Goal: Task Accomplishment & Management: Manage account settings

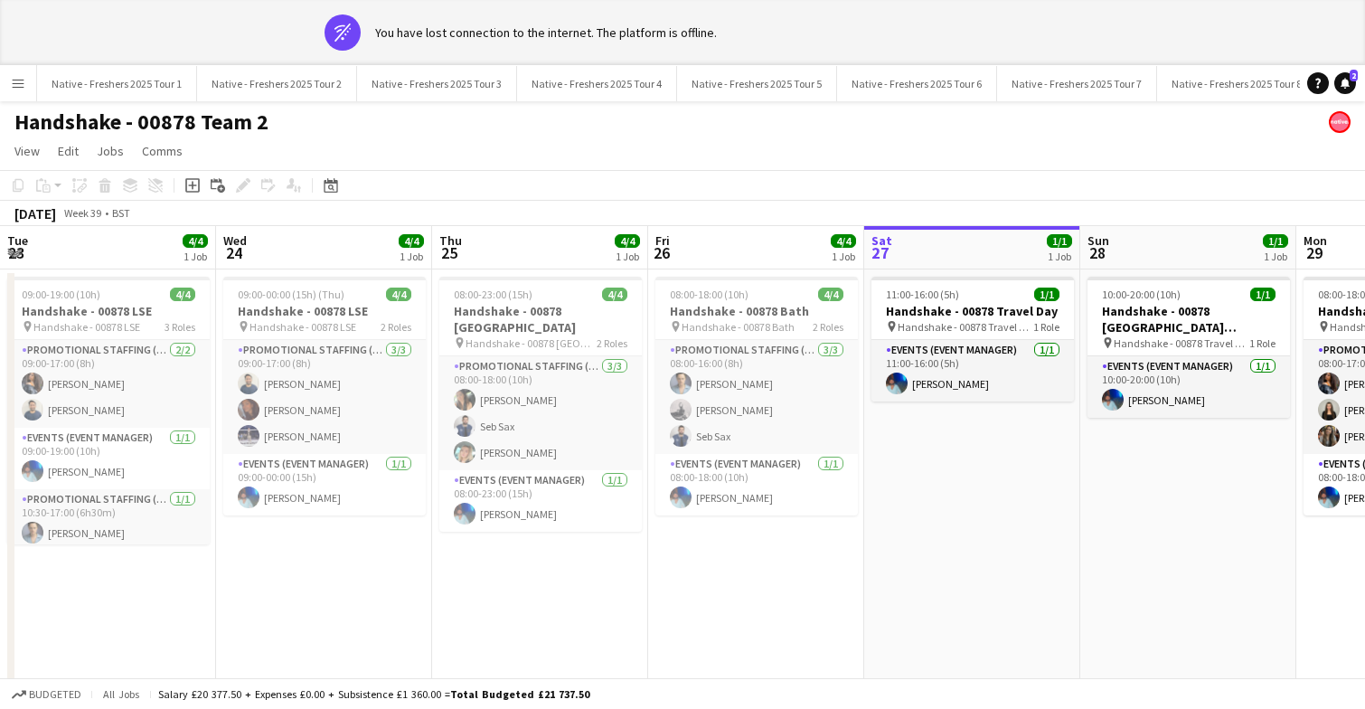
scroll to position [0, 433]
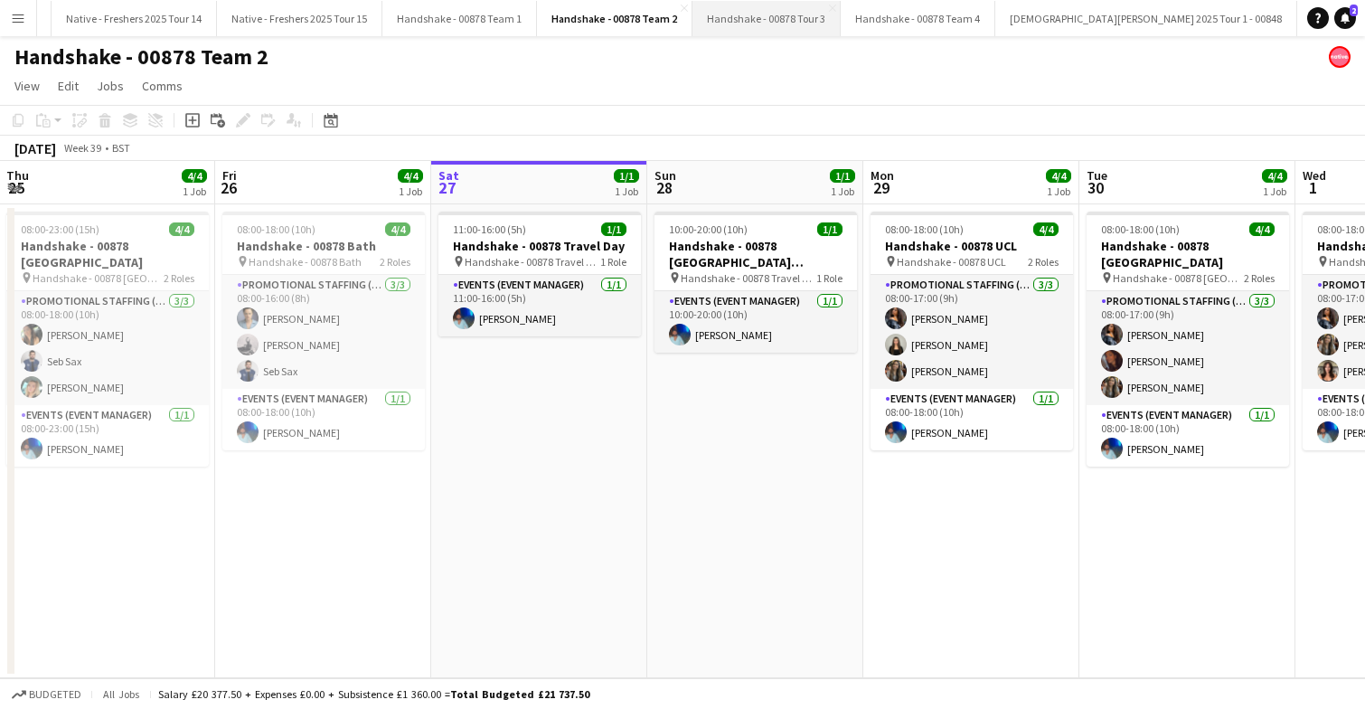
click at [736, 17] on button "Handshake - 00878 Tour 3 Close" at bounding box center [766, 18] width 148 height 35
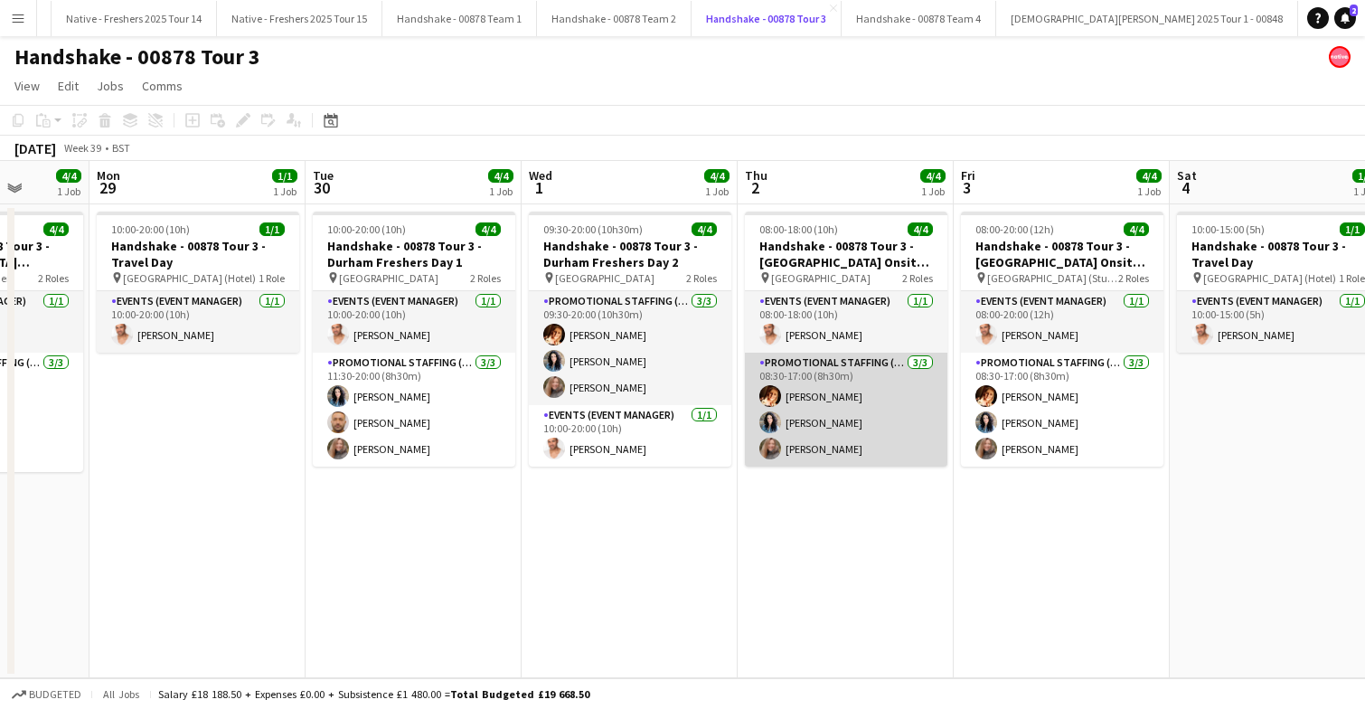
scroll to position [0, 564]
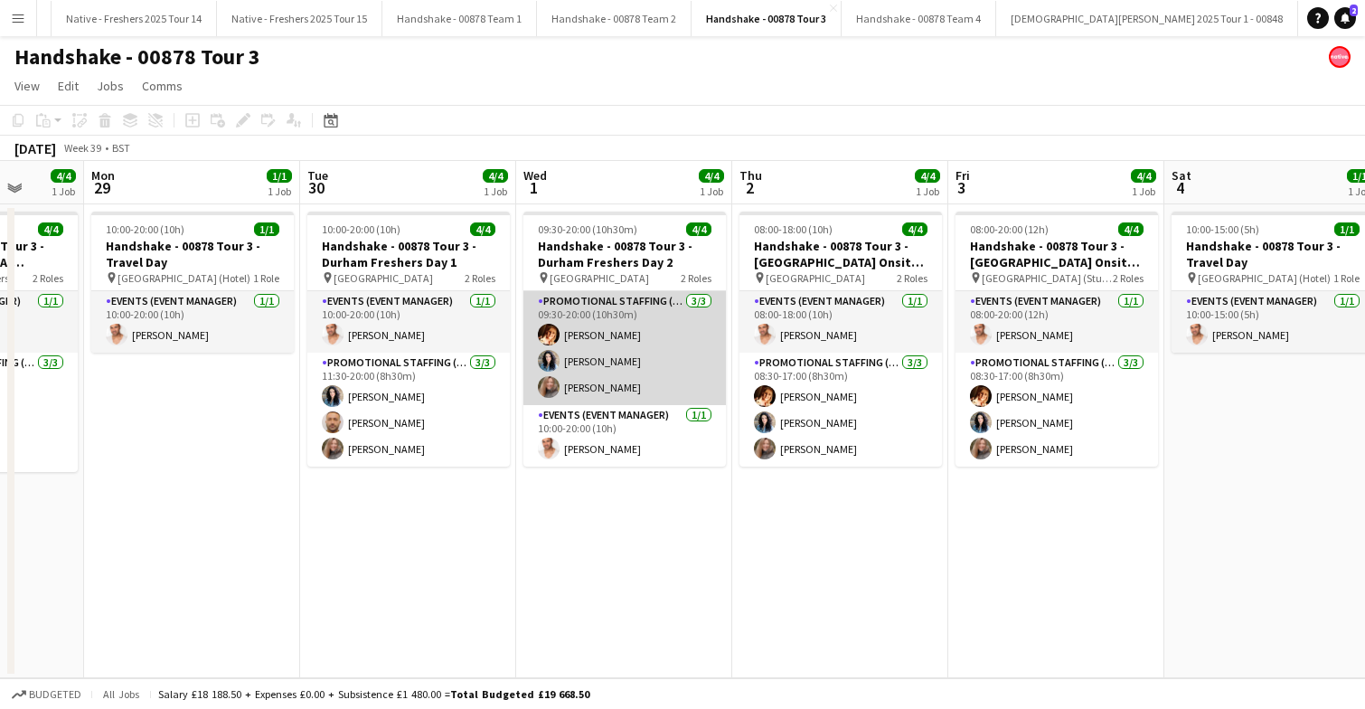
click at [670, 335] on app-card-role "Promotional Staffing (Brand Ambassadors) 3/3 09:30-20:00 (10h30m) Sam Soulsby G…" at bounding box center [624, 348] width 202 height 114
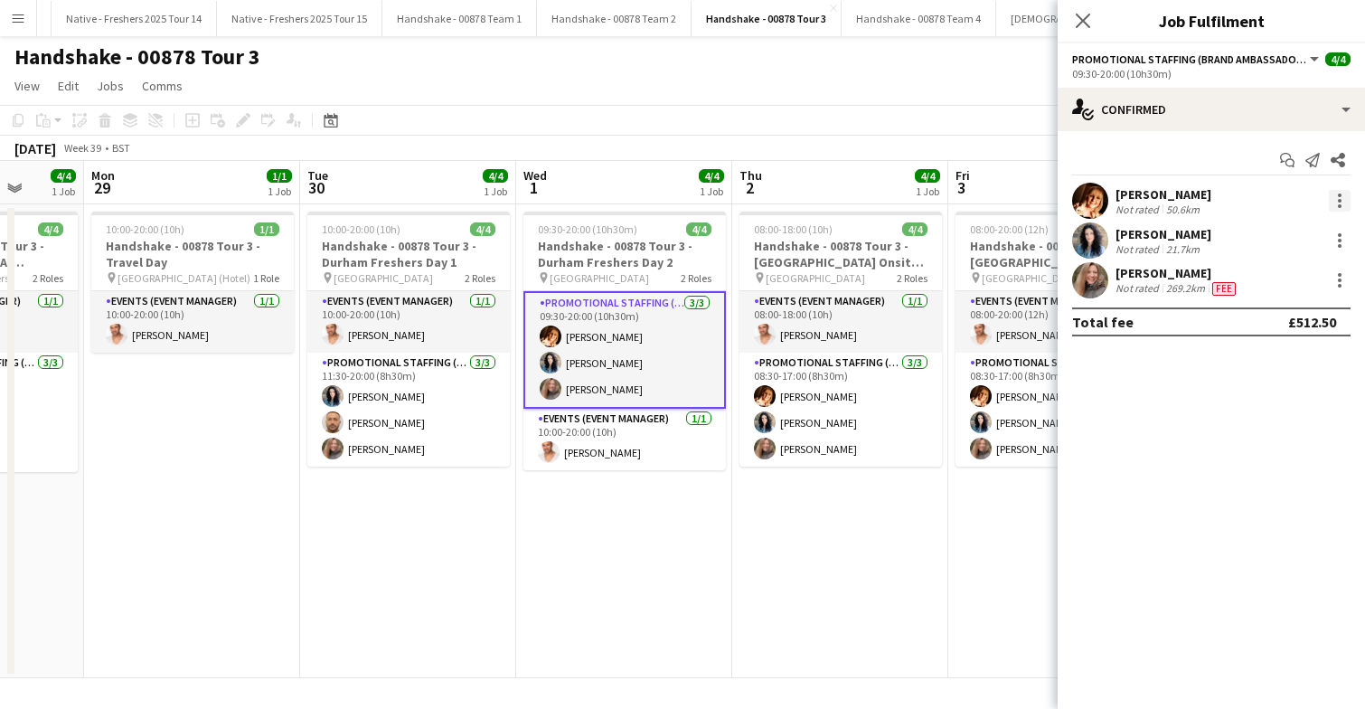
click at [1350, 199] on div at bounding box center [1340, 201] width 22 height 22
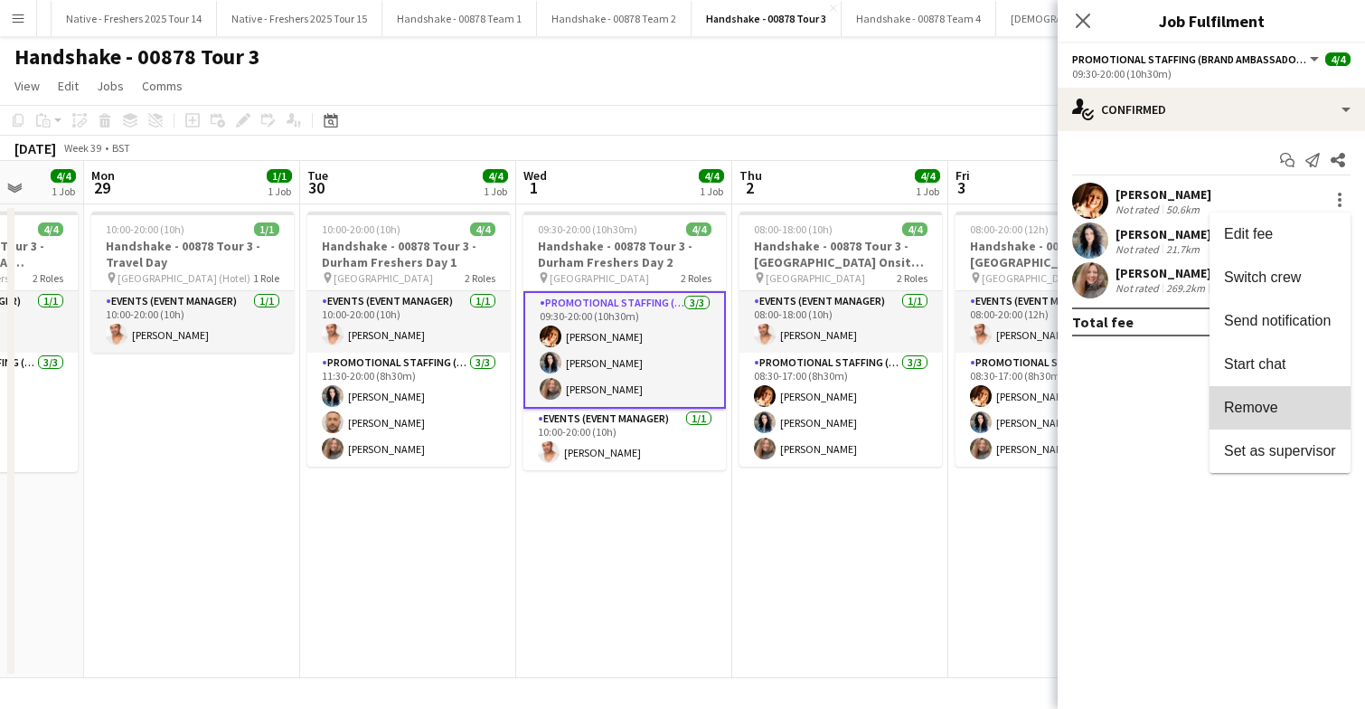
click at [1284, 414] on span "Remove" at bounding box center [1280, 408] width 112 height 16
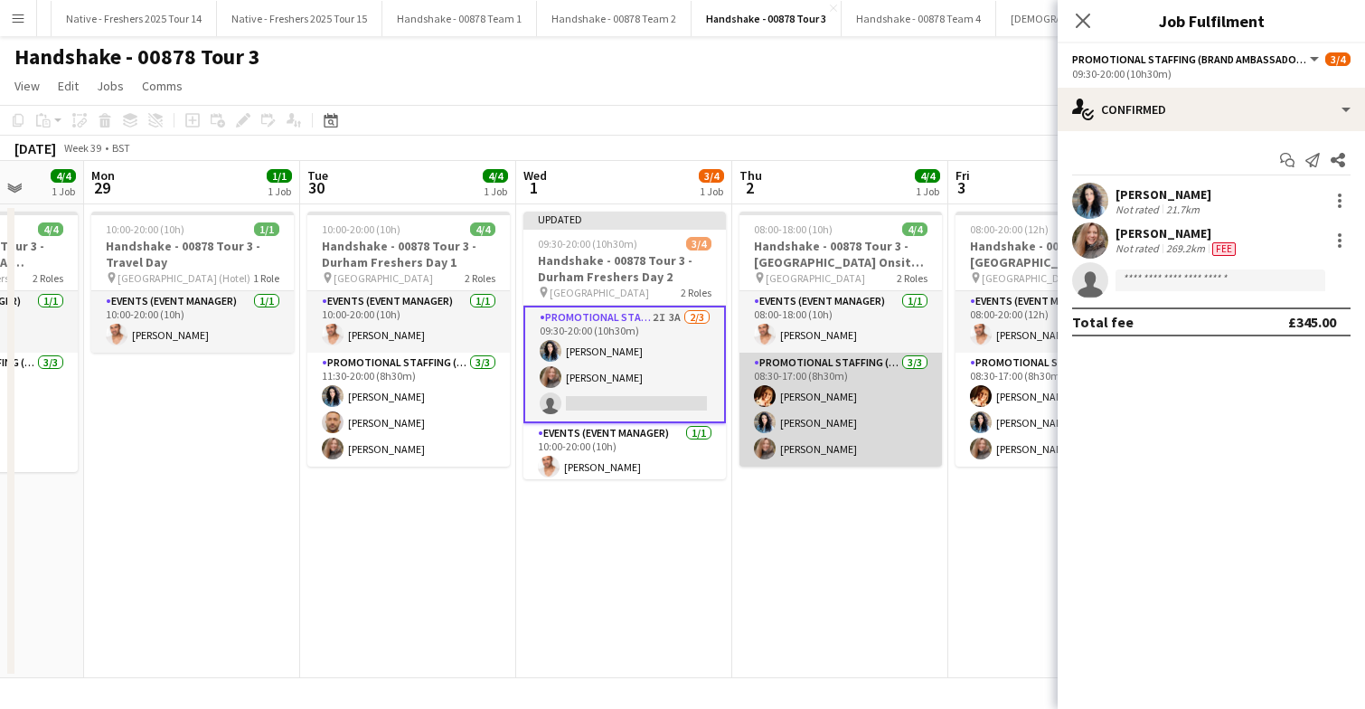
click at [870, 418] on app-card-role "Promotional Staffing (Brand Ambassadors) 3/3 08:30-17:00 (8h30m) Sam Soulsby Ge…" at bounding box center [840, 410] width 202 height 114
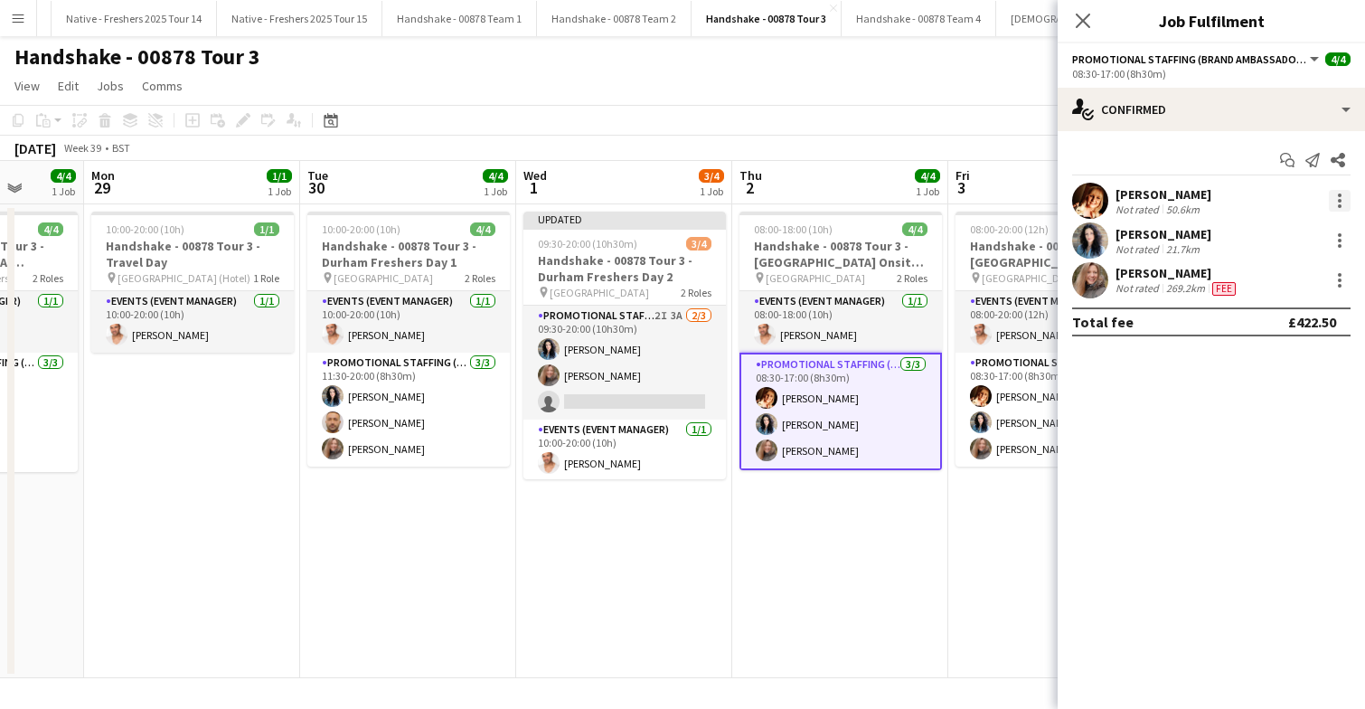
click at [1338, 201] on div at bounding box center [1340, 201] width 4 height 4
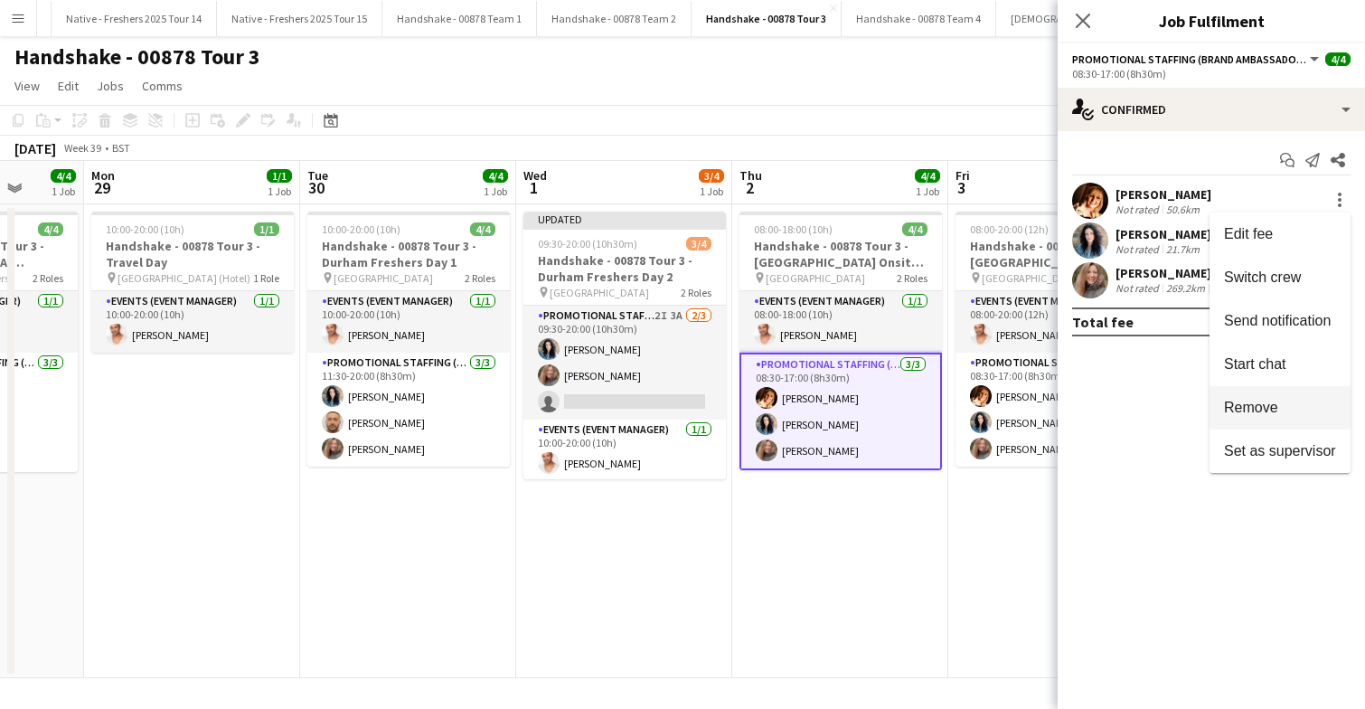
click at [1302, 417] on button "Remove" at bounding box center [1279, 407] width 141 height 43
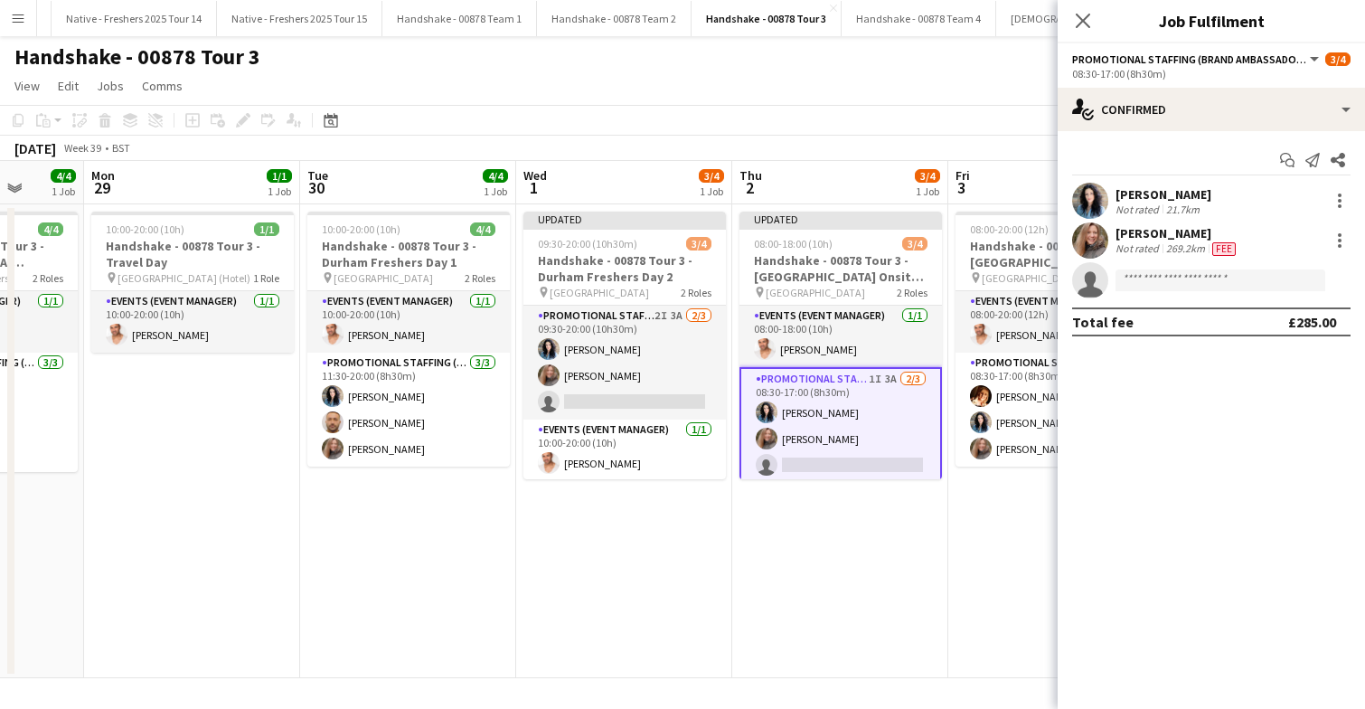
click at [822, 529] on app-date-cell "Updated 08:00-18:00 (10h) 3/4 Handshake - 00878 Tour 3 - Durham University Onsi…" at bounding box center [840, 441] width 216 height 474
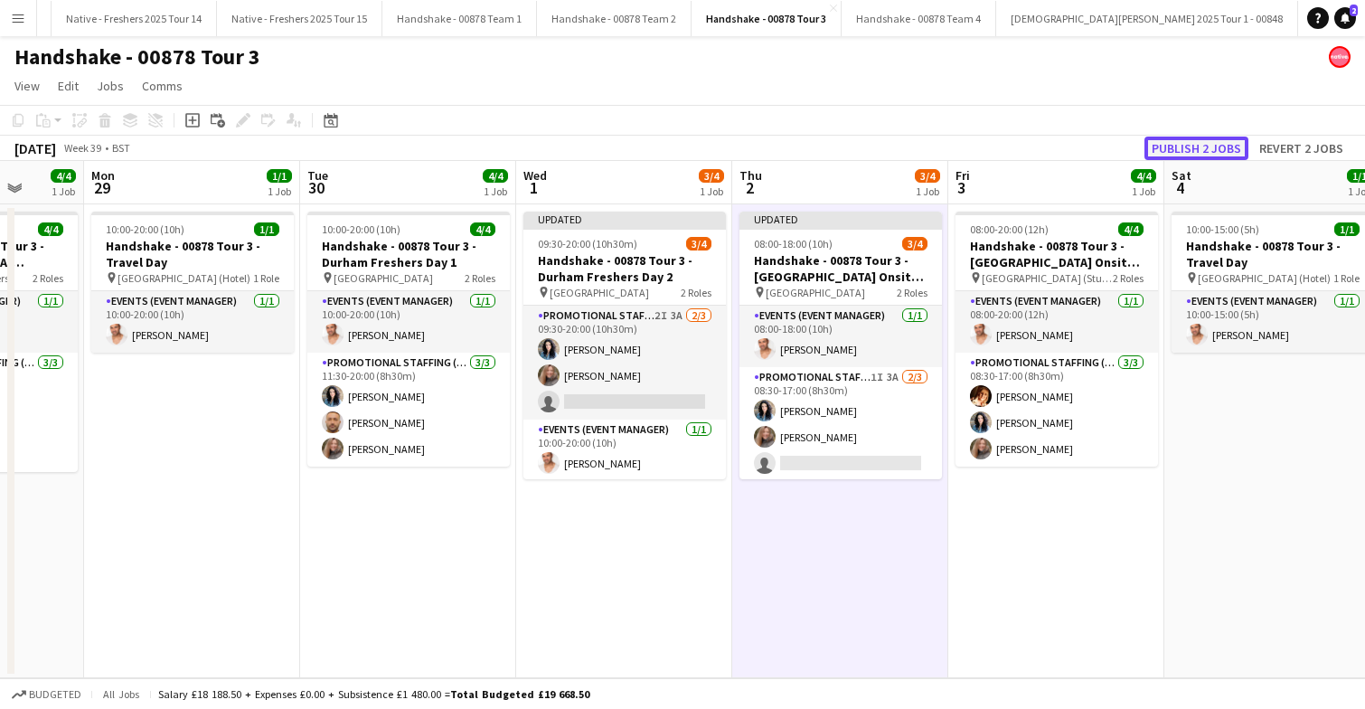
click at [1199, 145] on button "Publish 2 jobs" at bounding box center [1196, 148] width 104 height 24
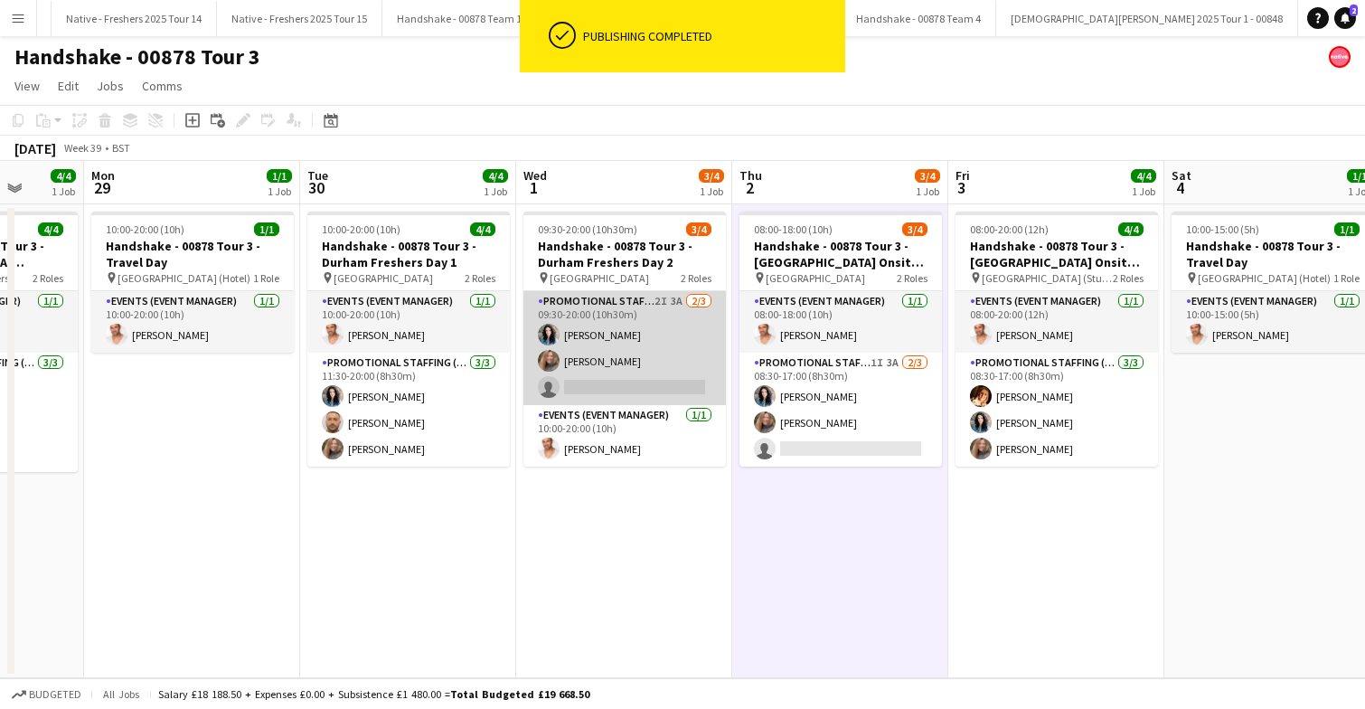
click at [663, 343] on app-card-role "Promotional Staffing (Brand Ambassadors) 2I 3A 2/3 09:30-20:00 (10h30m) Gemma R…" at bounding box center [624, 348] width 202 height 114
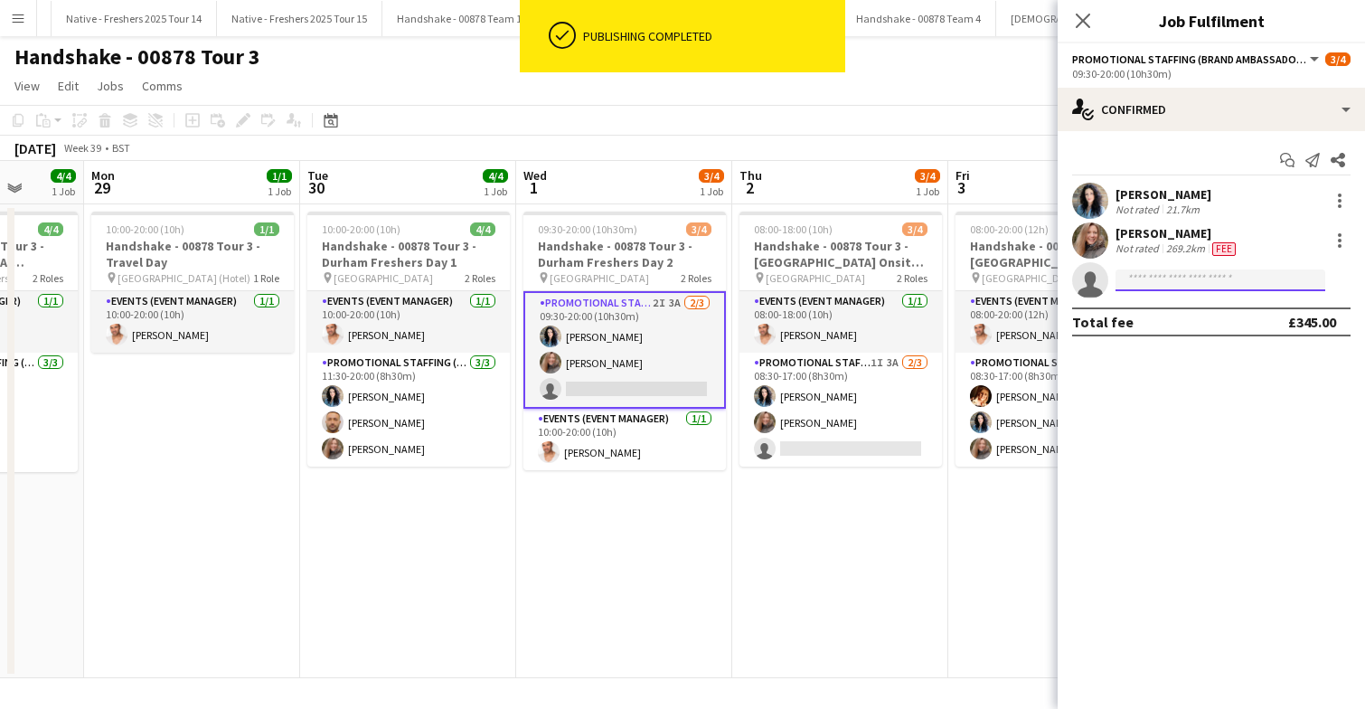
click at [1139, 284] on input at bounding box center [1220, 280] width 210 height 22
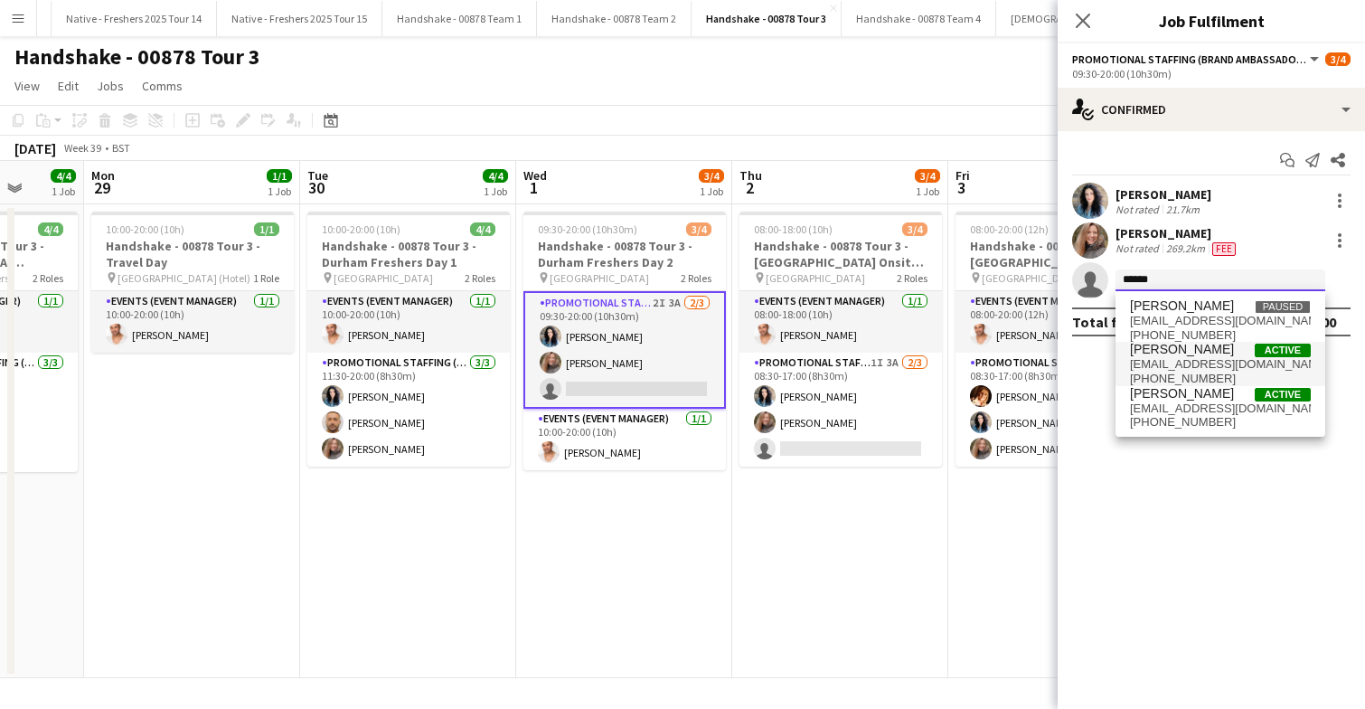
type input "******"
click at [1164, 357] on span "georgessaiid@hotmail.com" at bounding box center [1220, 364] width 181 height 14
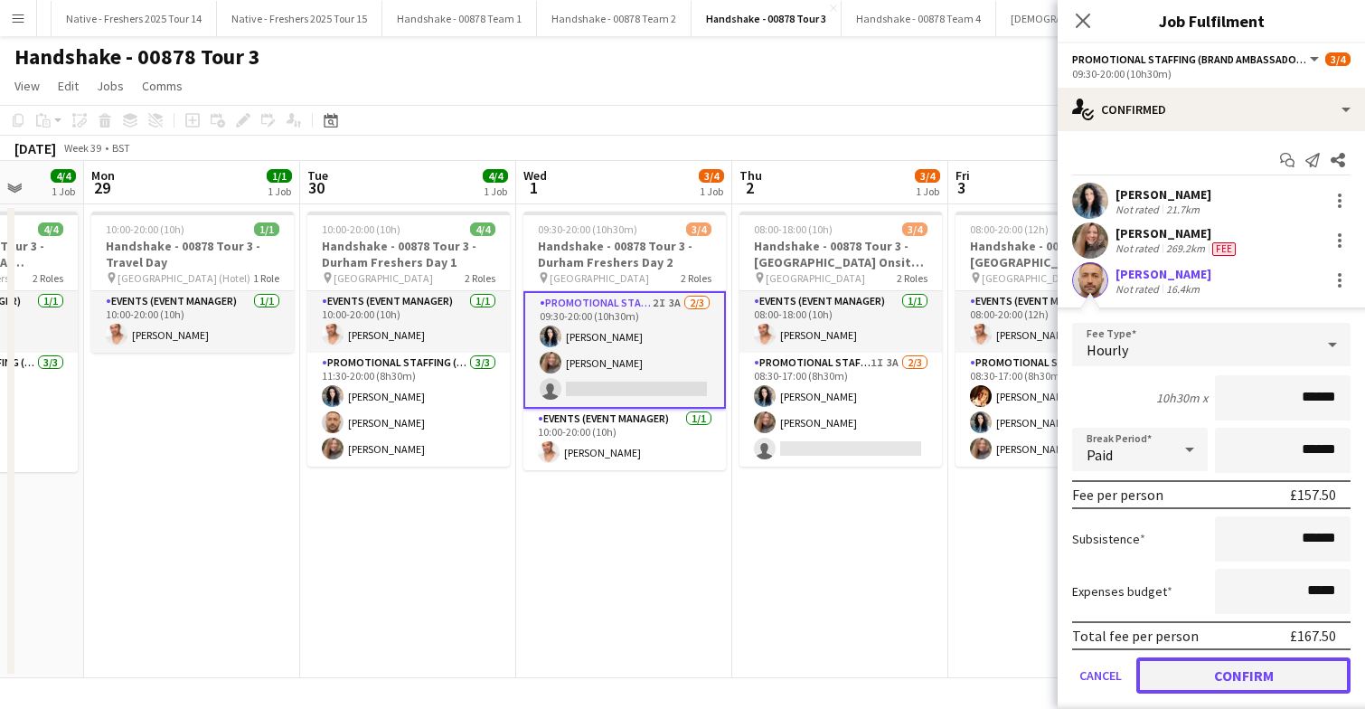
click at [1229, 683] on button "Confirm" at bounding box center [1243, 675] width 214 height 36
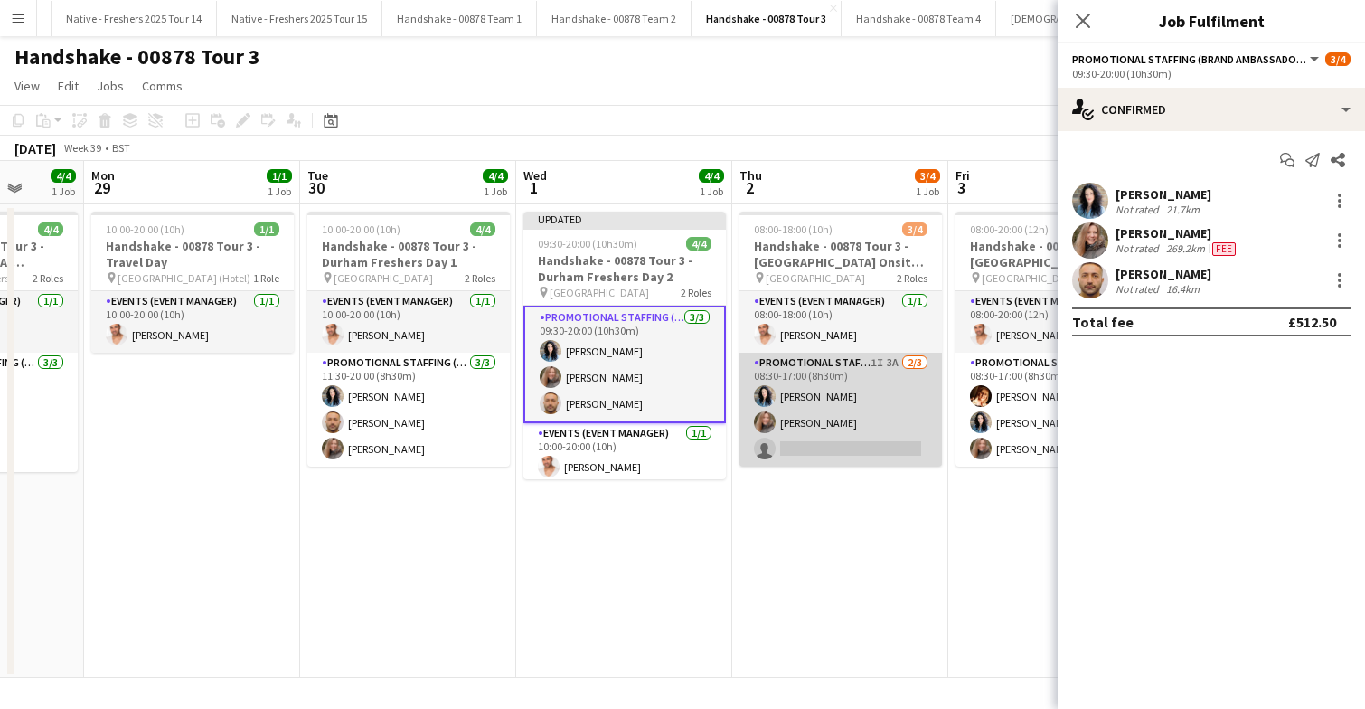
click at [888, 418] on app-card-role "Promotional Staffing (Brand Ambassadors) 1I 3A 2/3 08:30-17:00 (8h30m) Gemma Ri…" at bounding box center [840, 410] width 202 height 114
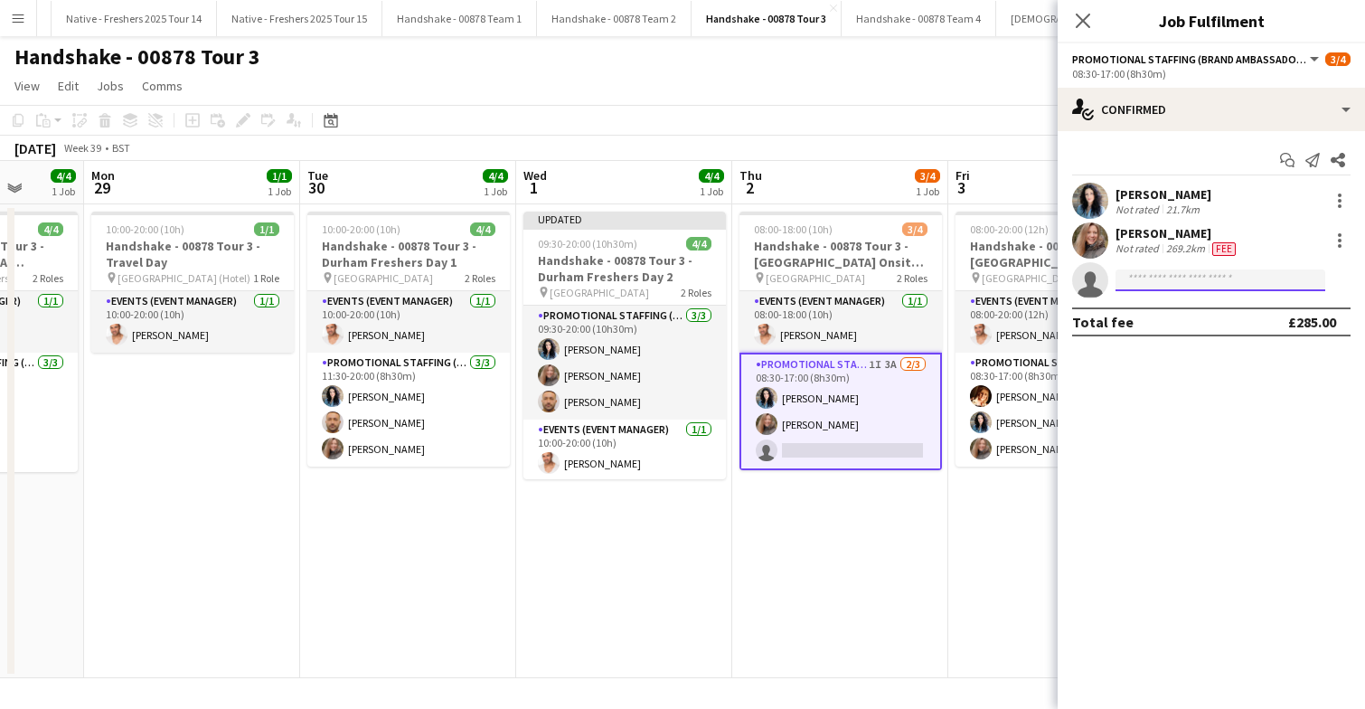
click at [1175, 279] on input at bounding box center [1220, 280] width 210 height 22
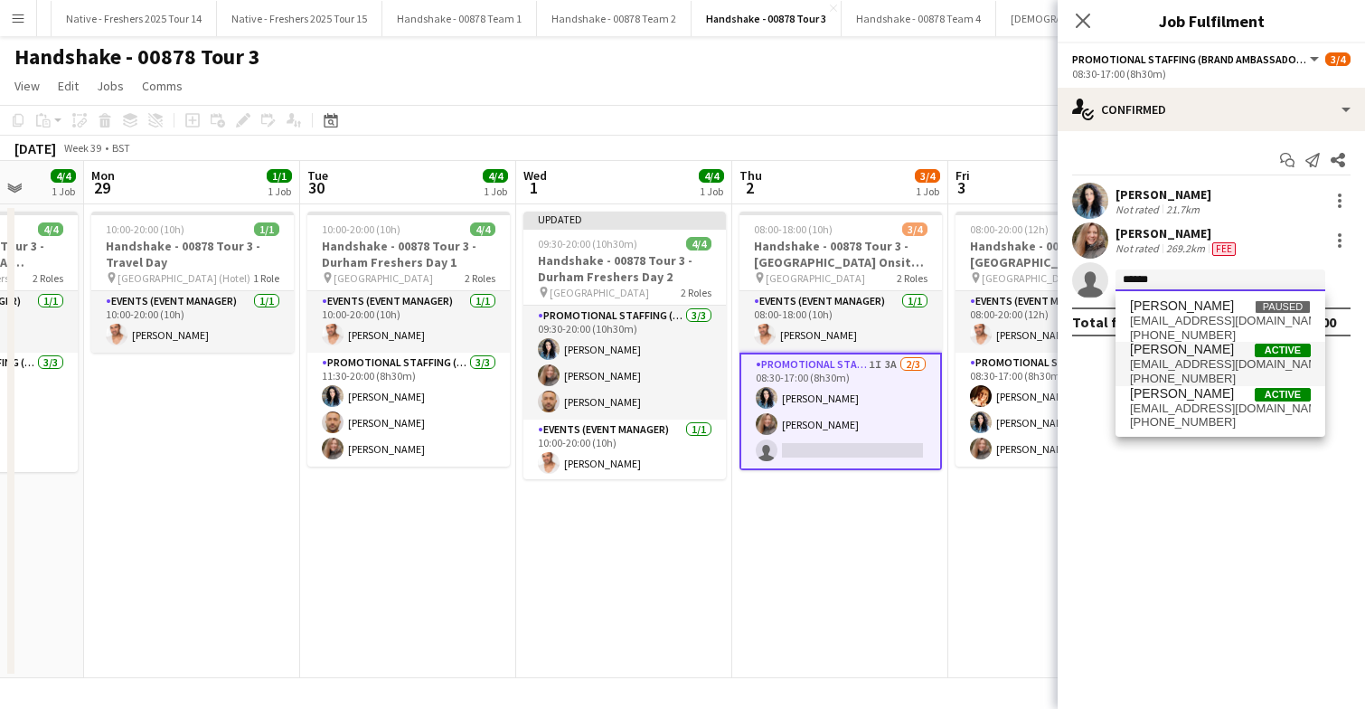
type input "******"
click at [1181, 354] on span "George Said" at bounding box center [1182, 349] width 104 height 15
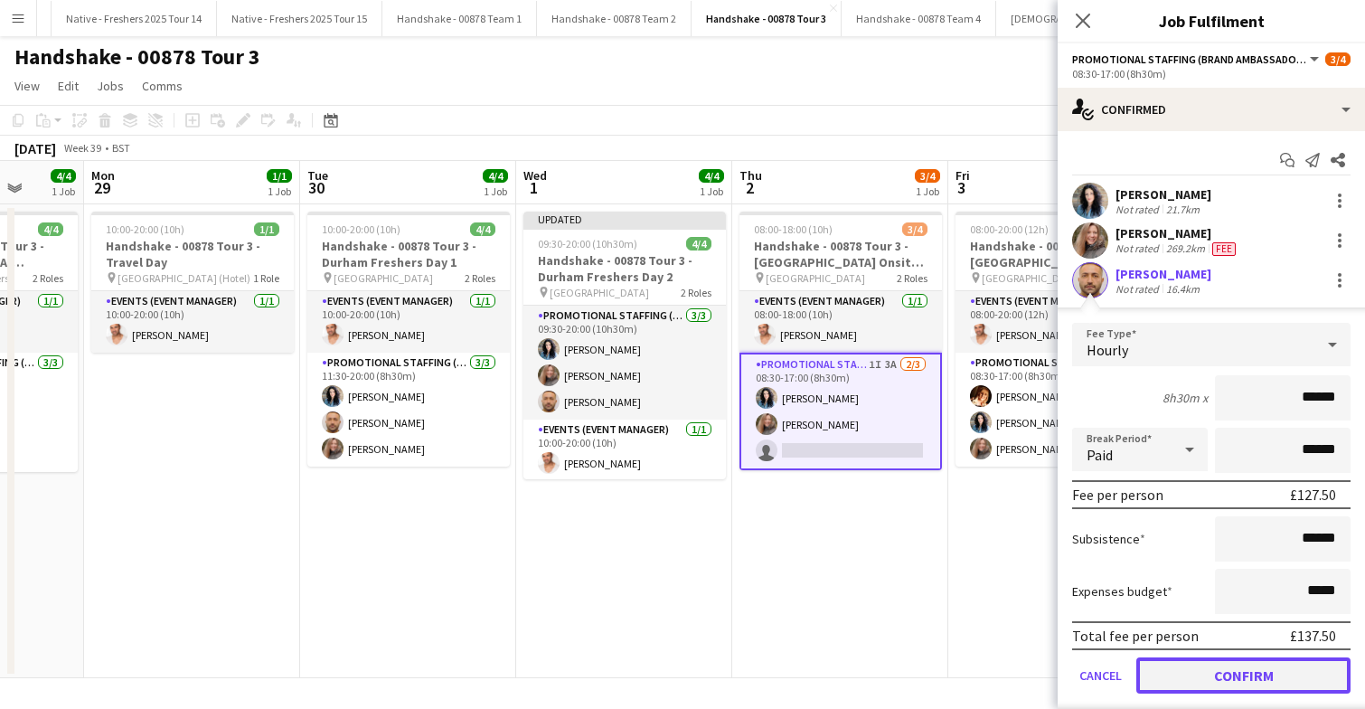
click at [1221, 678] on button "Confirm" at bounding box center [1243, 675] width 214 height 36
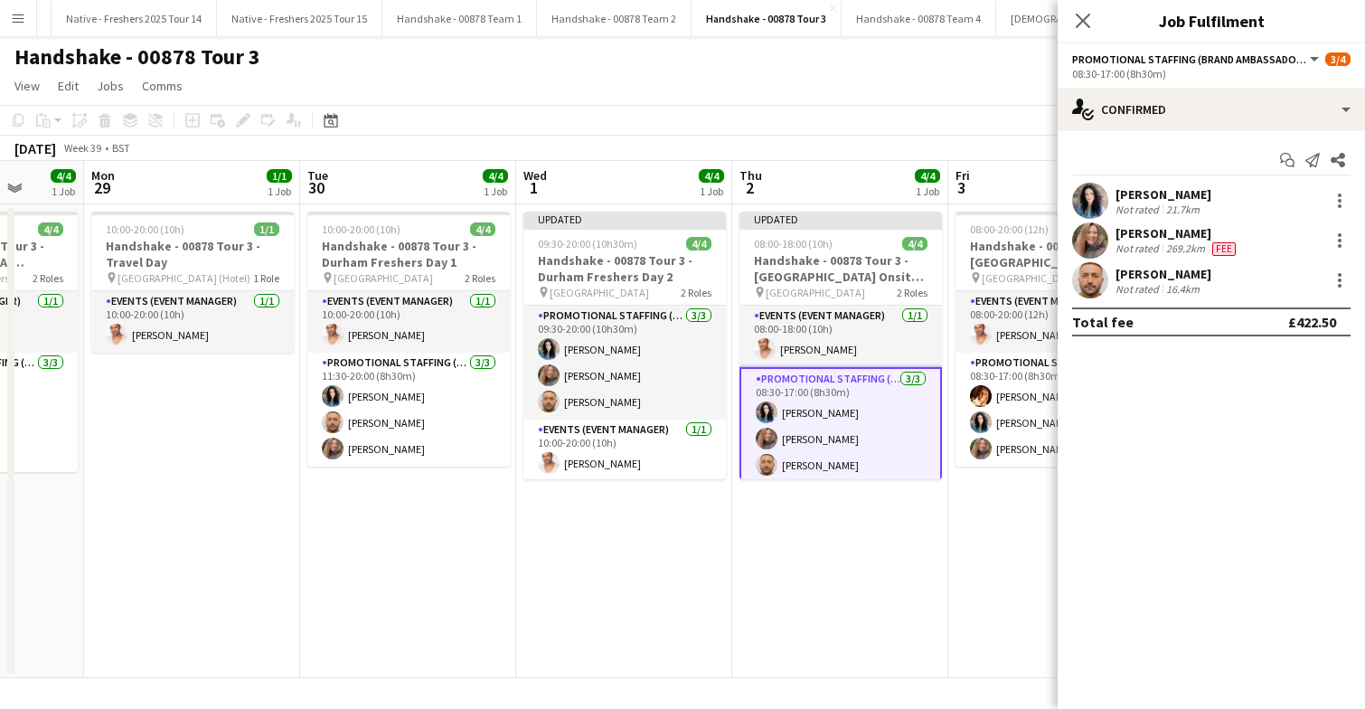
scroll to position [0, 565]
click at [921, 523] on app-date-cell "Updated 08:00-18:00 (10h) 4/4 Handshake - 00878 Tour 3 - Durham University Onsi…" at bounding box center [839, 441] width 216 height 474
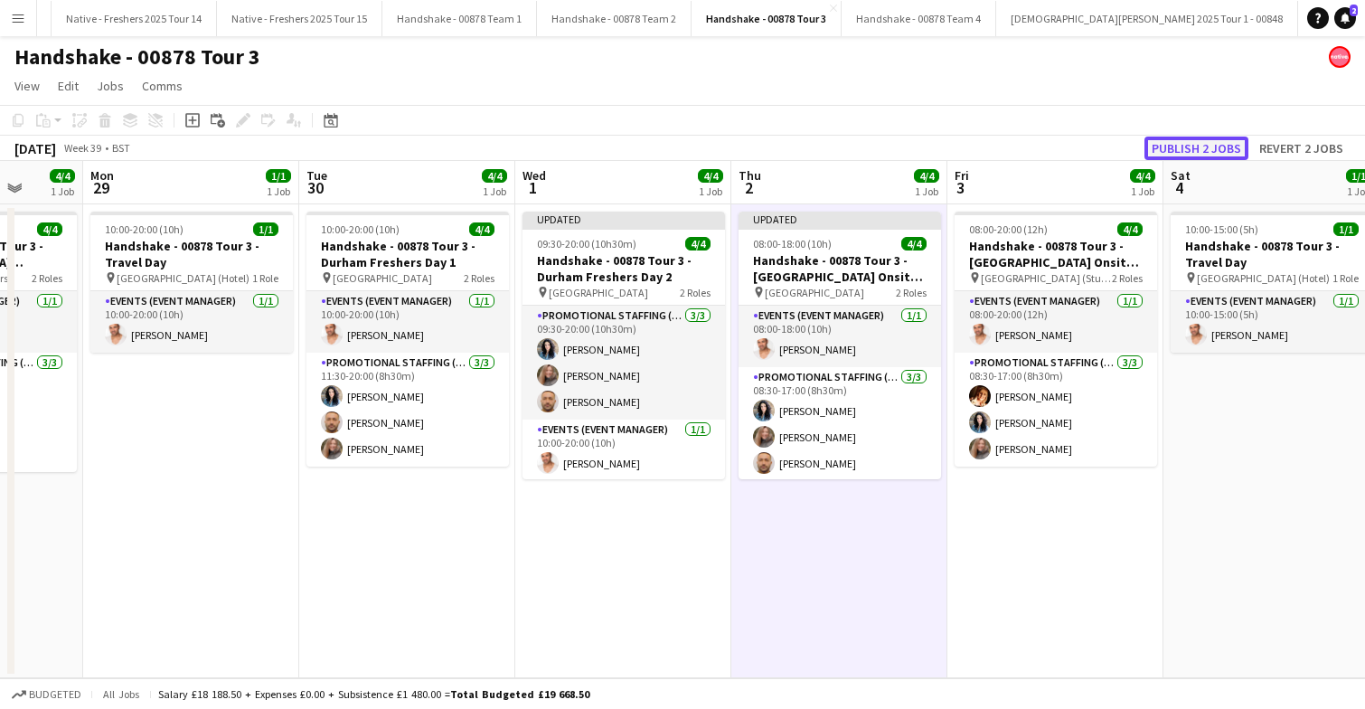
click at [1209, 145] on button "Publish 2 jobs" at bounding box center [1196, 148] width 104 height 24
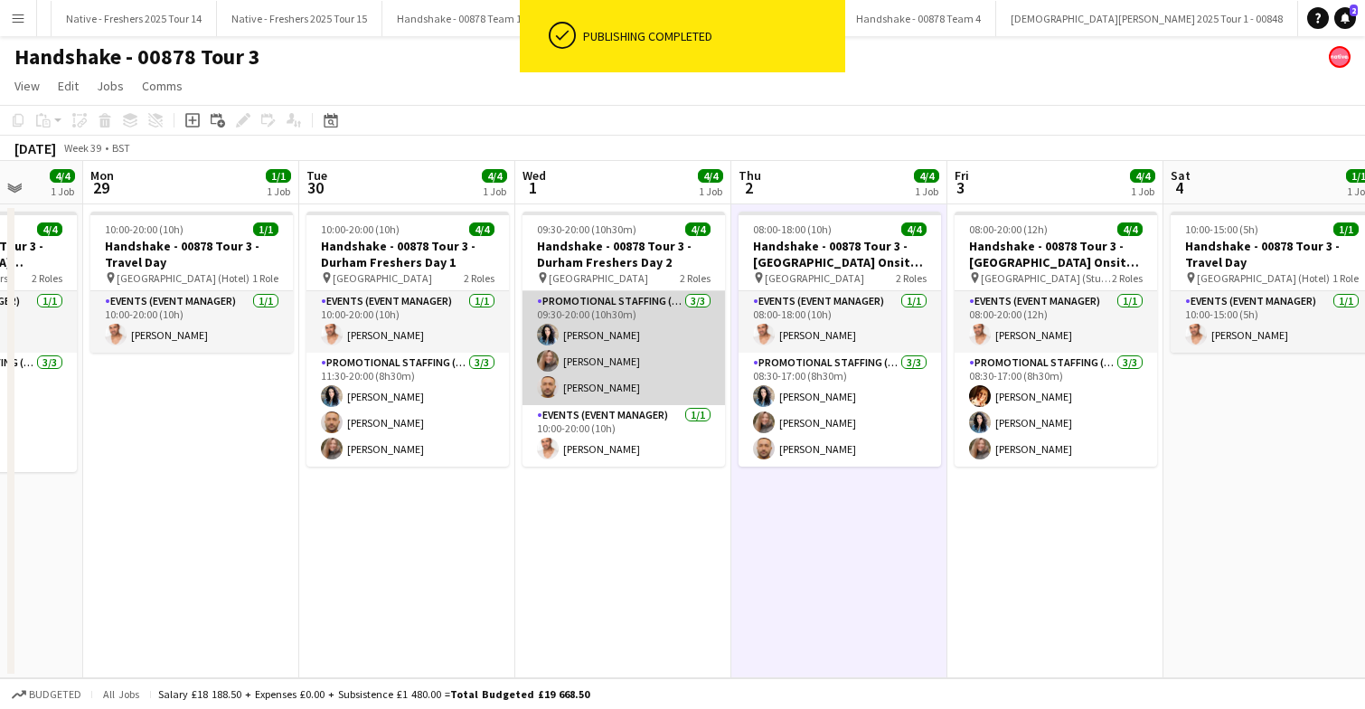
click at [656, 351] on app-card-role "Promotional Staffing (Brand Ambassadors) 3/3 09:30-20:00 (10h30m) Gemma Richard…" at bounding box center [623, 348] width 202 height 114
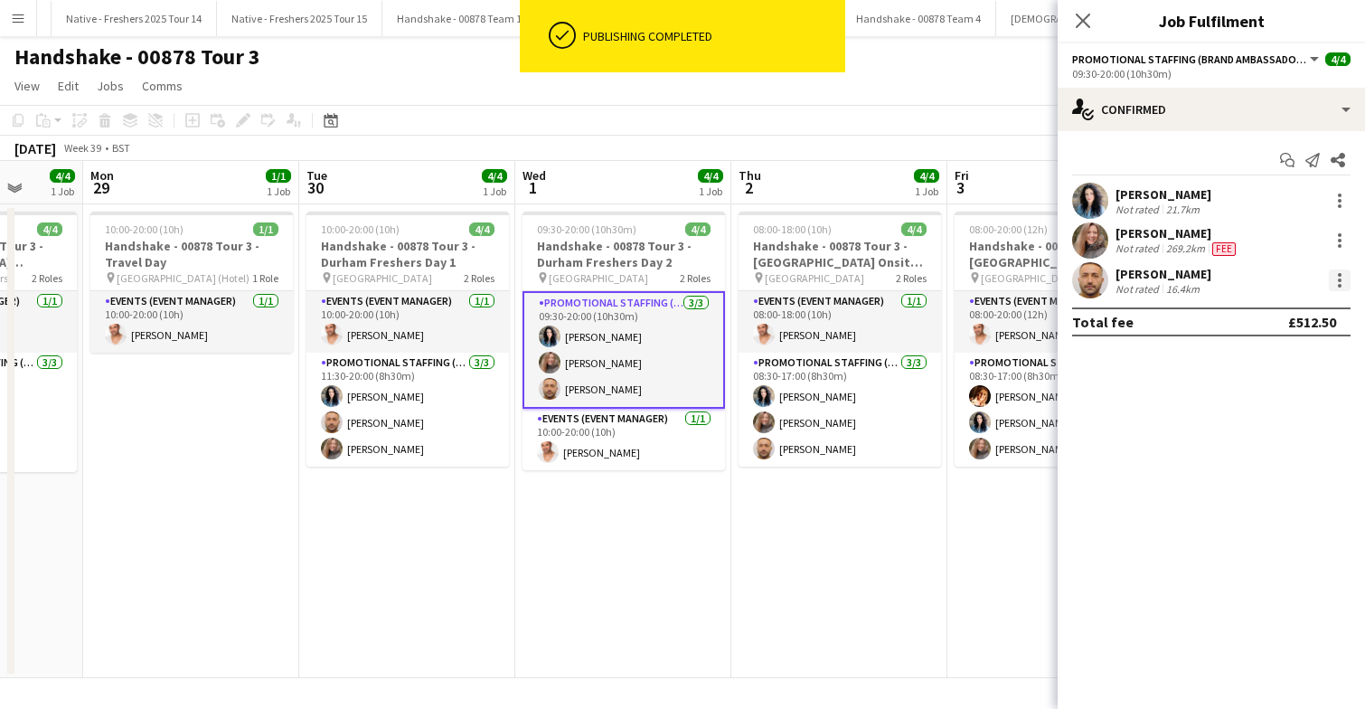
click at [1339, 275] on div at bounding box center [1340, 275] width 4 height 4
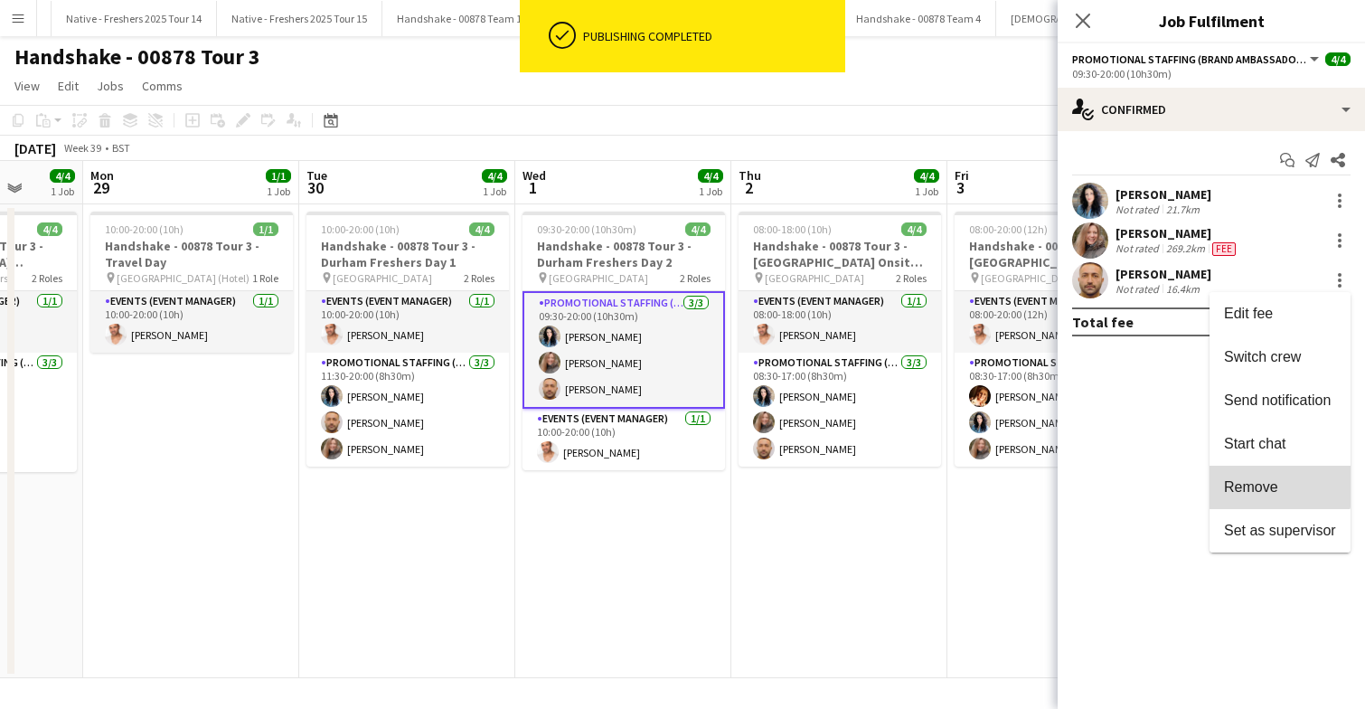
click at [1279, 479] on span "Remove" at bounding box center [1280, 487] width 112 height 16
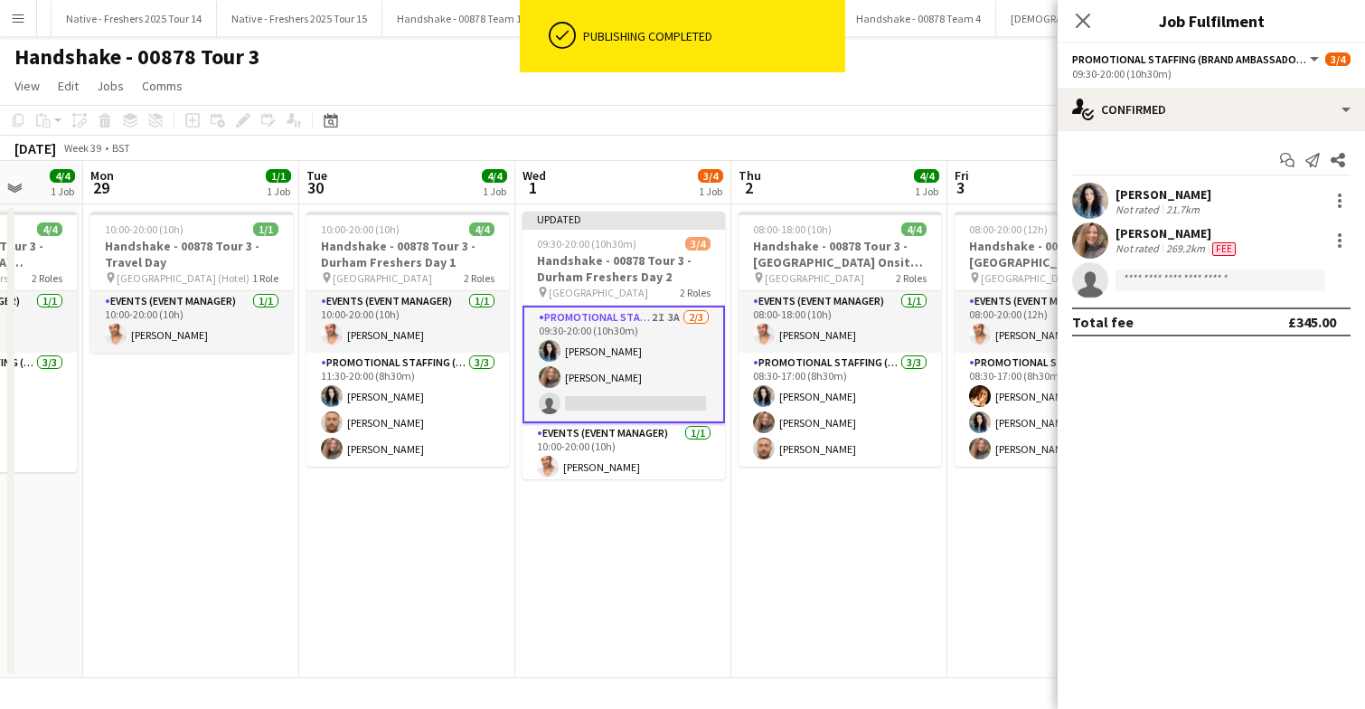
click at [846, 523] on app-date-cell "08:00-18:00 (10h) 4/4 Handshake - 00878 Tour 3 - Durham University Onsite Day p…" at bounding box center [839, 441] width 216 height 474
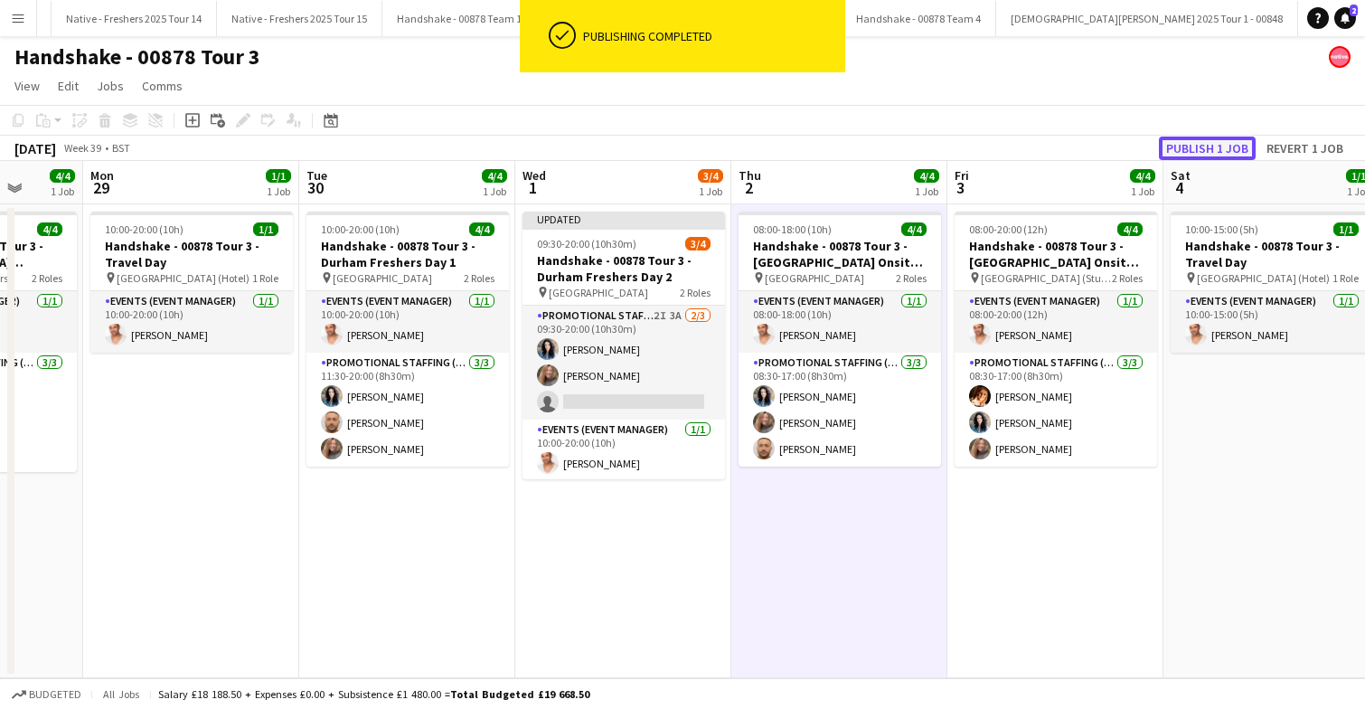
click at [1227, 144] on button "Publish 1 job" at bounding box center [1207, 148] width 97 height 24
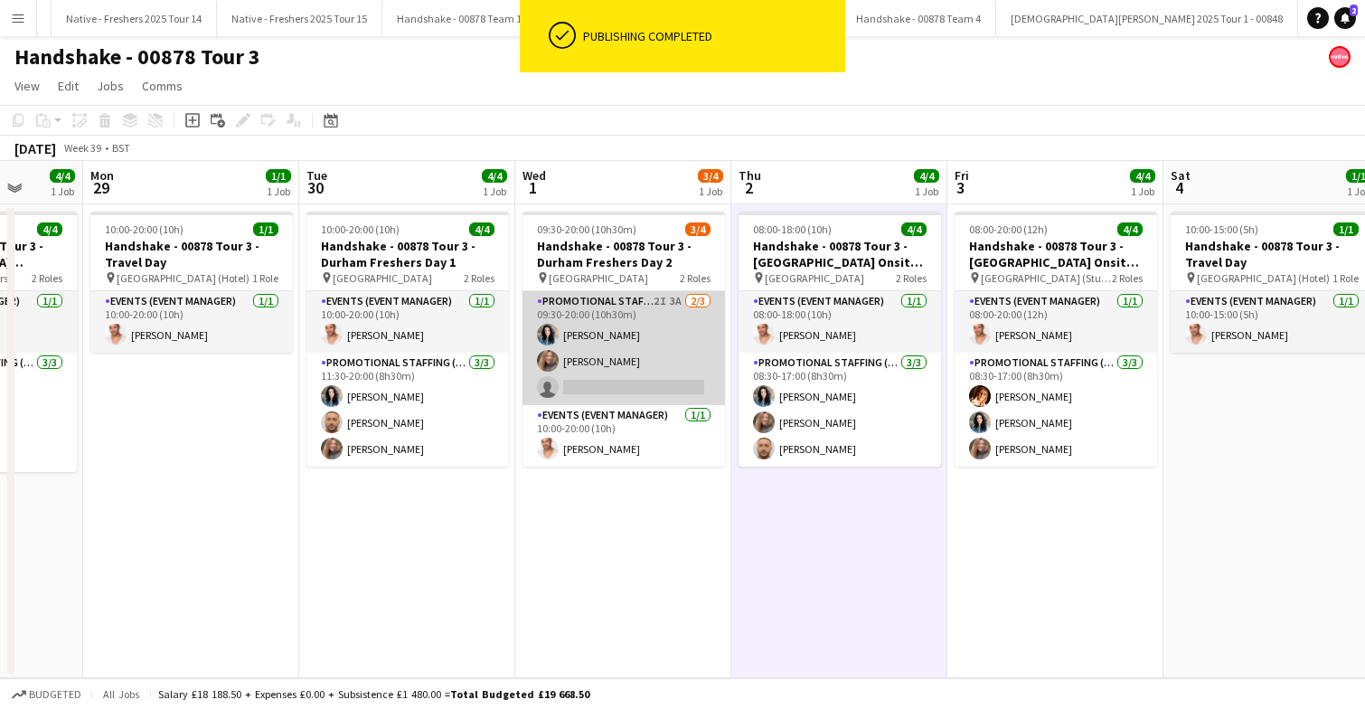
click at [657, 341] on app-card-role "Promotional Staffing (Brand Ambassadors) 2I 3A 2/3 09:30-20:00 (10h30m) Gemma R…" at bounding box center [623, 348] width 202 height 114
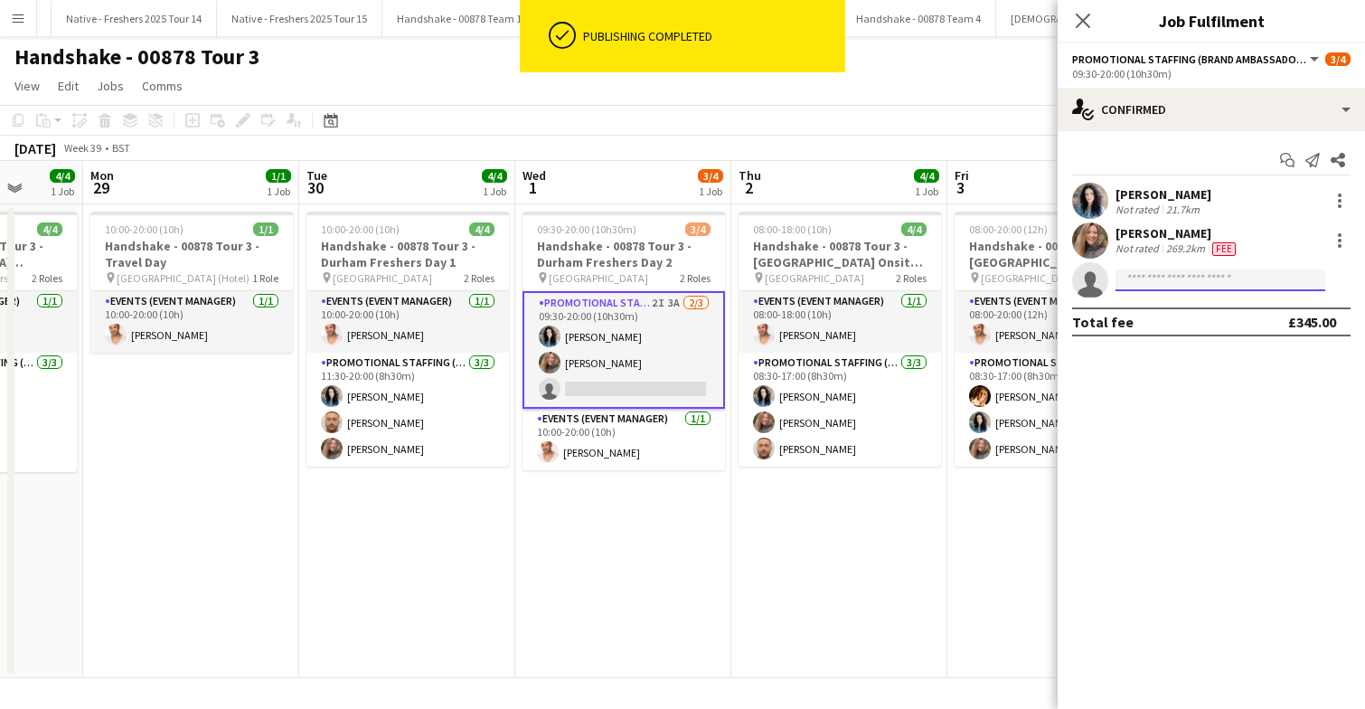
click at [1162, 281] on input at bounding box center [1220, 280] width 210 height 22
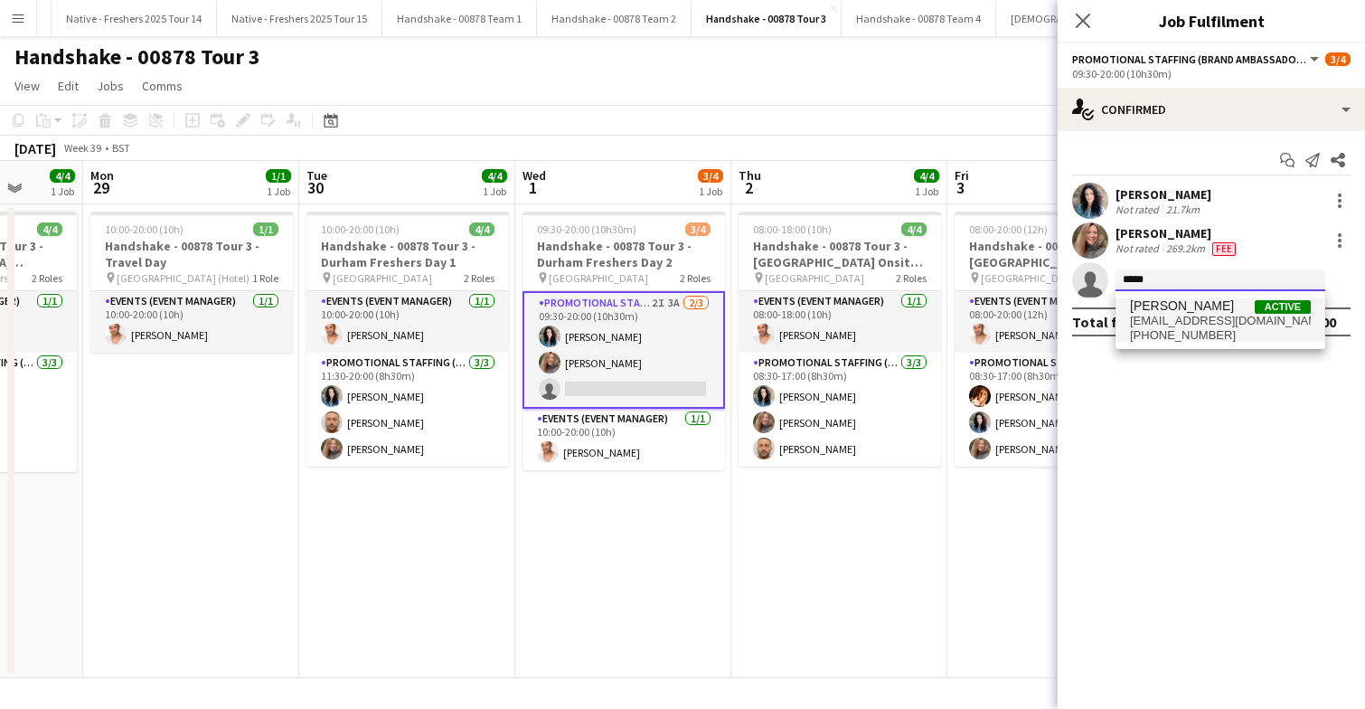
type input "*****"
click at [1161, 308] on span "[PERSON_NAME]" at bounding box center [1182, 305] width 104 height 15
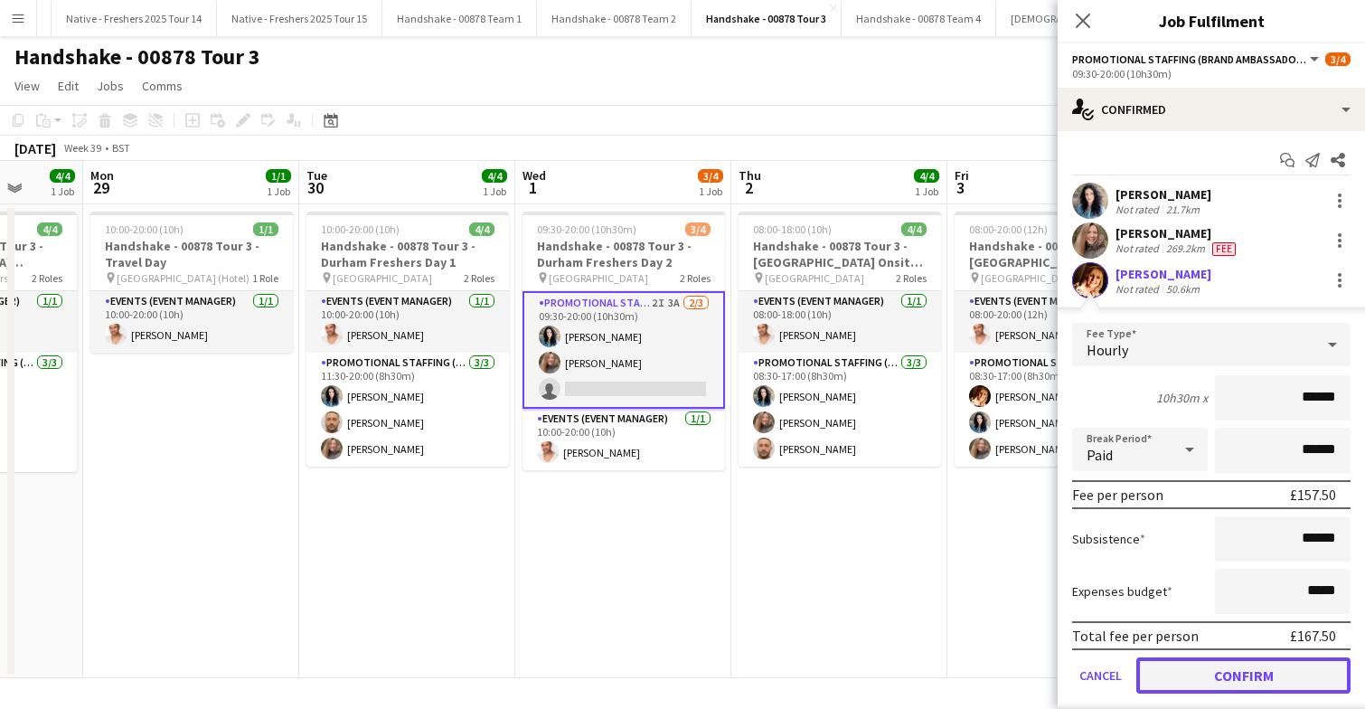
click at [1206, 676] on button "Confirm" at bounding box center [1243, 675] width 214 height 36
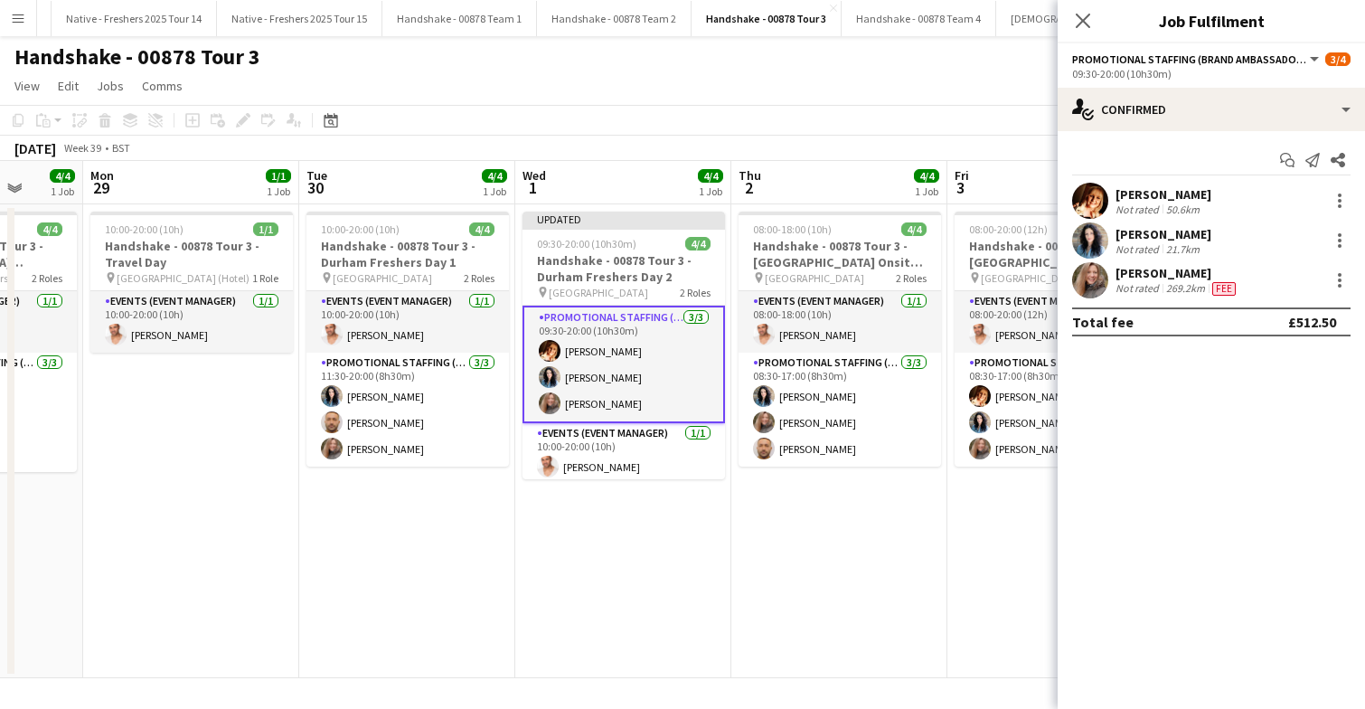
click at [852, 545] on app-date-cell "08:00-18:00 (10h) 4/4 Handshake - 00878 Tour 3 - Durham University Onsite Day p…" at bounding box center [839, 441] width 216 height 474
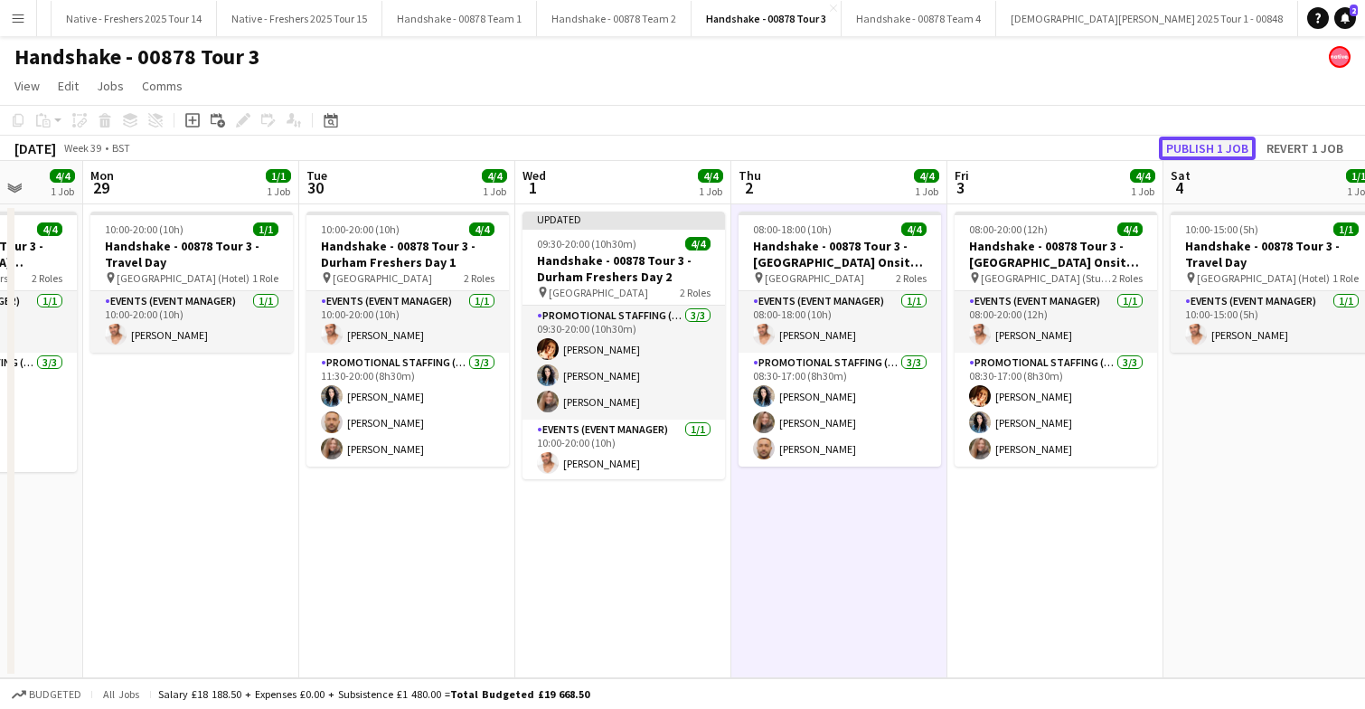
click at [1216, 146] on button "Publish 1 job" at bounding box center [1207, 148] width 97 height 24
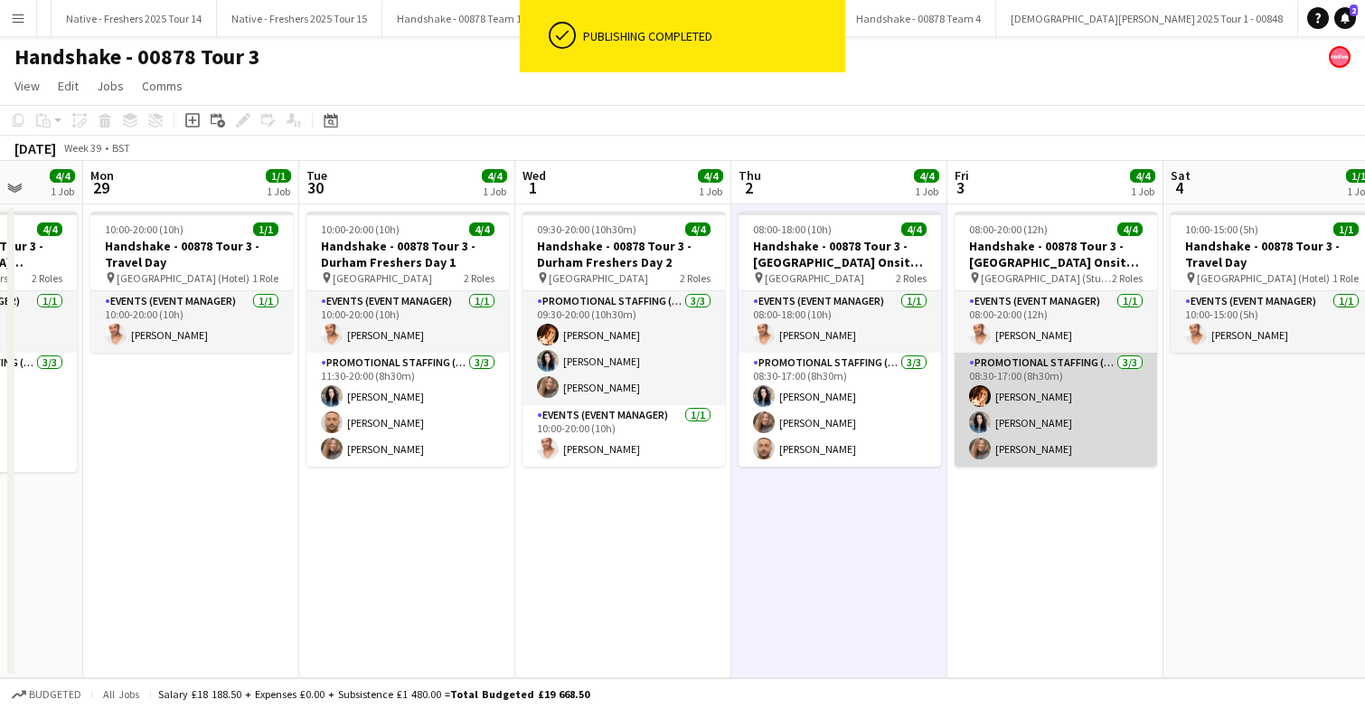
click at [1072, 410] on app-card-role "Promotional Staffing (Brand Ambassadors) 3/3 08:30-17:00 (8h30m) Sam Soulsby Ge…" at bounding box center [1056, 410] width 202 height 114
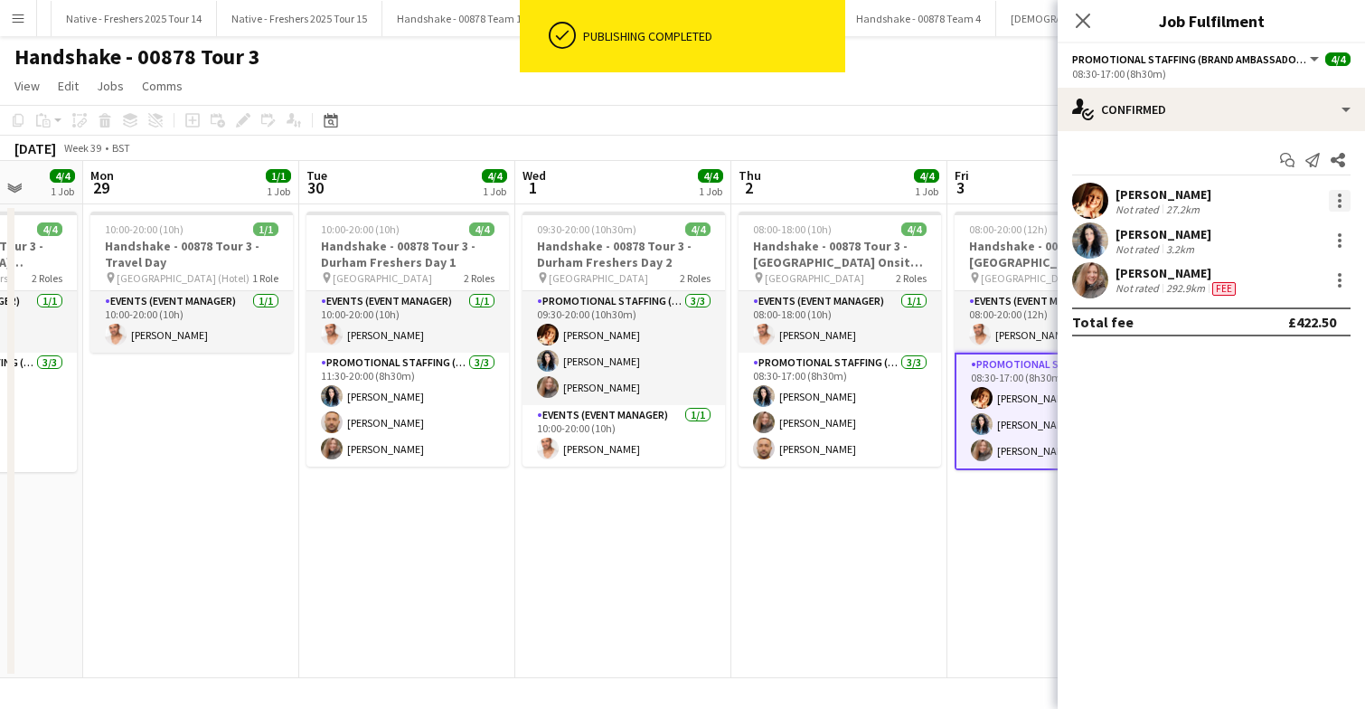
click at [1340, 199] on div at bounding box center [1340, 201] width 22 height 22
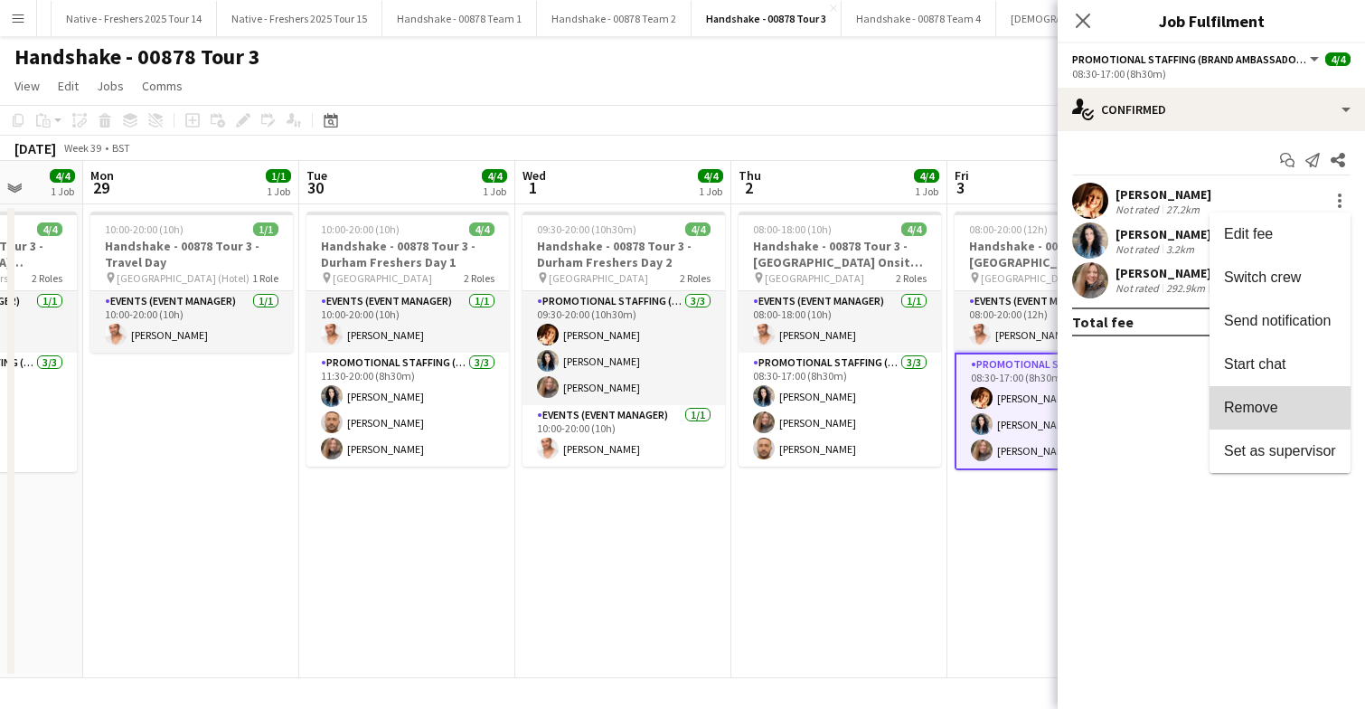
click at [1266, 415] on span "Remove" at bounding box center [1251, 407] width 54 height 15
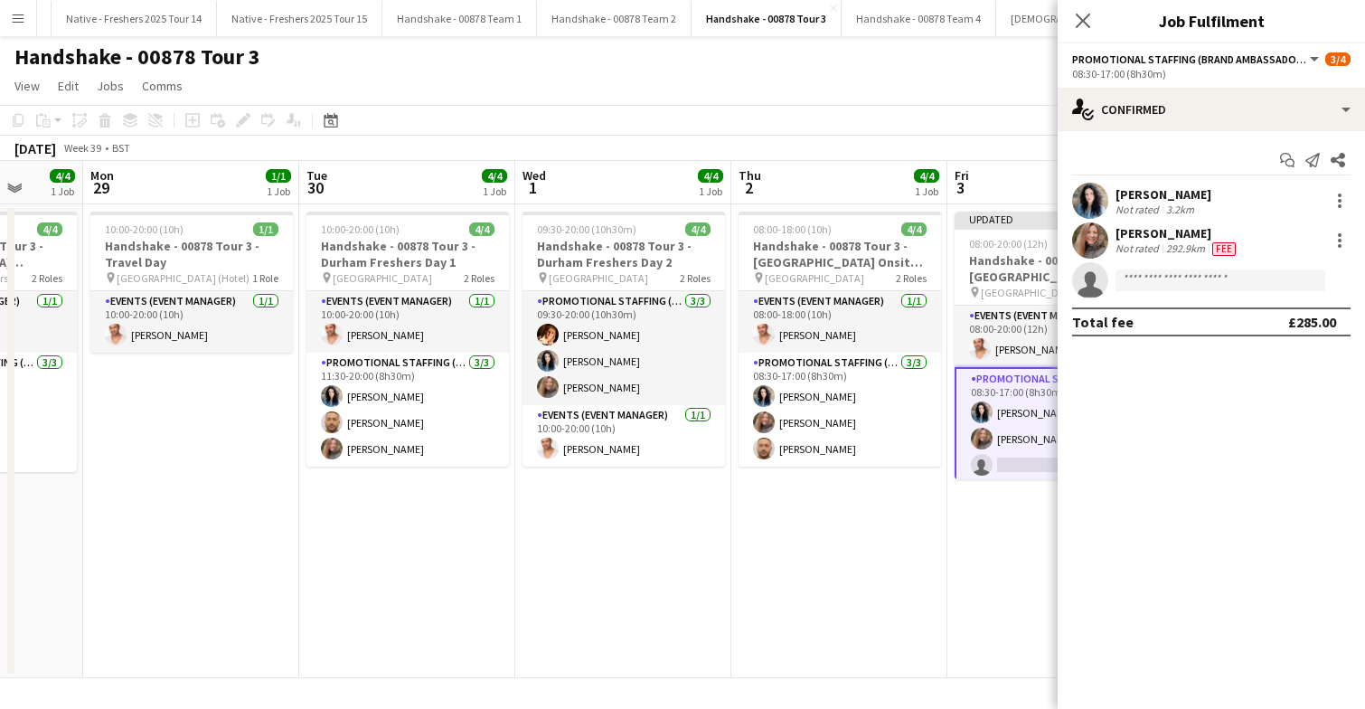
click at [993, 511] on app-date-cell "Updated 08:00-20:00 (12h) 3/4 Handshake - 00878 Tour 3 - Newcastle University O…" at bounding box center [1055, 441] width 216 height 474
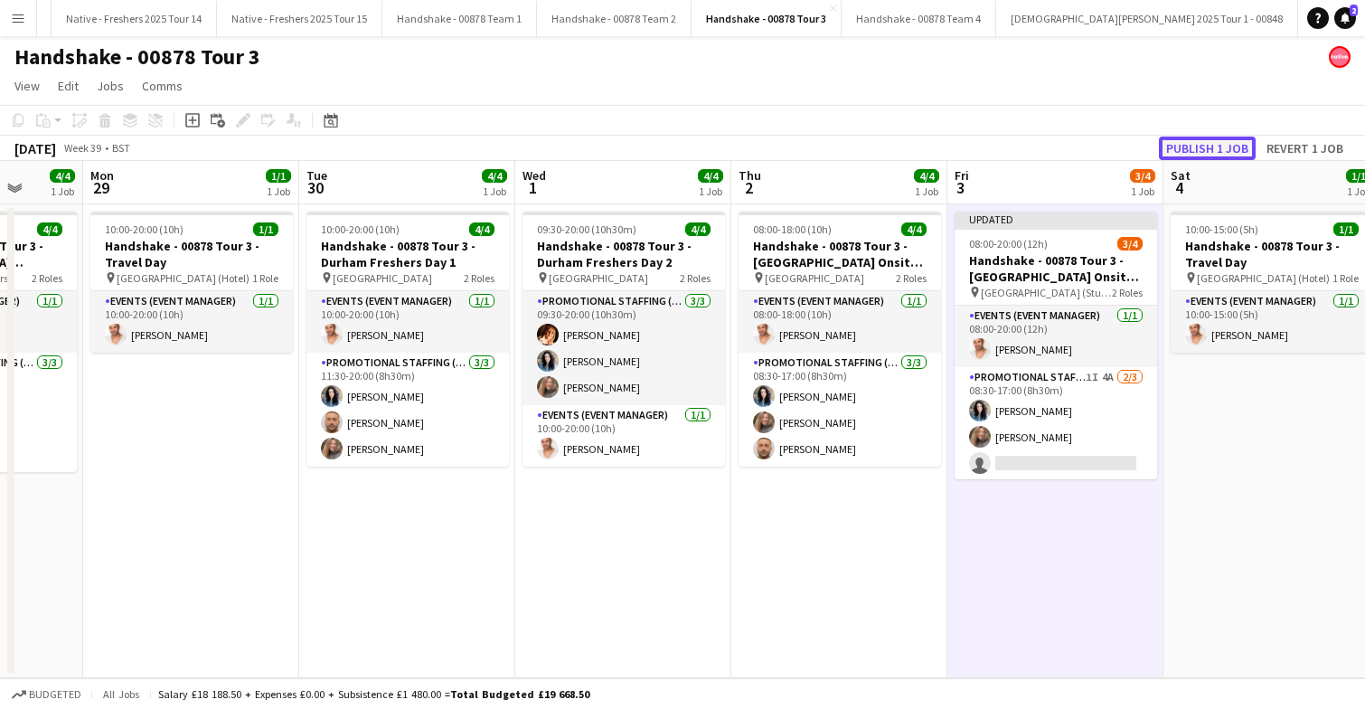
click at [1200, 143] on button "Publish 1 job" at bounding box center [1207, 148] width 97 height 24
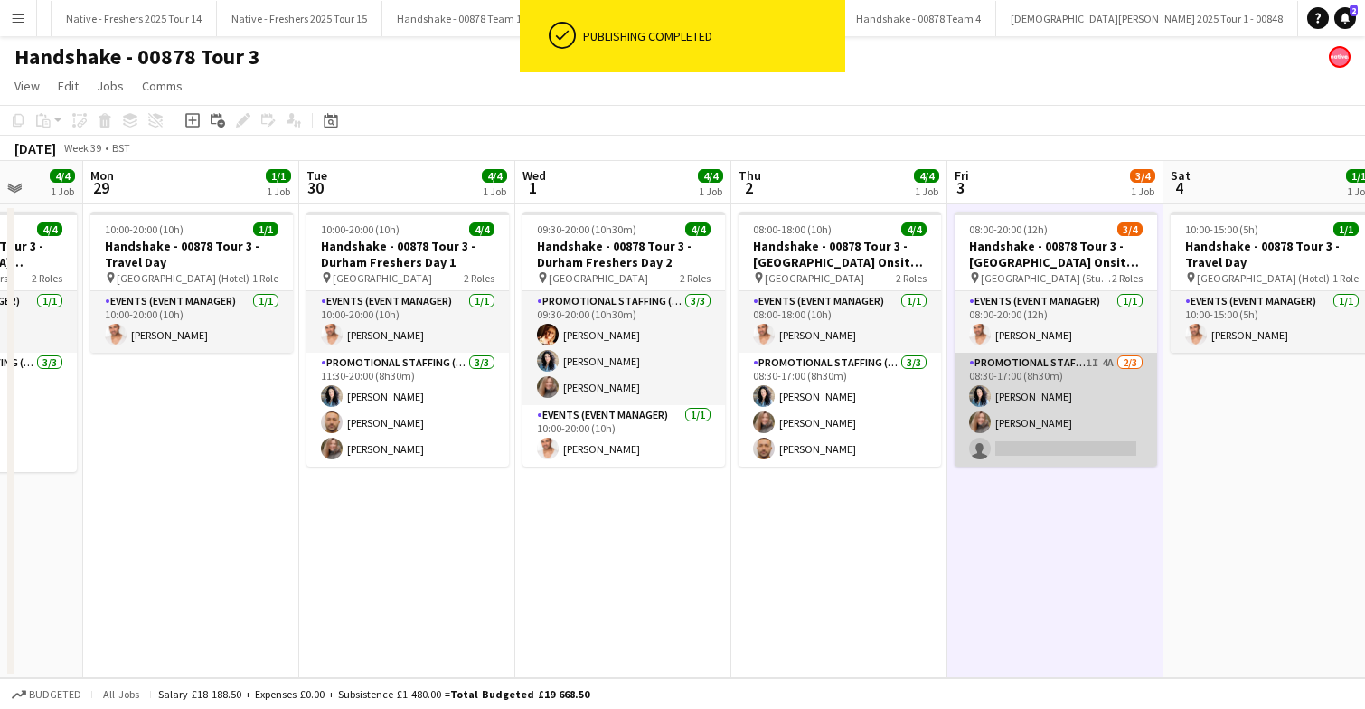
click at [1079, 391] on app-card-role "Promotional Staffing (Brand Ambassadors) 1I 4A 2/3 08:30-17:00 (8h30m) Gemma Ri…" at bounding box center [1056, 410] width 202 height 114
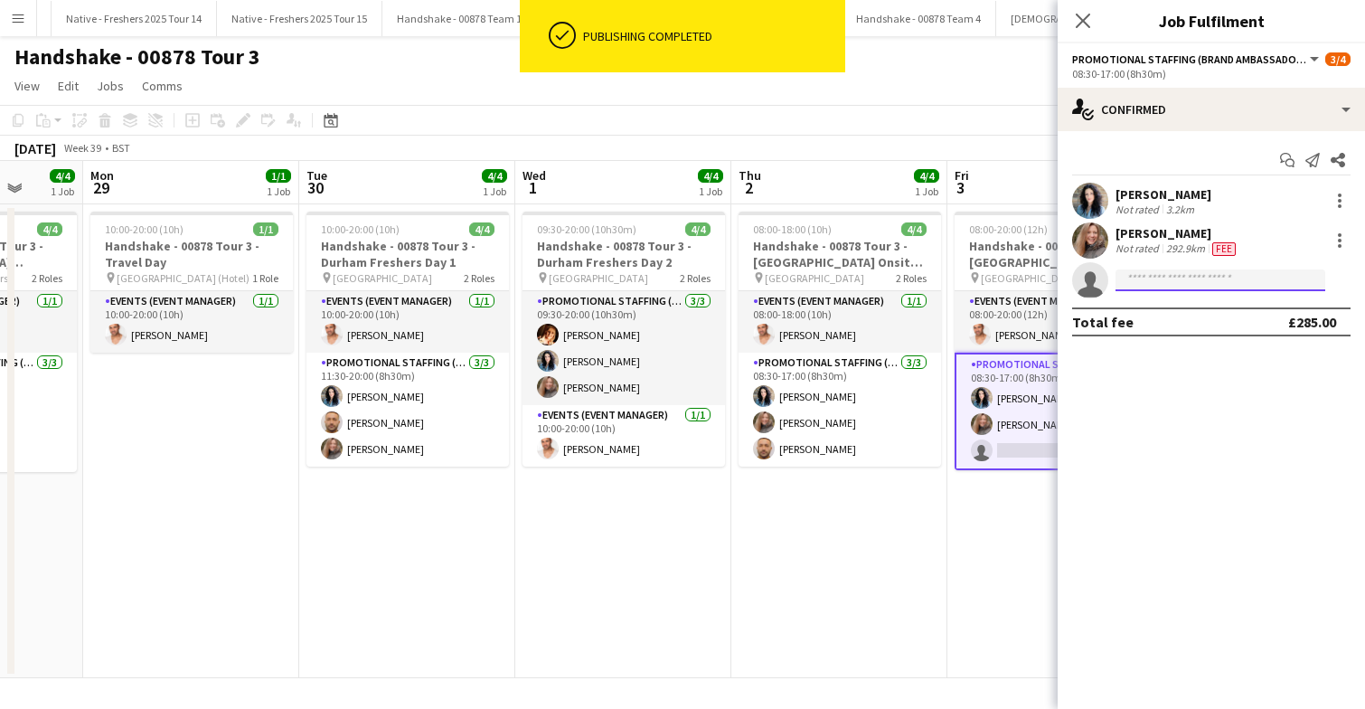
click at [1178, 279] on input at bounding box center [1220, 280] width 210 height 22
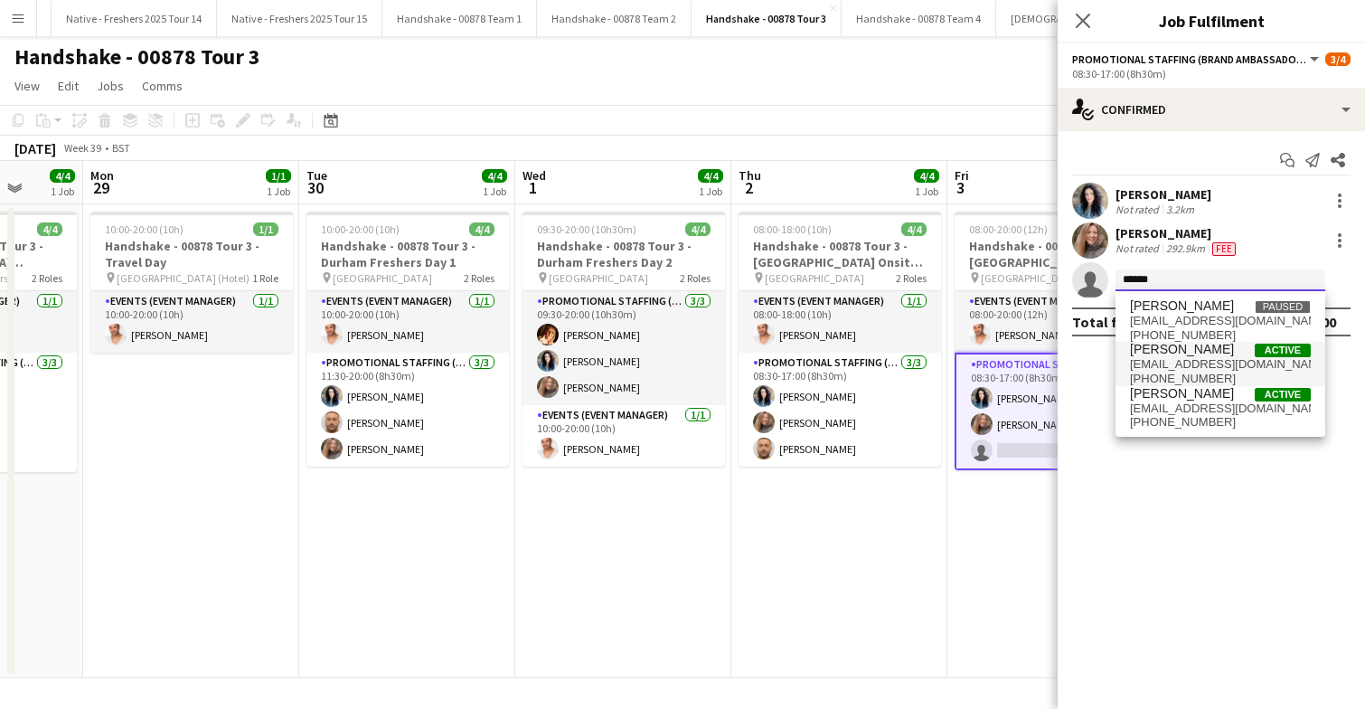
type input "******"
click at [1178, 354] on span "George Said" at bounding box center [1182, 349] width 104 height 15
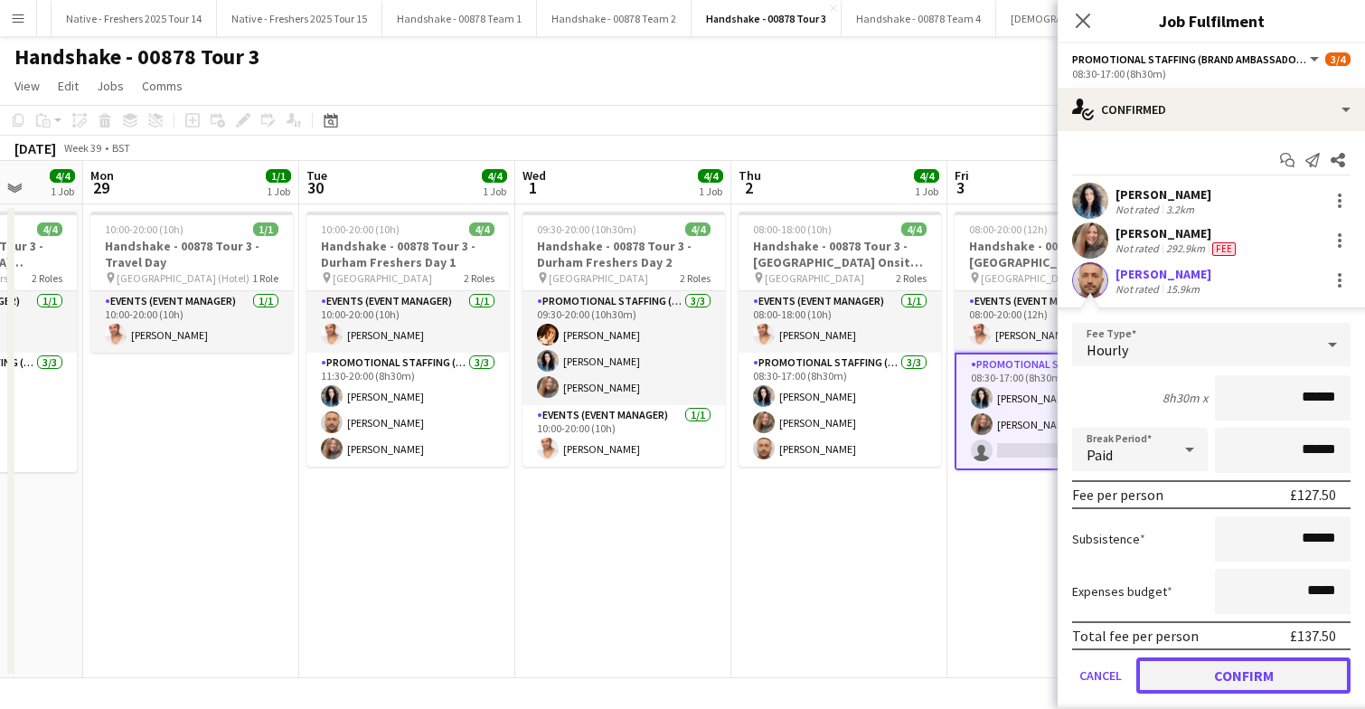
click at [1214, 673] on button "Confirm" at bounding box center [1243, 675] width 214 height 36
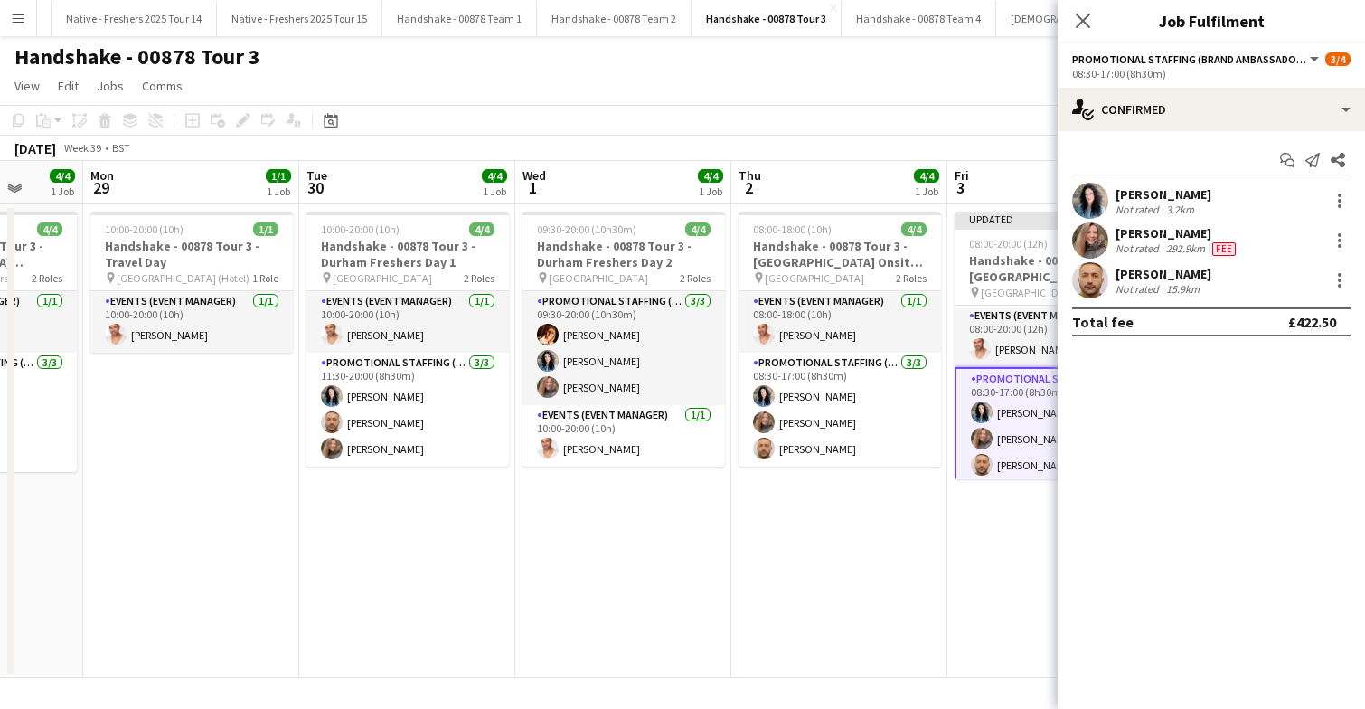
click at [934, 576] on app-date-cell "08:00-18:00 (10h) 4/4 Handshake - 00878 Tour 3 - Durham University Onsite Day p…" at bounding box center [839, 441] width 216 height 474
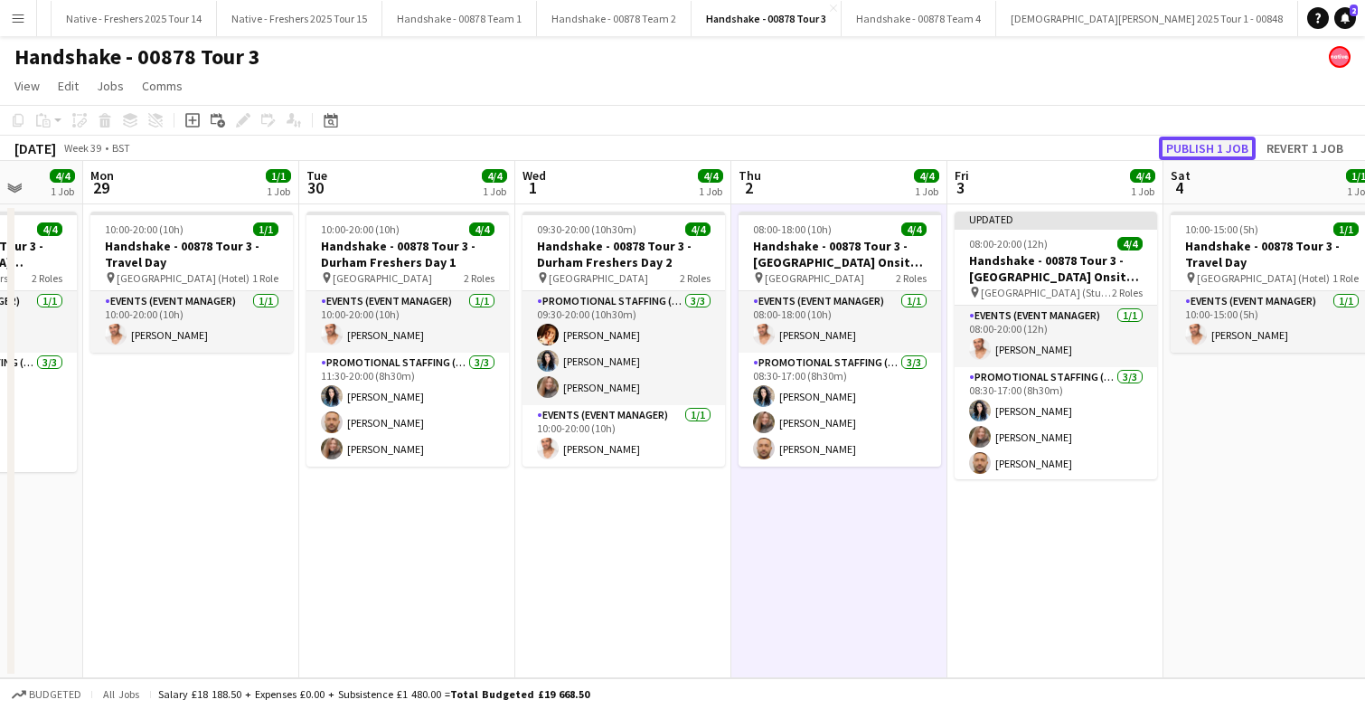
click at [1228, 150] on button "Publish 1 job" at bounding box center [1207, 148] width 97 height 24
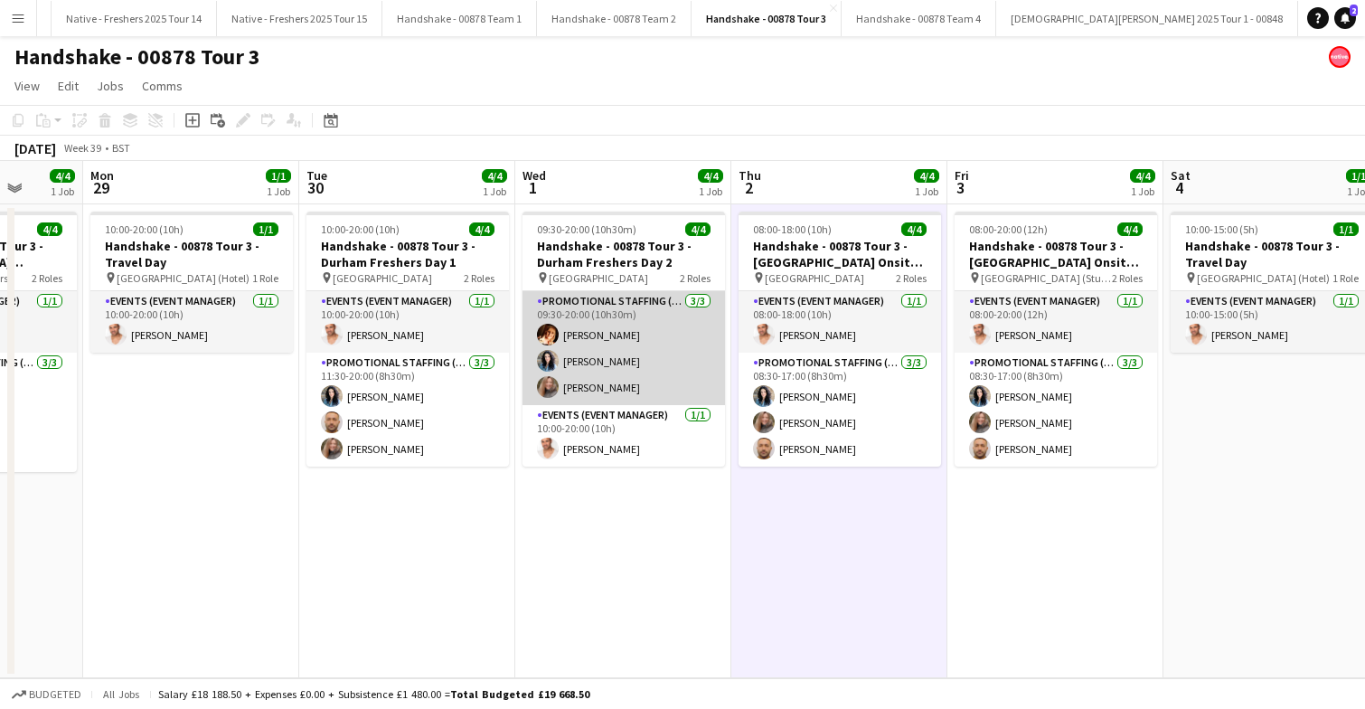
click at [648, 372] on app-card-role "Promotional Staffing (Brand Ambassadors) 3/3 09:30-20:00 (10h30m) Sam Soulsby G…" at bounding box center [623, 348] width 202 height 114
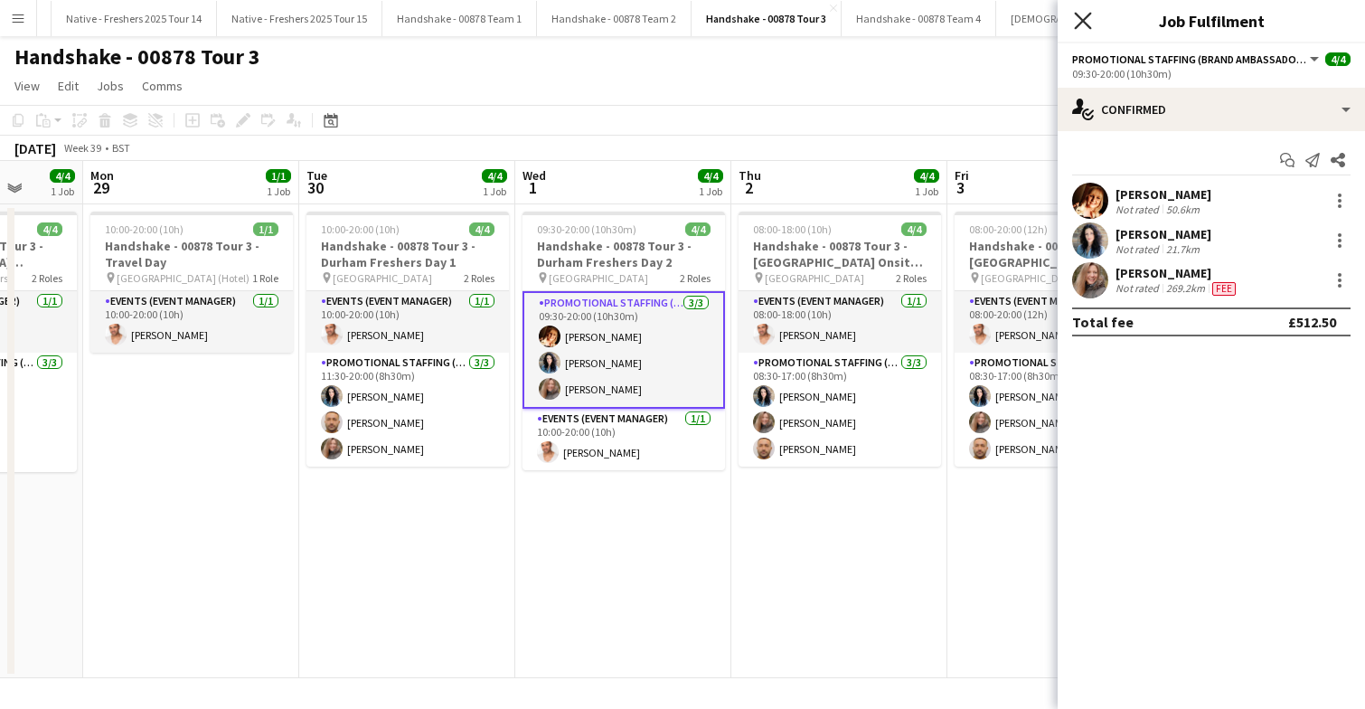
click at [1087, 19] on icon "Close pop-in" at bounding box center [1082, 20] width 17 height 17
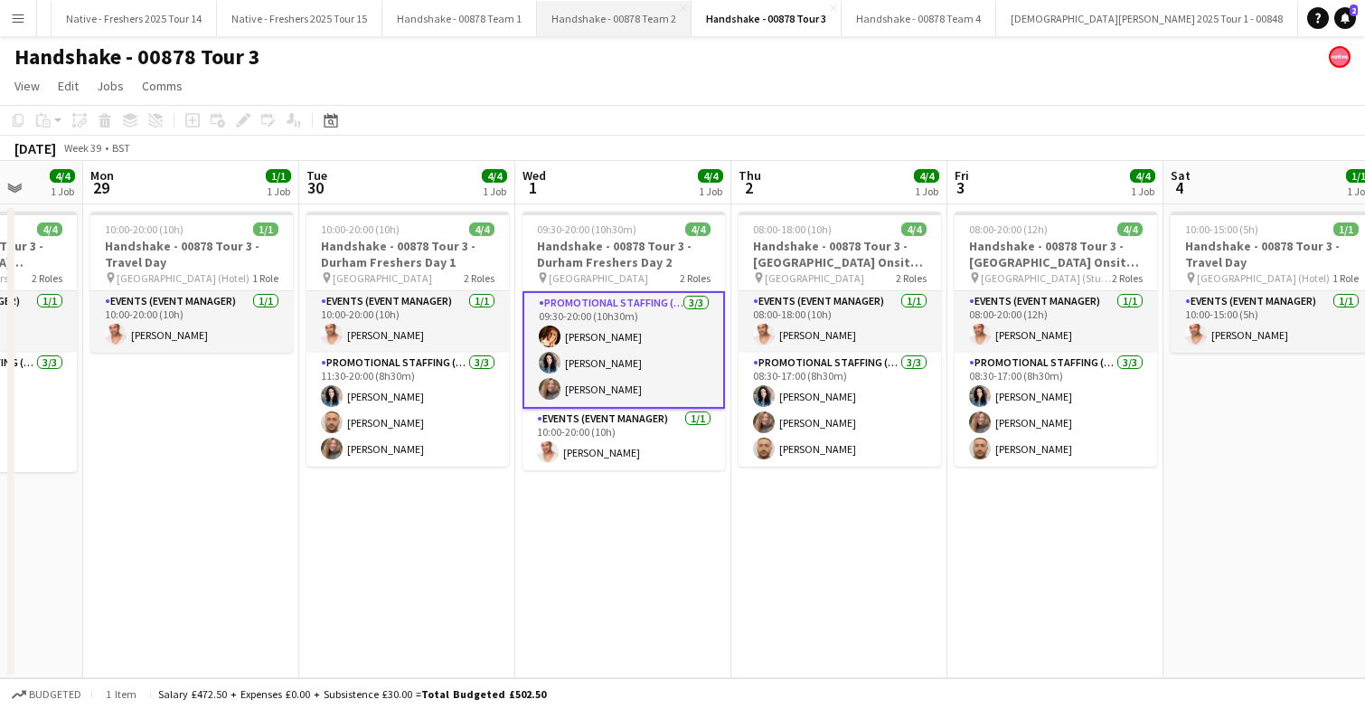
click at [606, 17] on button "Handshake - 00878 Team 2 Close" at bounding box center [614, 18] width 155 height 35
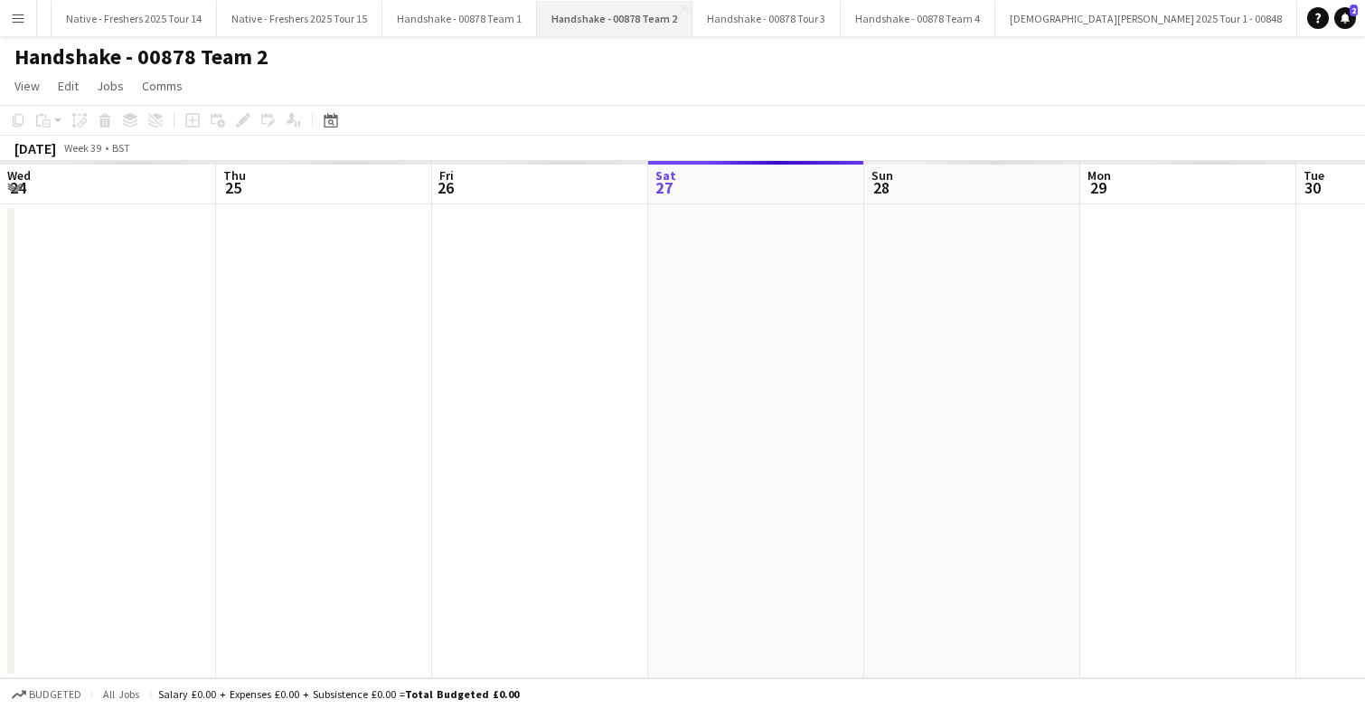
scroll to position [0, 432]
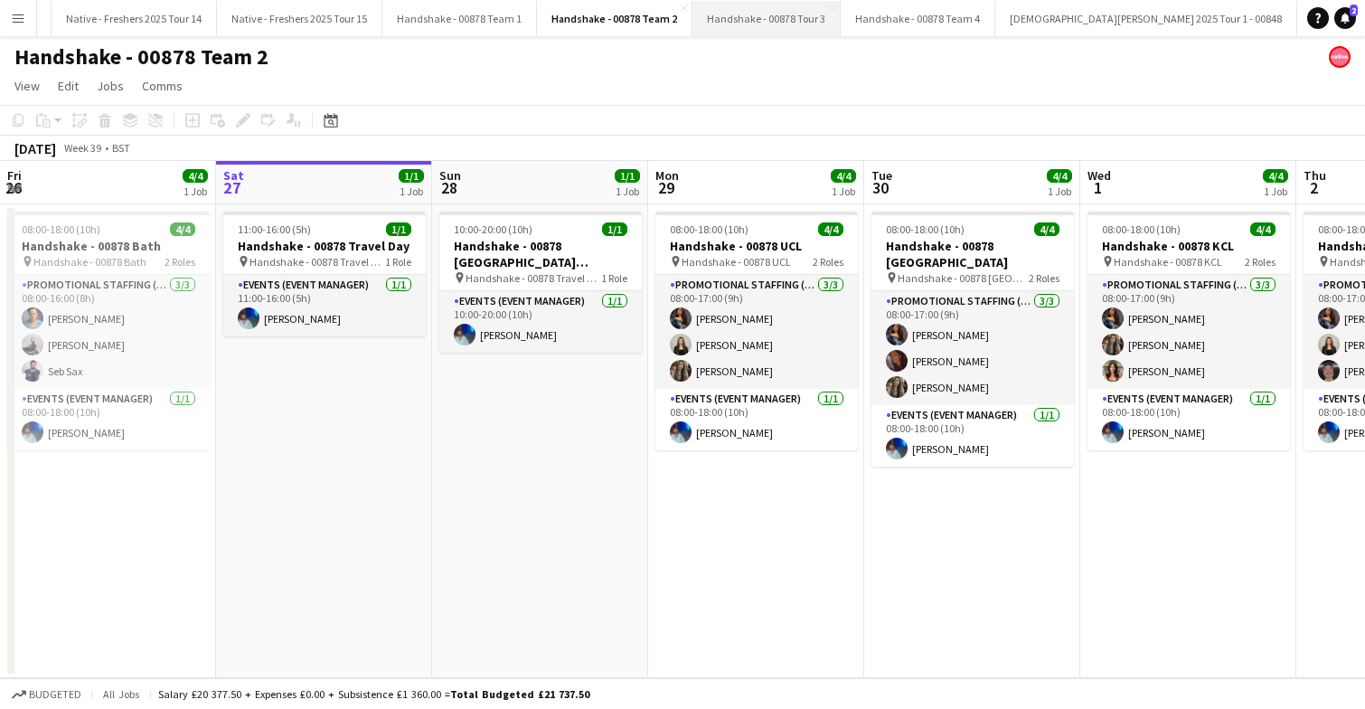
click at [748, 20] on button "Handshake - 00878 Tour 3 Close" at bounding box center [766, 18] width 148 height 35
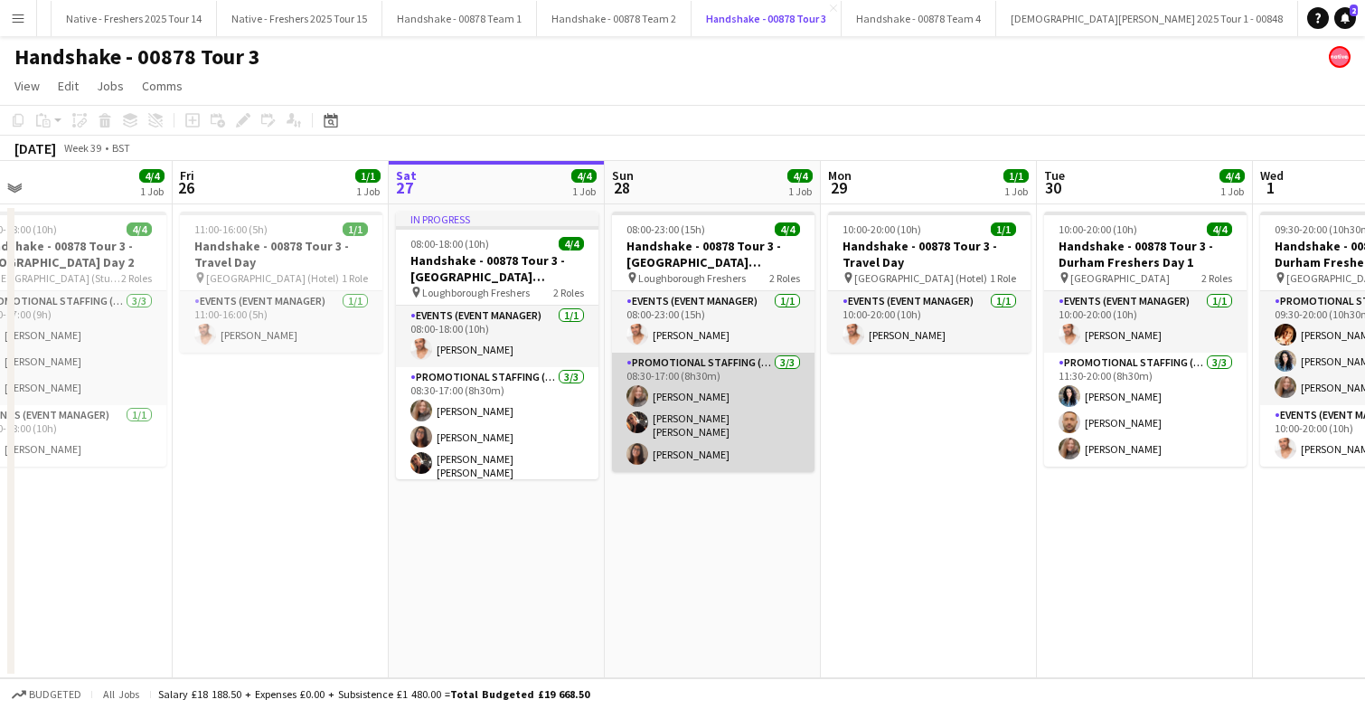
scroll to position [0, 465]
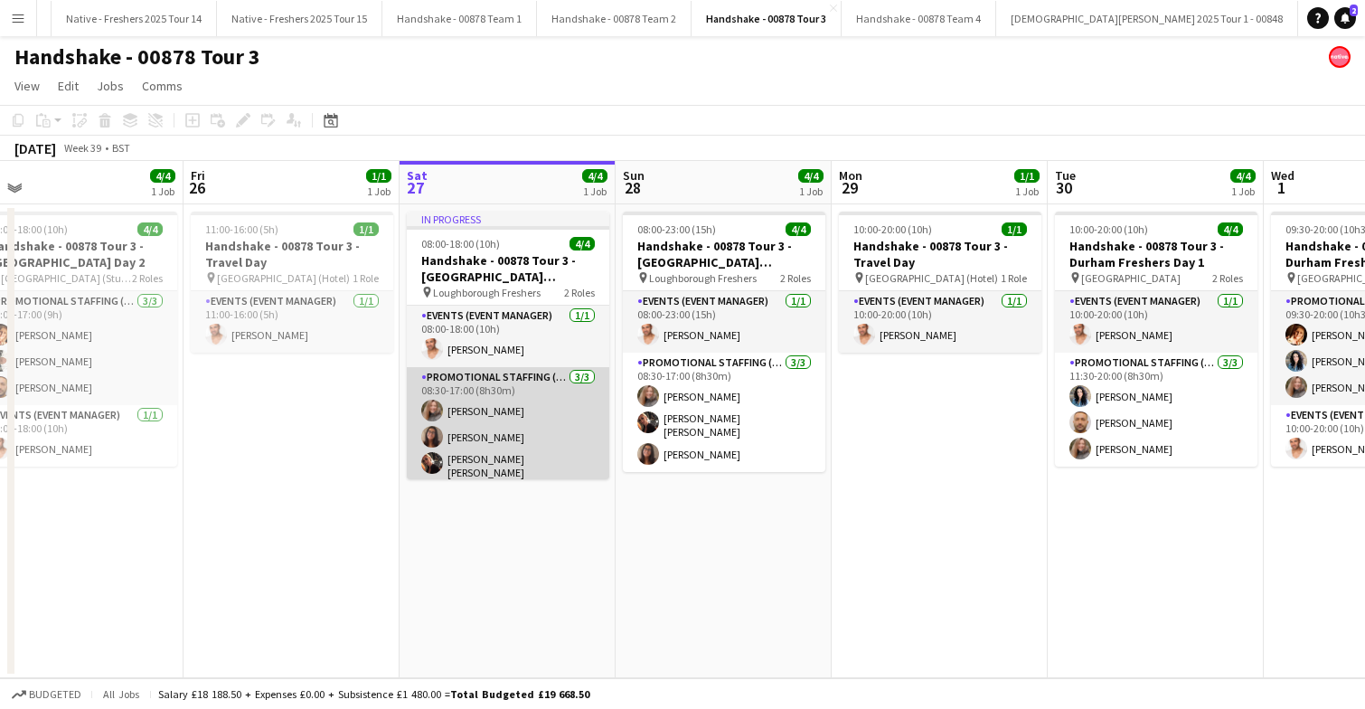
click at [538, 449] on app-card-role "Promotional Staffing (Brand Ambassadors) 3/3 08:30-17:00 (8h30m) Lorraine Sadle…" at bounding box center [508, 426] width 202 height 119
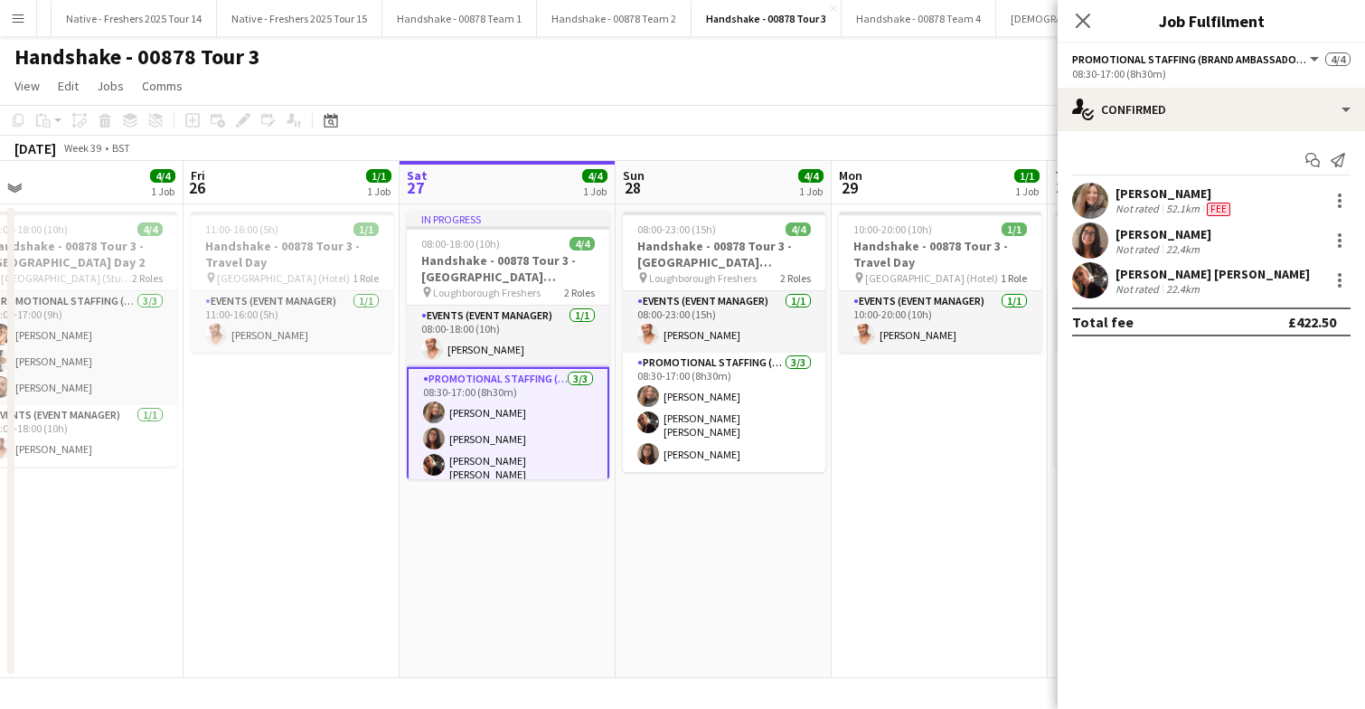
click at [1097, 282] on app-user-avatar at bounding box center [1090, 280] width 36 height 36
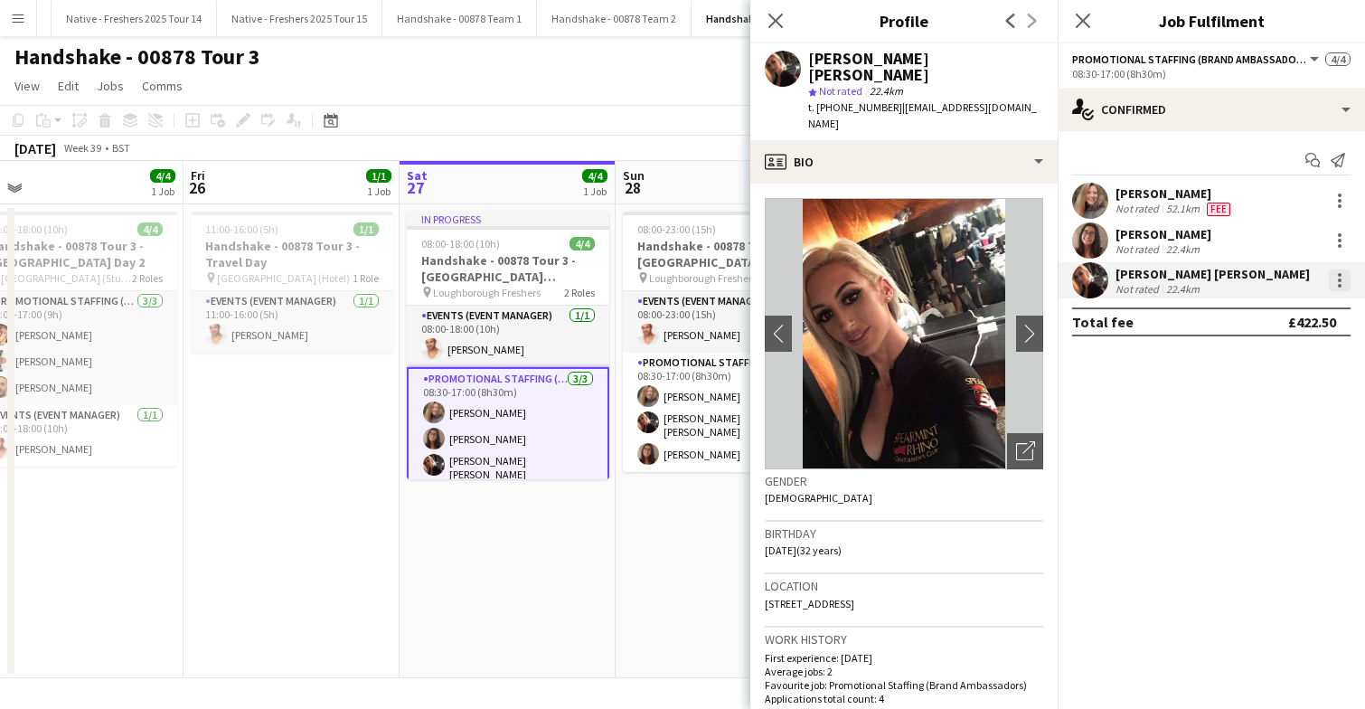
click at [1347, 282] on div at bounding box center [1340, 280] width 22 height 22
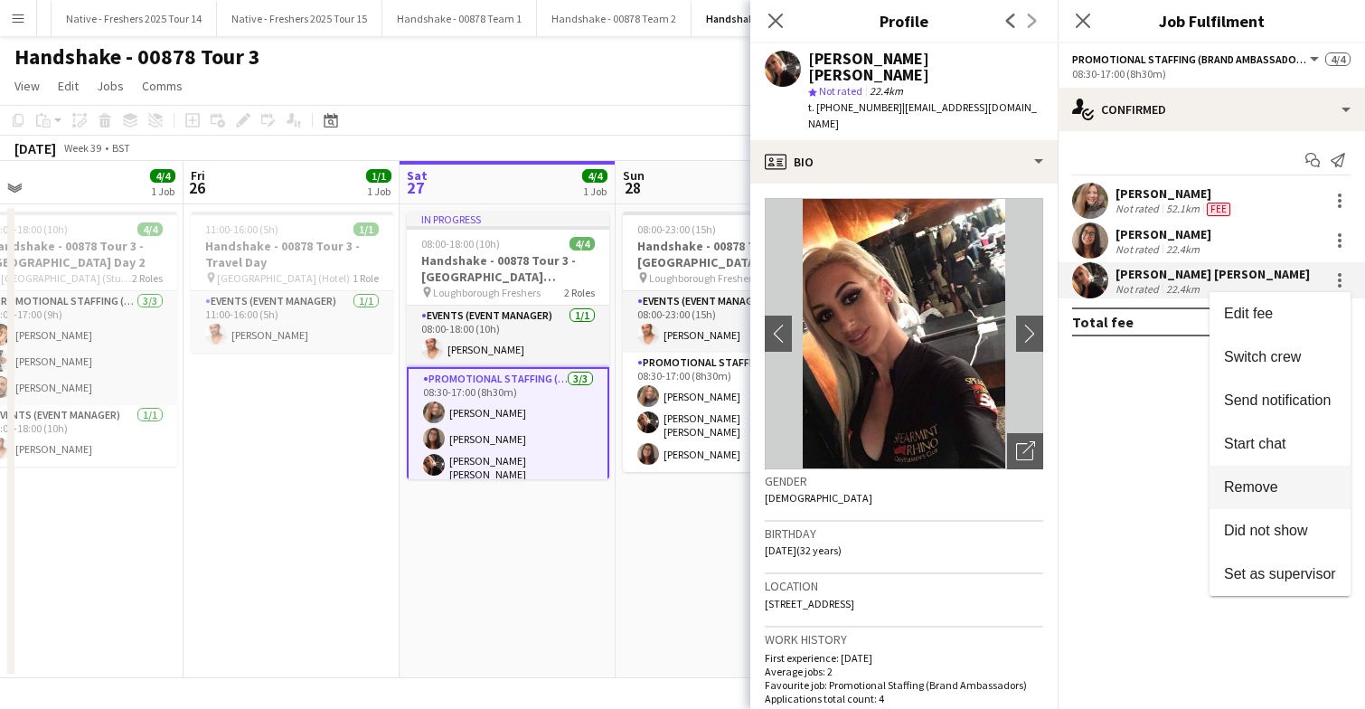
click at [1272, 493] on span "Remove" at bounding box center [1251, 486] width 54 height 15
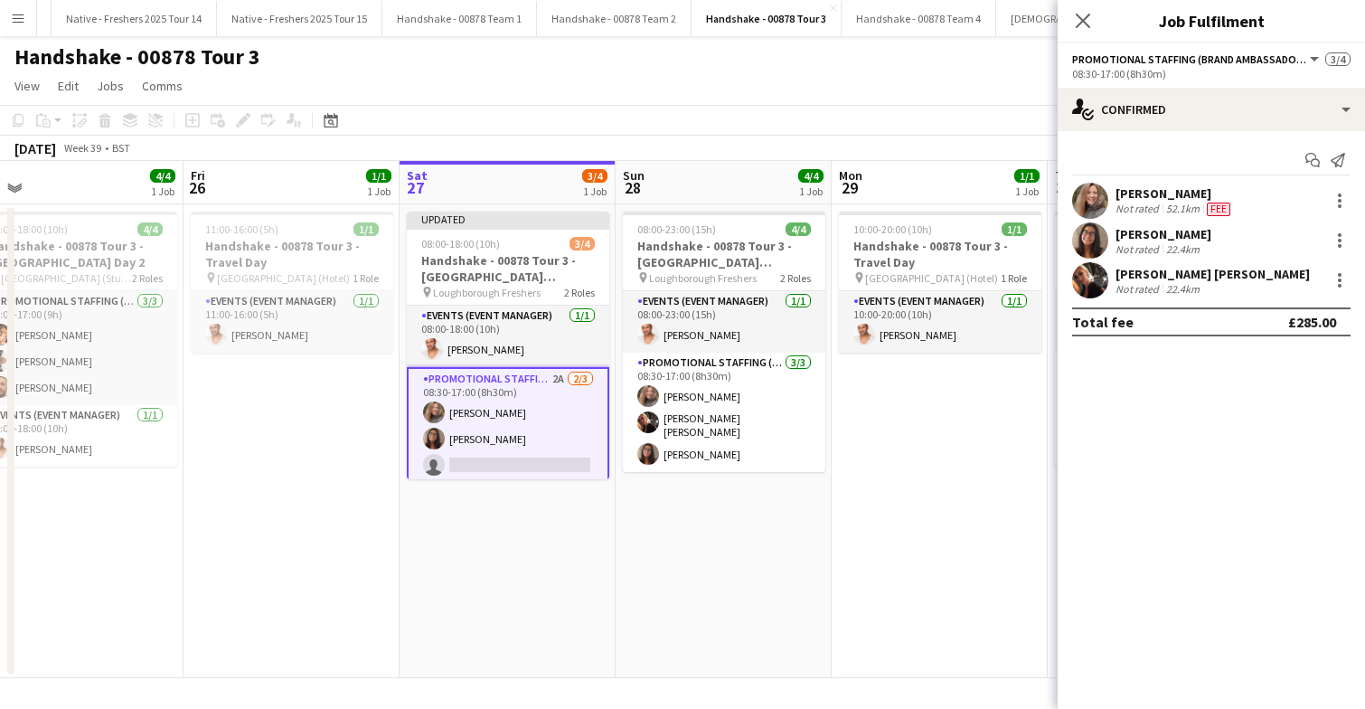
click at [605, 554] on app-date-cell "Updated 08:00-18:00 (10h) 3/4 Handshake - 00878 Tour 3 - Loughborough Freshers …" at bounding box center [508, 441] width 216 height 474
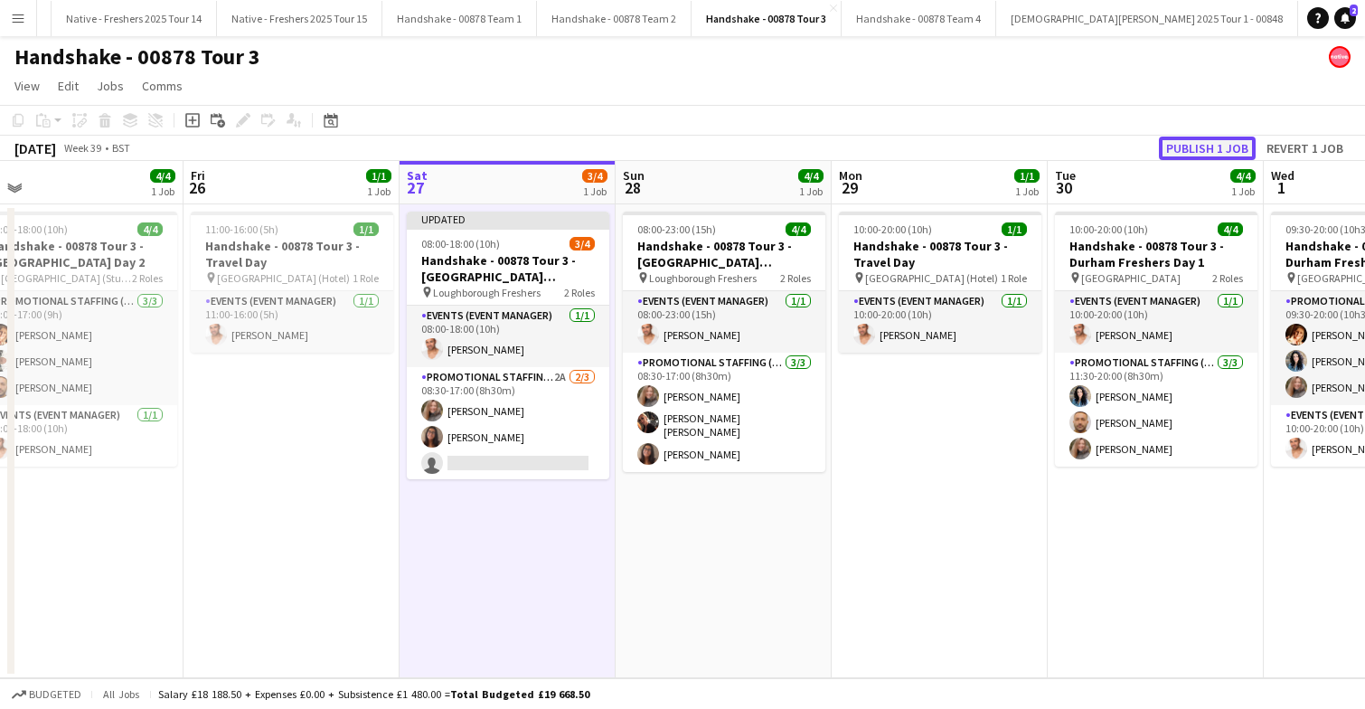
click at [1208, 150] on button "Publish 1 job" at bounding box center [1207, 148] width 97 height 24
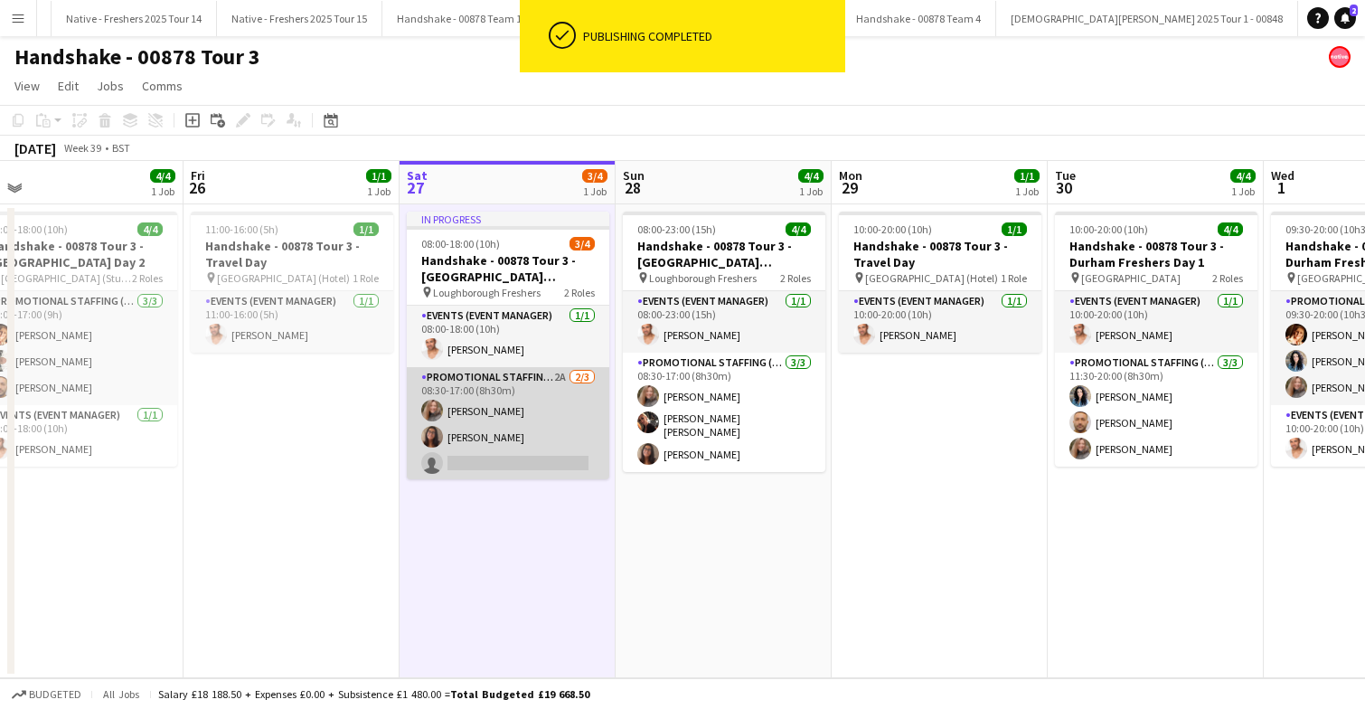
click at [539, 414] on app-card-role "Promotional Staffing (Brand Ambassadors) 2A 2/3 08:30-17:00 (8h30m) Lorraine Sa…" at bounding box center [508, 424] width 202 height 114
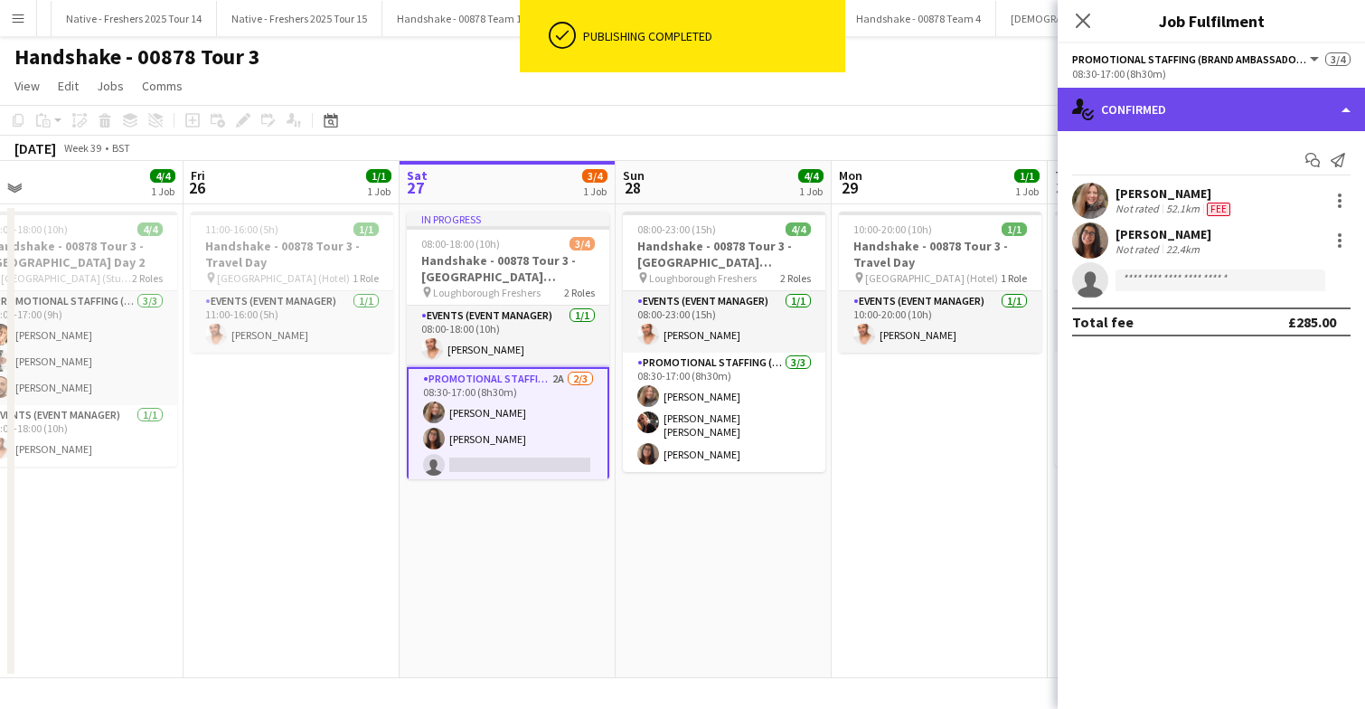
click at [1219, 101] on div "single-neutral-actions-check-2 Confirmed" at bounding box center [1211, 109] width 307 height 43
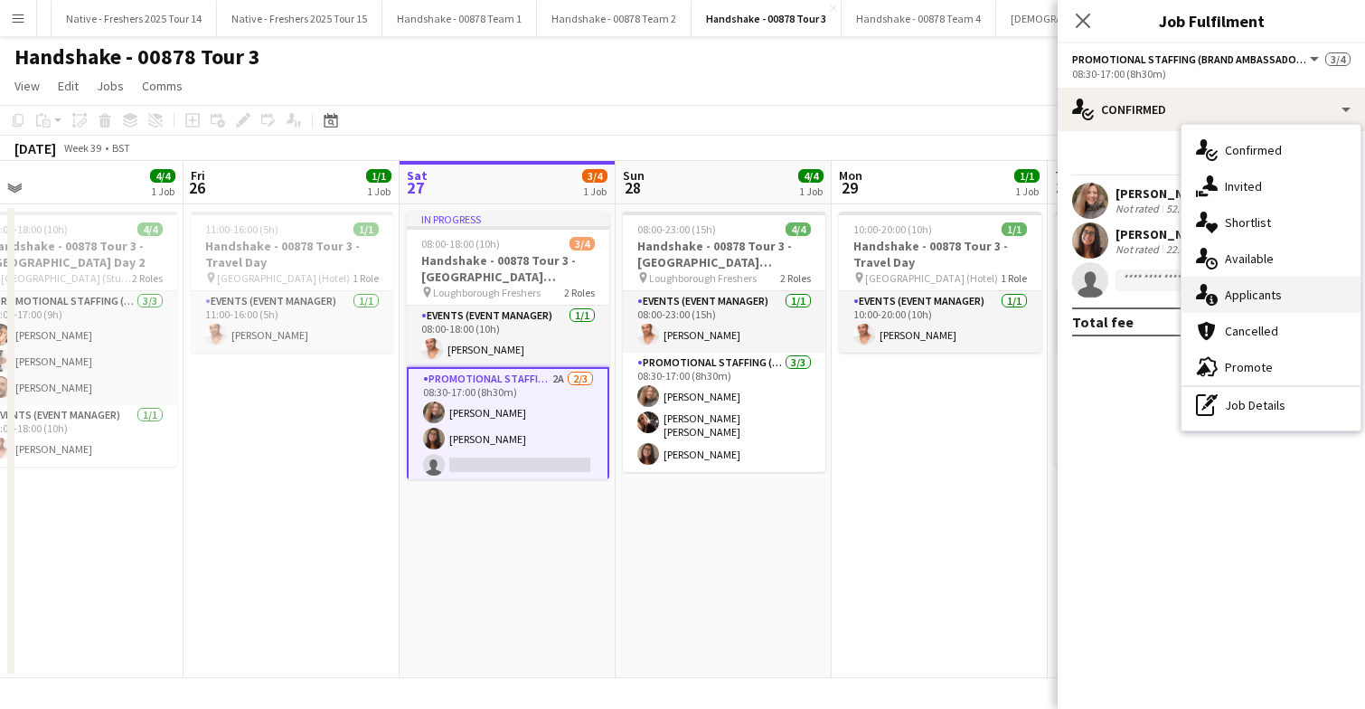
click at [1282, 301] on div "single-neutral-actions-information Applicants" at bounding box center [1270, 295] width 179 height 36
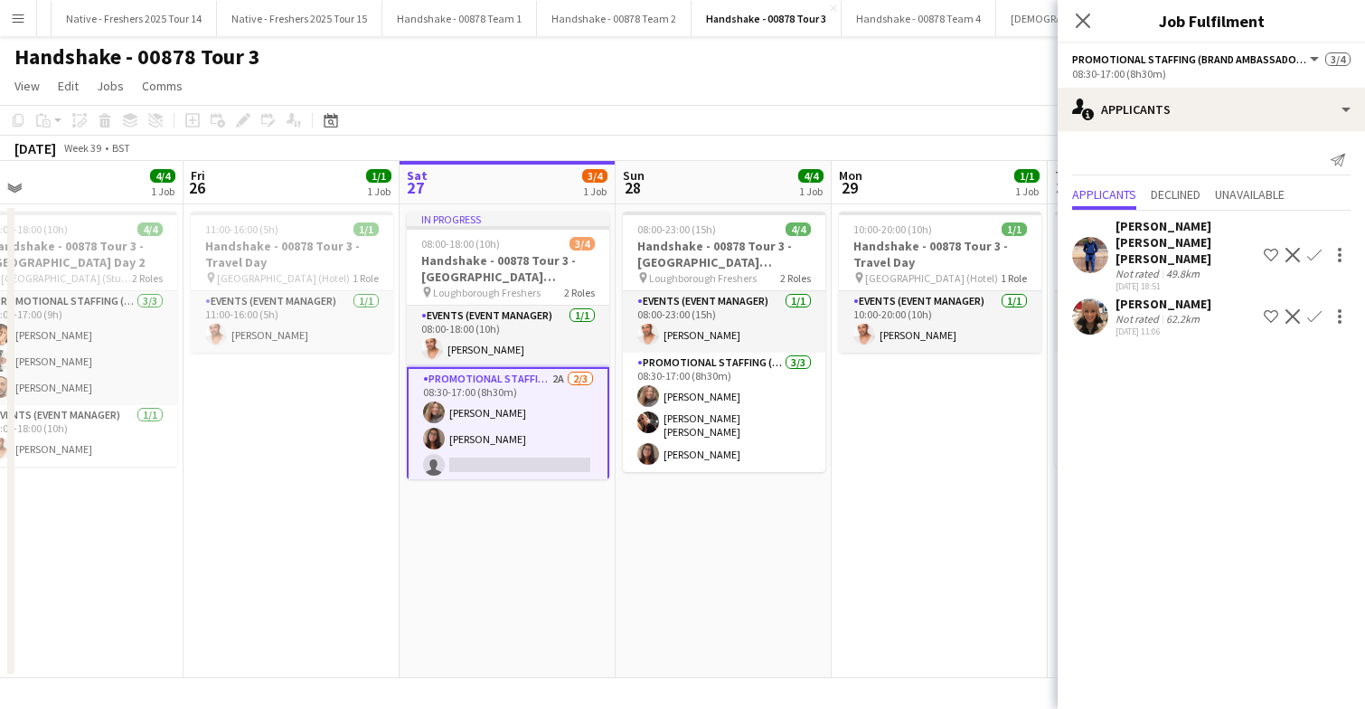
click at [1094, 298] on app-user-avatar at bounding box center [1090, 316] width 36 height 36
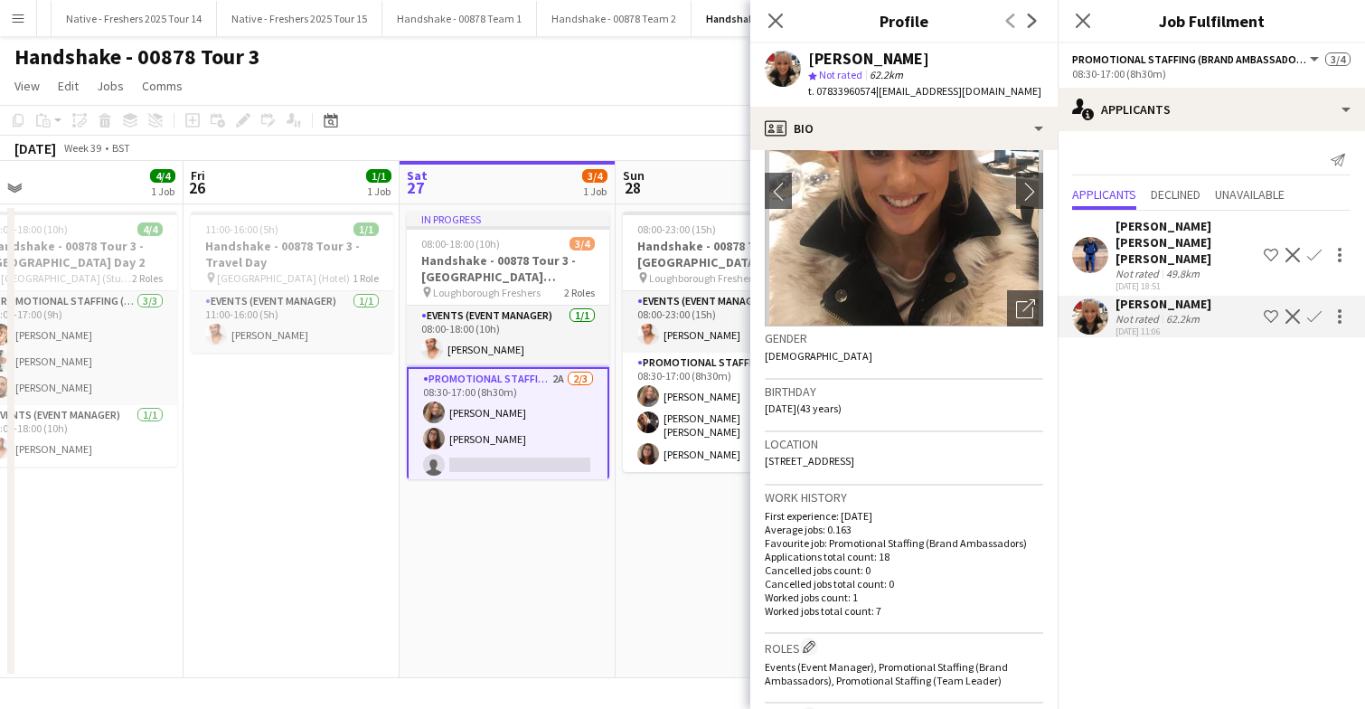
scroll to position [0, 0]
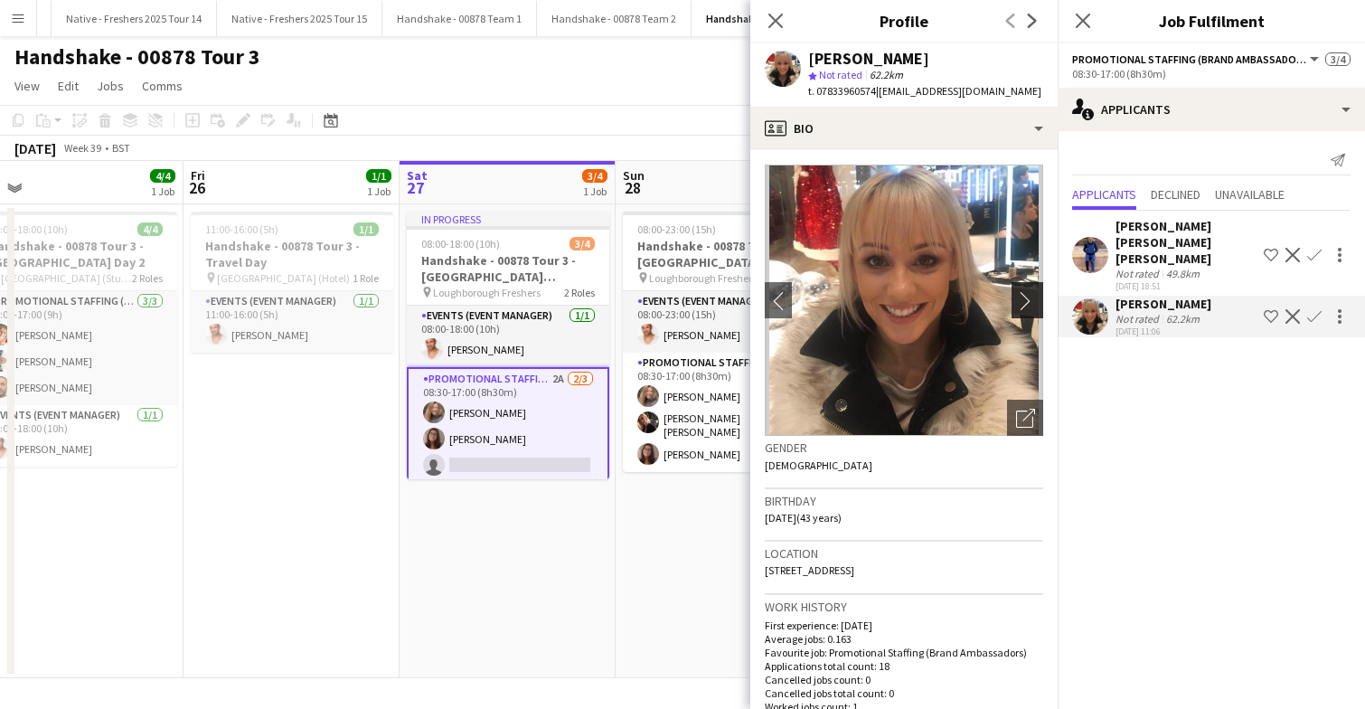
click at [1027, 300] on app-icon "chevron-right" at bounding box center [1030, 300] width 28 height 19
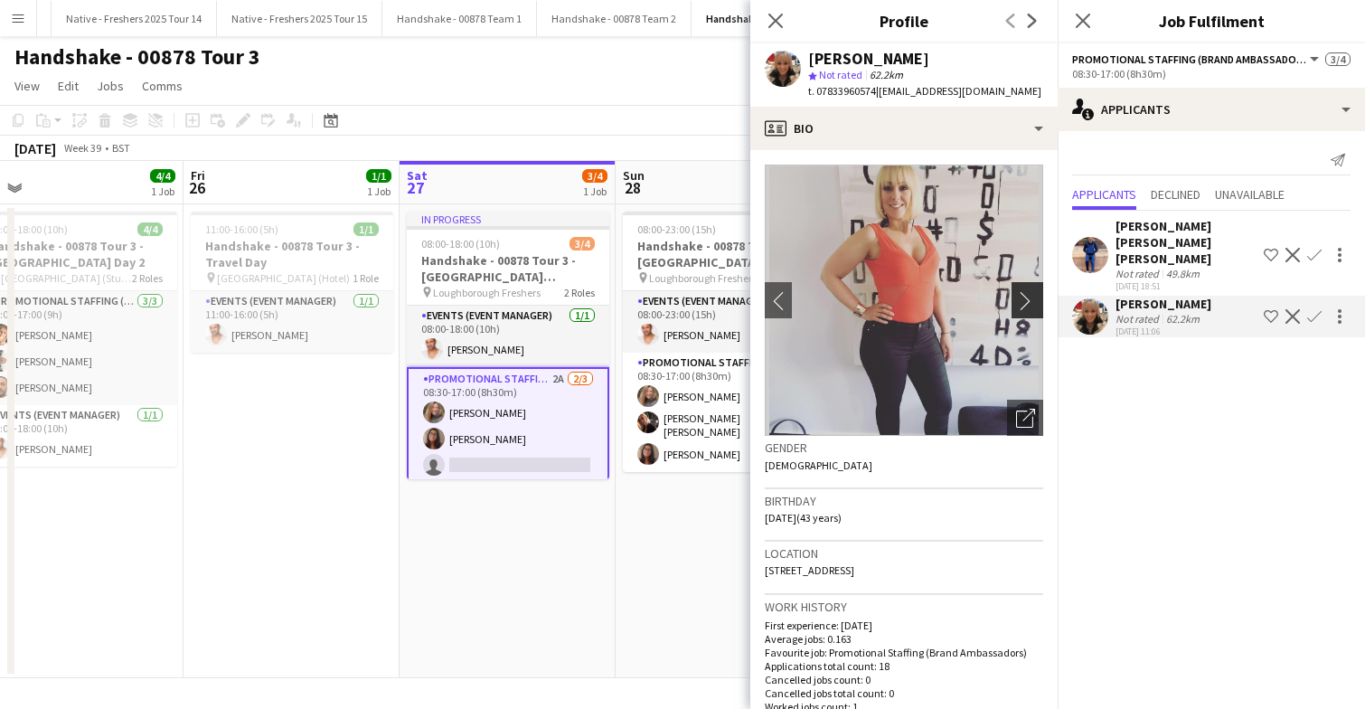
click at [1027, 300] on app-icon "chevron-right" at bounding box center [1030, 300] width 28 height 19
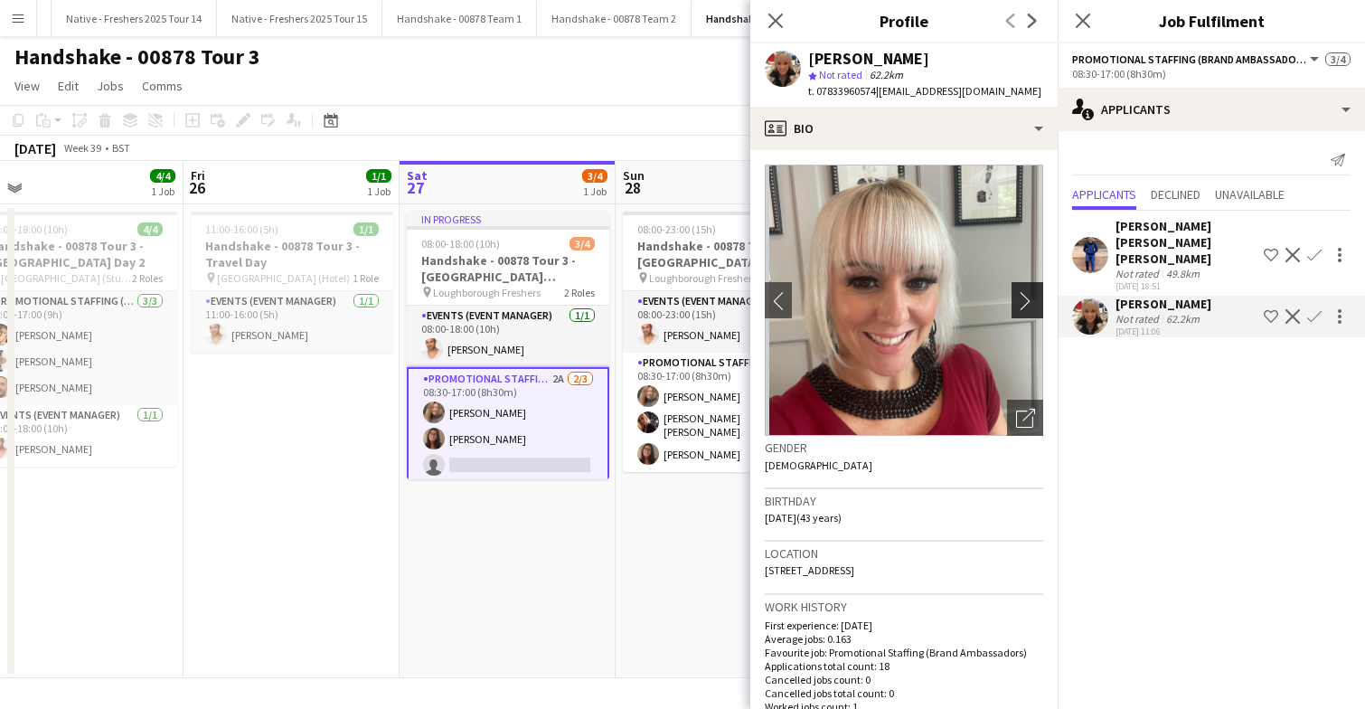
click at [1027, 300] on app-icon "chevron-right" at bounding box center [1030, 300] width 28 height 19
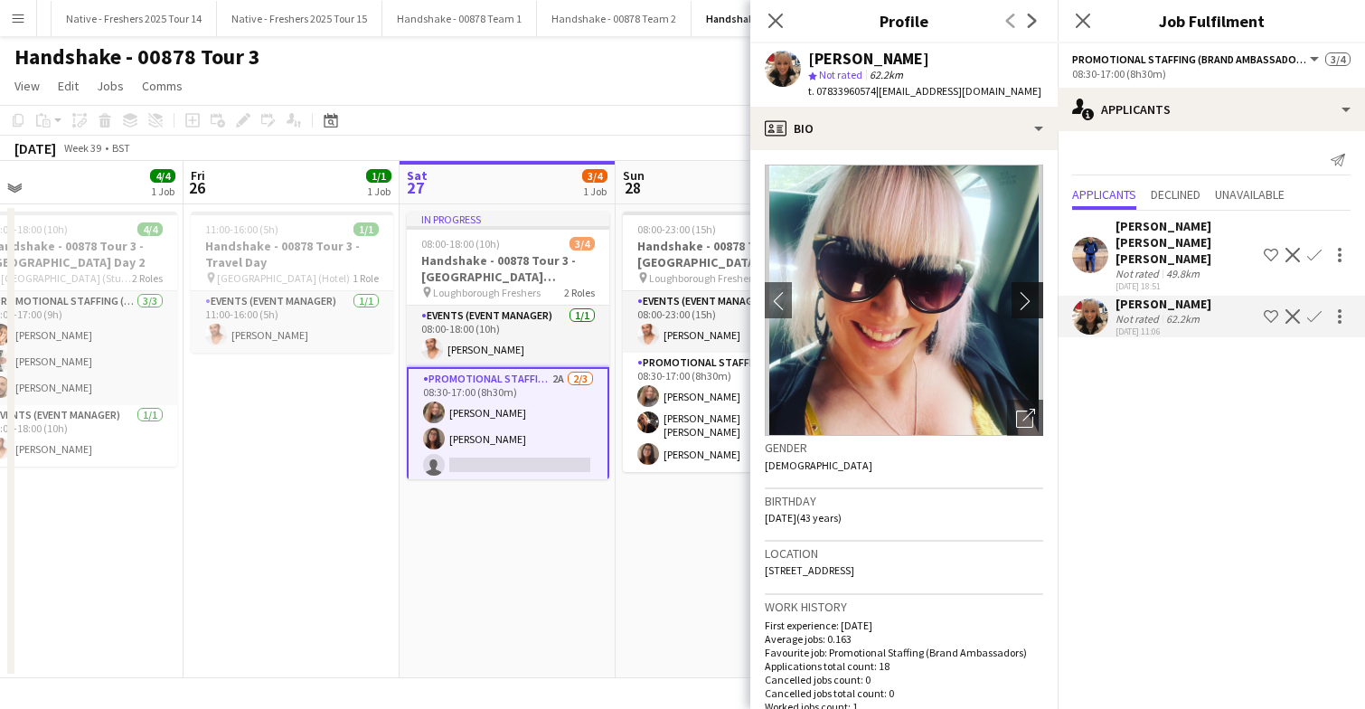
click at [1027, 300] on app-icon "chevron-right" at bounding box center [1030, 300] width 28 height 19
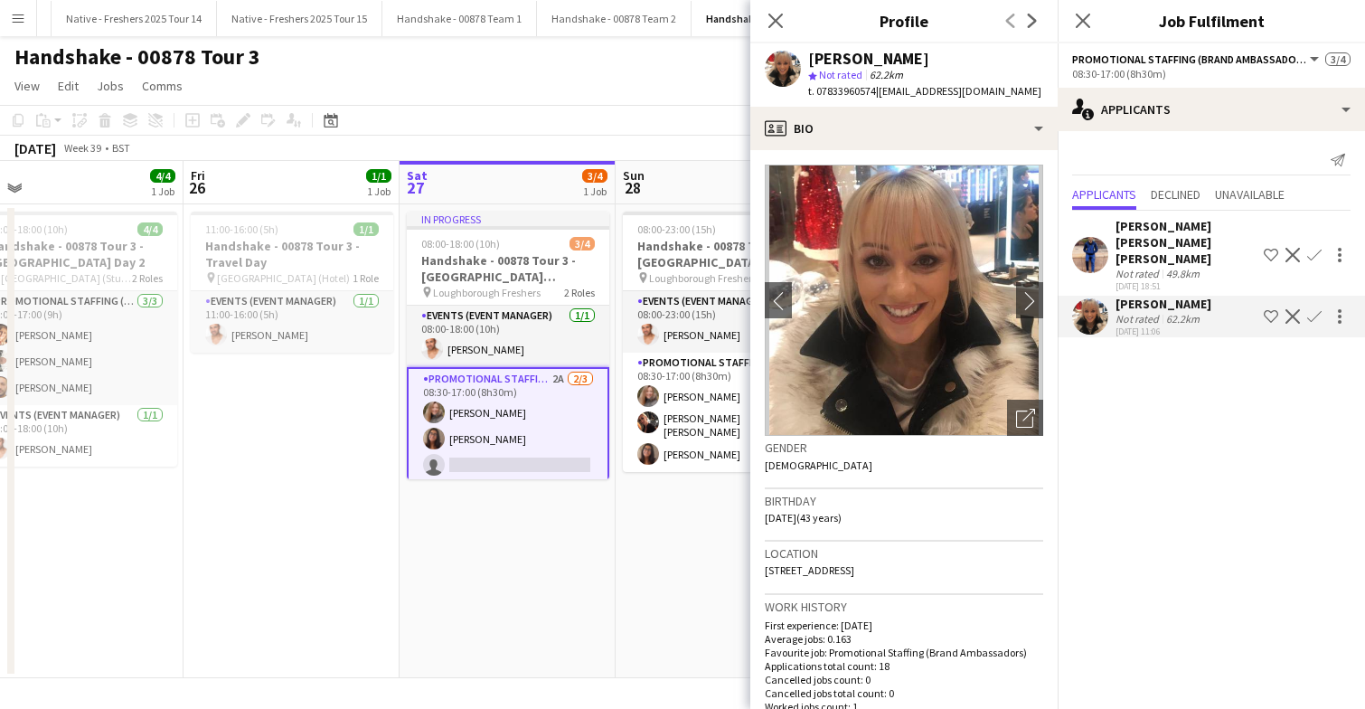
click at [552, 431] on app-card-role "Promotional Staffing (Brand Ambassadors) 2A 2/3 08:30-17:00 (8h30m) Lorraine Sa…" at bounding box center [508, 426] width 202 height 118
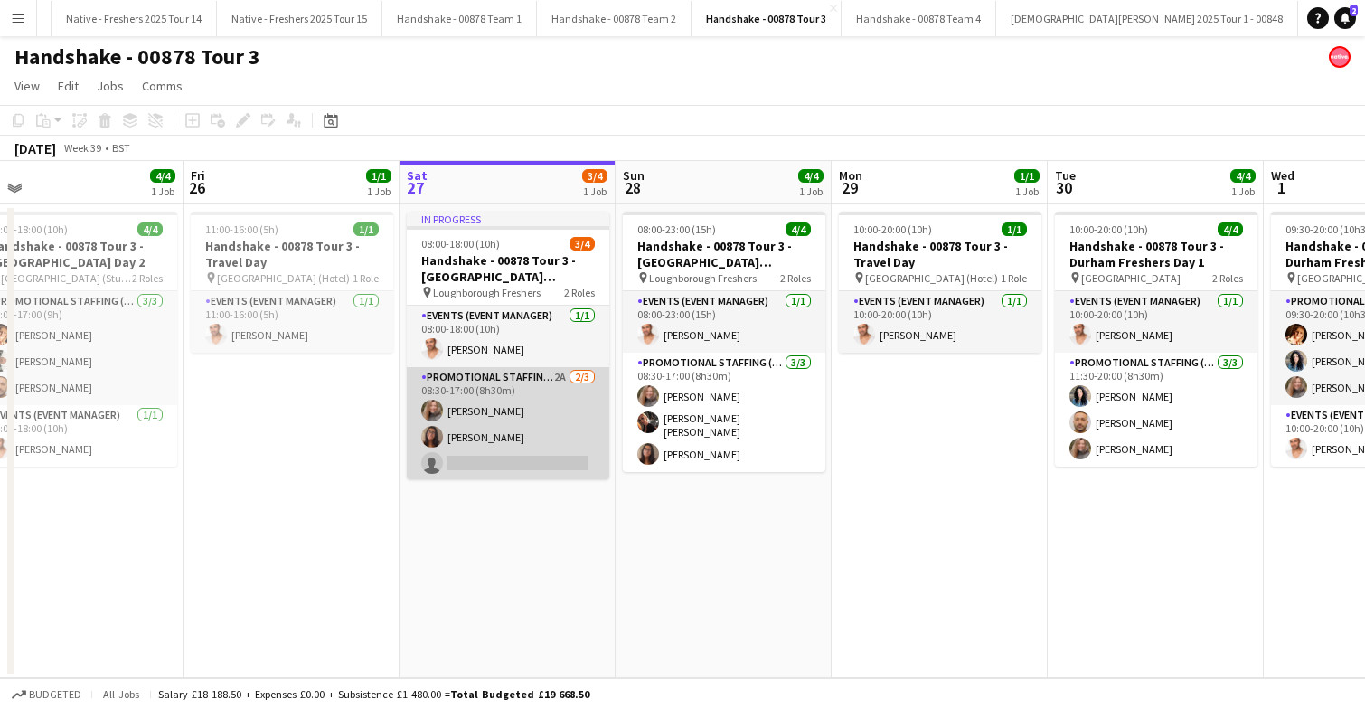
click at [552, 431] on app-card-role "Promotional Staffing (Brand Ambassadors) 2A 2/3 08:30-17:00 (8h30m) Lorraine Sa…" at bounding box center [508, 424] width 202 height 114
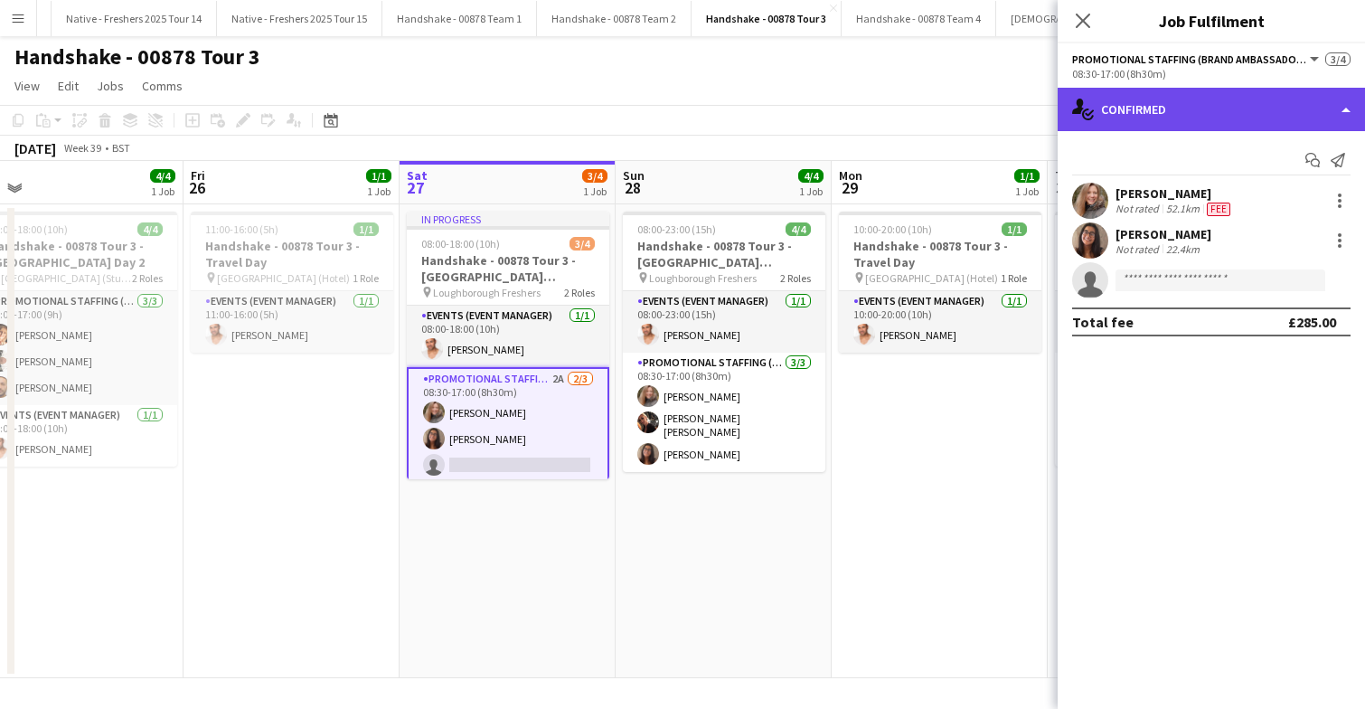
click at [1261, 109] on div "single-neutral-actions-check-2 Confirmed" at bounding box center [1211, 109] width 307 height 43
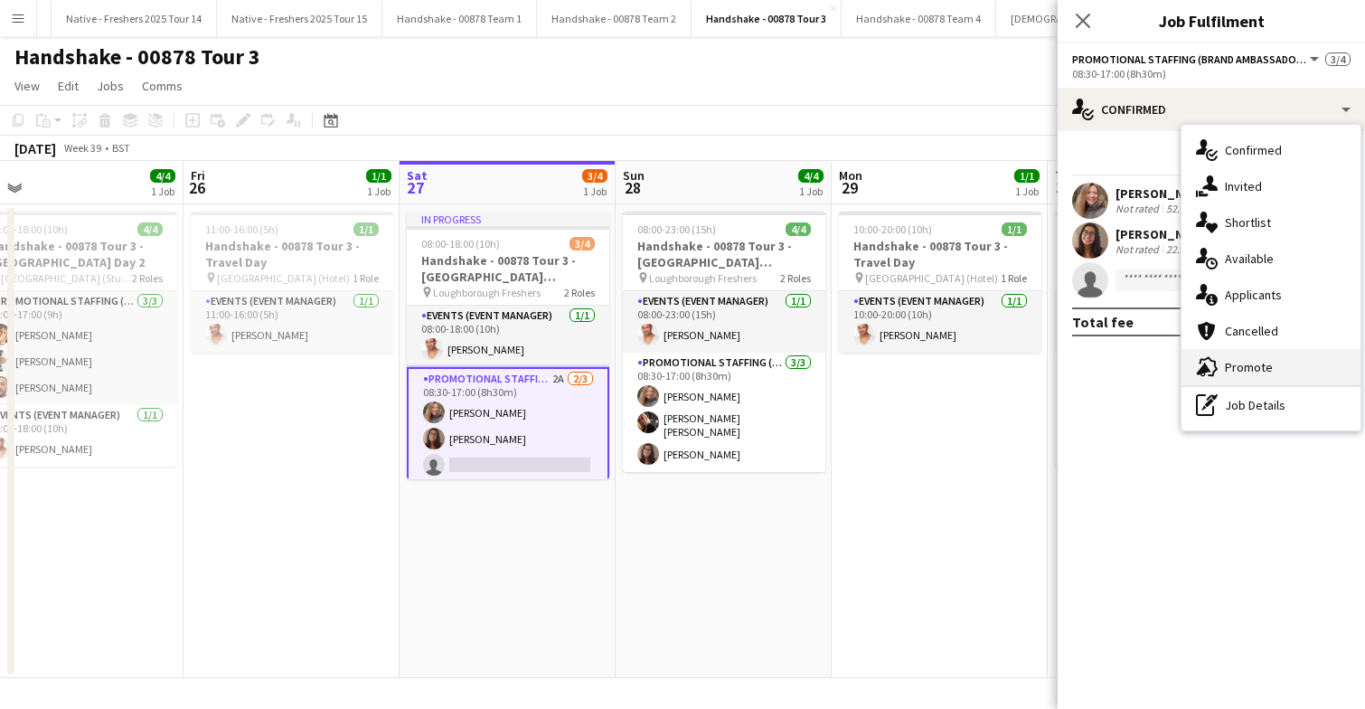
click at [1273, 367] on div "advertising-megaphone Promote" at bounding box center [1270, 367] width 179 height 36
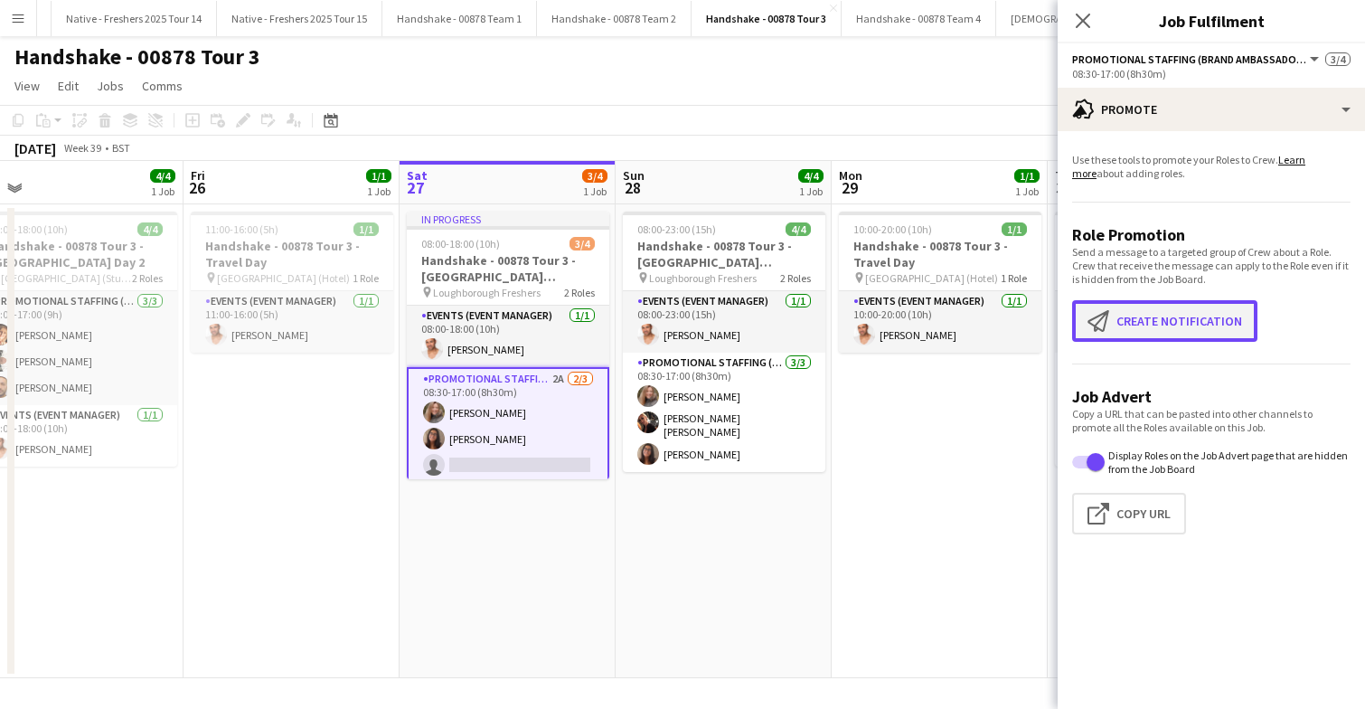
click at [1171, 324] on button "Create notification Create notification" at bounding box center [1164, 321] width 185 height 42
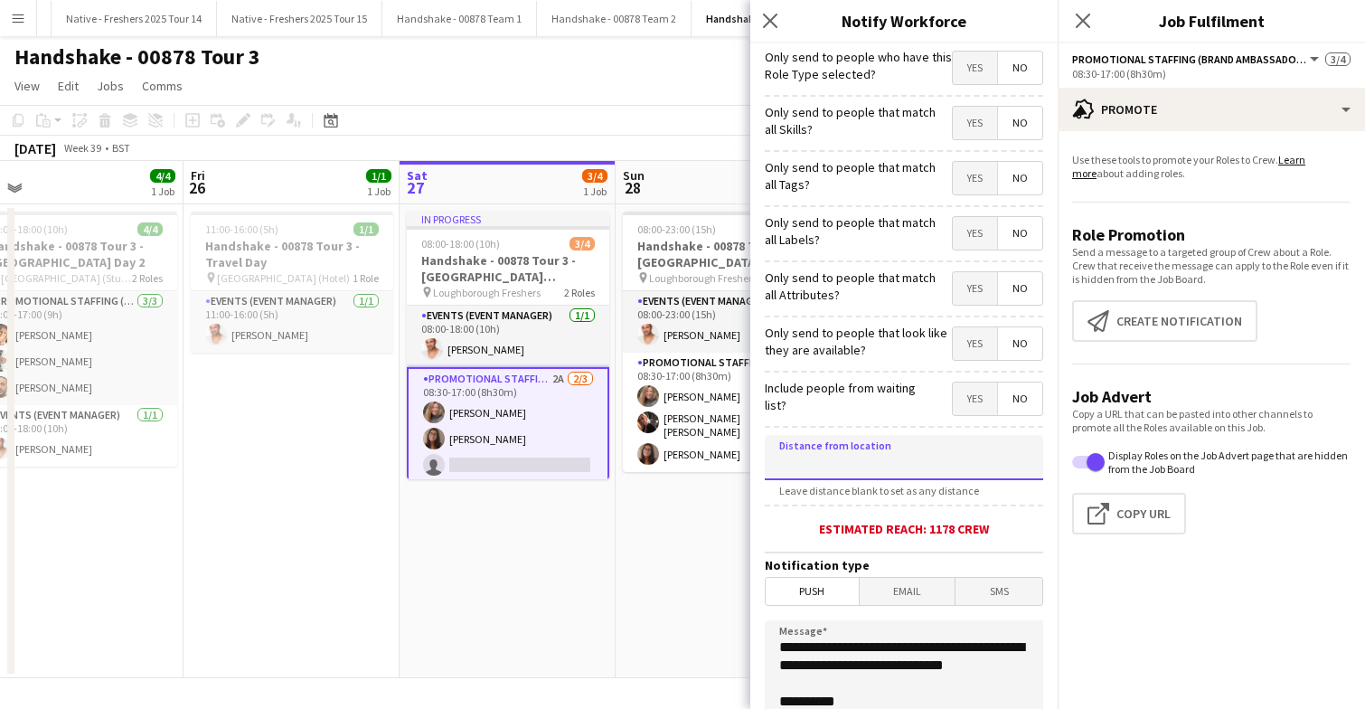
click at [894, 468] on input at bounding box center [904, 457] width 278 height 45
type input "****"
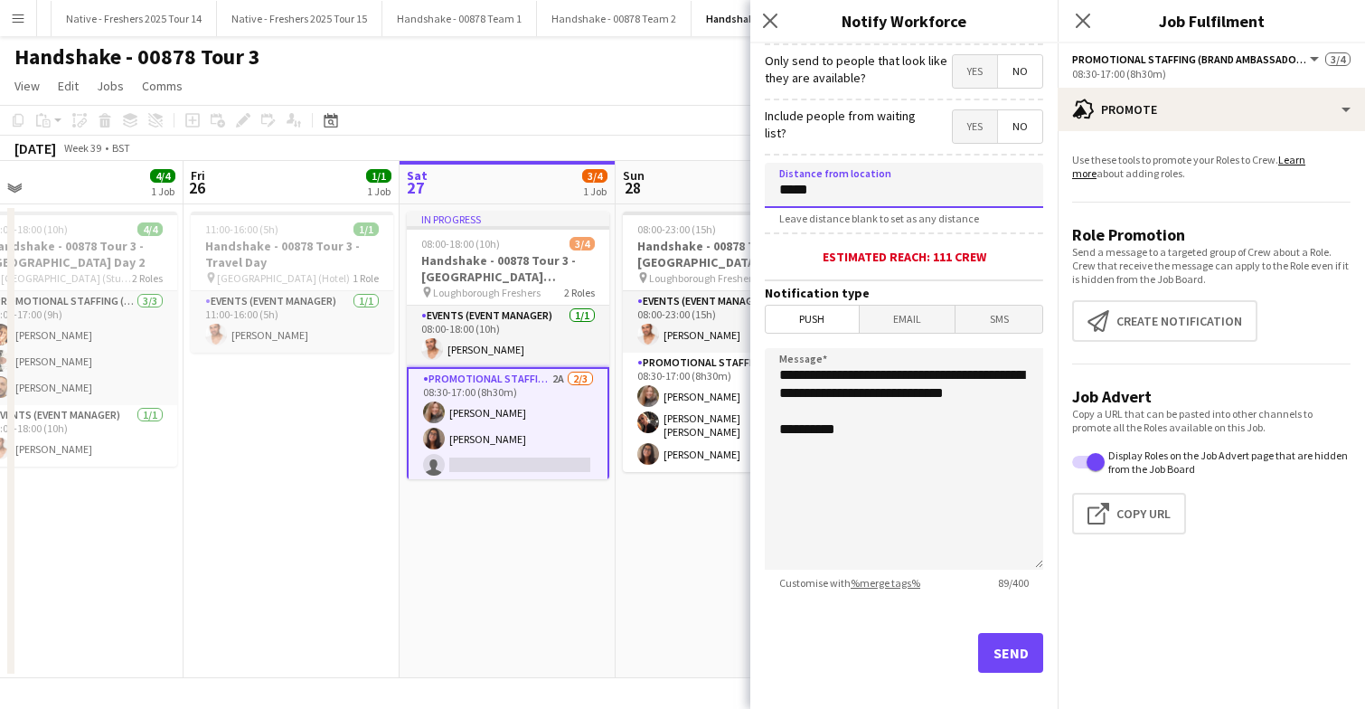
scroll to position [290, 0]
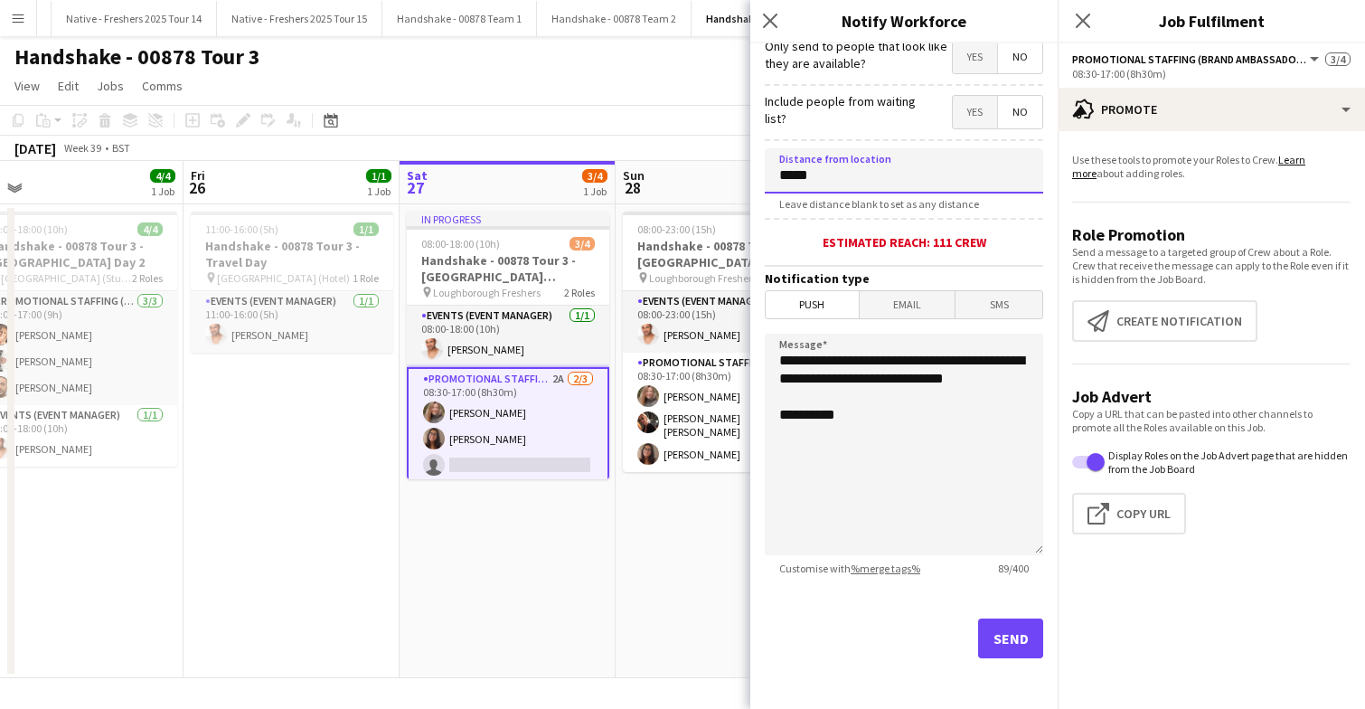
type input "*****"
click at [910, 440] on textarea "**********" at bounding box center [904, 444] width 278 height 221
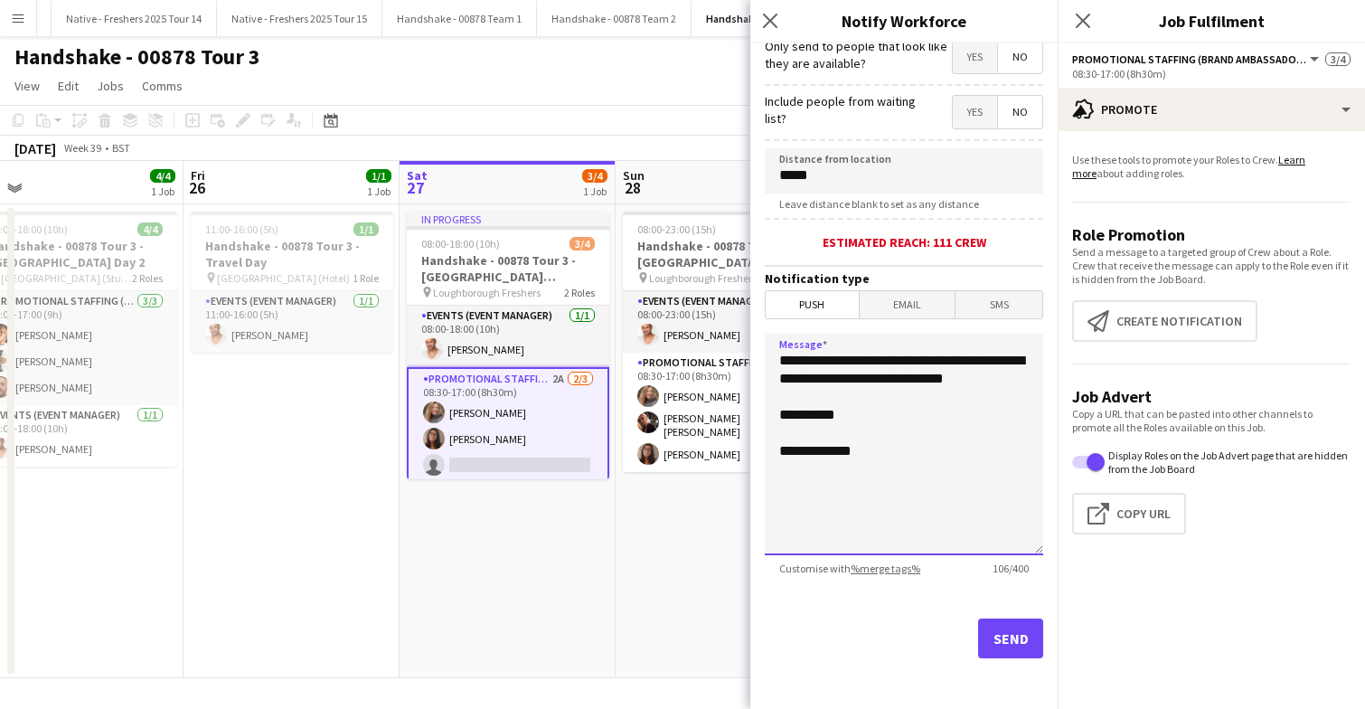
click at [780, 467] on textarea "**********" at bounding box center [904, 444] width 278 height 221
click at [971, 468] on textarea "**********" at bounding box center [904, 444] width 278 height 221
click at [952, 469] on textarea "**********" at bounding box center [904, 444] width 278 height 221
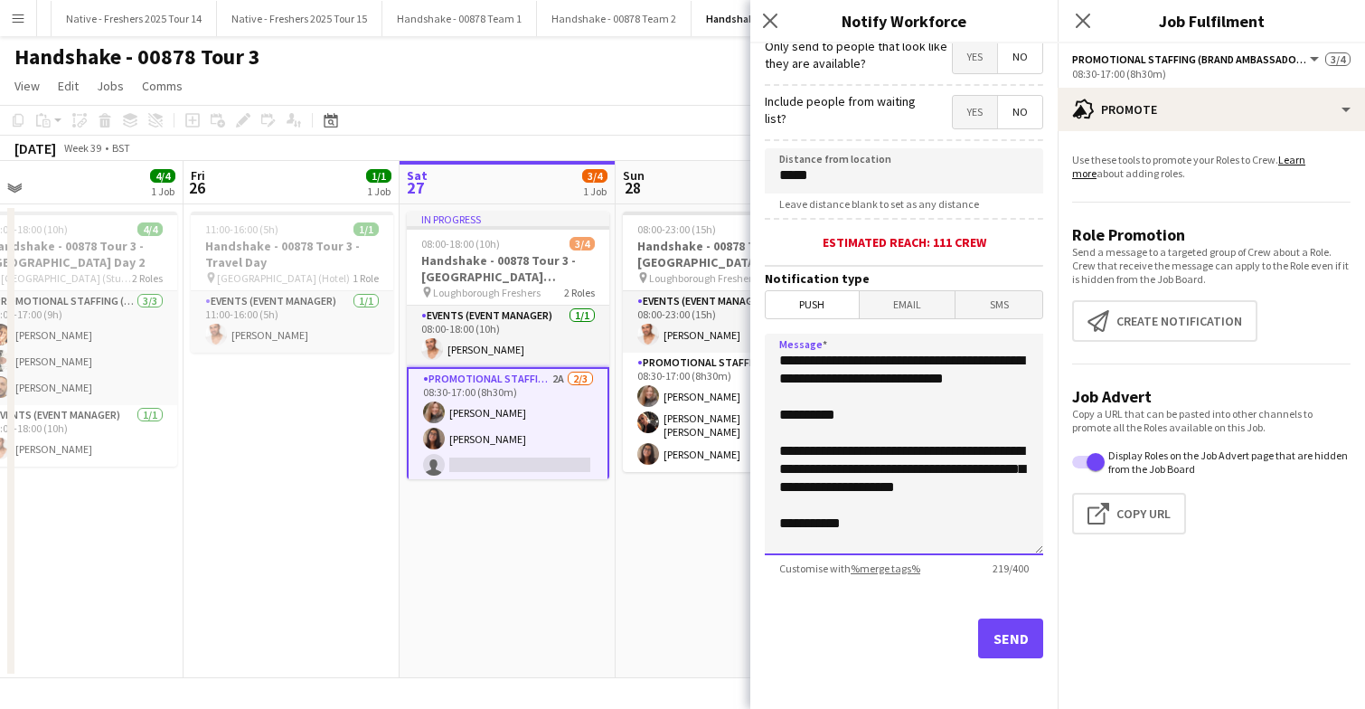
scroll to position [5, 0]
click at [880, 536] on textarea "**********" at bounding box center [904, 444] width 278 height 221
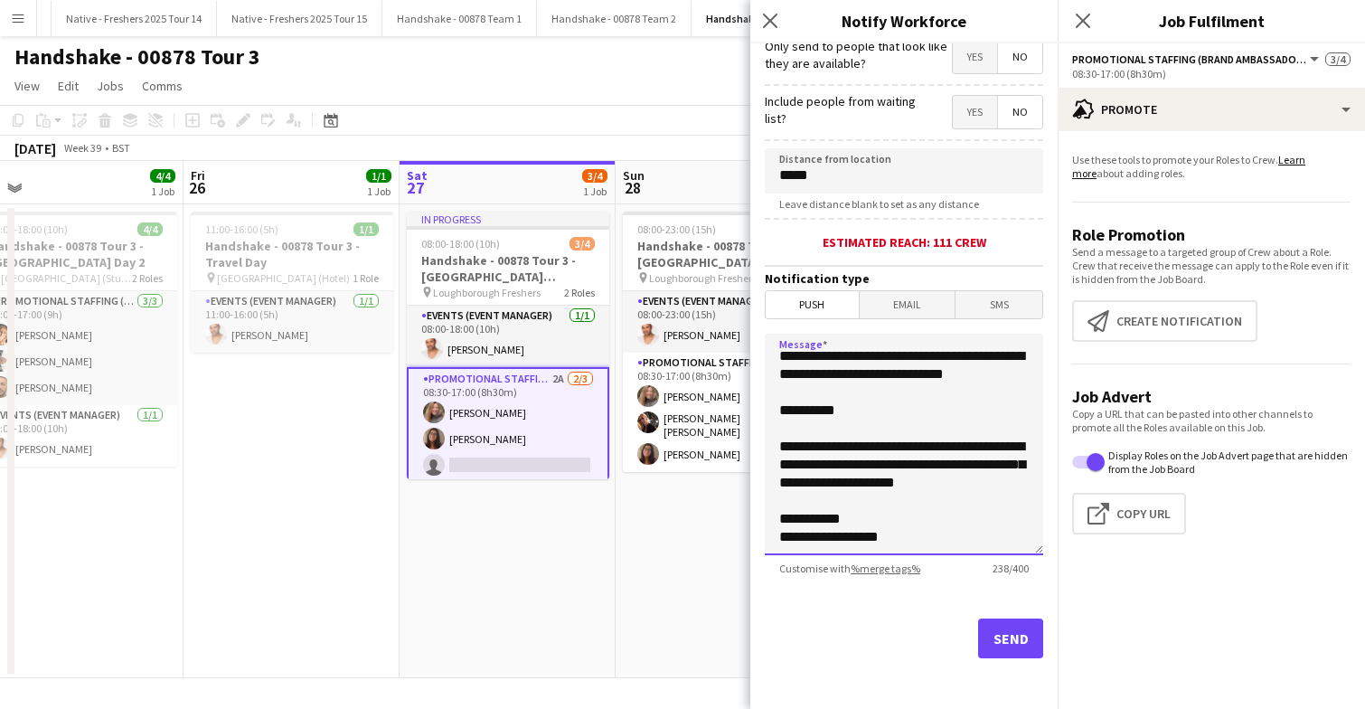
scroll to position [33, 0]
click at [893, 503] on textarea "**********" at bounding box center [904, 444] width 278 height 221
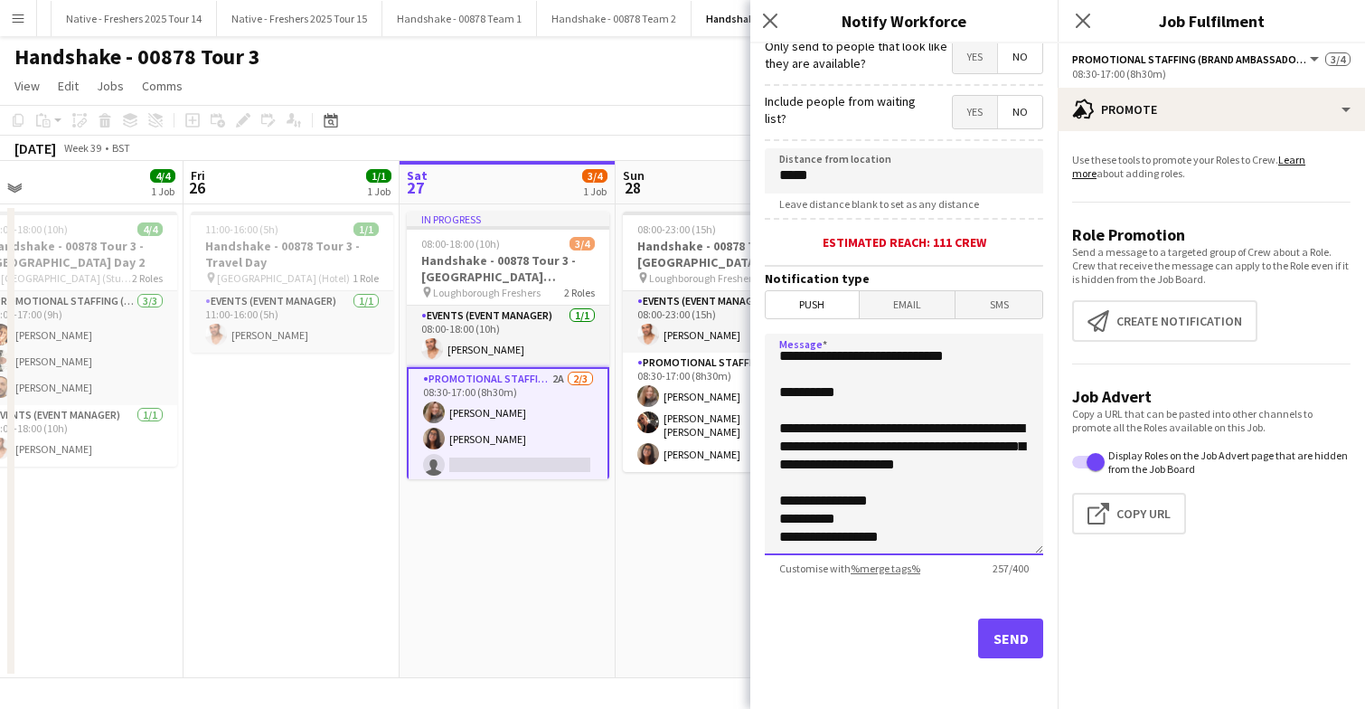
click at [805, 524] on textarea "**********" at bounding box center [904, 444] width 278 height 221
click at [885, 528] on textarea "**********" at bounding box center [904, 444] width 278 height 221
click at [911, 520] on textarea "**********" at bounding box center [904, 444] width 278 height 221
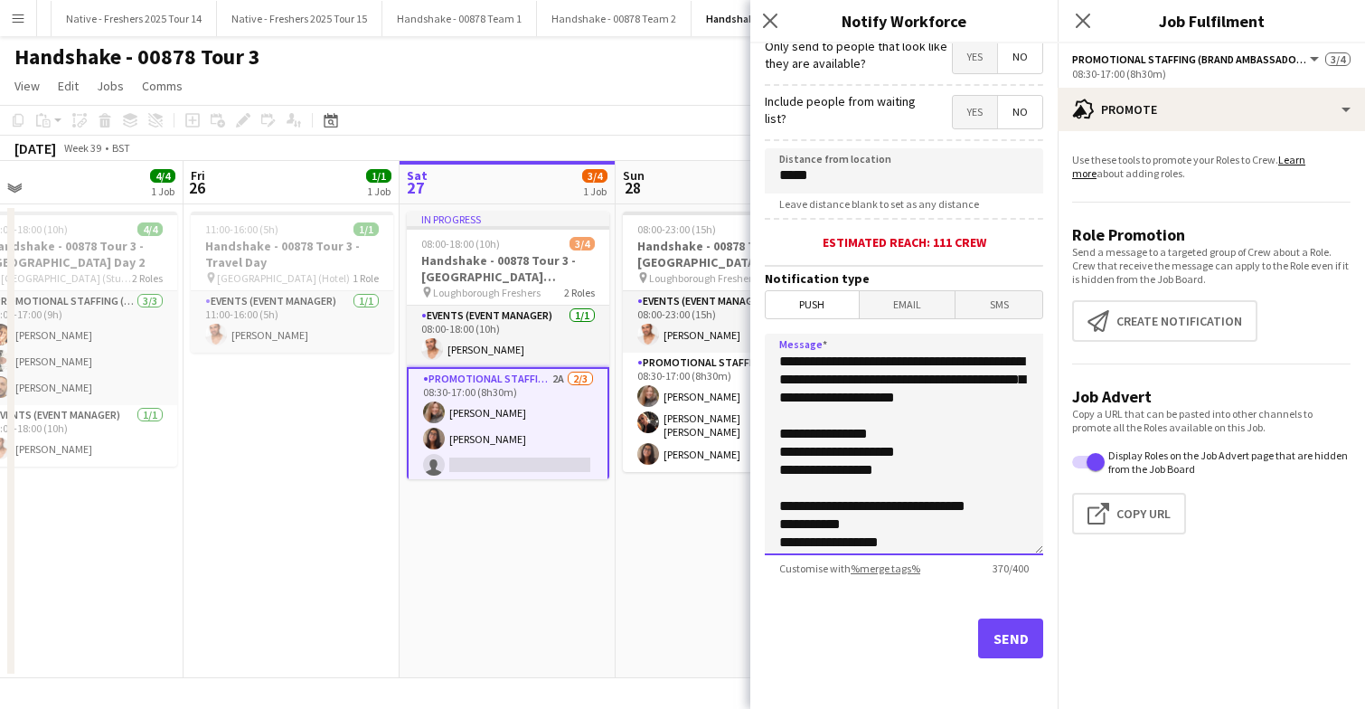
scroll to position [0, 0]
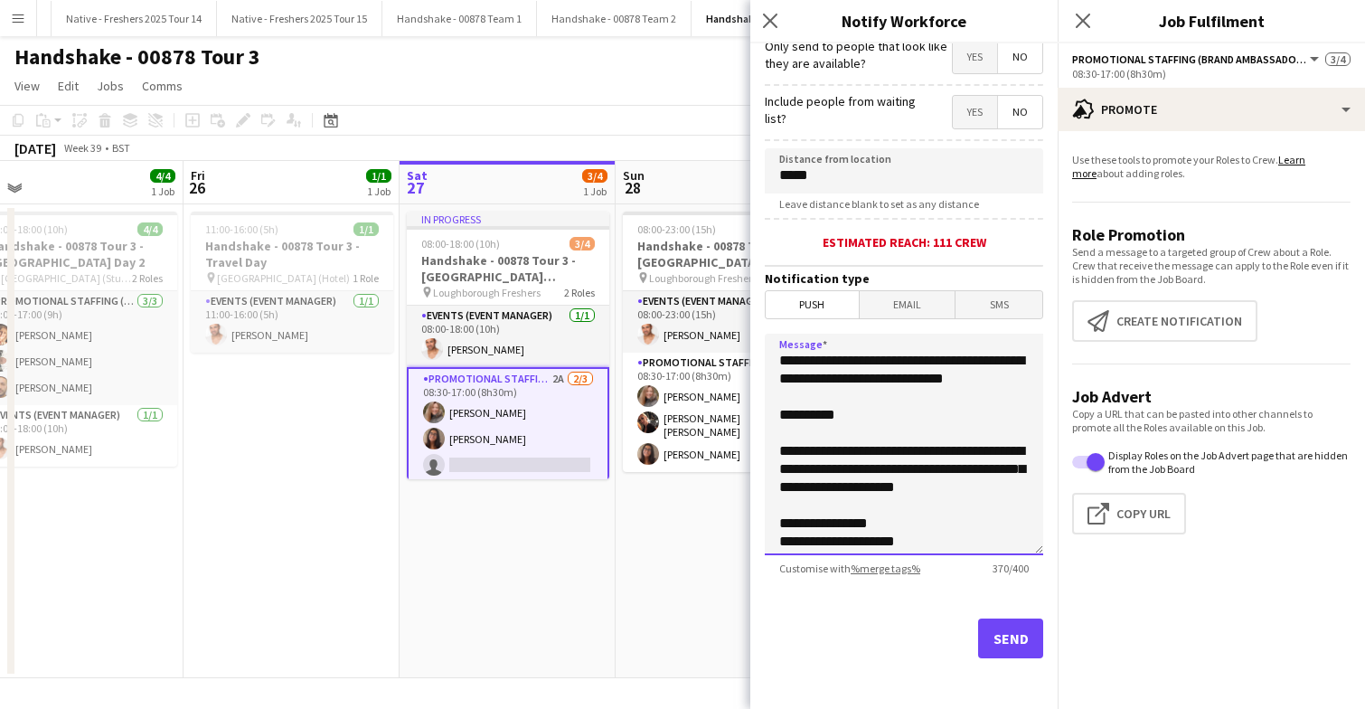
drag, startPoint x: 908, startPoint y: 542, endPoint x: 779, endPoint y: 465, distance: 150.1
click at [779, 465] on textarea "**********" at bounding box center [904, 444] width 278 height 221
type textarea "**********"
click at [1012, 638] on button "Send" at bounding box center [1010, 638] width 65 height 40
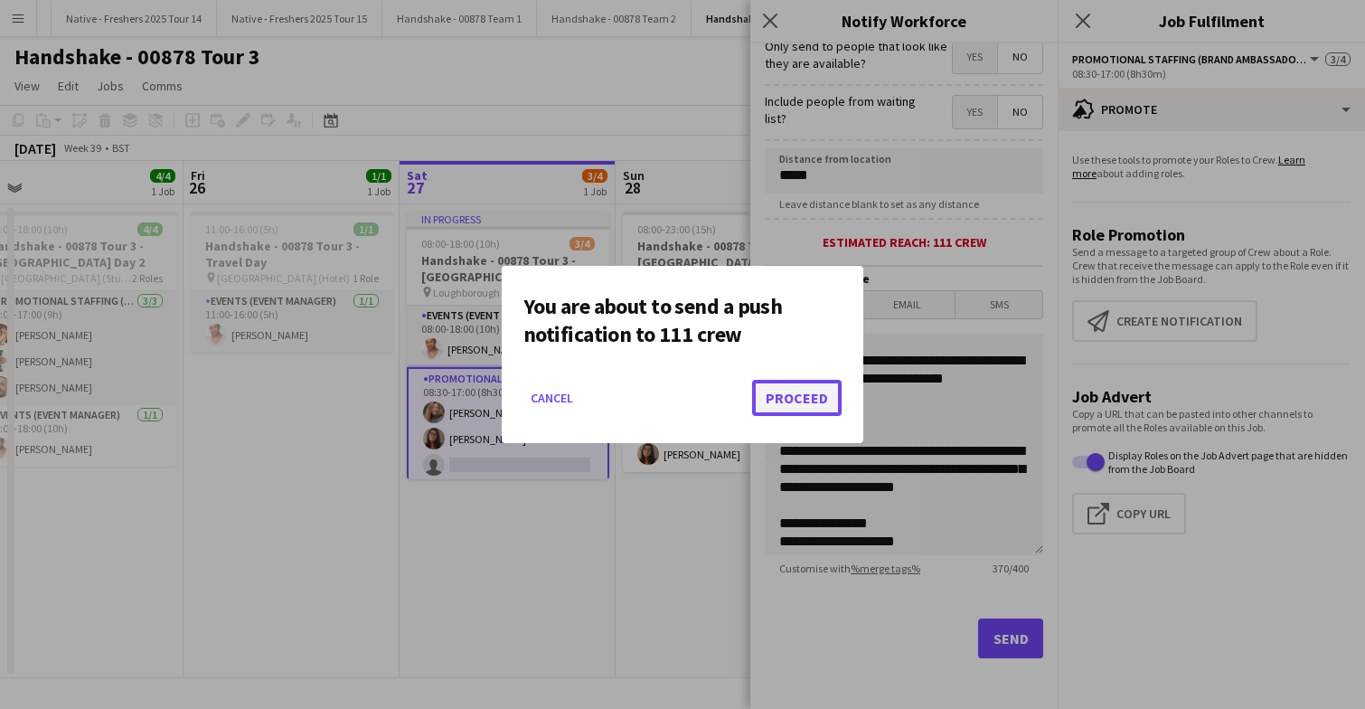
click at [813, 400] on button "Proceed" at bounding box center [796, 398] width 89 height 36
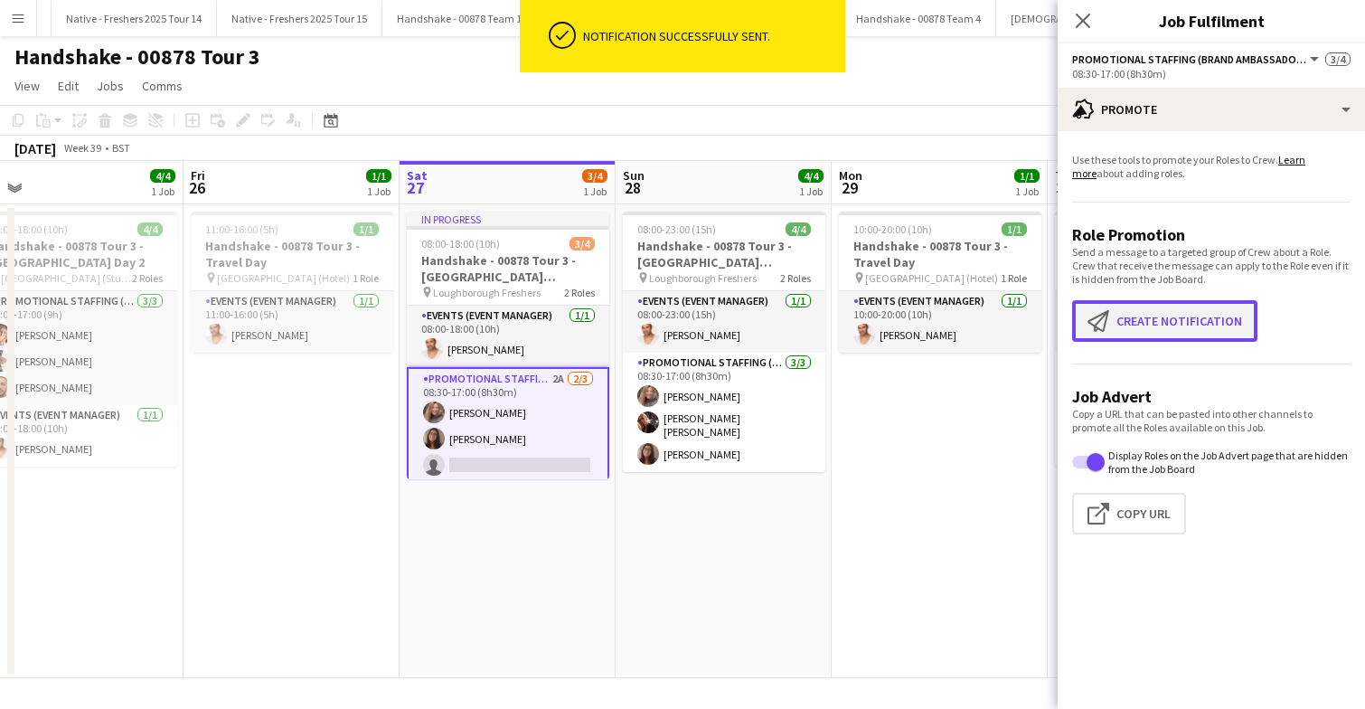
click at [1158, 323] on button "Create notification Create notification" at bounding box center [1164, 321] width 185 height 42
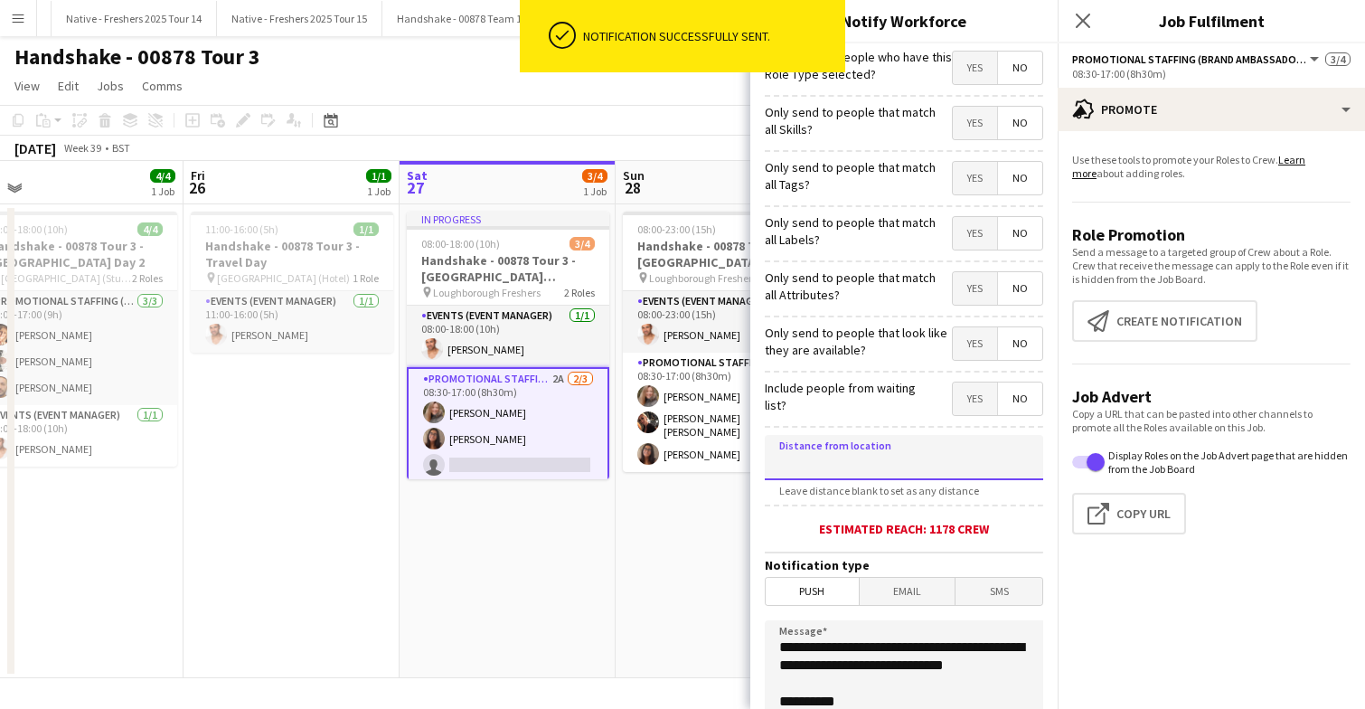
click at [911, 460] on input at bounding box center [904, 457] width 278 height 45
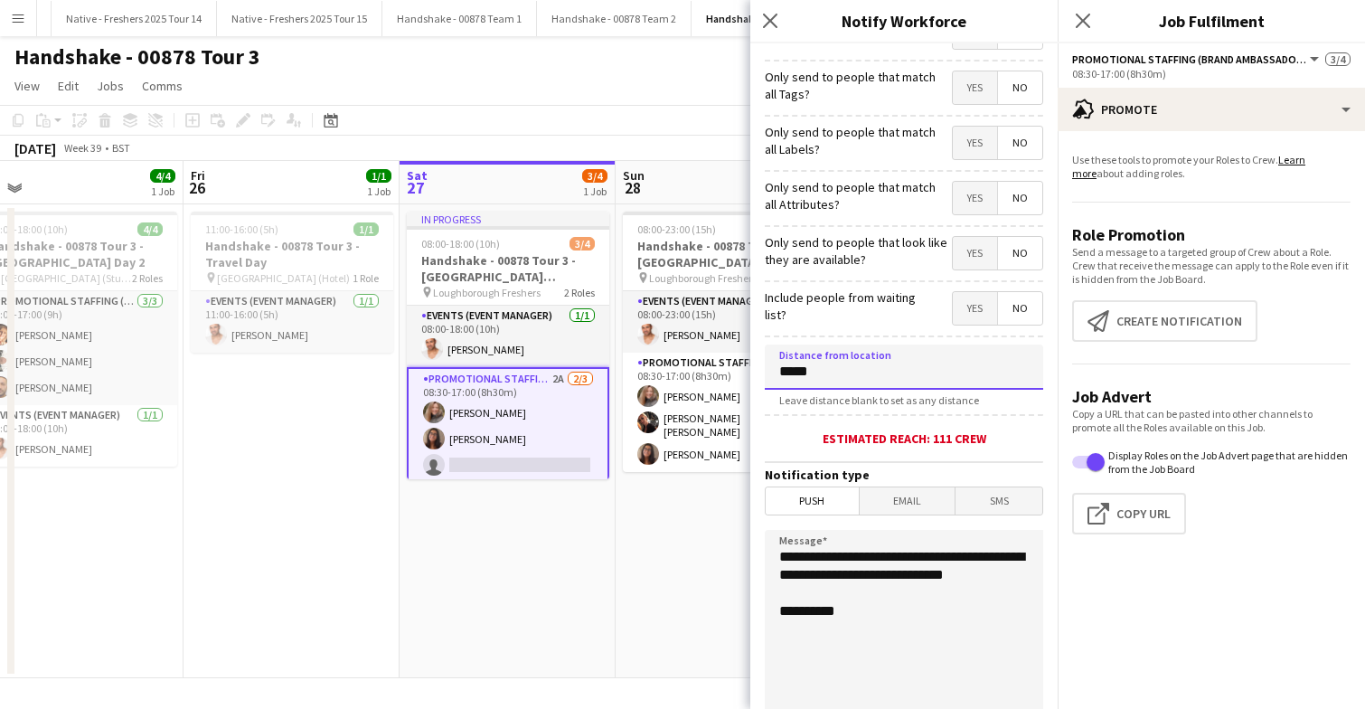
scroll to position [147, 0]
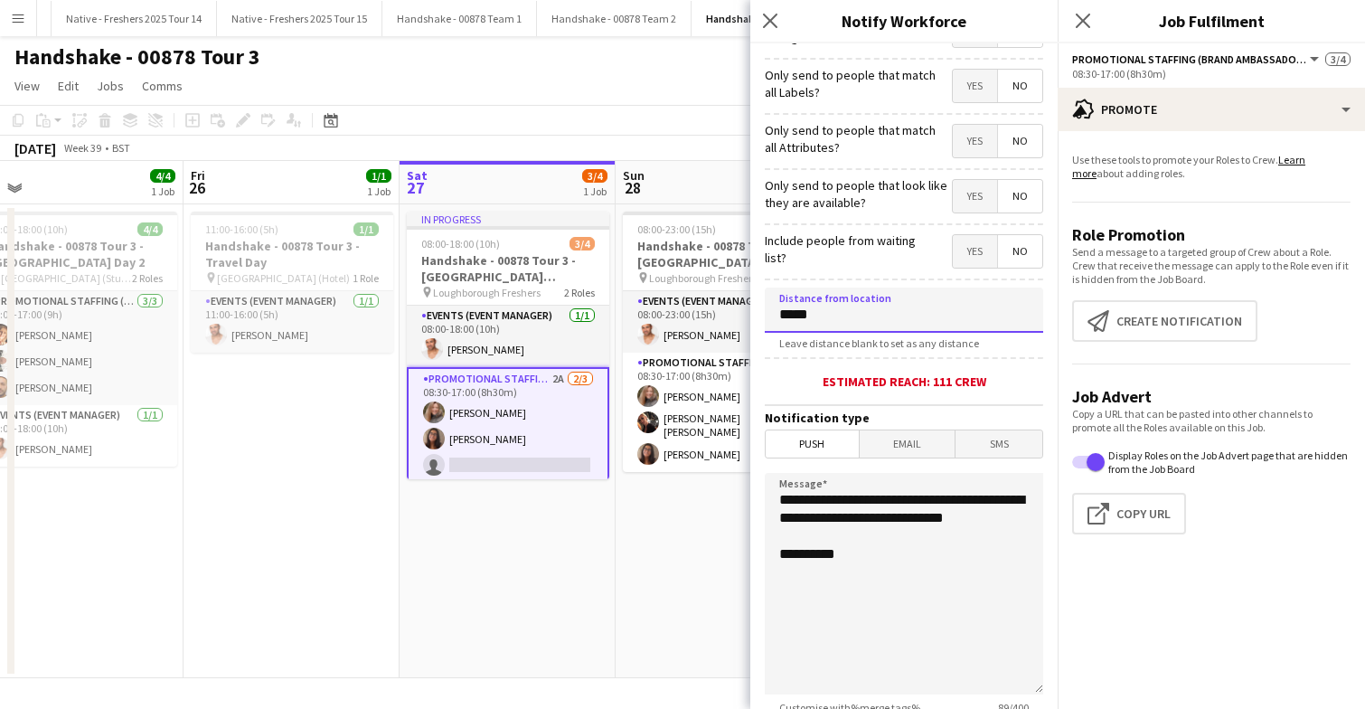
type input "*****"
click at [912, 446] on span "Email" at bounding box center [908, 443] width 96 height 27
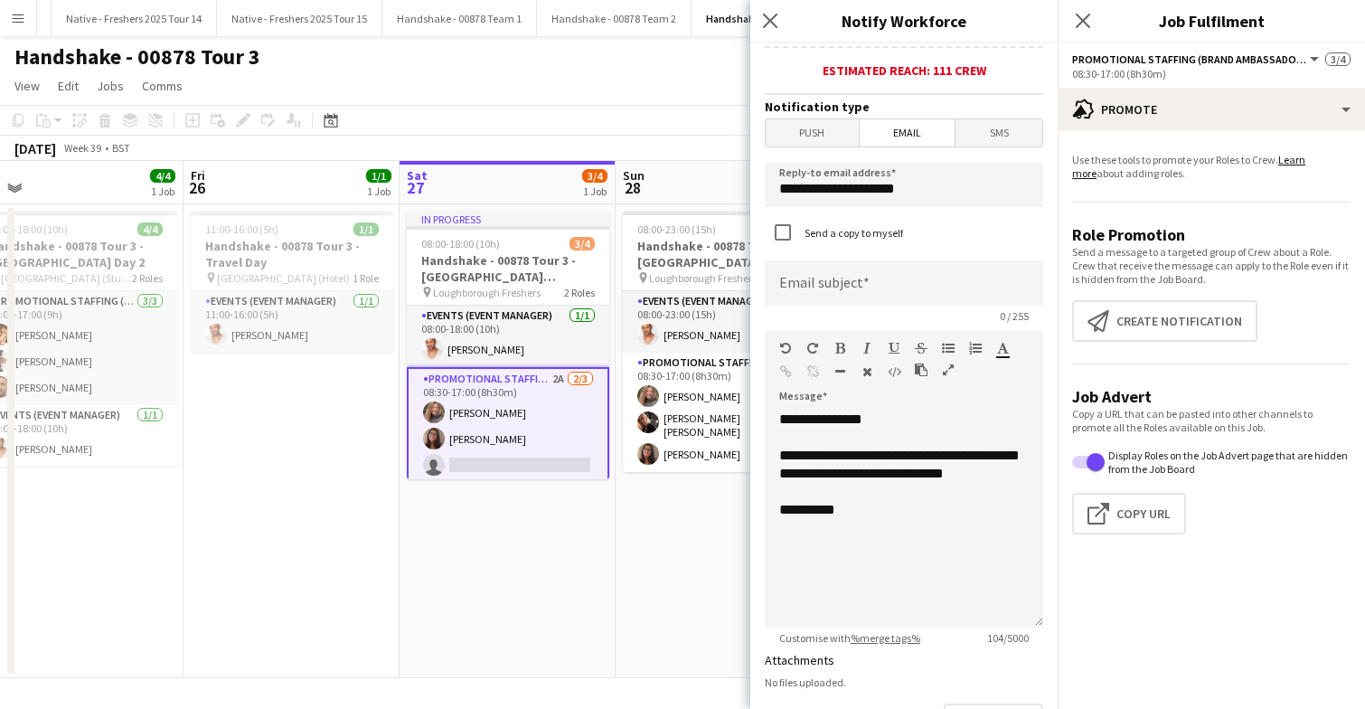
scroll to position [490, 0]
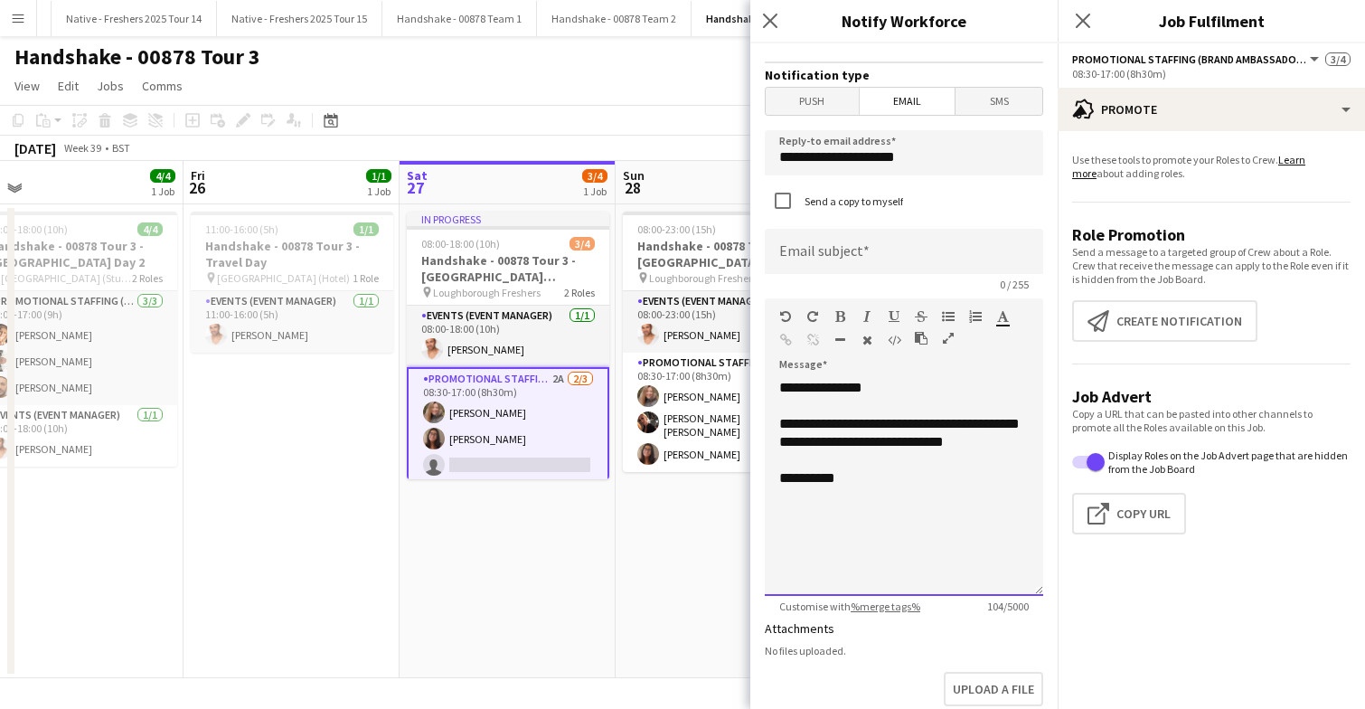
click at [902, 494] on div "**********" at bounding box center [904, 487] width 278 height 217
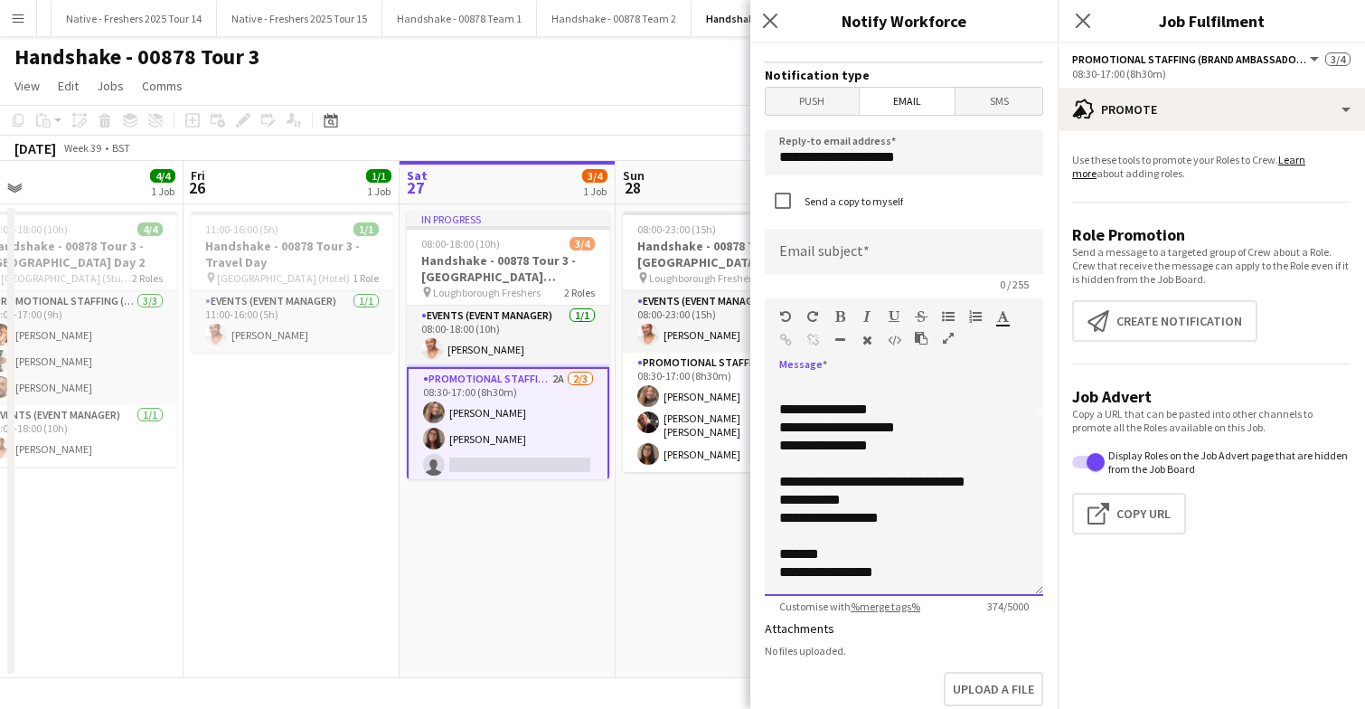
scroll to position [0, 0]
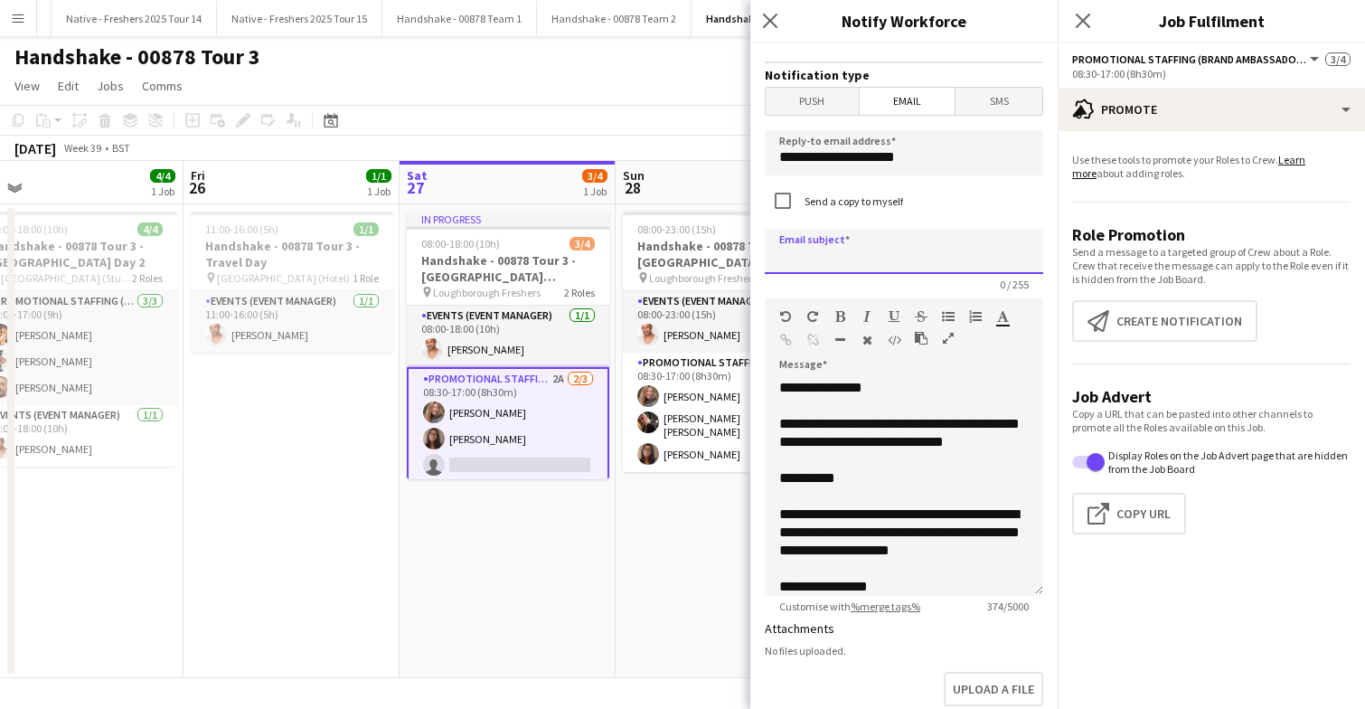
click at [854, 260] on input at bounding box center [904, 251] width 278 height 45
click at [930, 258] on input "**********" at bounding box center [904, 251] width 278 height 45
drag, startPoint x: 974, startPoint y: 259, endPoint x: 1099, endPoint y: 261, distance: 124.8
click at [1099, 261] on body "Menu Boards Boards Boards All jobs Status Workforce Workforce My Workforce Recr…" at bounding box center [682, 354] width 1365 height 709
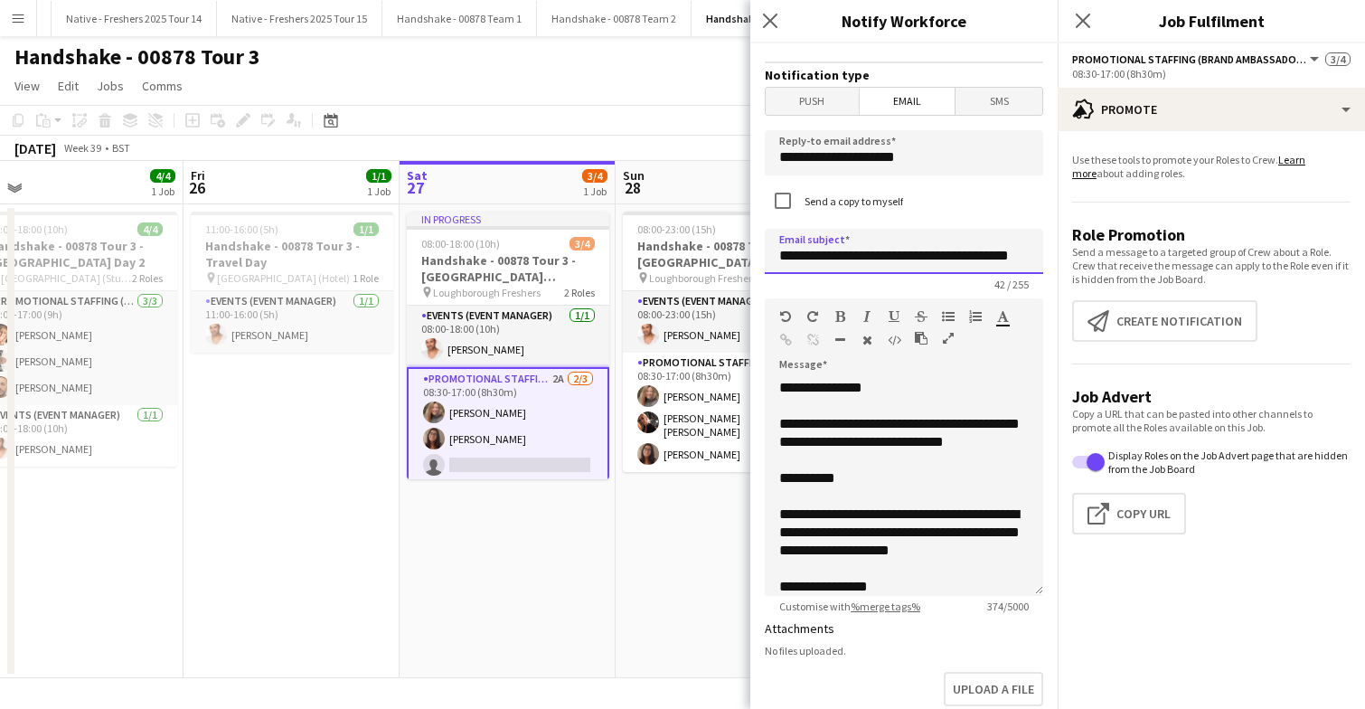
click at [1003, 259] on input "**********" at bounding box center [904, 251] width 278 height 45
drag, startPoint x: 992, startPoint y: 256, endPoint x: 1078, endPoint y: 254, distance: 86.8
click at [1079, 254] on body "Menu Boards Boards Boards All jobs Status Workforce Workforce My Workforce Recr…" at bounding box center [682, 354] width 1365 height 709
click at [1030, 258] on input "**********" at bounding box center [904, 251] width 278 height 45
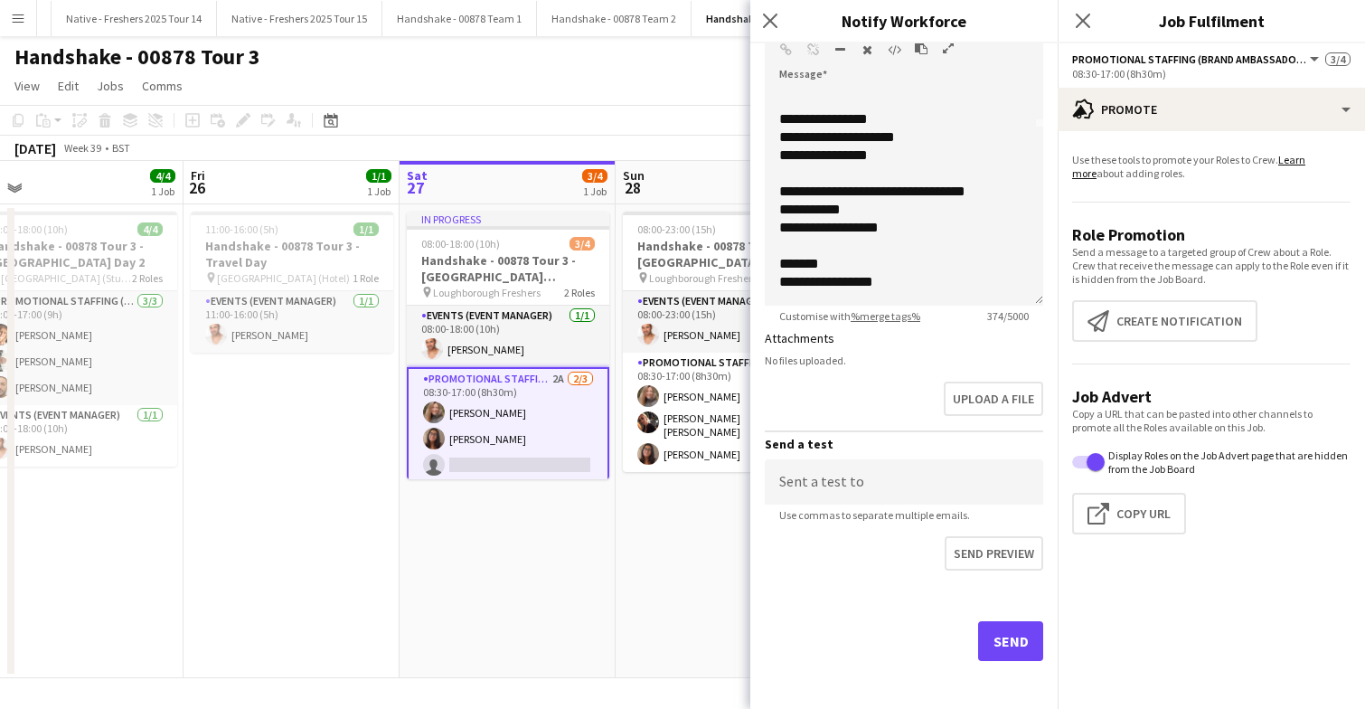
scroll to position [786, 0]
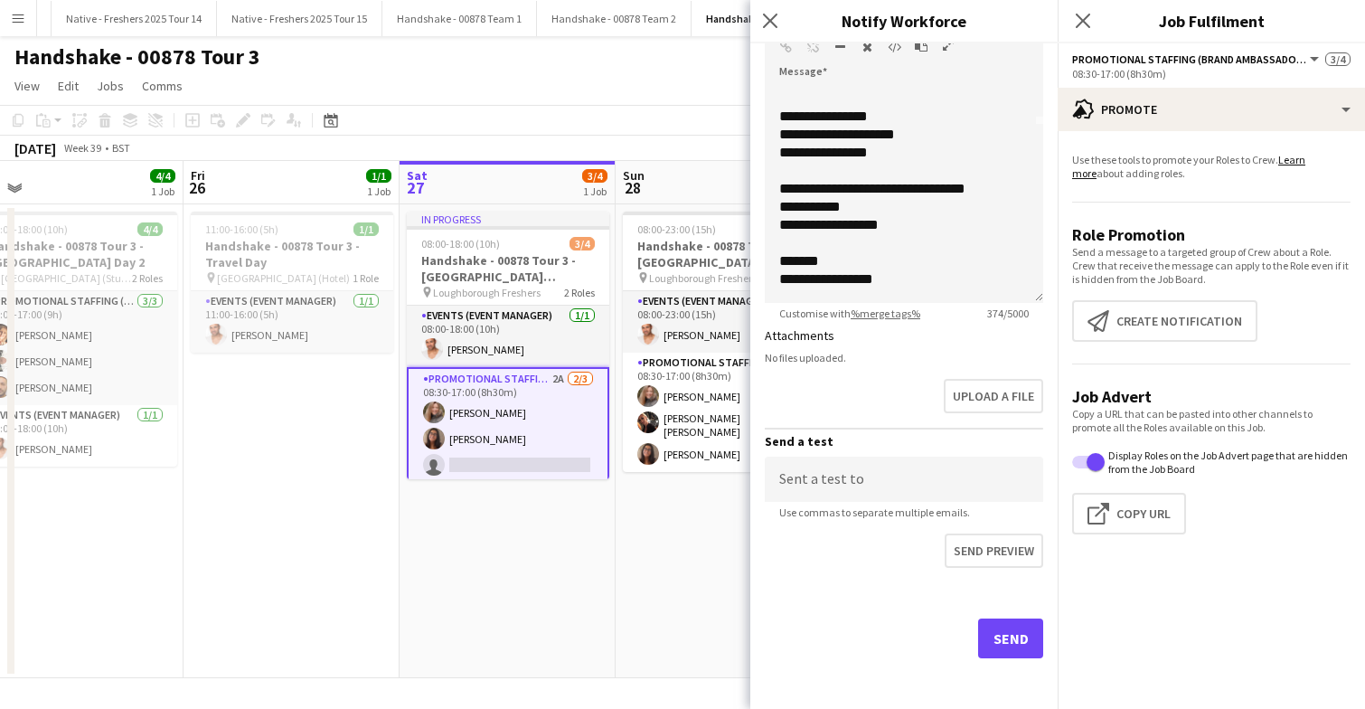
type input "**********"
click at [1009, 632] on button "Send" at bounding box center [1010, 638] width 65 height 40
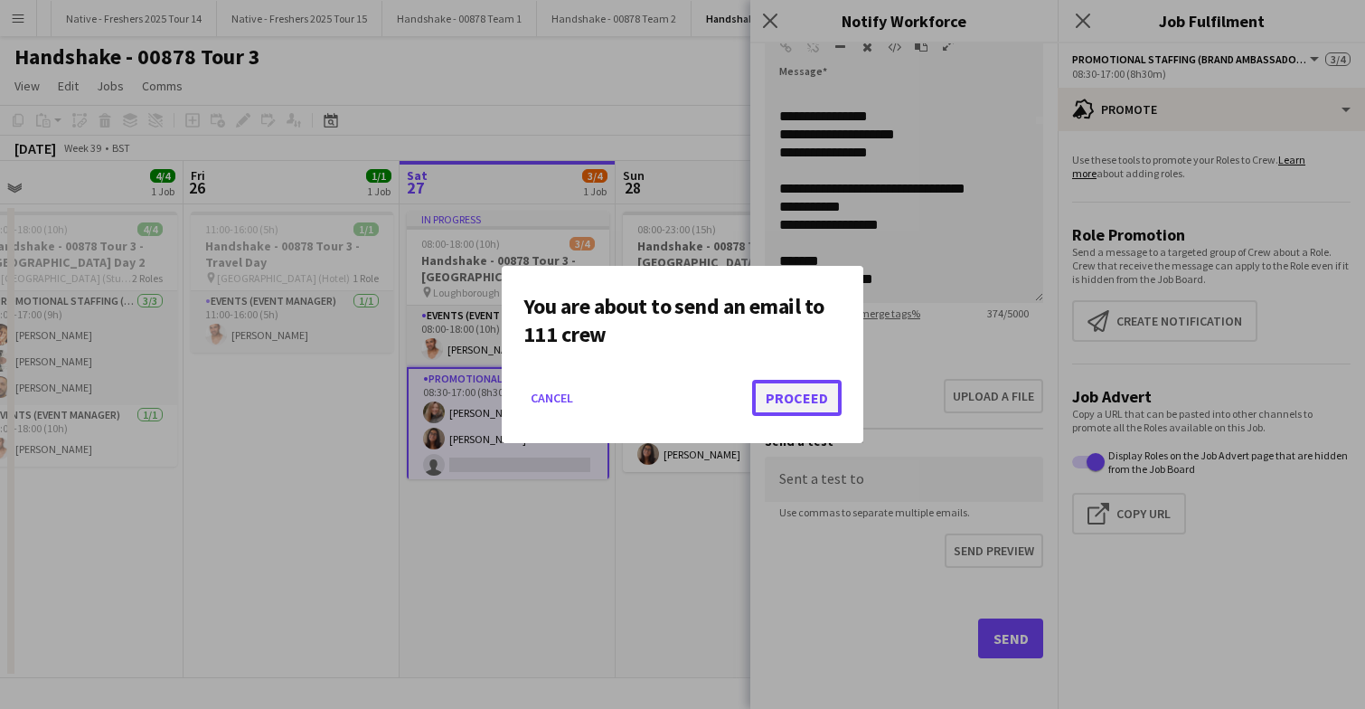
click at [798, 396] on button "Proceed" at bounding box center [796, 398] width 89 height 36
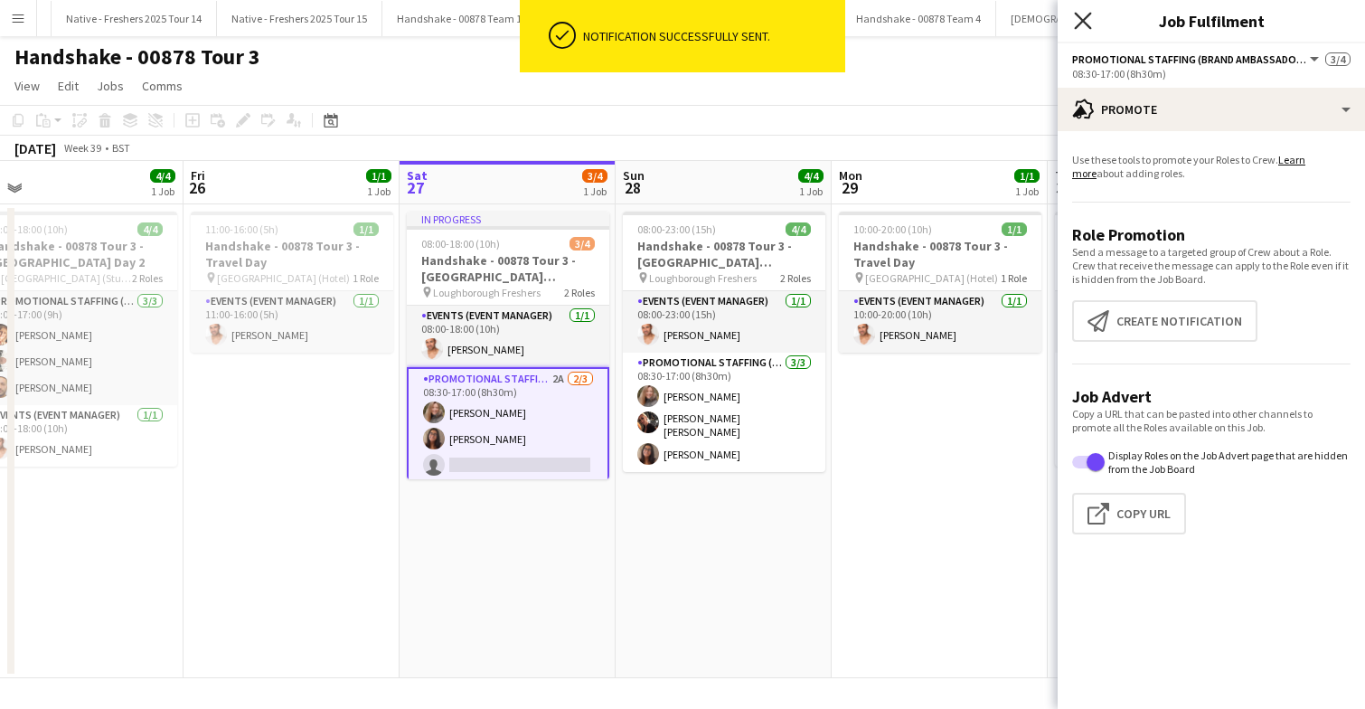
click at [1081, 19] on icon at bounding box center [1082, 20] width 17 height 17
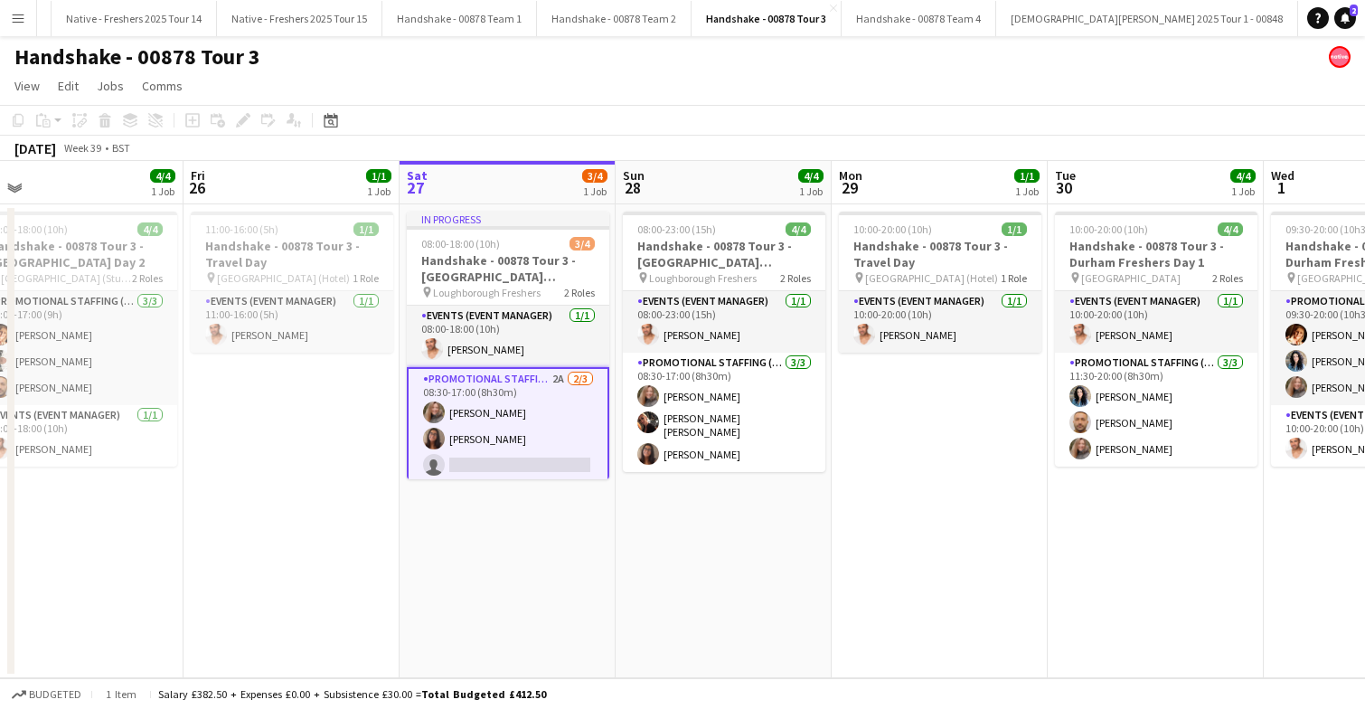
click at [676, 536] on app-date-cell "08:00-23:00 (15h) 4/4 Handshake - 00878 Tour 3 - Loughborough Freshers Day 2 pi…" at bounding box center [724, 441] width 216 height 474
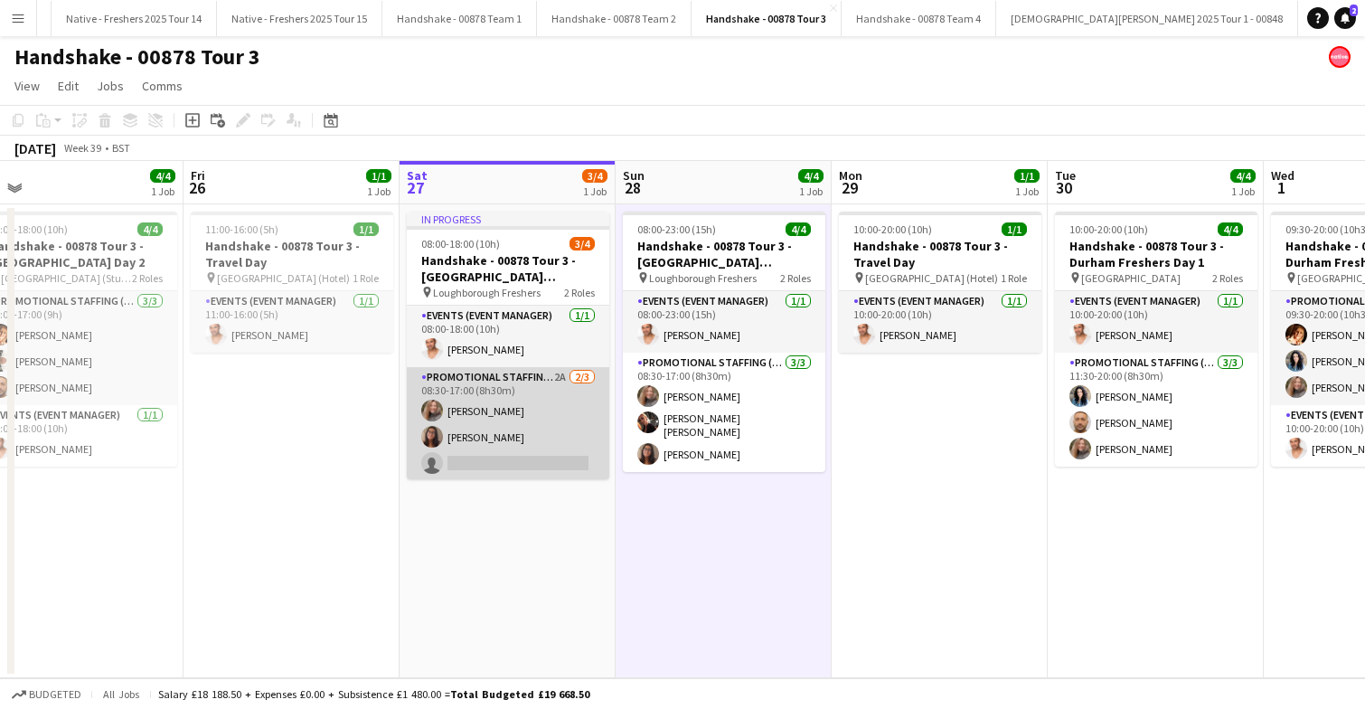
click at [541, 431] on app-card-role "Promotional Staffing (Brand Ambassadors) 2A 2/3 08:30-17:00 (8h30m) Lorraine Sa…" at bounding box center [508, 424] width 202 height 114
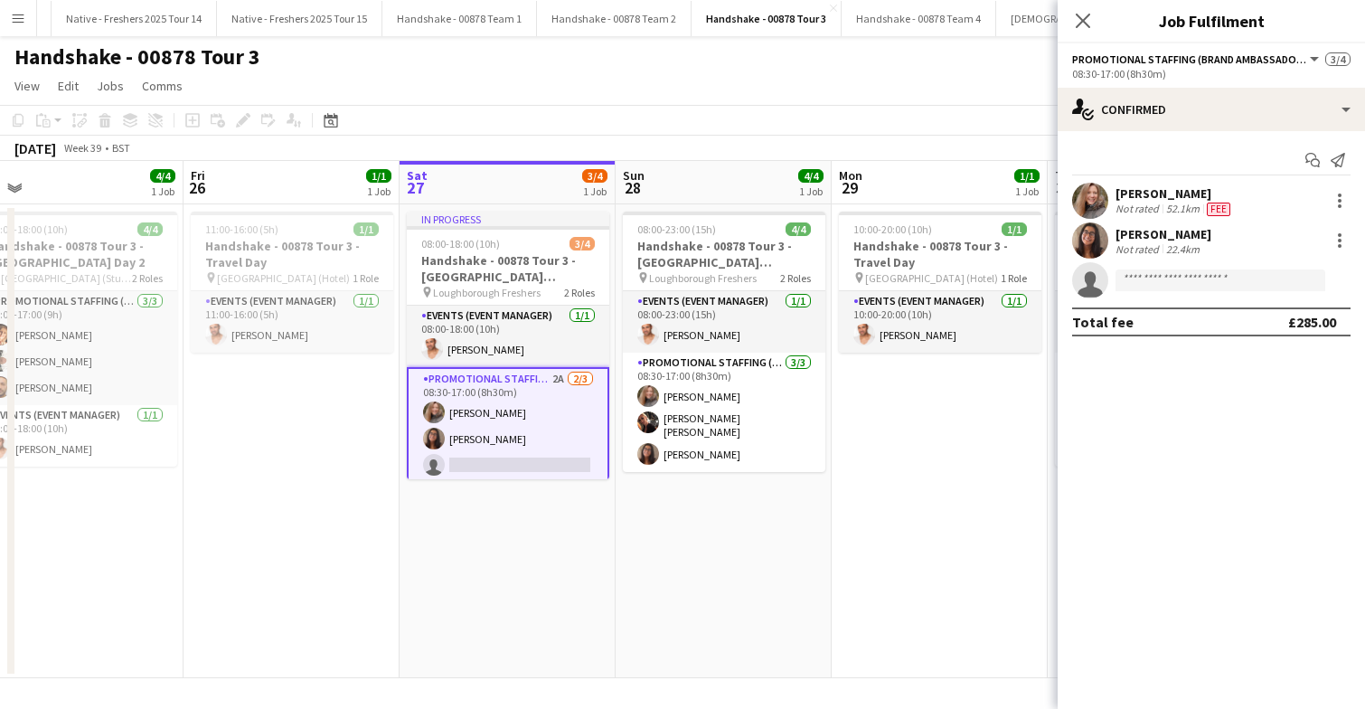
click at [662, 516] on app-date-cell "08:00-23:00 (15h) 4/4 Handshake - 00878 Tour 3 - Loughborough Freshers Day 2 pi…" at bounding box center [724, 441] width 216 height 474
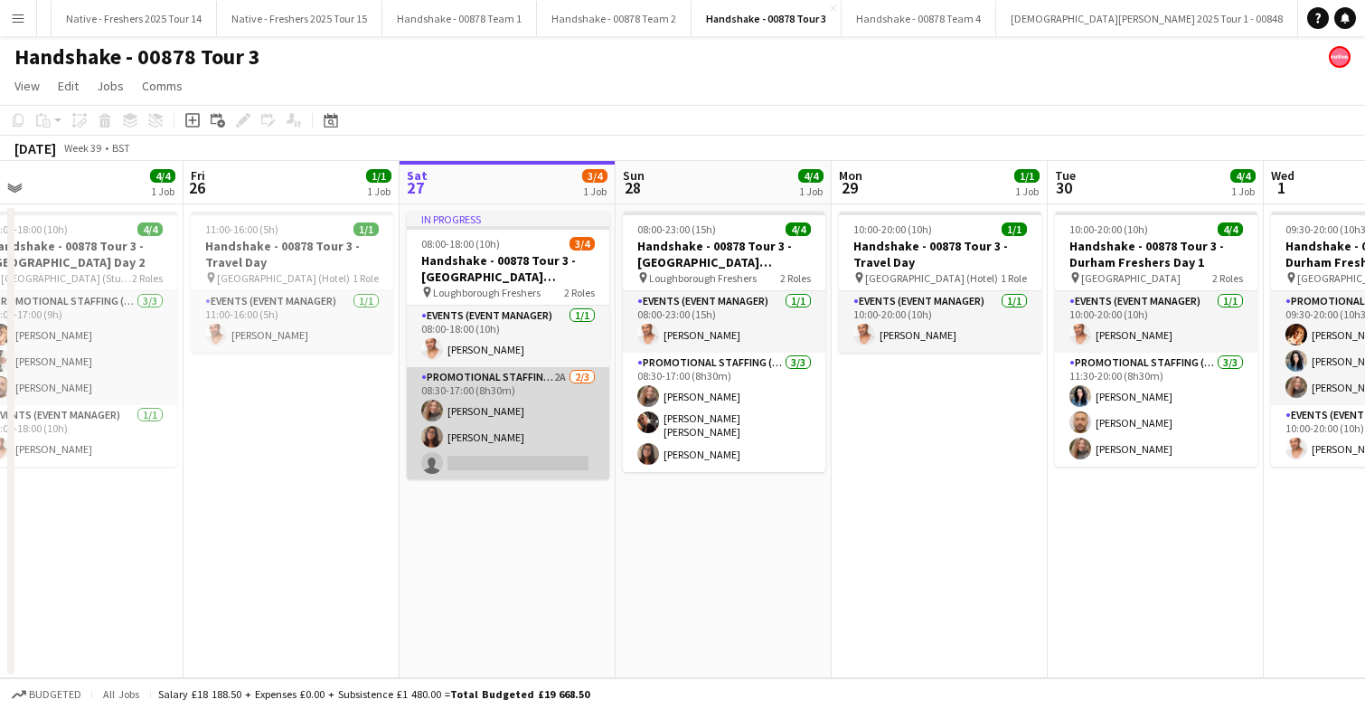
click at [530, 426] on app-card-role "Promotional Staffing (Brand Ambassadors) 2A 2/3 08:30-17:00 (8h30m) Lorraine Sa…" at bounding box center [508, 424] width 202 height 114
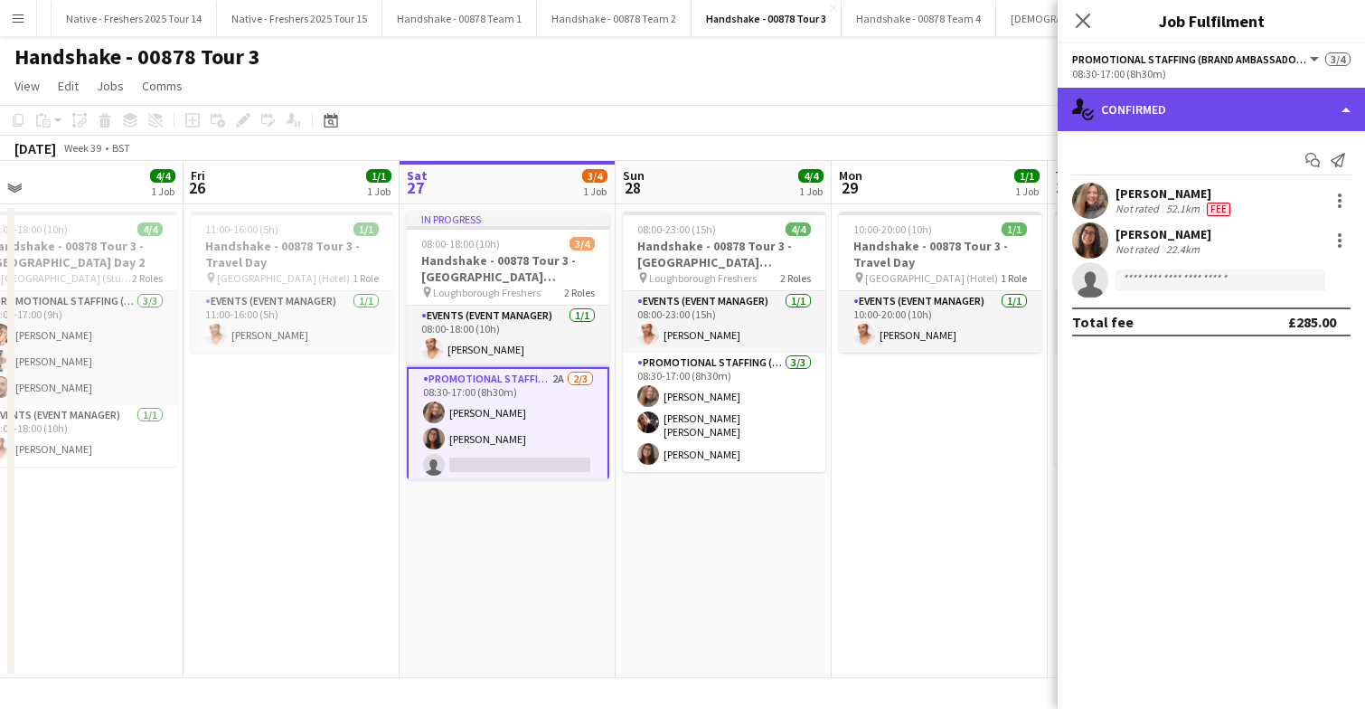
click at [1275, 109] on div "single-neutral-actions-check-2 Confirmed" at bounding box center [1211, 109] width 307 height 43
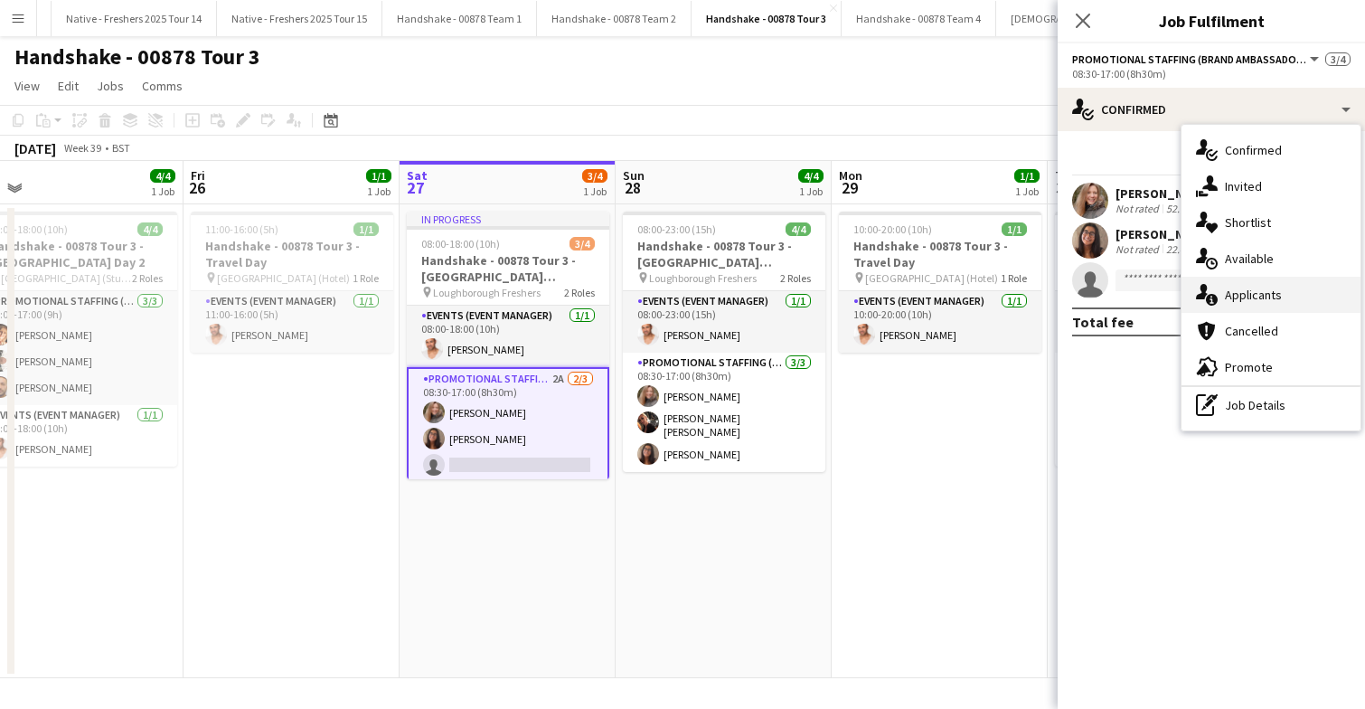
click at [1284, 306] on div "single-neutral-actions-information Applicants" at bounding box center [1270, 295] width 179 height 36
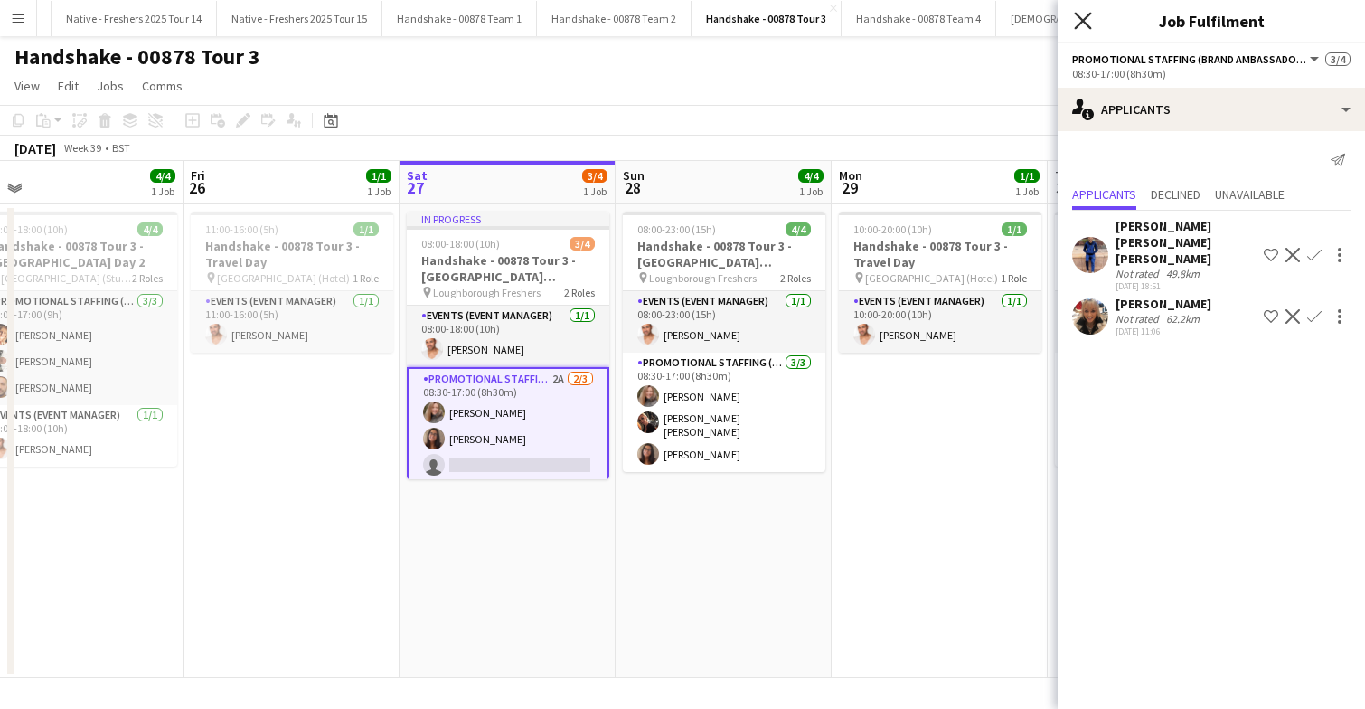
click at [1081, 12] on icon "Close pop-in" at bounding box center [1082, 20] width 17 height 17
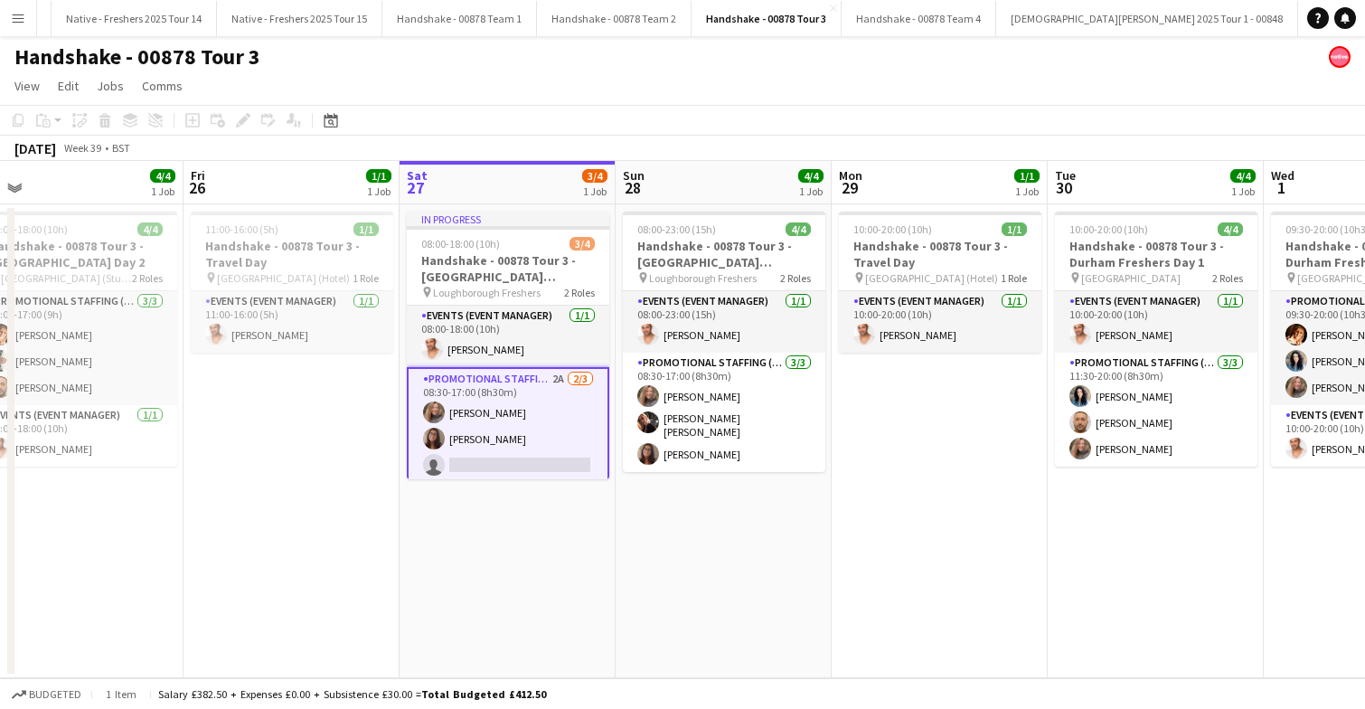
click at [532, 442] on app-card-role "Promotional Staffing (Brand Ambassadors) 2A 2/3 08:30-17:00 (8h30m) Lorraine Sa…" at bounding box center [508, 426] width 202 height 118
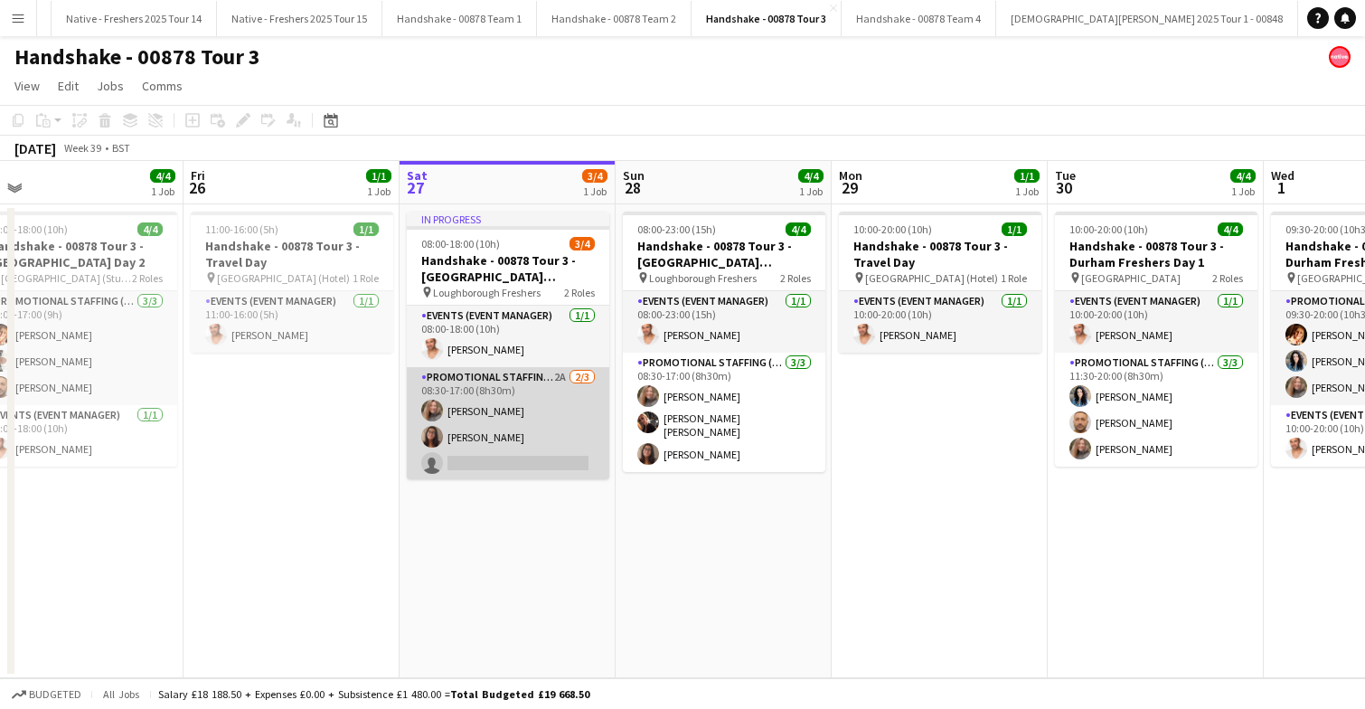
click at [555, 406] on app-card-role "Promotional Staffing (Brand Ambassadors) 2A 2/3 08:30-17:00 (8h30m) Lorraine Sa…" at bounding box center [508, 424] width 202 height 114
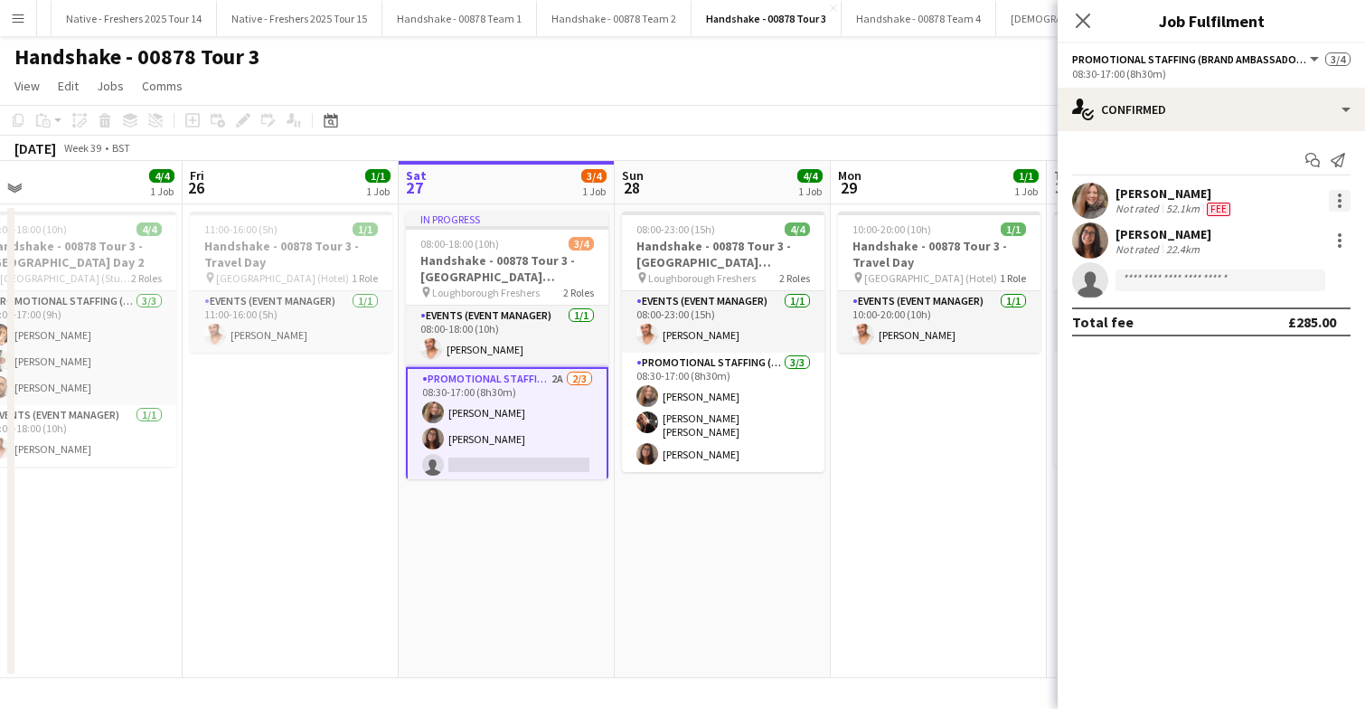
click at [1341, 202] on div at bounding box center [1340, 201] width 22 height 22
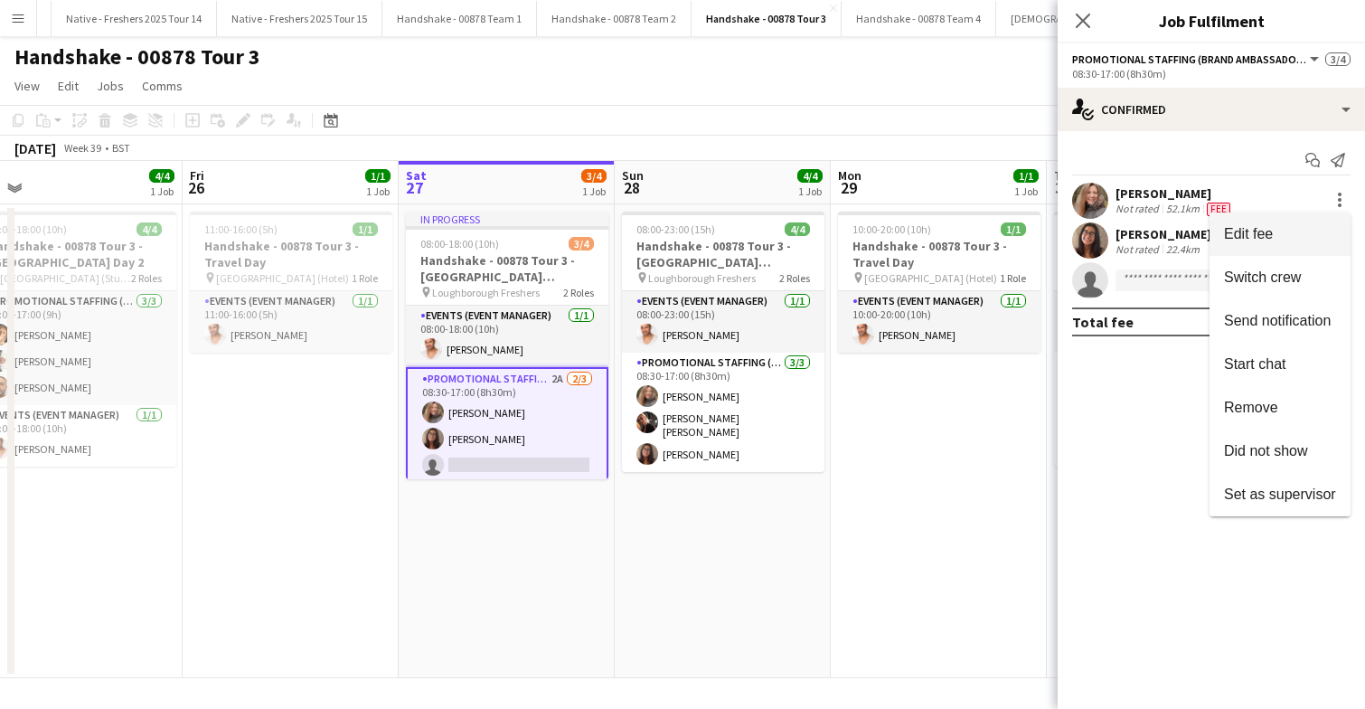
click at [1308, 230] on span "Edit fee" at bounding box center [1280, 234] width 112 height 16
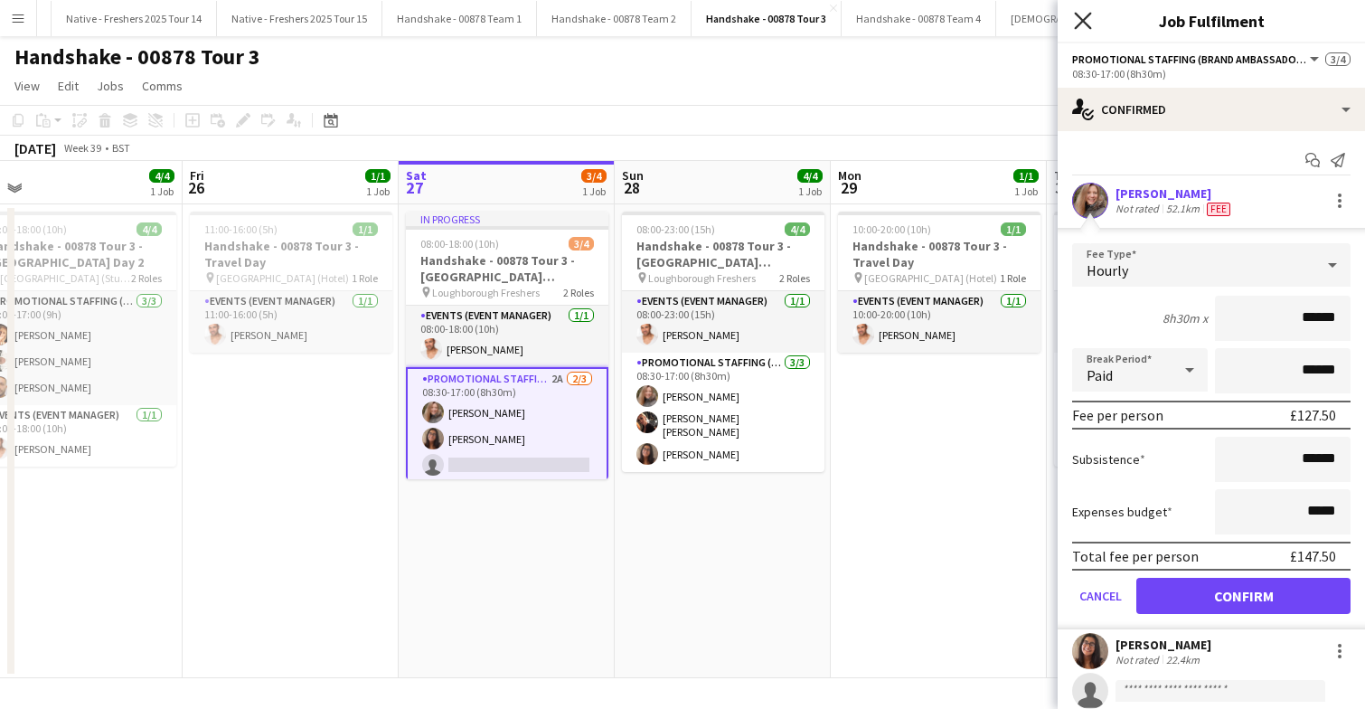
click at [1085, 20] on icon "Close pop-in" at bounding box center [1082, 20] width 17 height 17
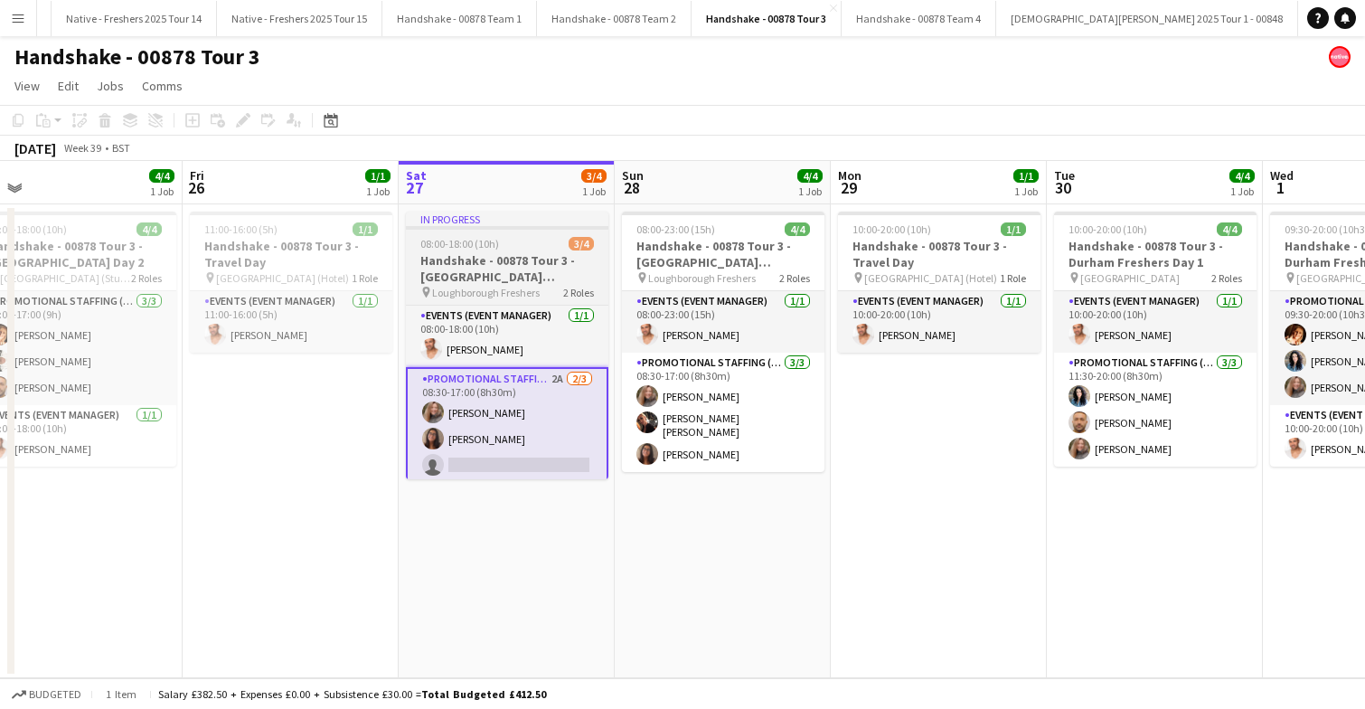
click at [562, 423] on app-card-role "Promotional Staffing (Brand Ambassadors) 2A 2/3 08:30-17:00 (8h30m) Lorraine Sa…" at bounding box center [507, 426] width 202 height 118
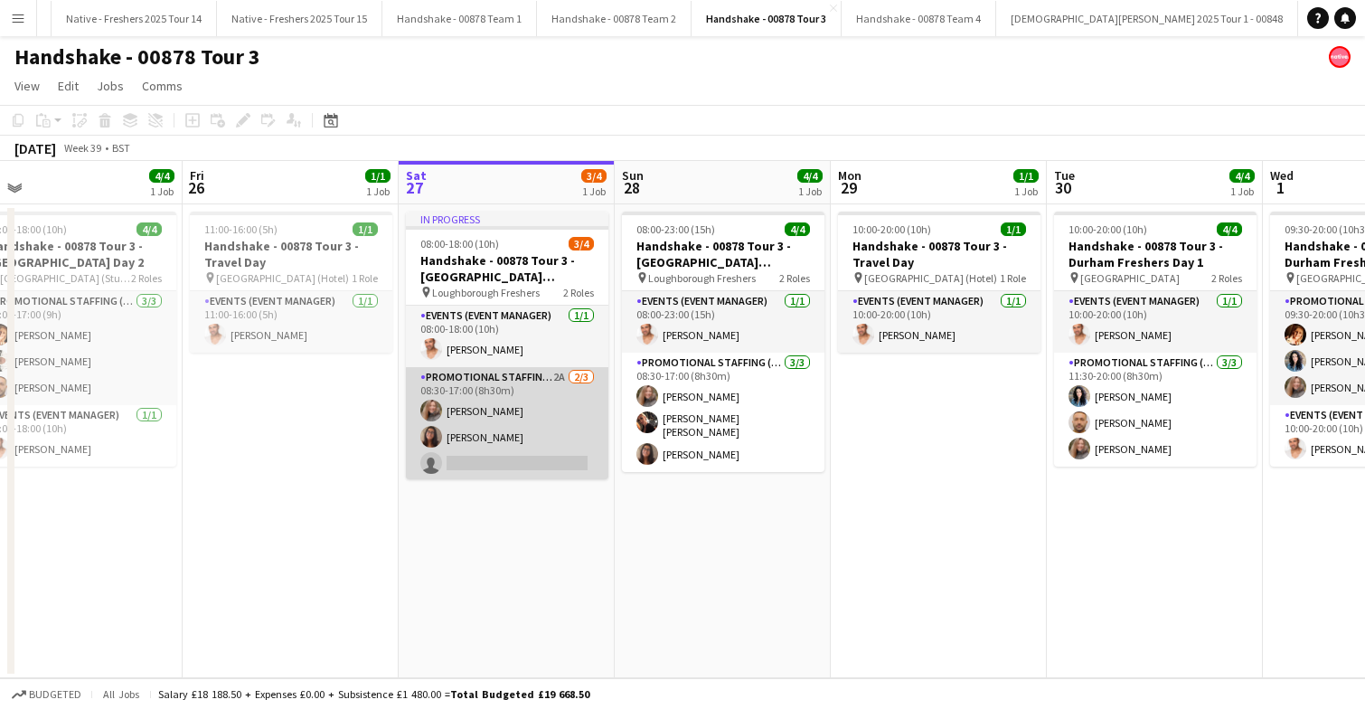
click at [562, 423] on app-card-role "Promotional Staffing (Brand Ambassadors) 2A 2/3 08:30-17:00 (8h30m) Lorraine Sa…" at bounding box center [507, 424] width 202 height 114
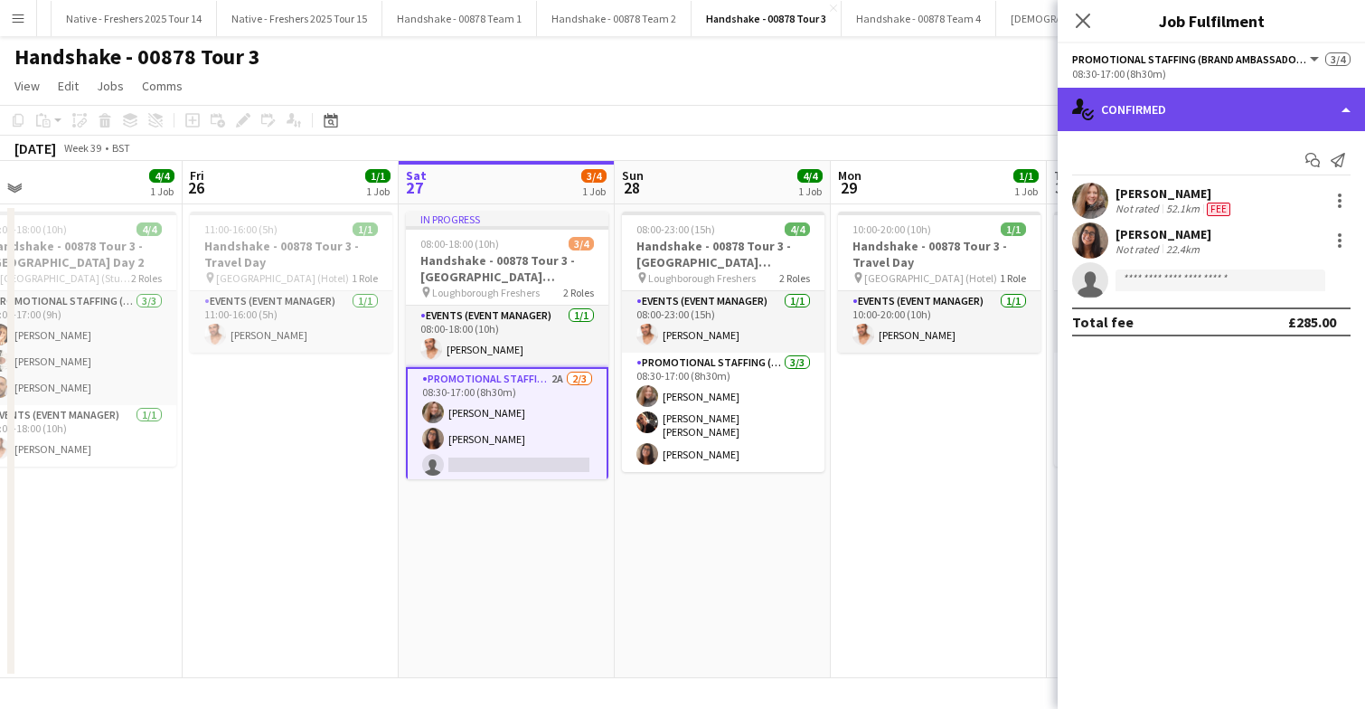
click at [1240, 101] on div "single-neutral-actions-check-2 Confirmed" at bounding box center [1211, 109] width 307 height 43
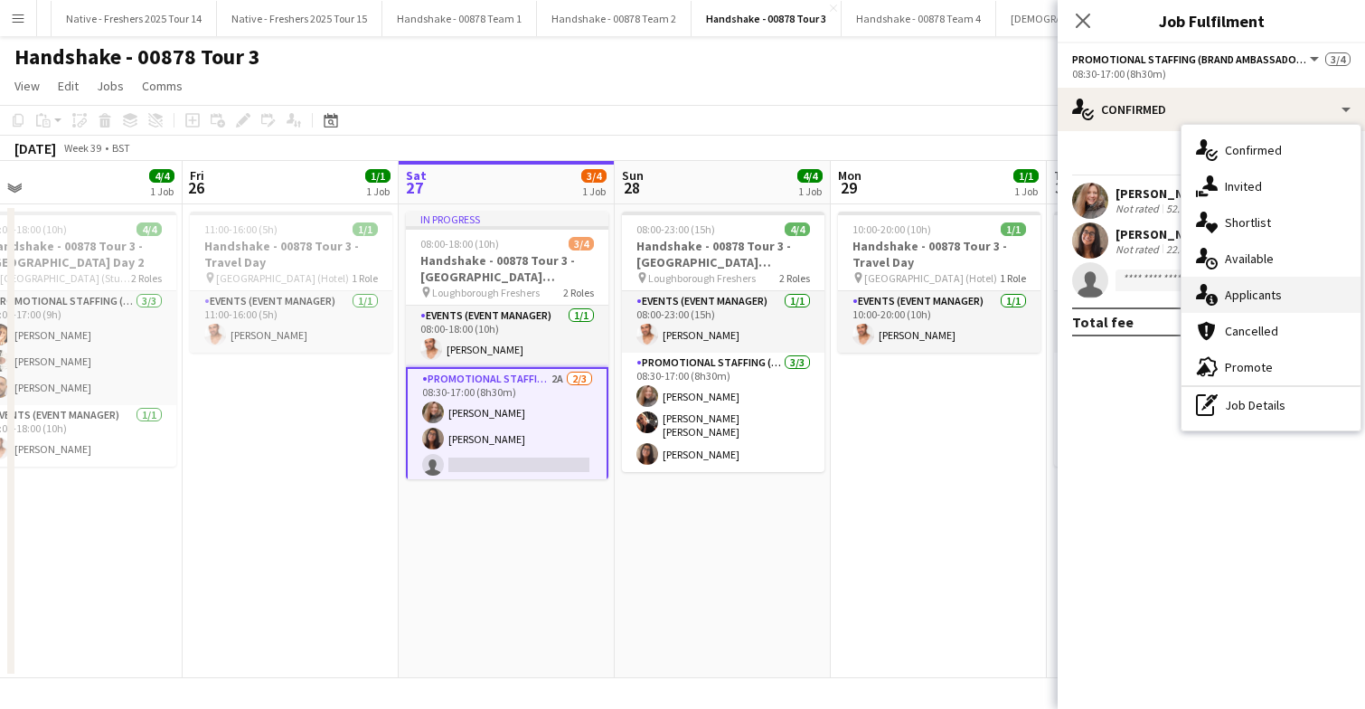
click at [1263, 308] on div "single-neutral-actions-information Applicants" at bounding box center [1270, 295] width 179 height 36
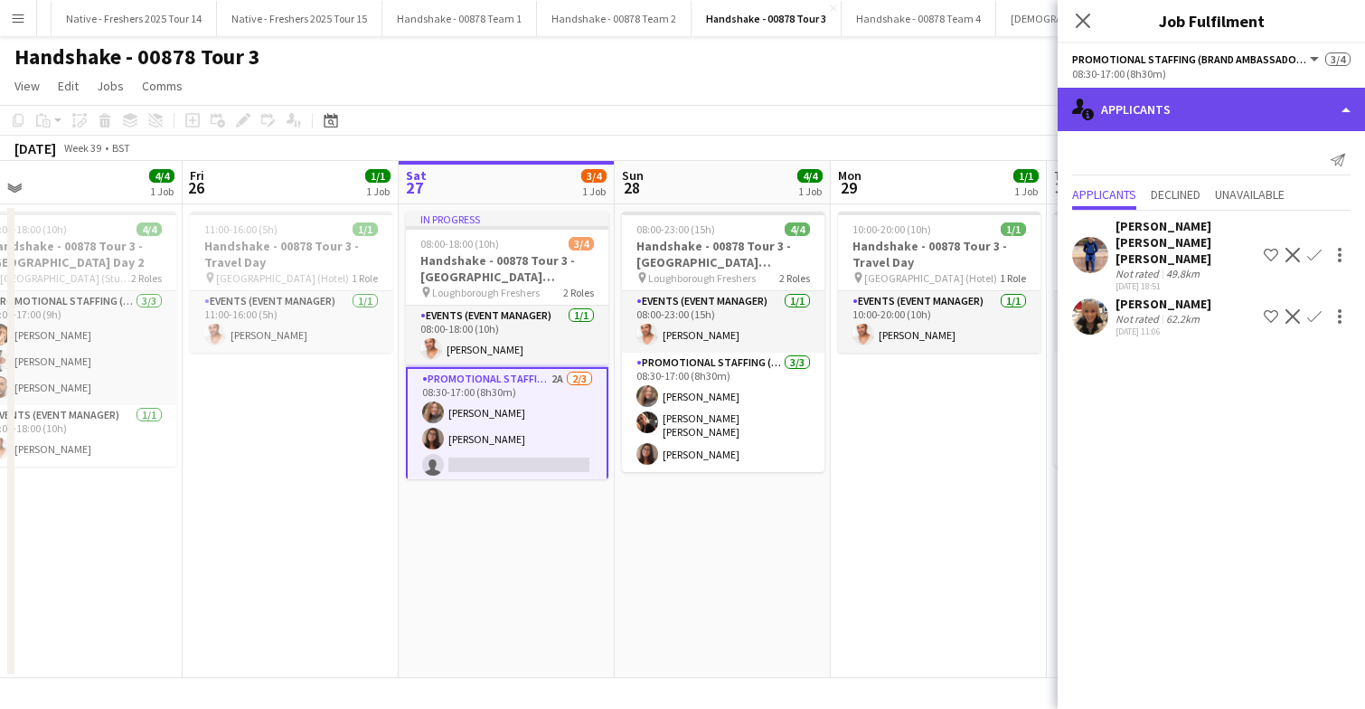
click at [1220, 109] on div "single-neutral-actions-information Applicants" at bounding box center [1211, 109] width 307 height 43
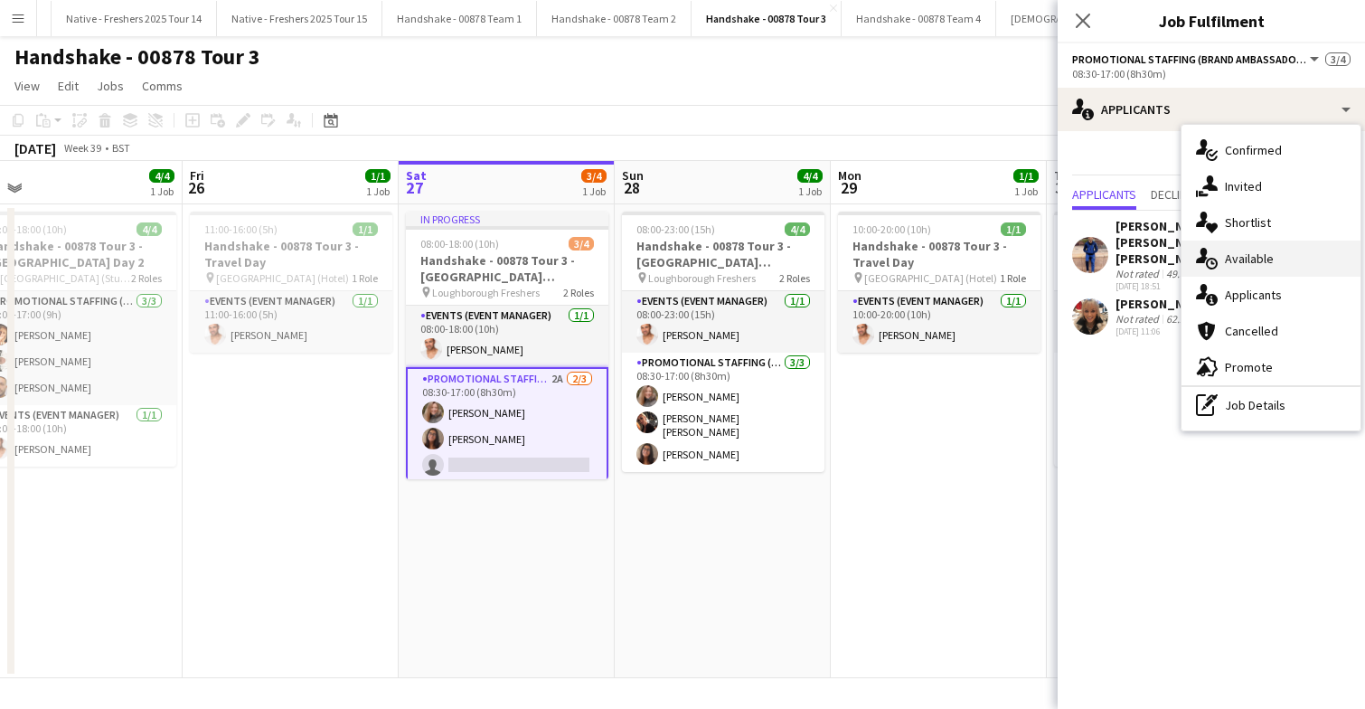
click at [1271, 266] on span "Available" at bounding box center [1249, 258] width 49 height 16
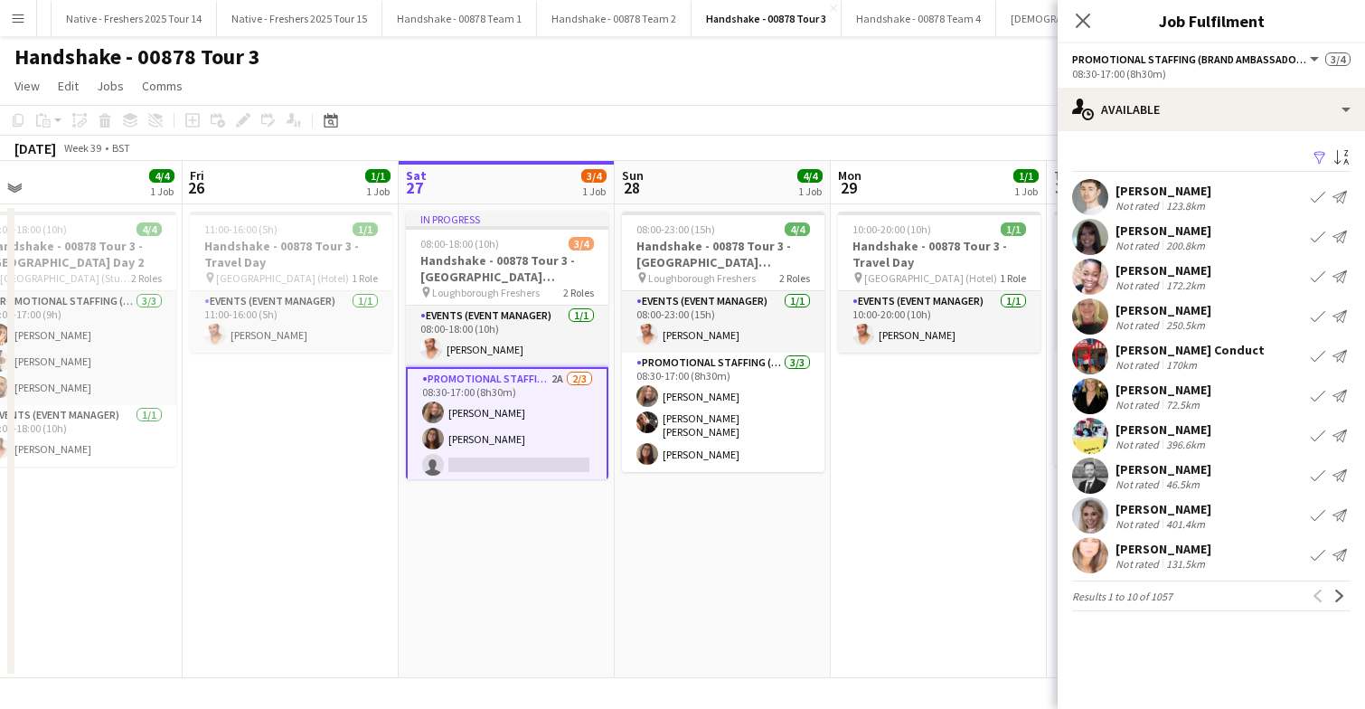
click at [1319, 163] on app-icon "Filter" at bounding box center [1319, 158] width 14 height 17
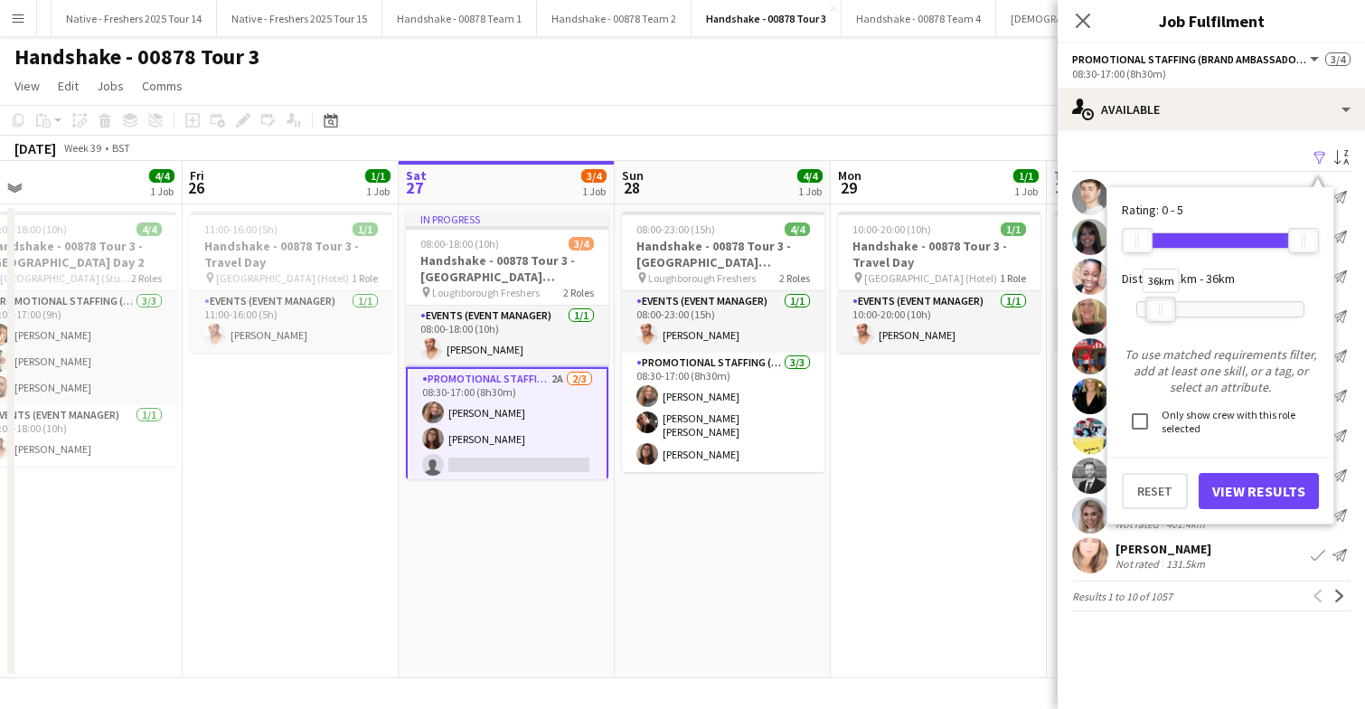
drag, startPoint x: 1301, startPoint y: 307, endPoint x: 1158, endPoint y: 306, distance: 142.8
click at [1158, 306] on div "36km" at bounding box center [1160, 308] width 31 height 25
click at [1257, 494] on button "View Results" at bounding box center [1259, 491] width 120 height 36
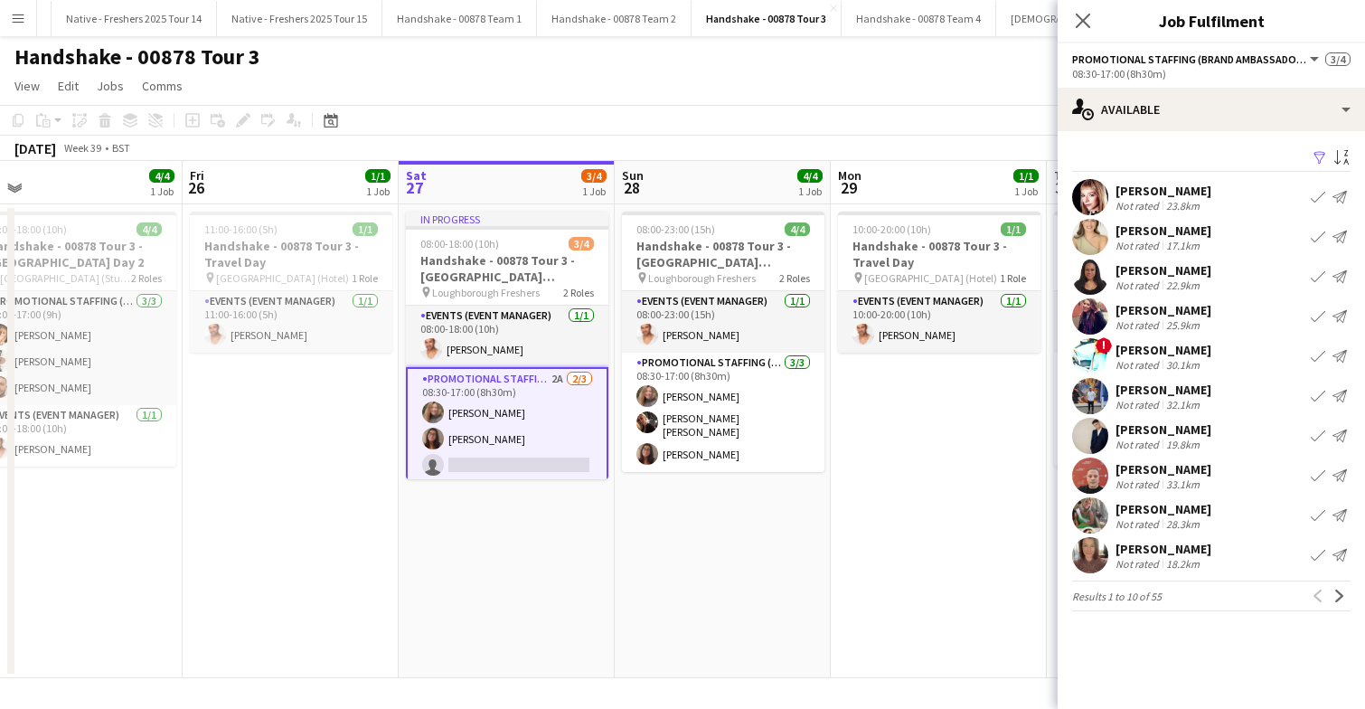
click at [1091, 270] on app-user-avatar at bounding box center [1090, 277] width 36 height 36
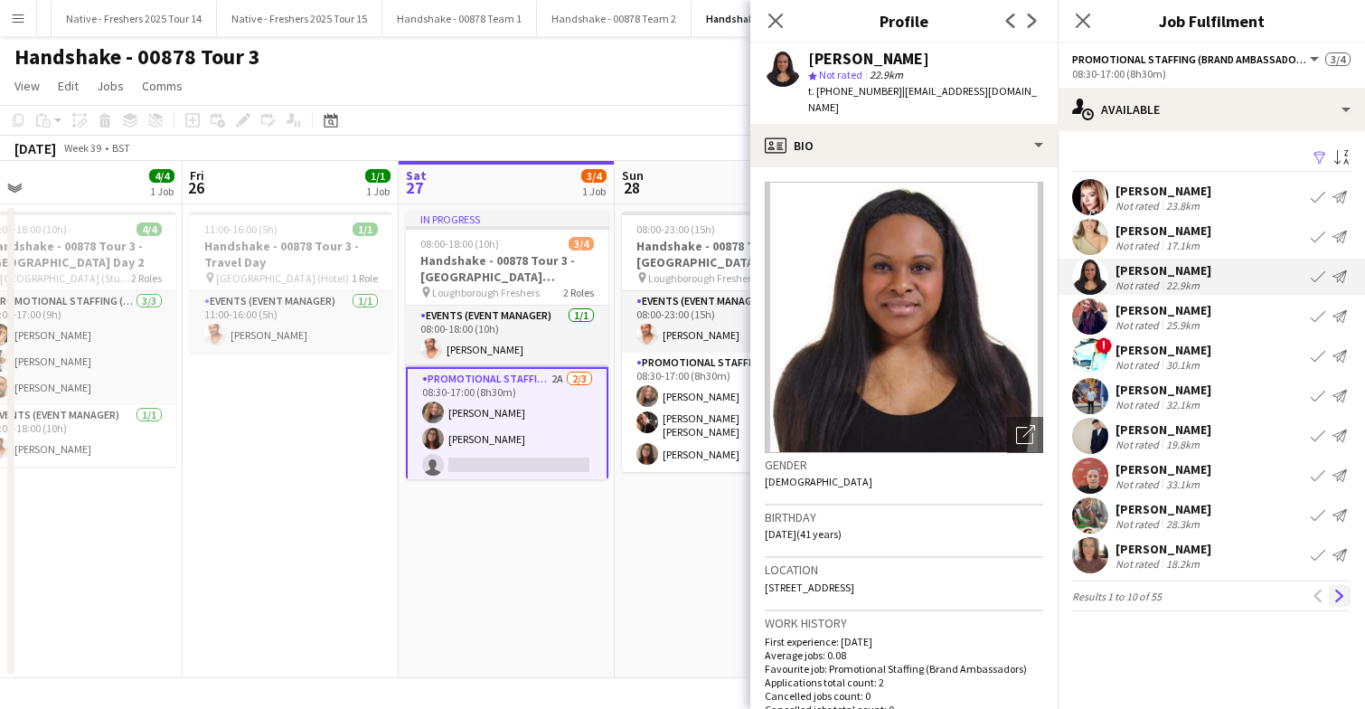
click at [1336, 597] on app-icon "Next" at bounding box center [1339, 595] width 13 height 13
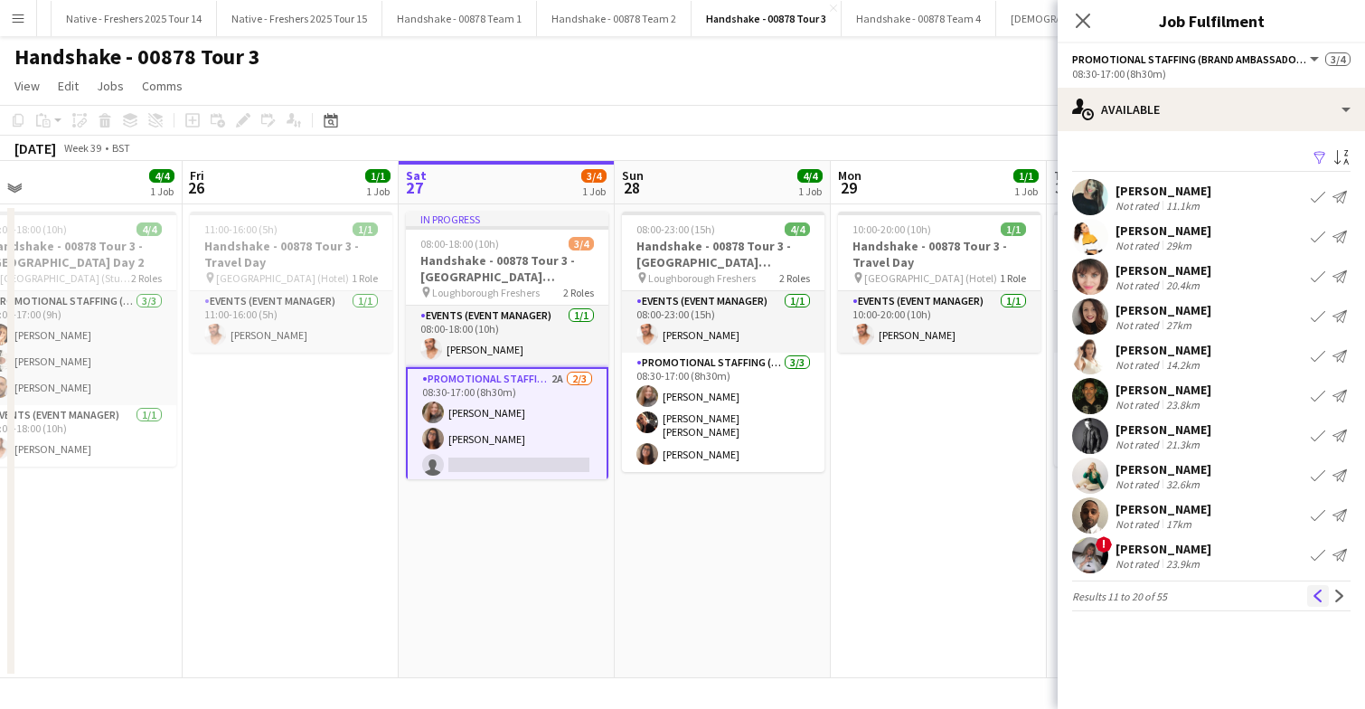
click at [1314, 594] on app-icon "Previous" at bounding box center [1318, 595] width 13 height 13
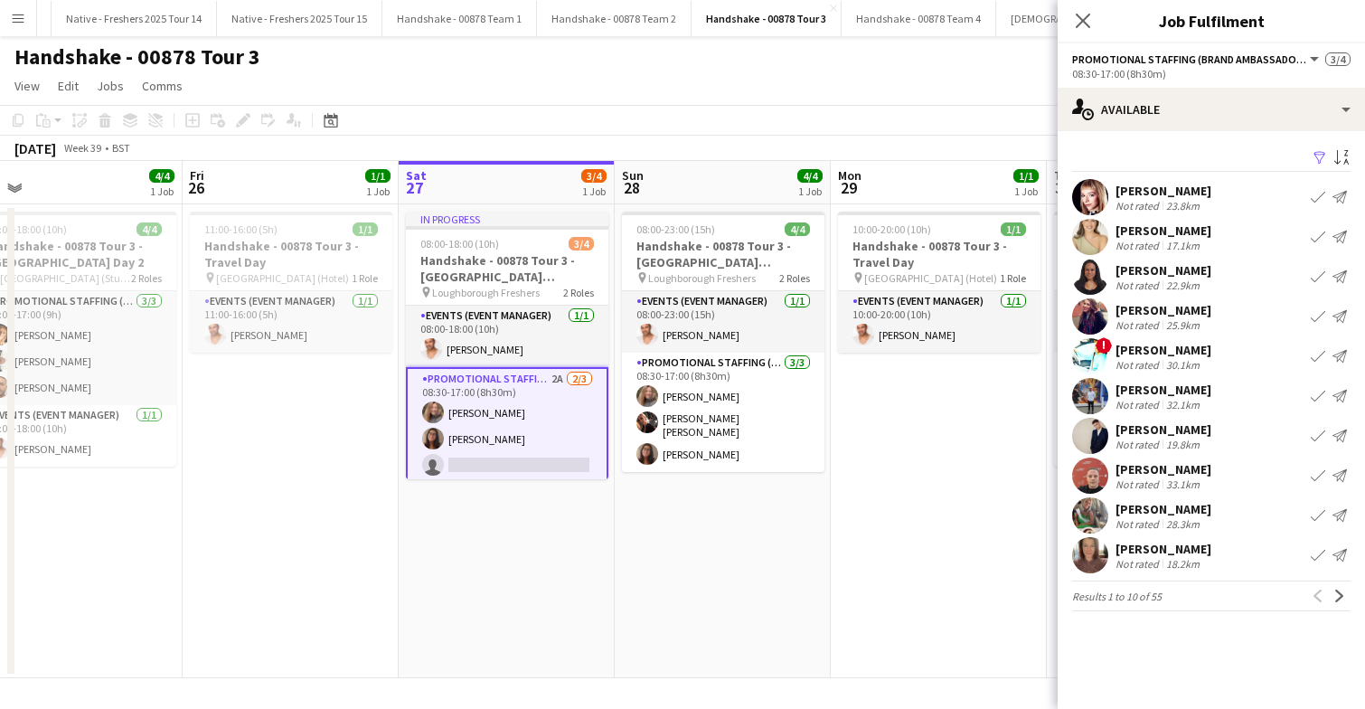
click at [1092, 190] on app-user-avatar at bounding box center [1090, 197] width 36 height 36
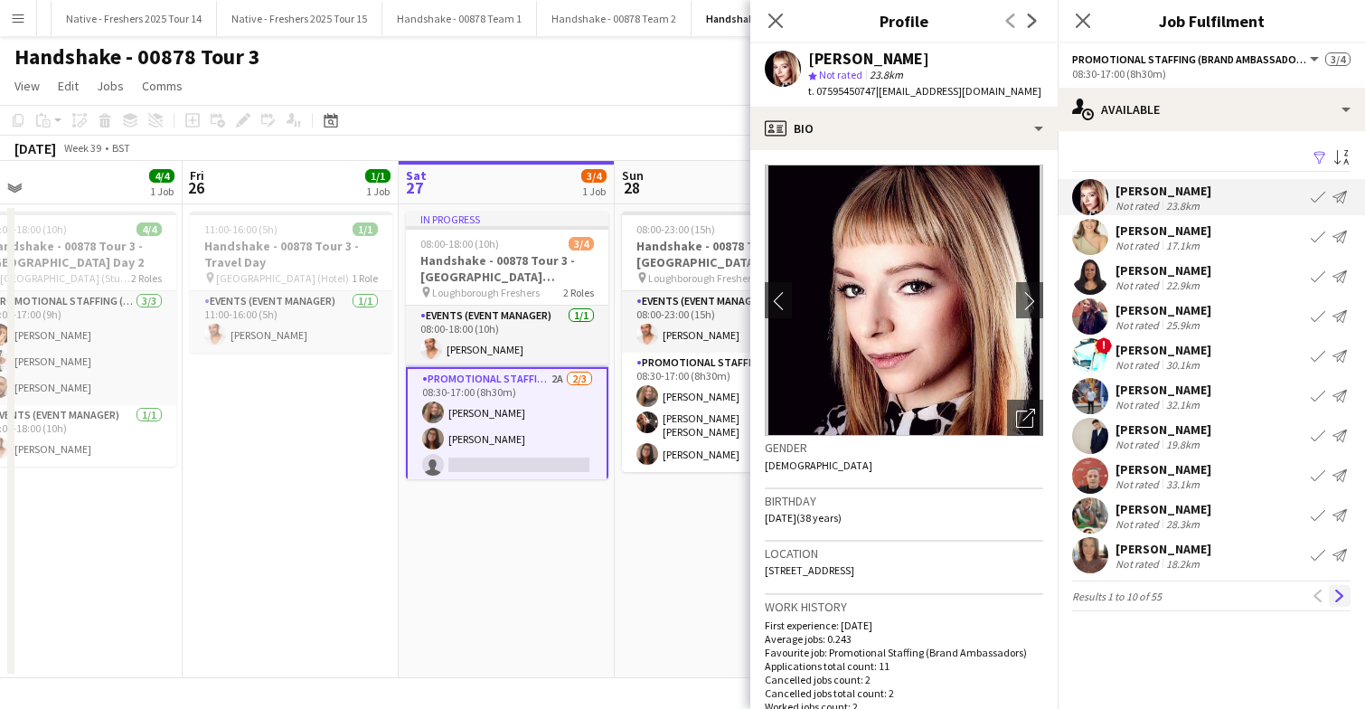
click at [1336, 591] on app-icon "Next" at bounding box center [1339, 595] width 13 height 13
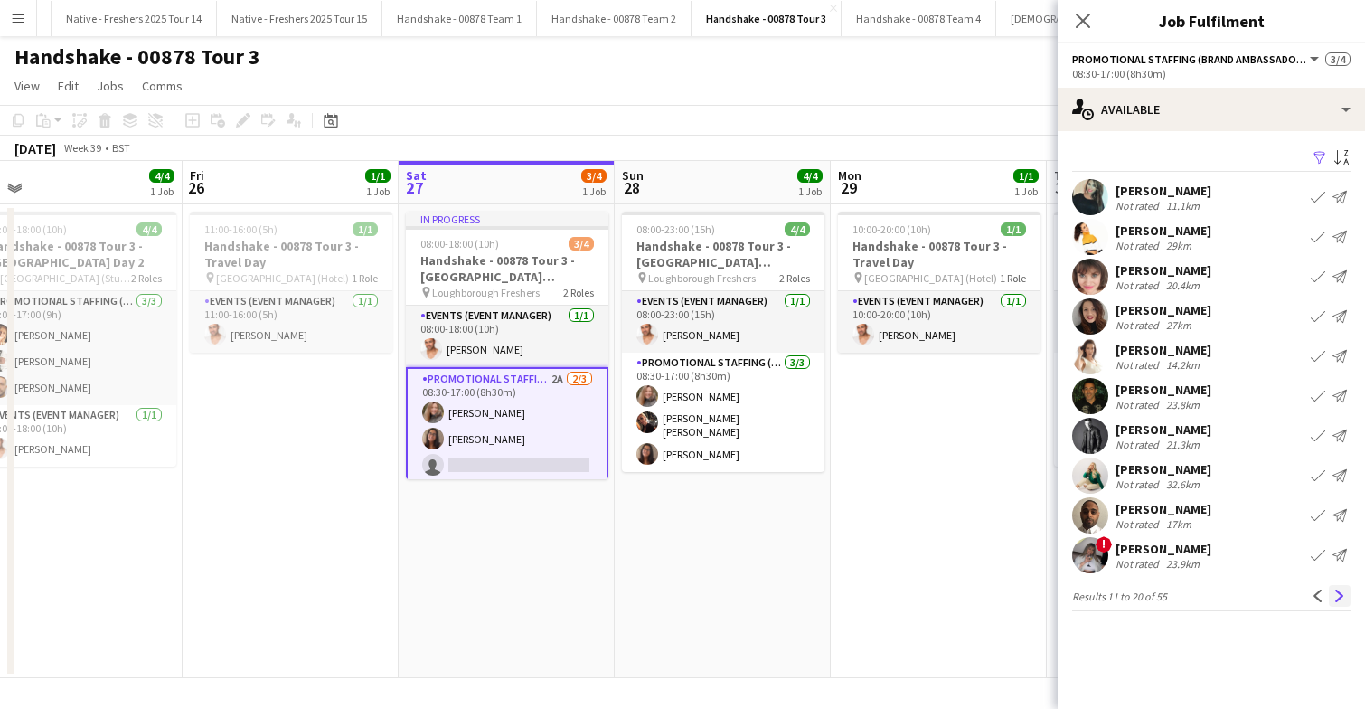
click at [1340, 598] on app-icon "Next" at bounding box center [1339, 595] width 13 height 13
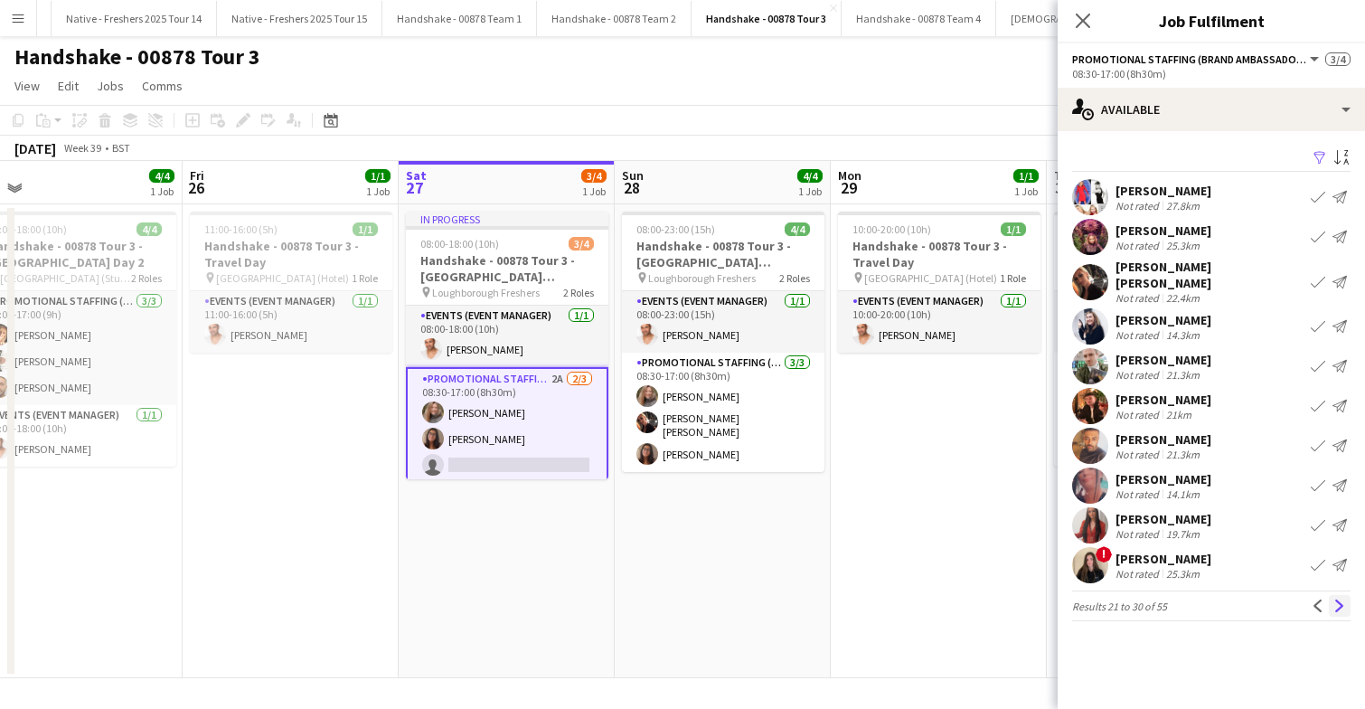
click at [1335, 599] on app-icon "Next" at bounding box center [1339, 605] width 13 height 13
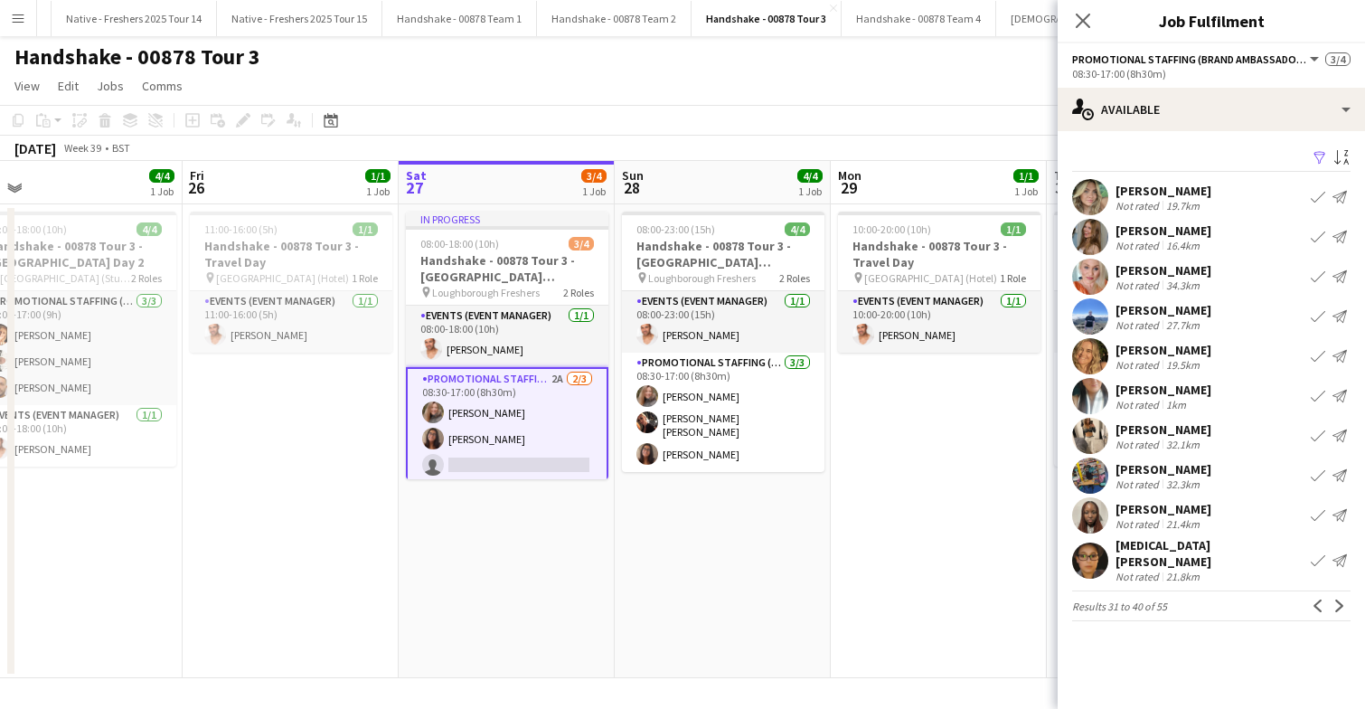
click at [1096, 195] on app-user-avatar at bounding box center [1090, 197] width 36 height 36
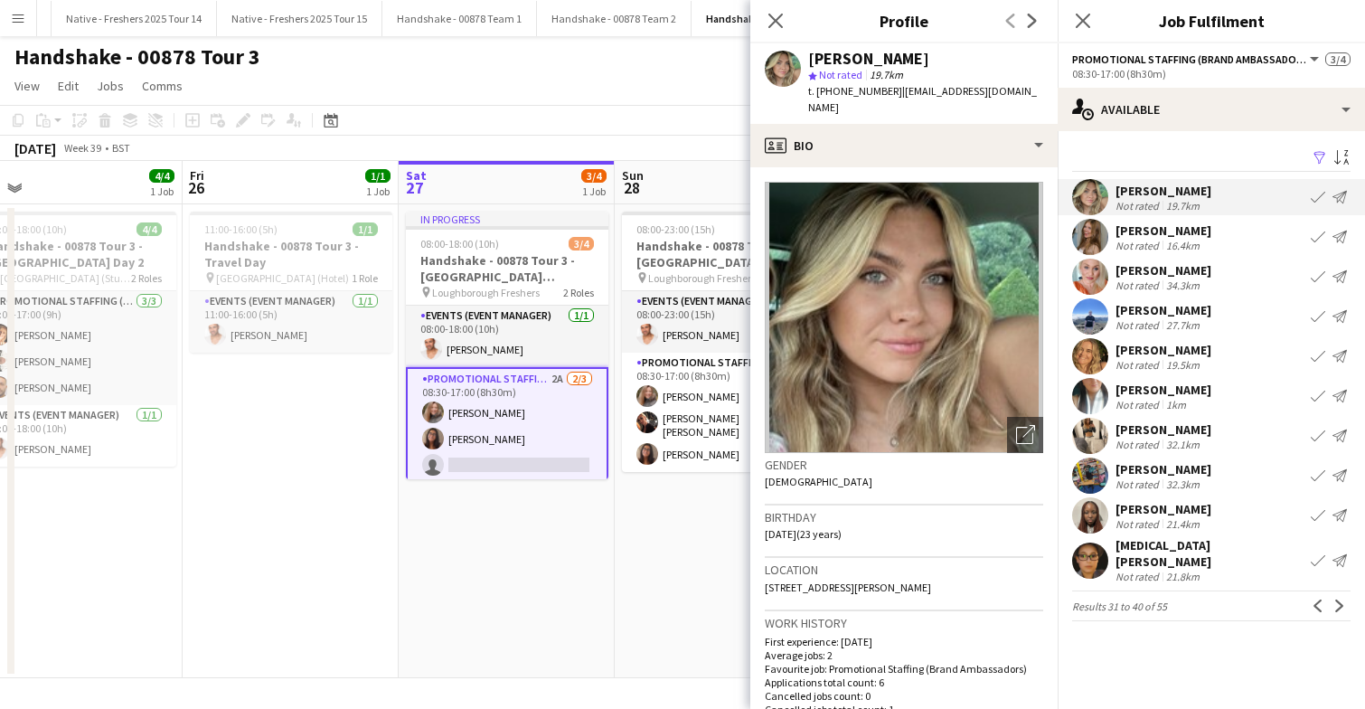
click at [1096, 362] on app-user-avatar at bounding box center [1090, 356] width 36 height 36
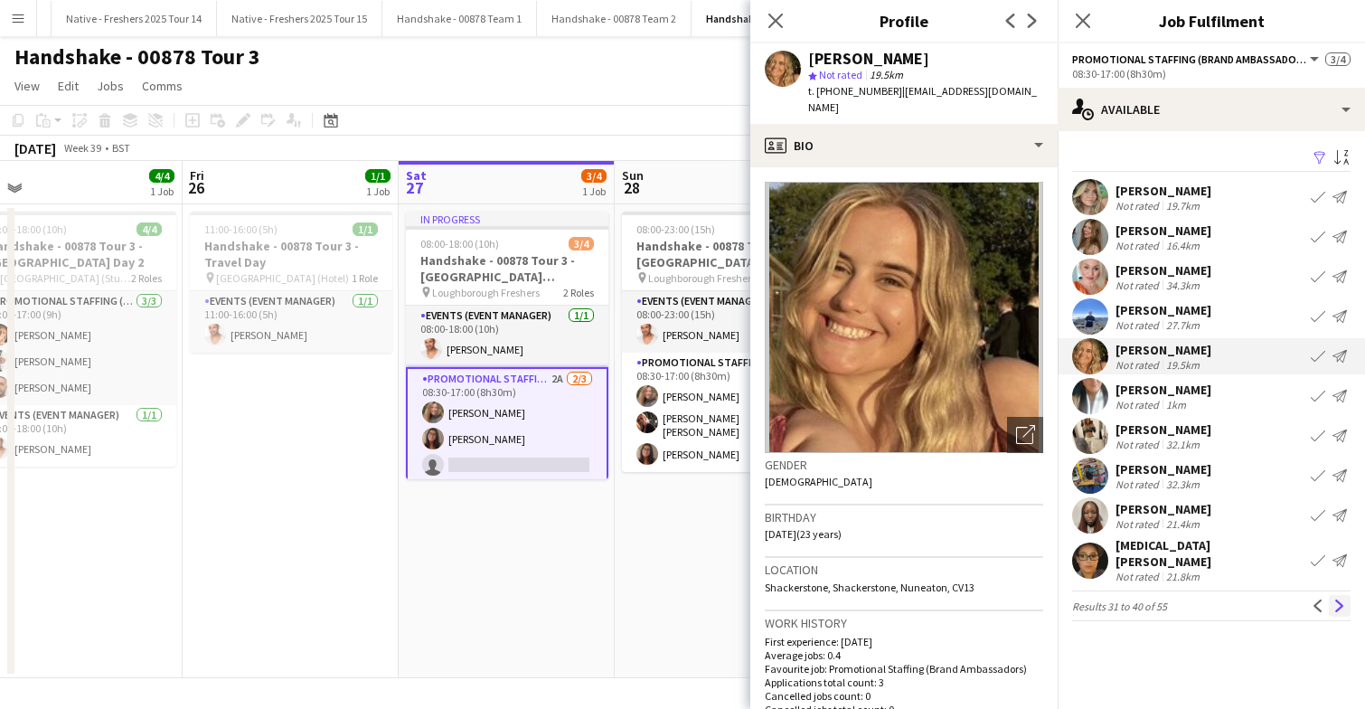
click at [1335, 599] on app-icon "Next" at bounding box center [1339, 605] width 13 height 13
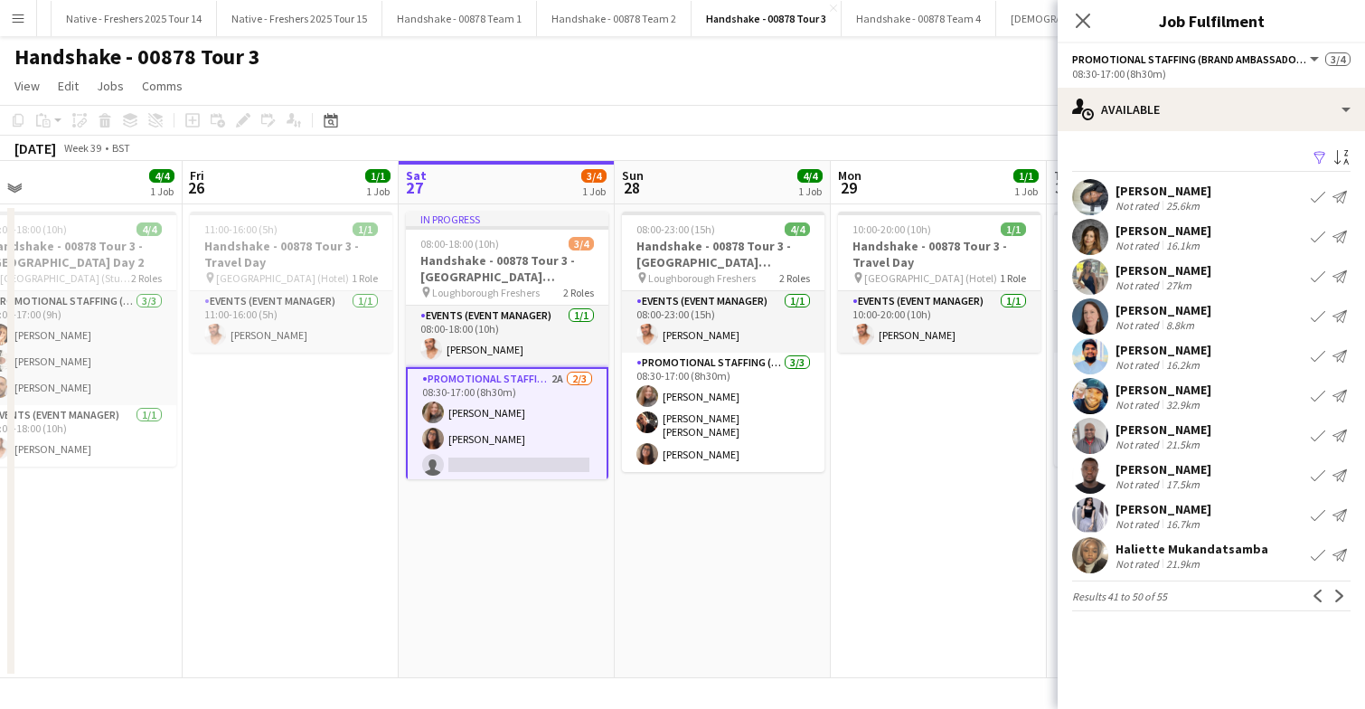
click at [1092, 246] on app-user-avatar at bounding box center [1090, 237] width 36 height 36
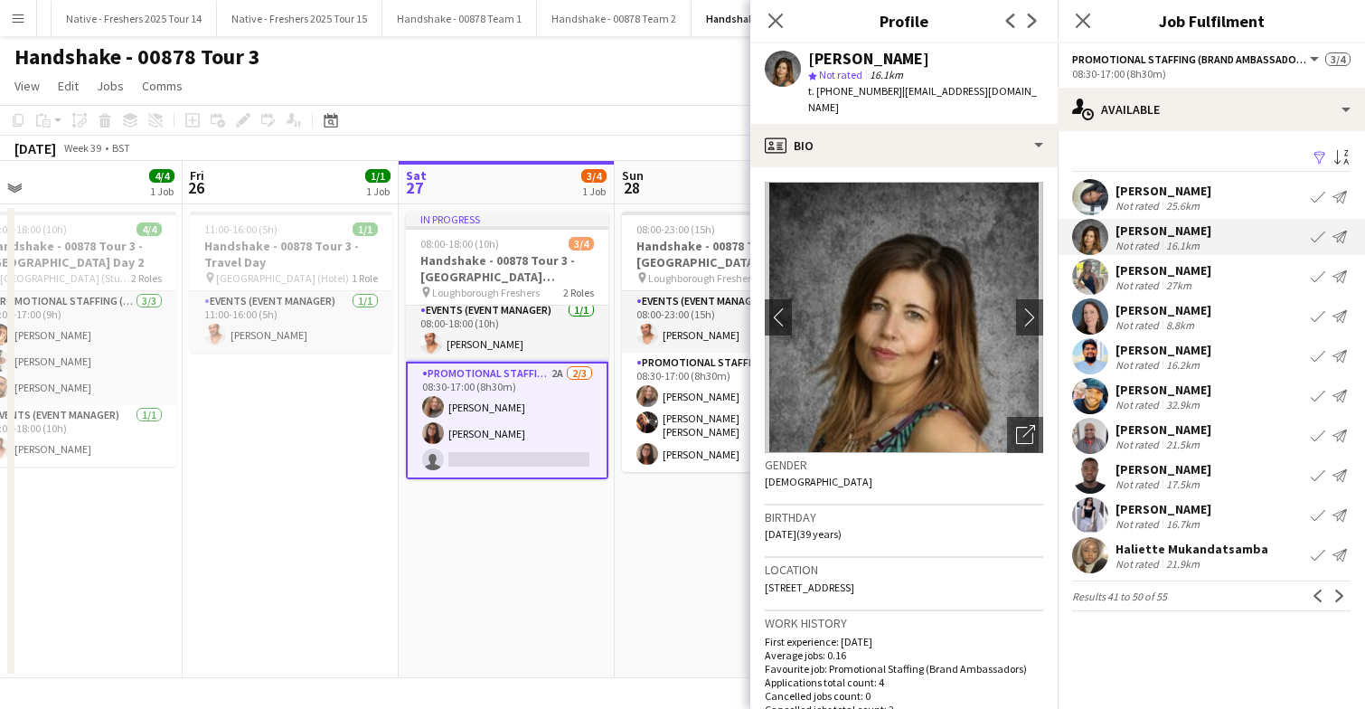
scroll to position [0, 0]
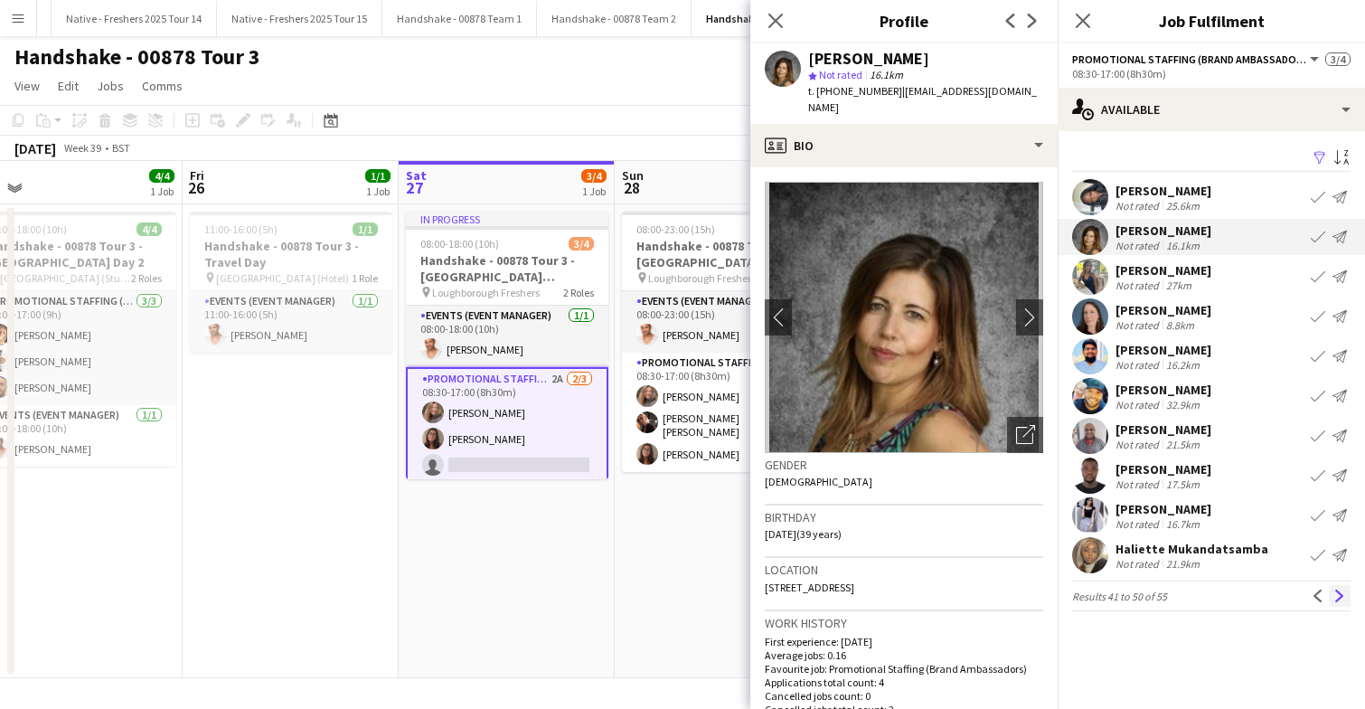
click at [1338, 594] on app-icon "Next" at bounding box center [1339, 595] width 13 height 13
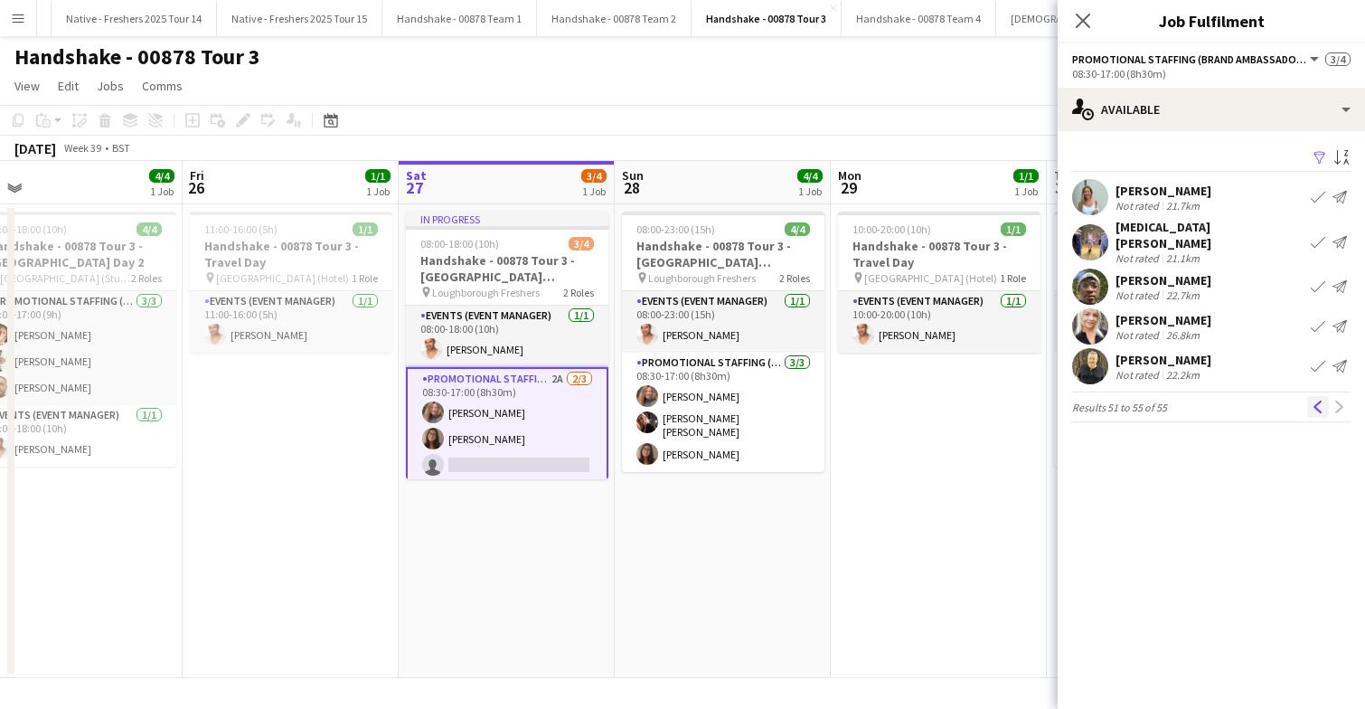
click at [1318, 400] on app-icon "Previous" at bounding box center [1318, 406] width 13 height 13
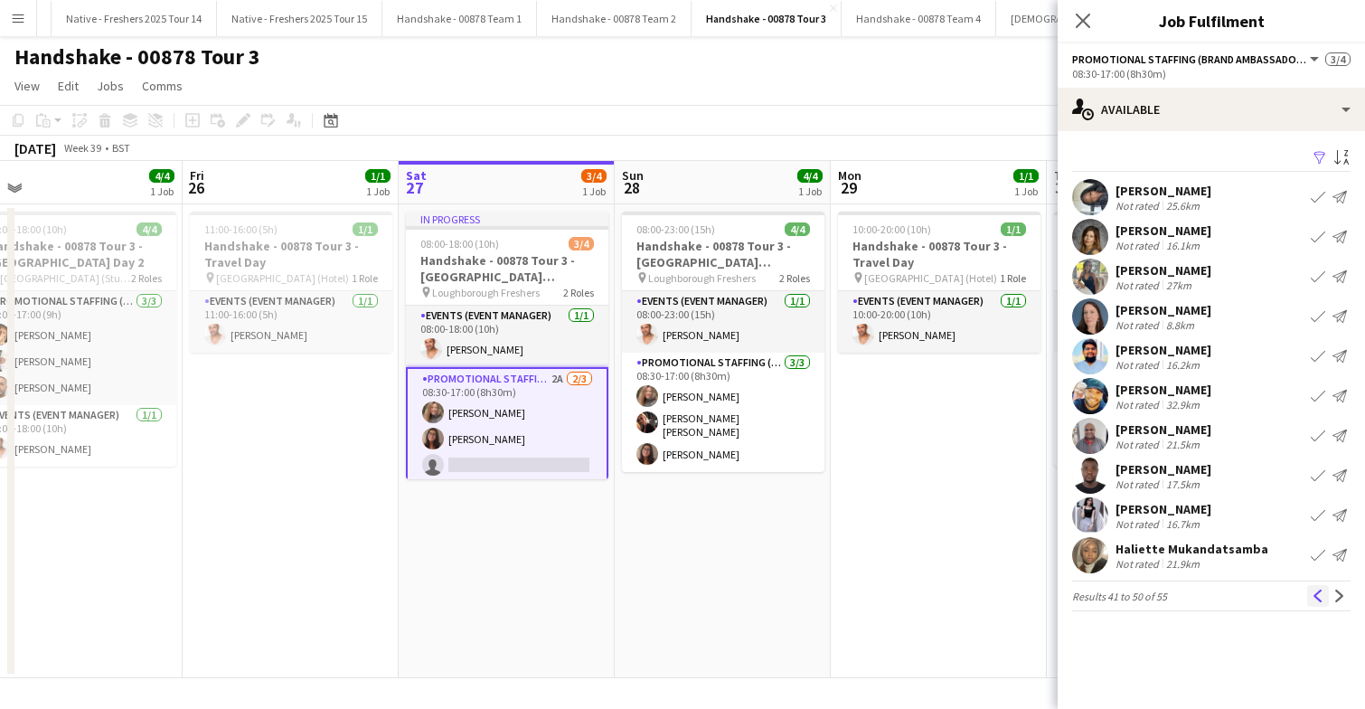
click at [1322, 592] on app-icon "Previous" at bounding box center [1318, 595] width 13 height 13
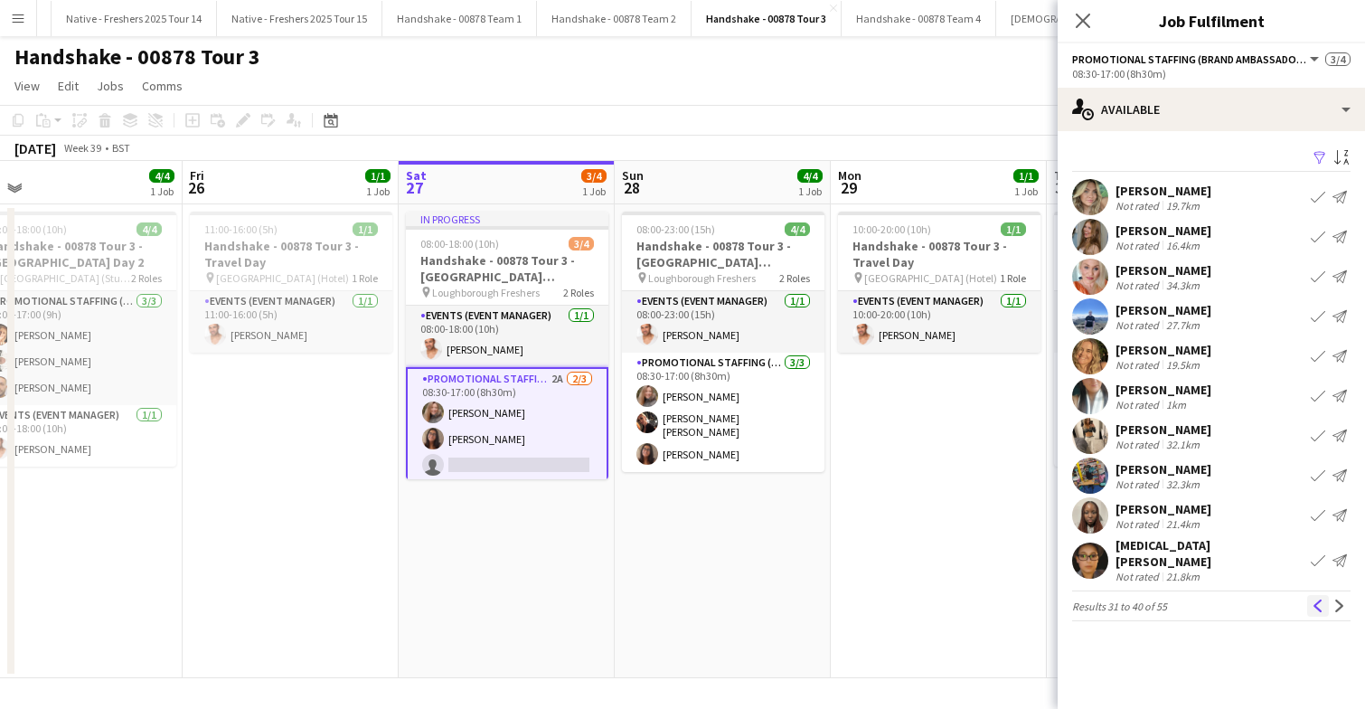
click at [1316, 599] on app-icon "Previous" at bounding box center [1318, 605] width 13 height 13
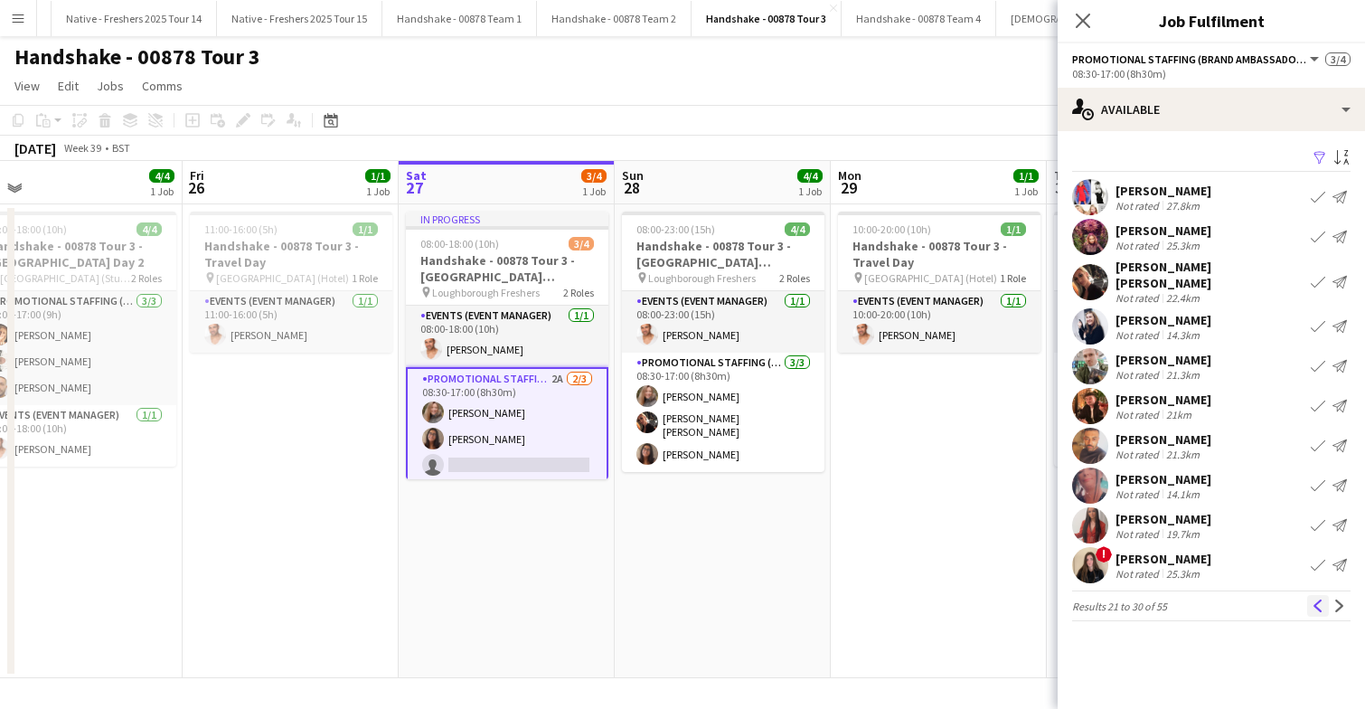
click at [1312, 599] on app-icon "Previous" at bounding box center [1318, 605] width 13 height 13
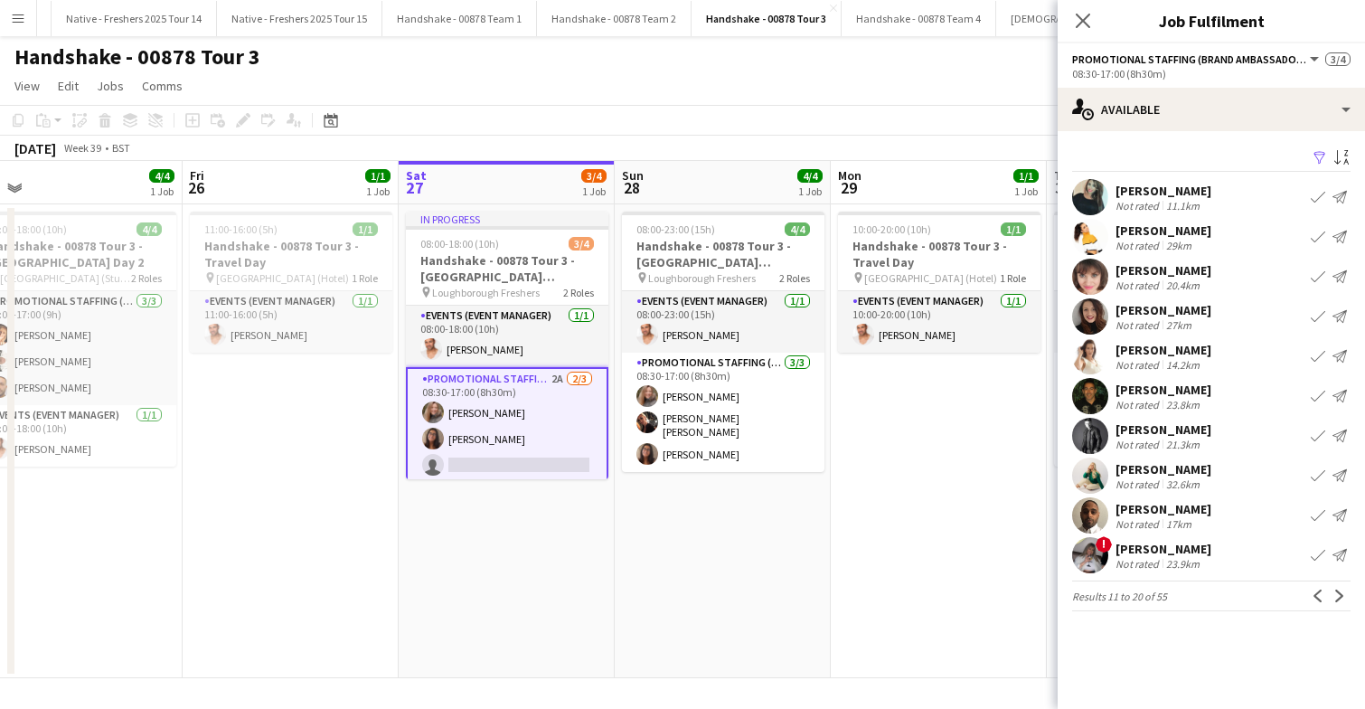
click at [1095, 272] on app-user-avatar at bounding box center [1090, 277] width 36 height 36
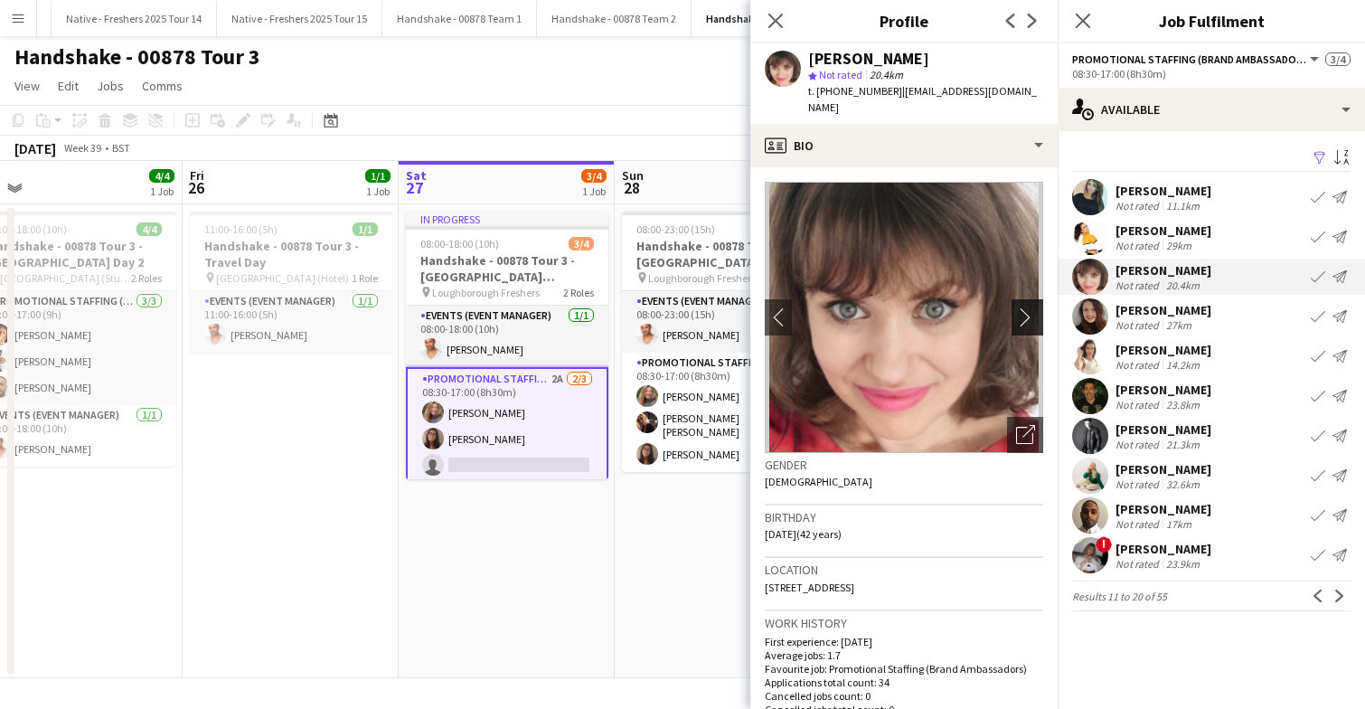
click at [1028, 307] on app-icon "chevron-right" at bounding box center [1030, 316] width 28 height 19
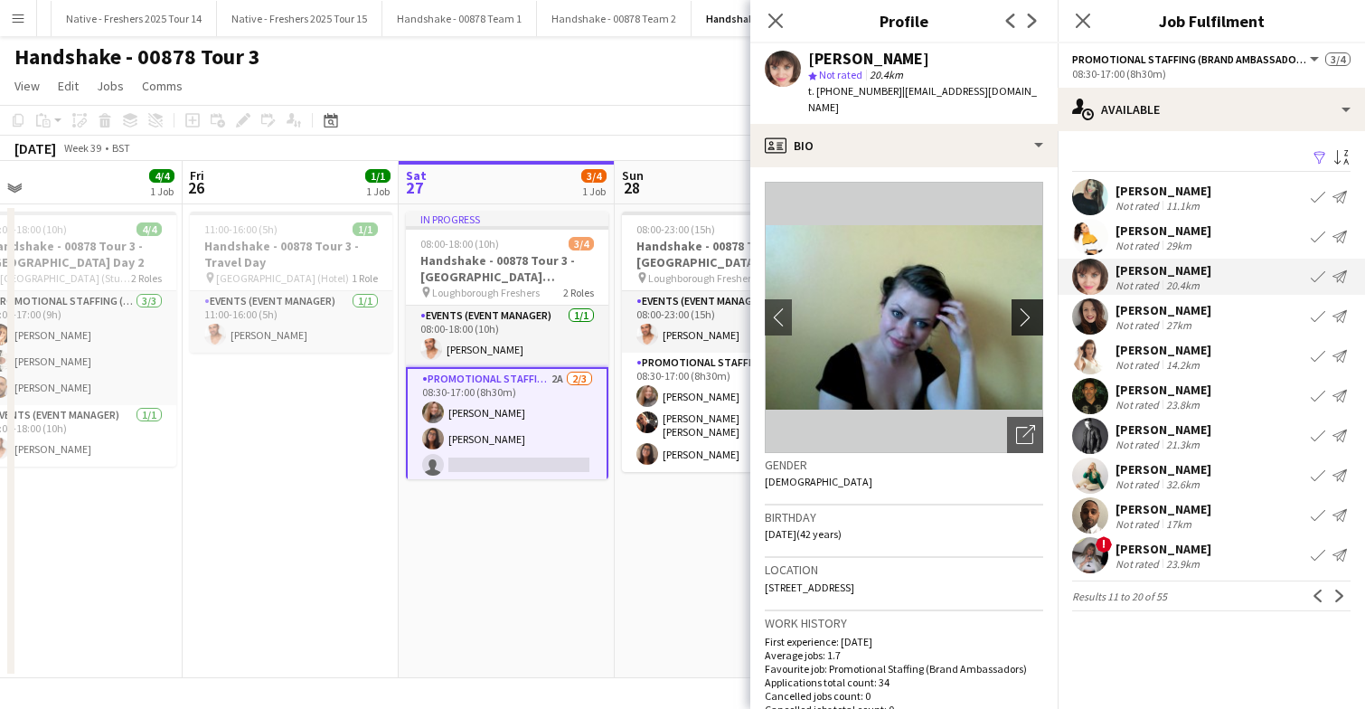
click at [1028, 307] on app-icon "chevron-right" at bounding box center [1030, 316] width 28 height 19
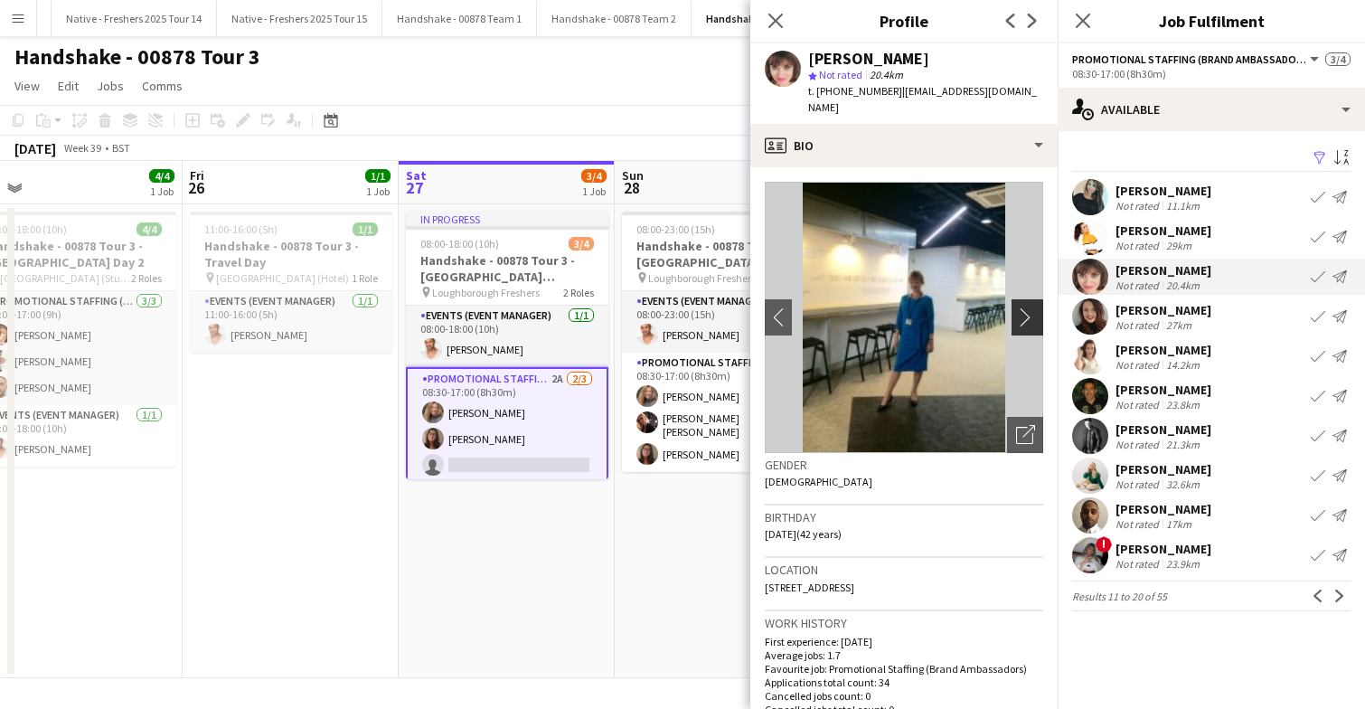
click at [1028, 307] on app-icon "chevron-right" at bounding box center [1030, 316] width 28 height 19
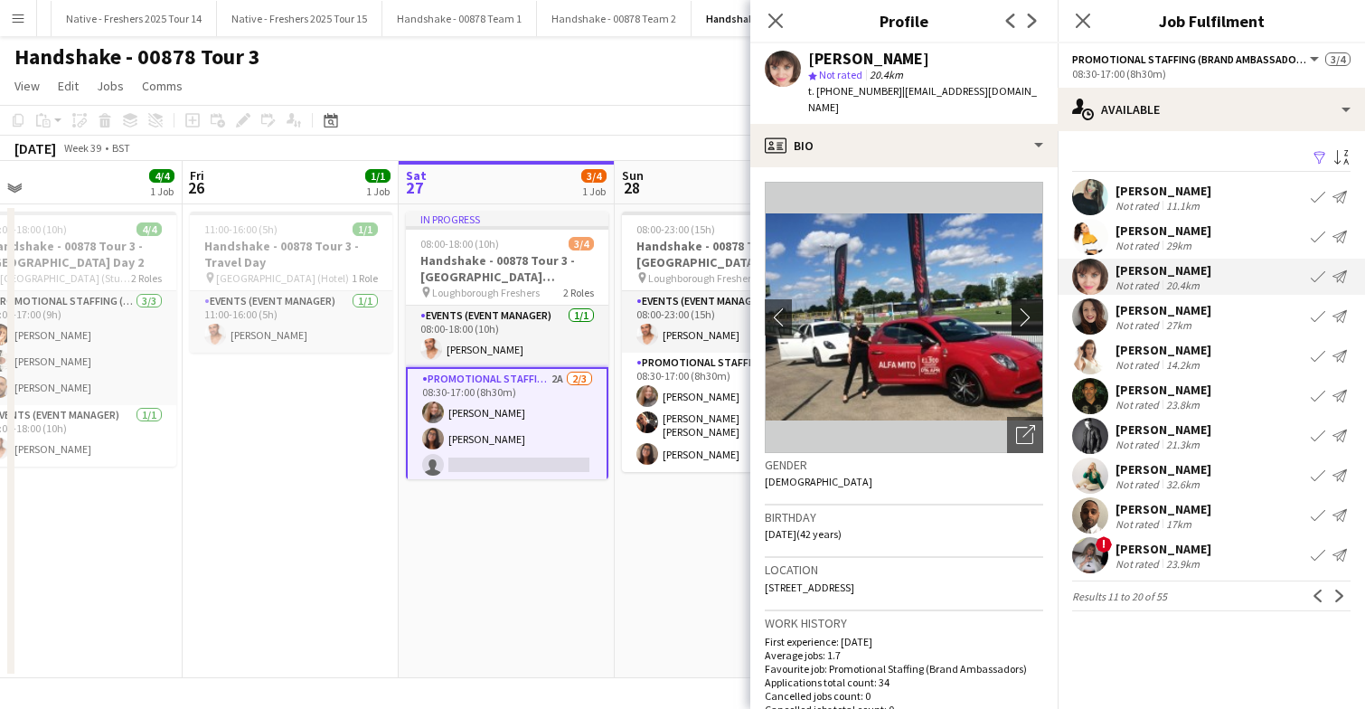
click at [1028, 307] on app-icon "chevron-right" at bounding box center [1030, 316] width 28 height 19
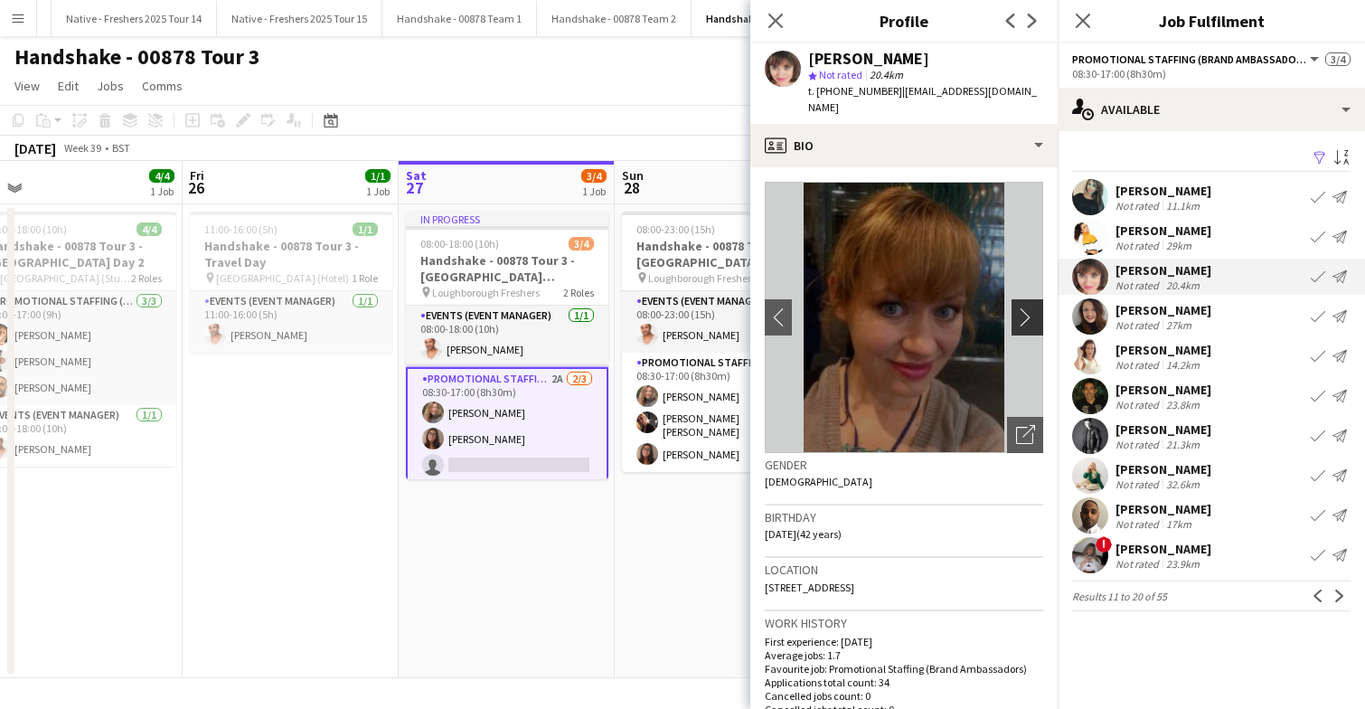
click at [1028, 307] on app-icon "chevron-right" at bounding box center [1030, 316] width 28 height 19
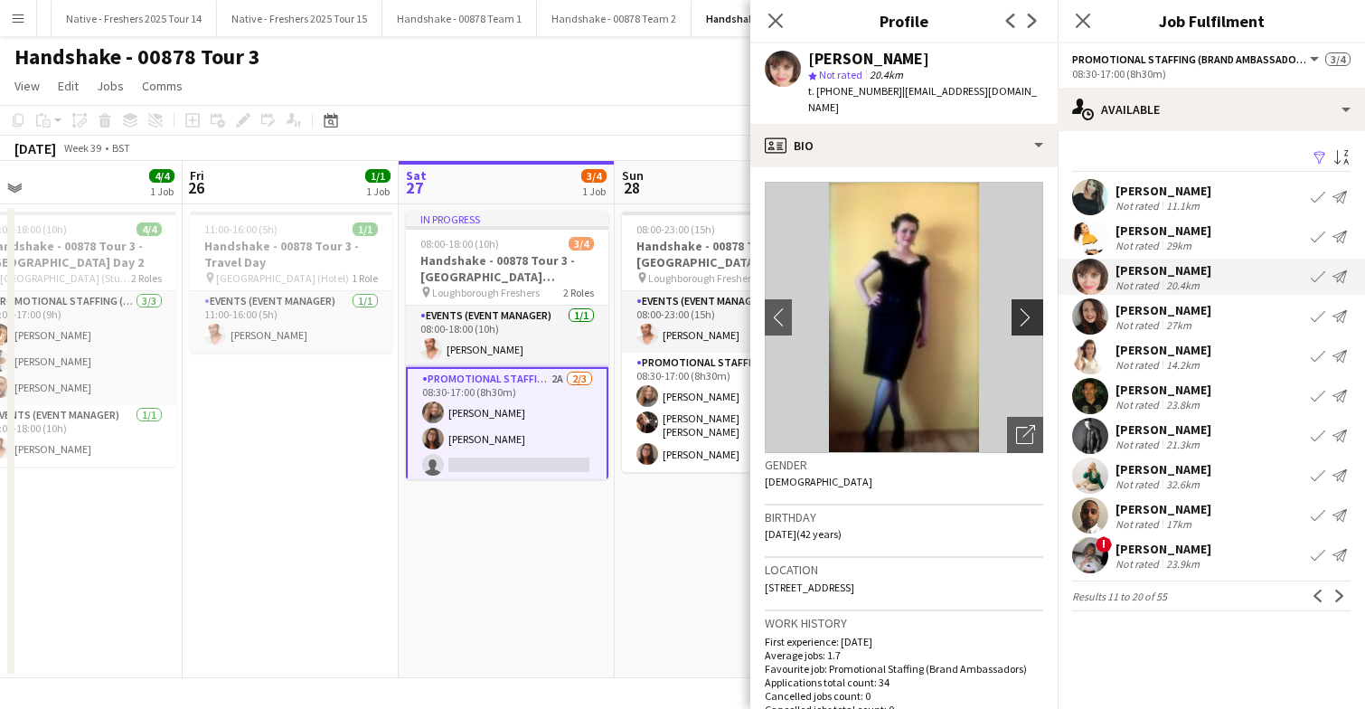
click at [1028, 307] on app-icon "chevron-right" at bounding box center [1030, 316] width 28 height 19
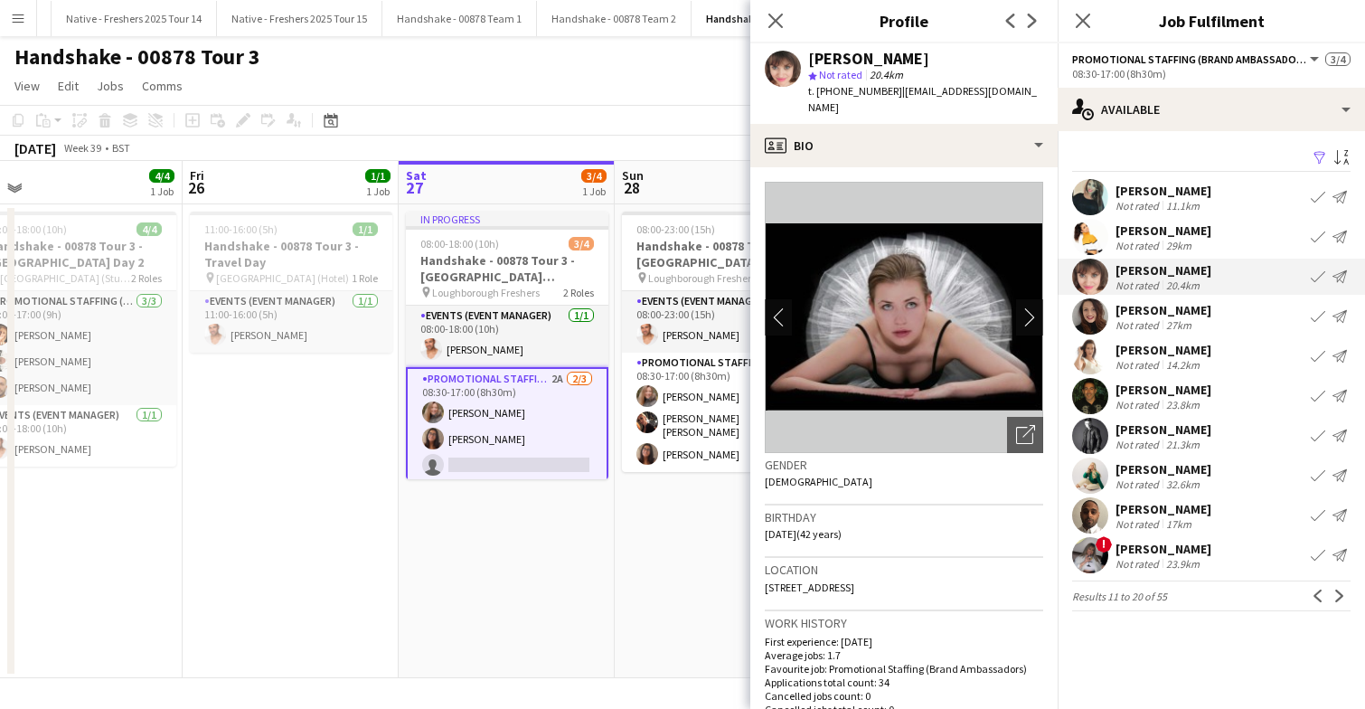
click at [1096, 190] on app-user-avatar at bounding box center [1090, 197] width 36 height 36
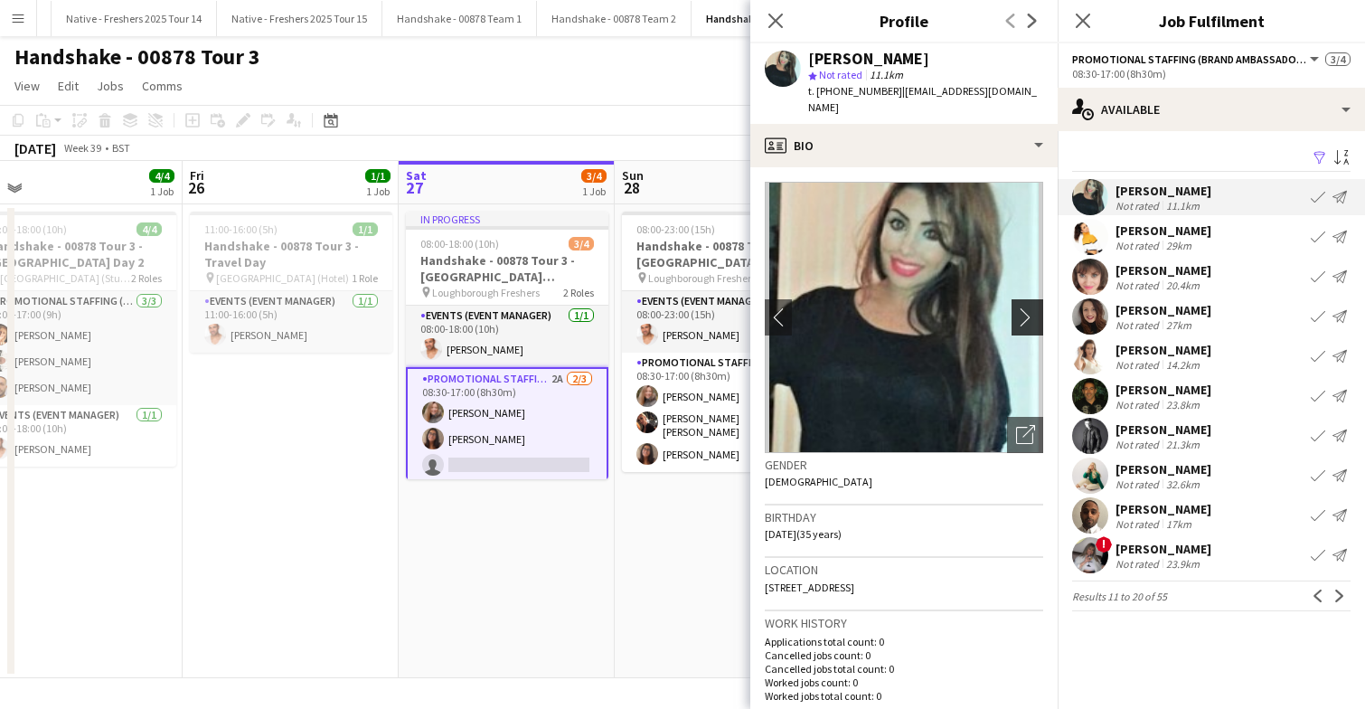
click at [1029, 307] on app-icon "chevron-right" at bounding box center [1030, 316] width 28 height 19
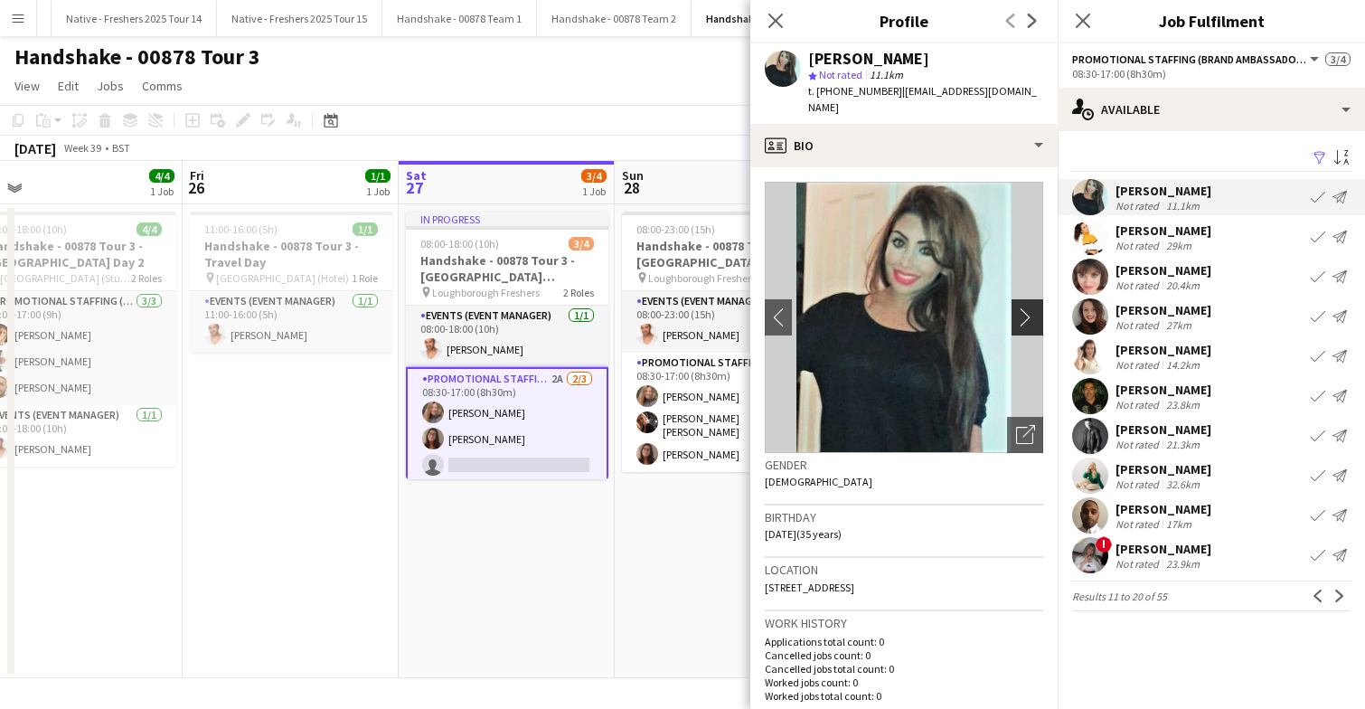
click at [1027, 307] on app-icon "chevron-right" at bounding box center [1030, 316] width 28 height 19
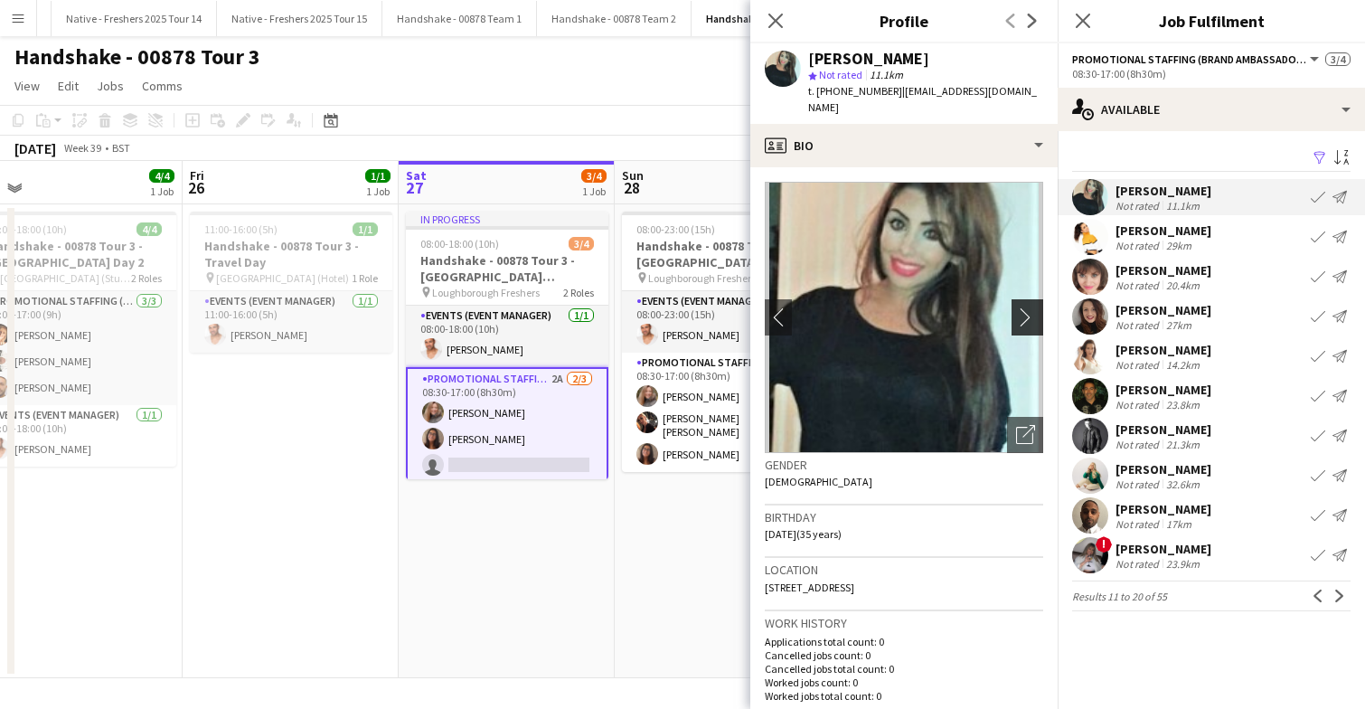
click at [1027, 307] on app-icon "chevron-right" at bounding box center [1030, 316] width 28 height 19
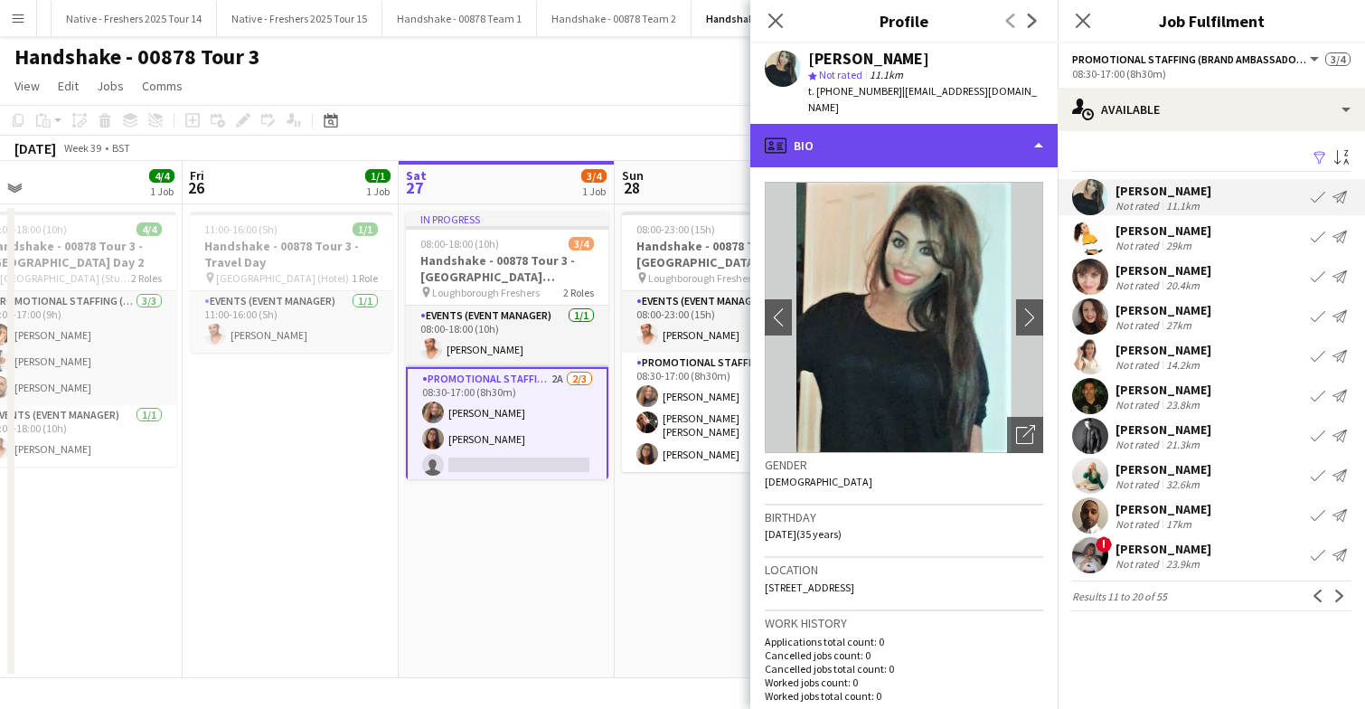
click at [940, 132] on div "profile Bio" at bounding box center [903, 145] width 307 height 43
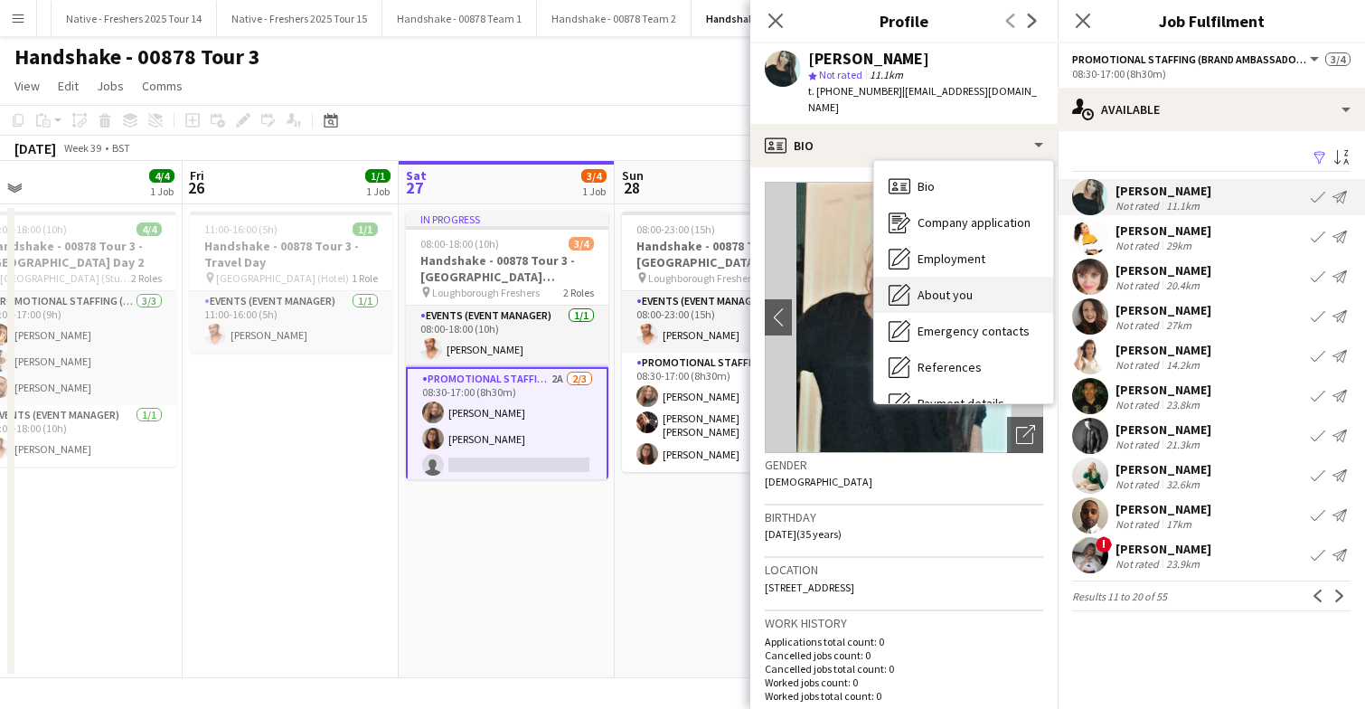
click at [948, 277] on div "About you About you" at bounding box center [963, 295] width 179 height 36
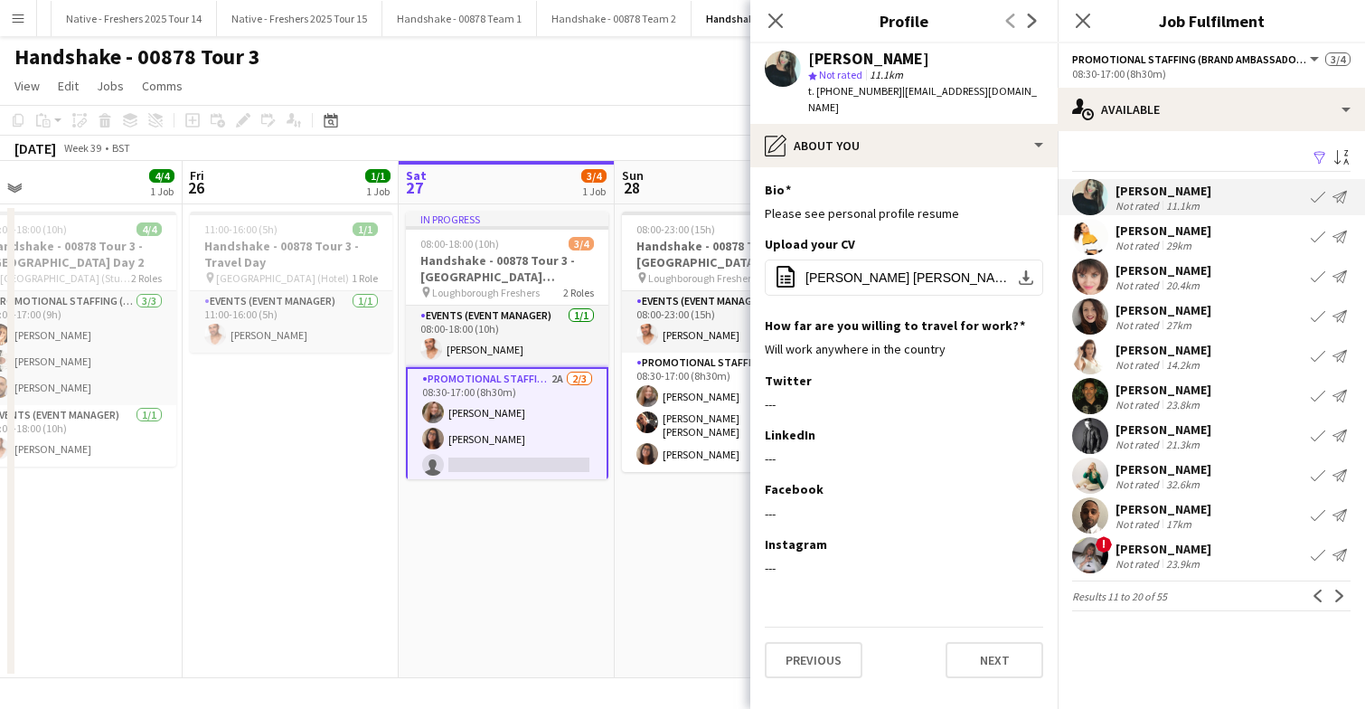
click at [1087, 314] on app-user-avatar at bounding box center [1090, 316] width 36 height 36
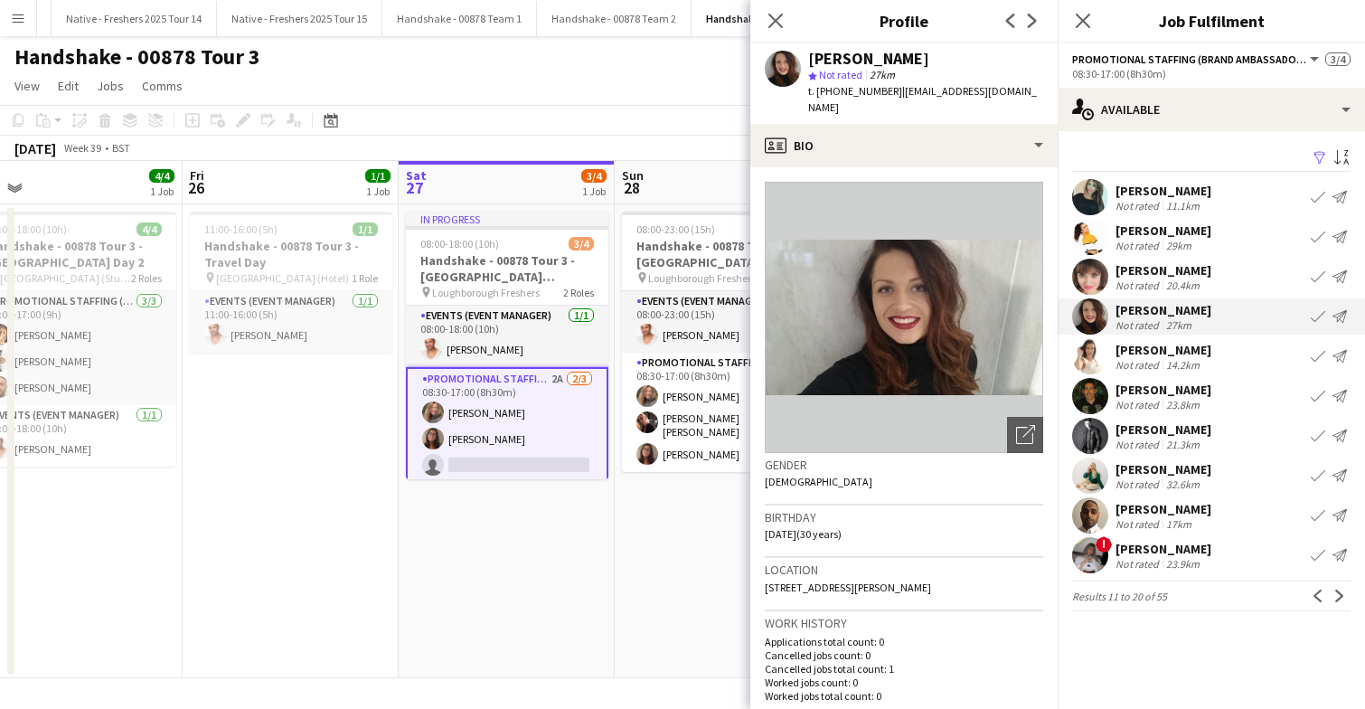
click at [1088, 352] on app-user-avatar at bounding box center [1090, 356] width 36 height 36
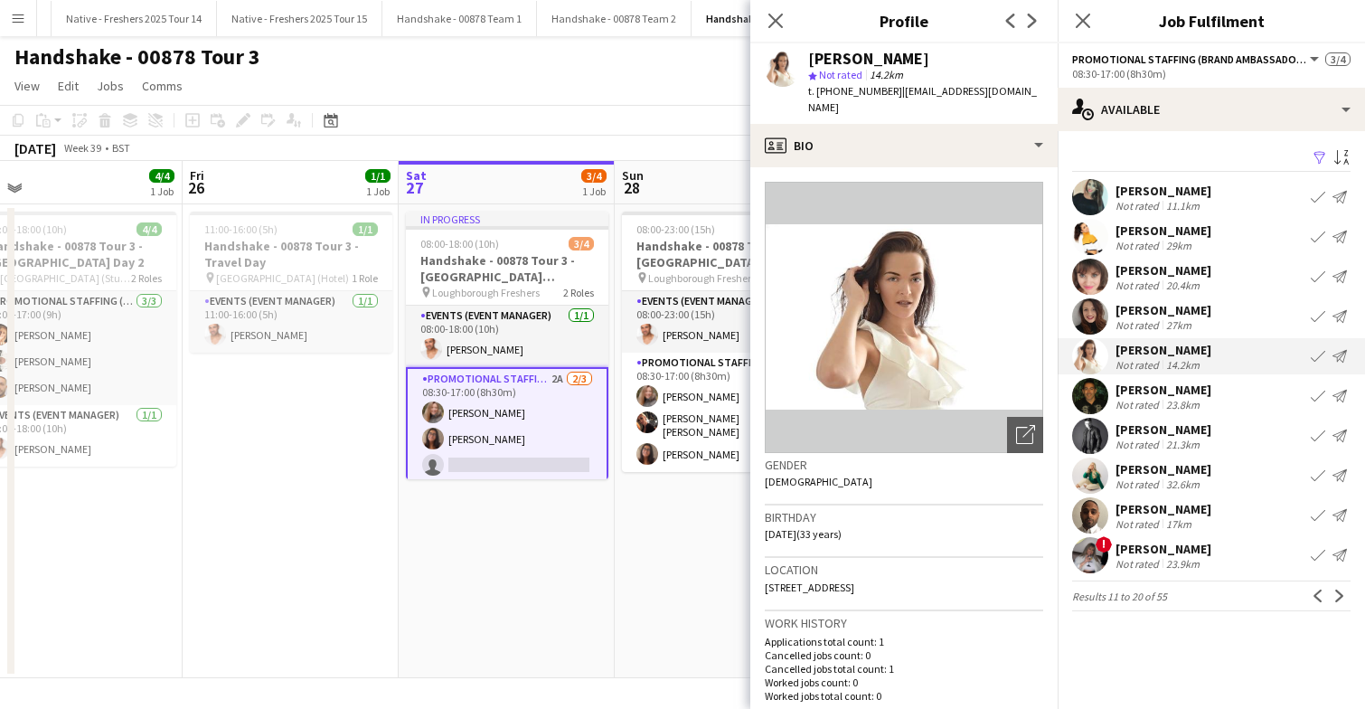
click at [1094, 431] on app-user-avatar at bounding box center [1090, 436] width 36 height 36
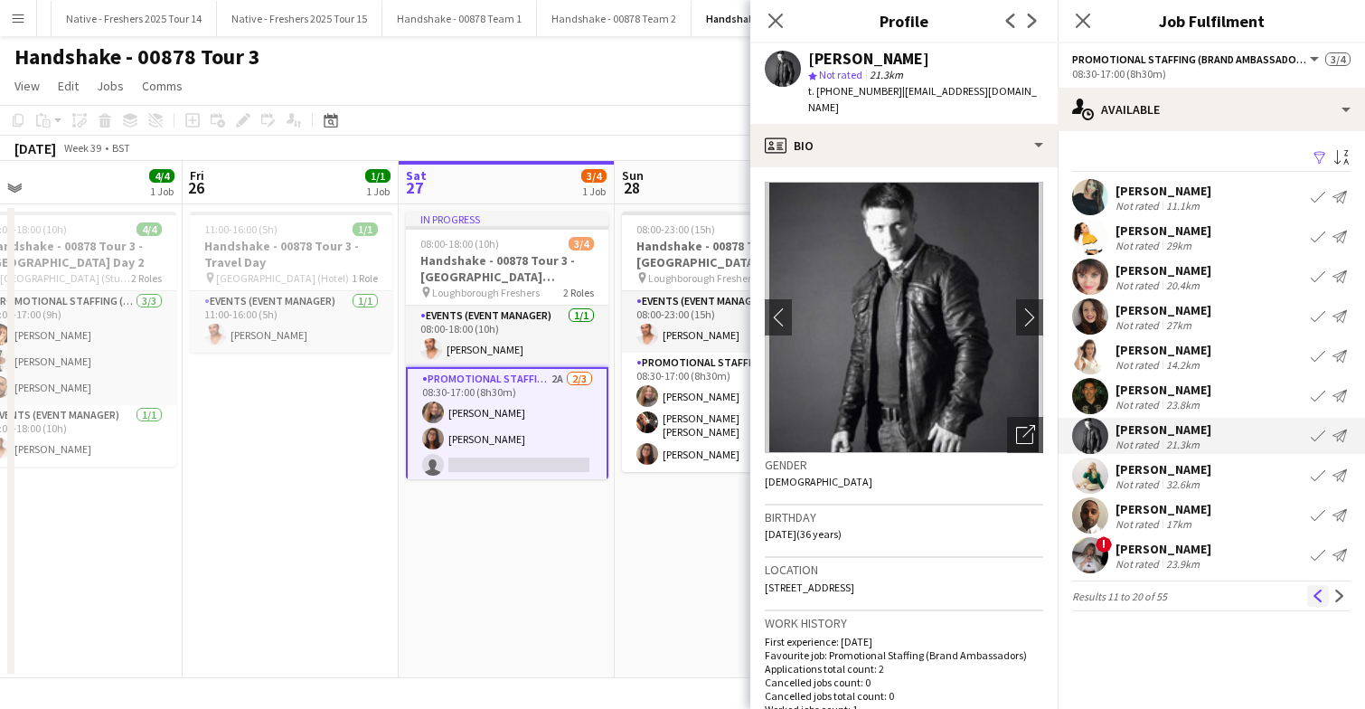
click at [1320, 593] on app-icon "Previous" at bounding box center [1318, 595] width 13 height 13
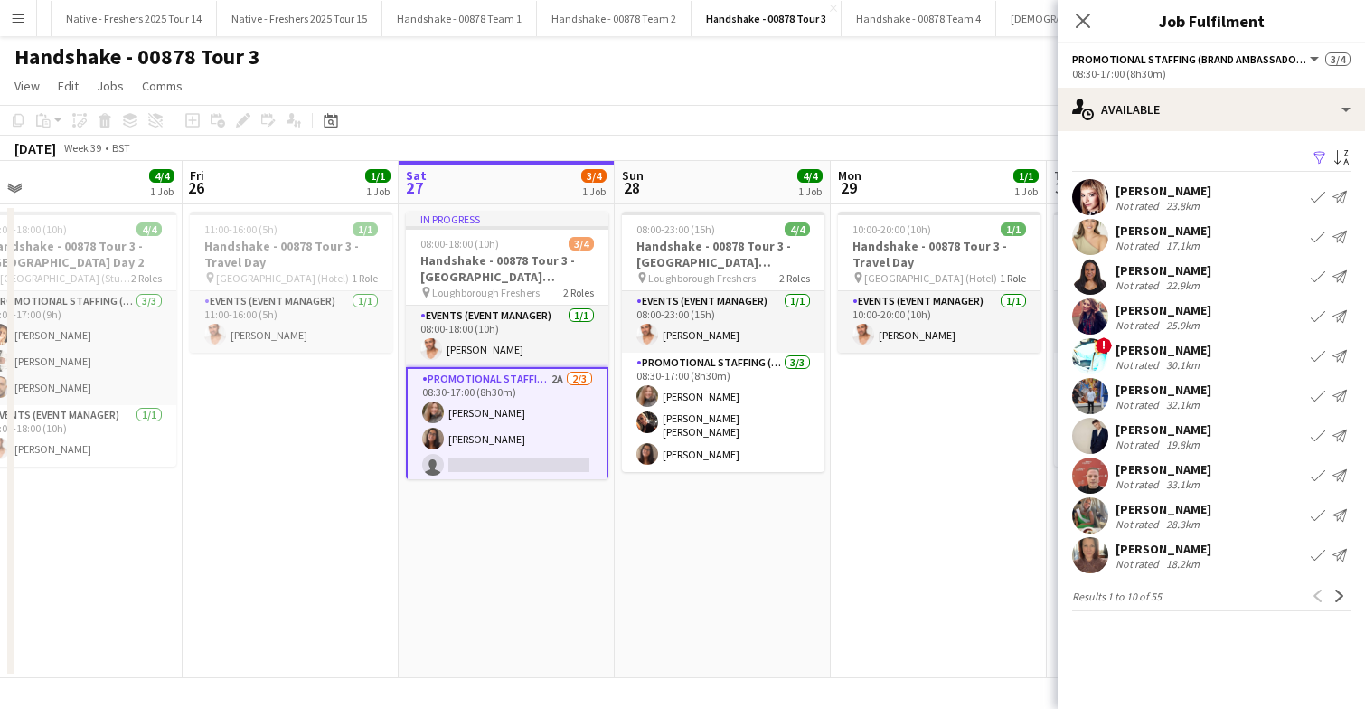
click at [1088, 271] on app-user-avatar at bounding box center [1090, 277] width 36 height 36
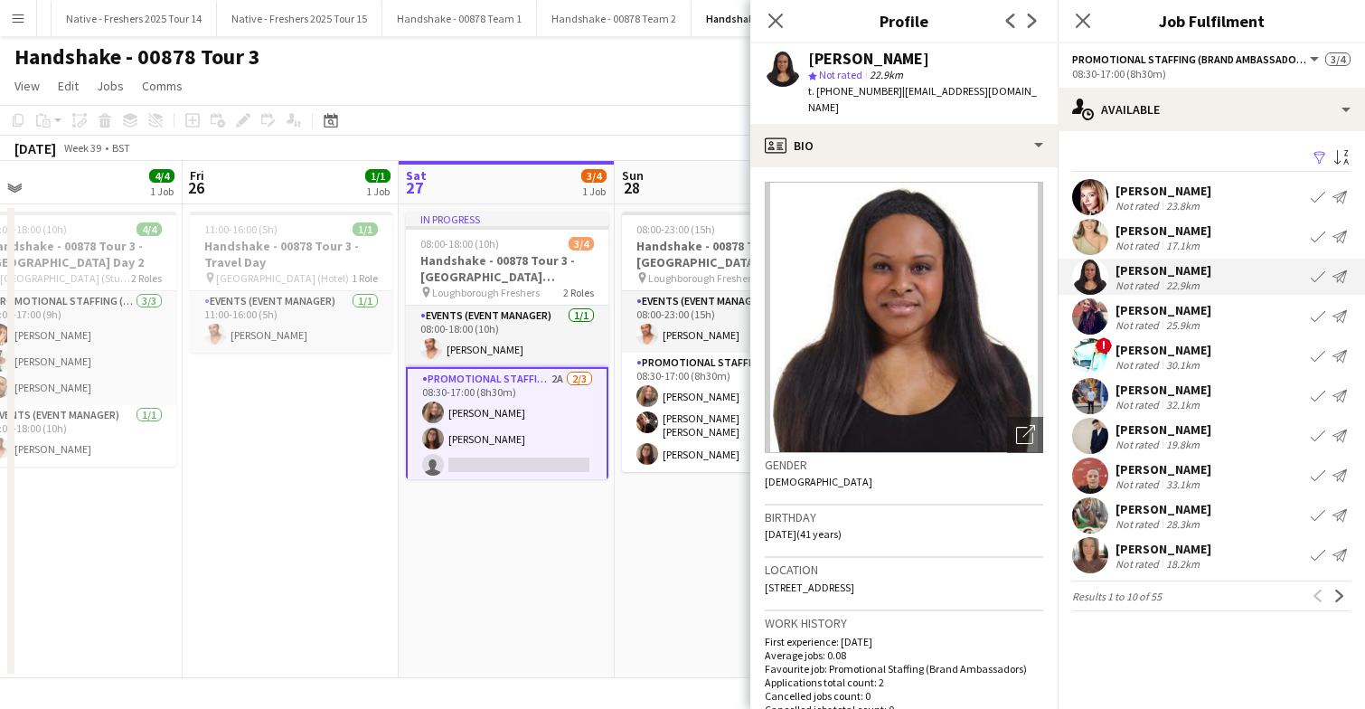
click at [513, 423] on app-card-role "Promotional Staffing (Brand Ambassadors) 2A 2/3 08:30-17:00 (8h30m) Lorraine Sa…" at bounding box center [507, 426] width 202 height 118
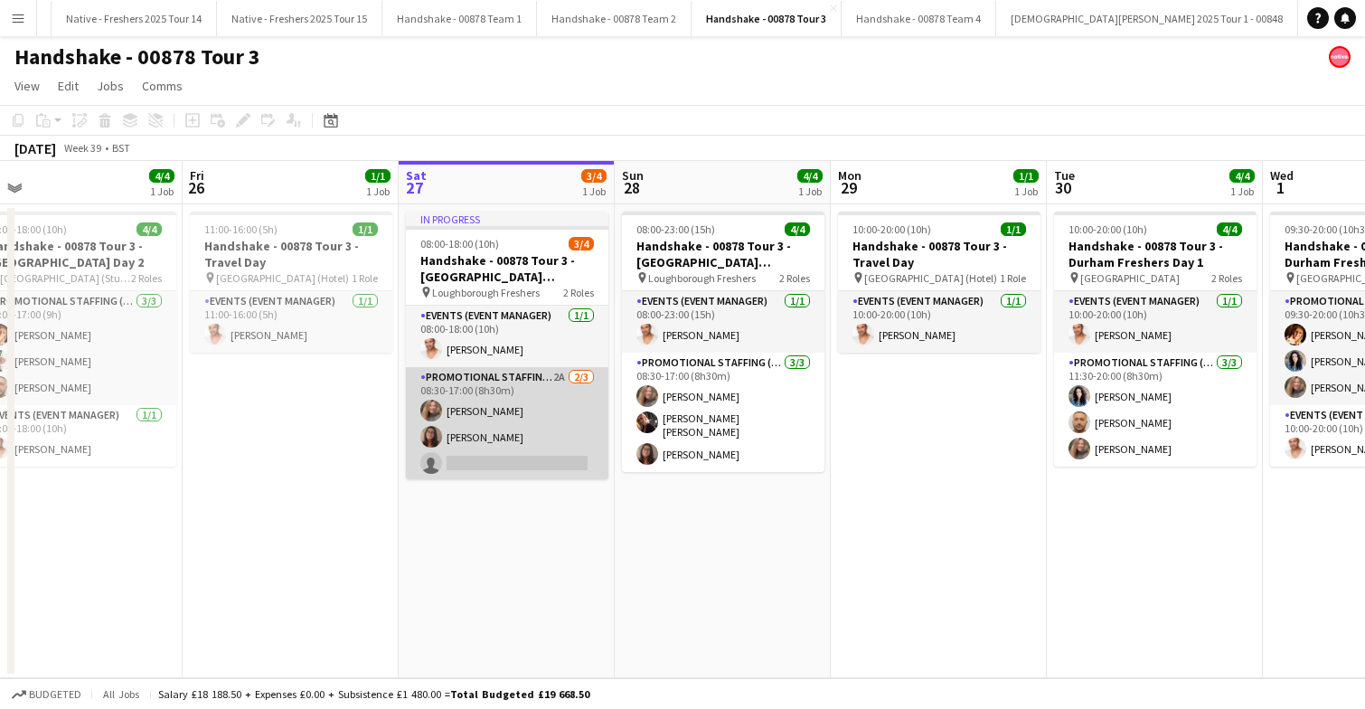
click at [564, 426] on app-card-role "Promotional Staffing (Brand Ambassadors) 2A 2/3 08:30-17:00 (8h30m) Lorraine Sa…" at bounding box center [507, 424] width 202 height 114
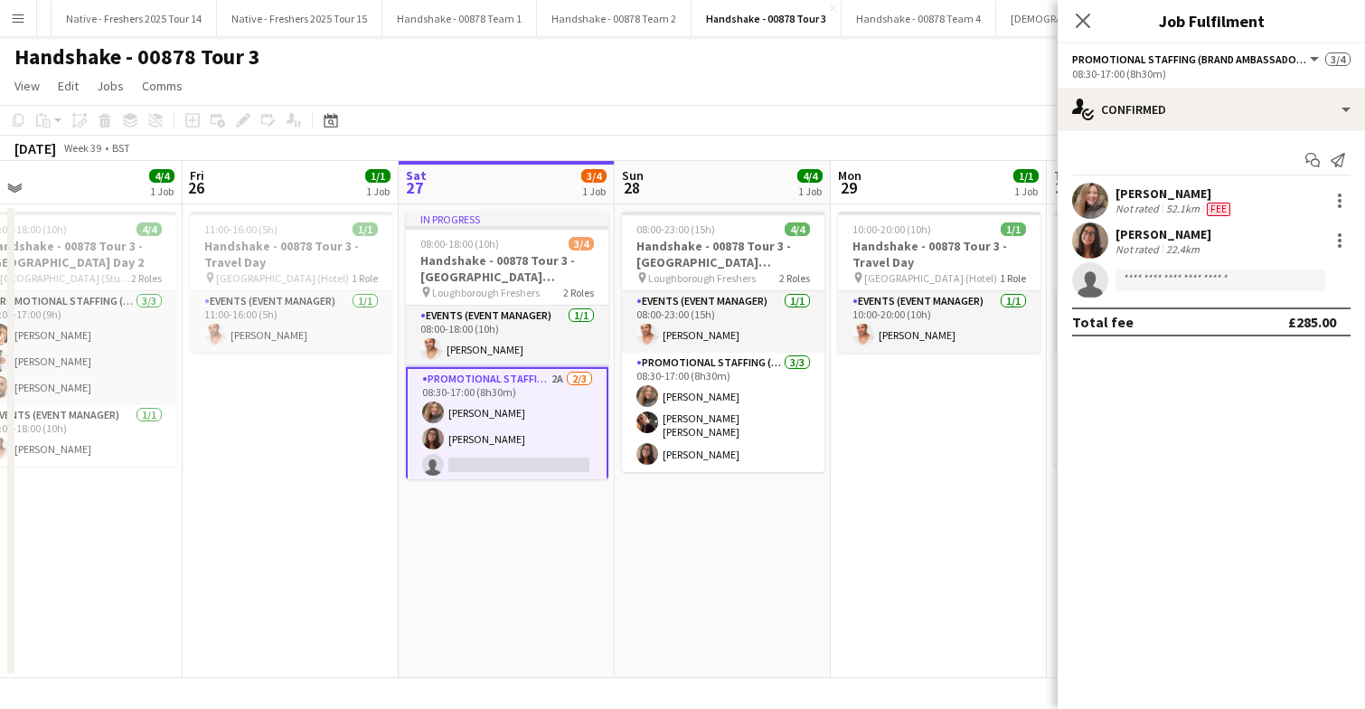
click at [1106, 229] on div at bounding box center [1090, 240] width 36 height 36
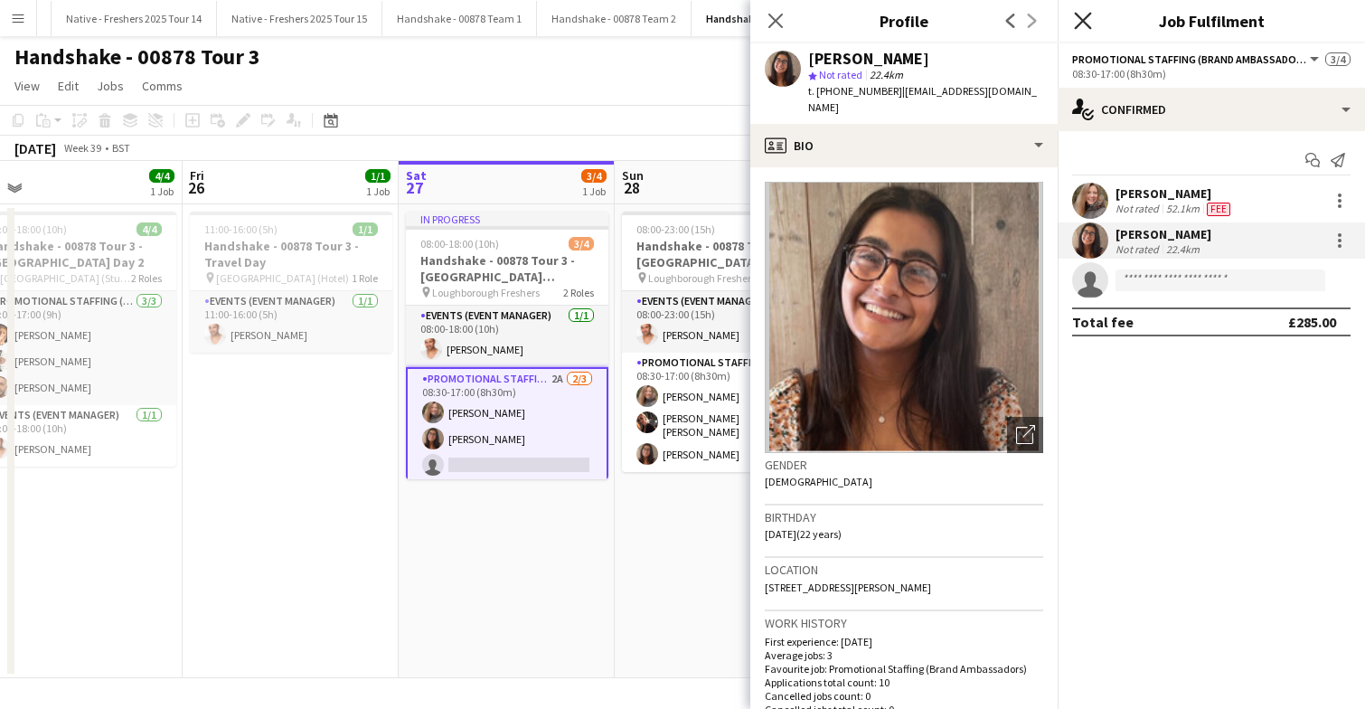
click at [1086, 20] on icon "Close pop-in" at bounding box center [1082, 20] width 17 height 17
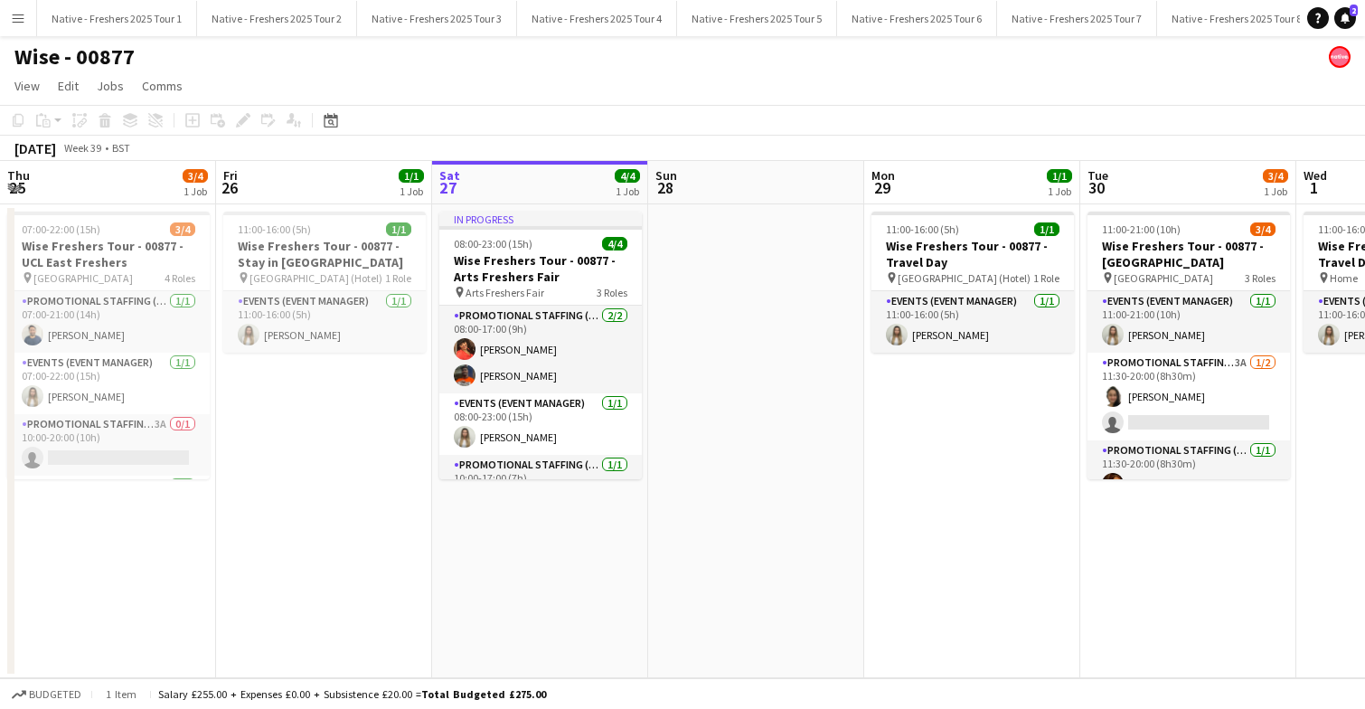
scroll to position [0, 635]
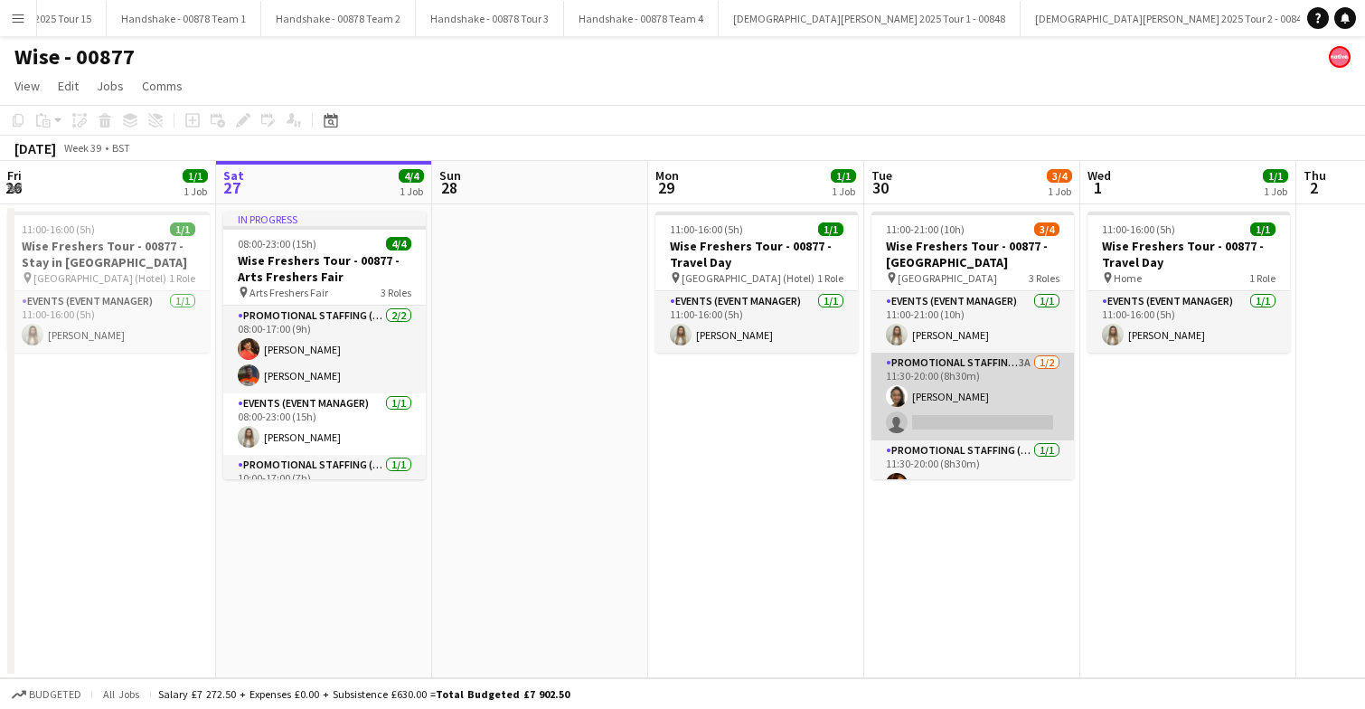
scroll to position [0, 2365]
click at [966, 391] on app-card-role "Promotional Staffing (Brand Ambassadors) 3A 1/2 11:30-20:00 (8h30m) Adlina Othm…" at bounding box center [972, 397] width 202 height 88
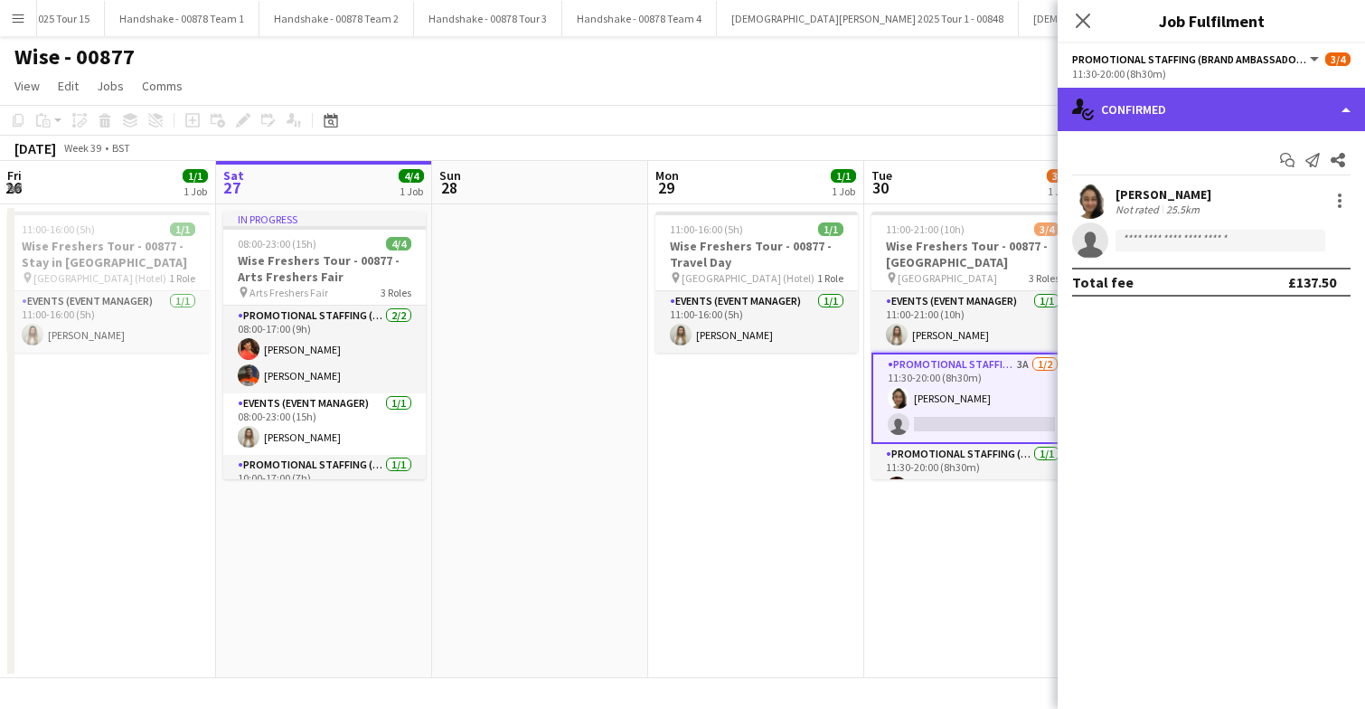
click at [1212, 125] on div "single-neutral-actions-check-2 Confirmed" at bounding box center [1211, 109] width 307 height 43
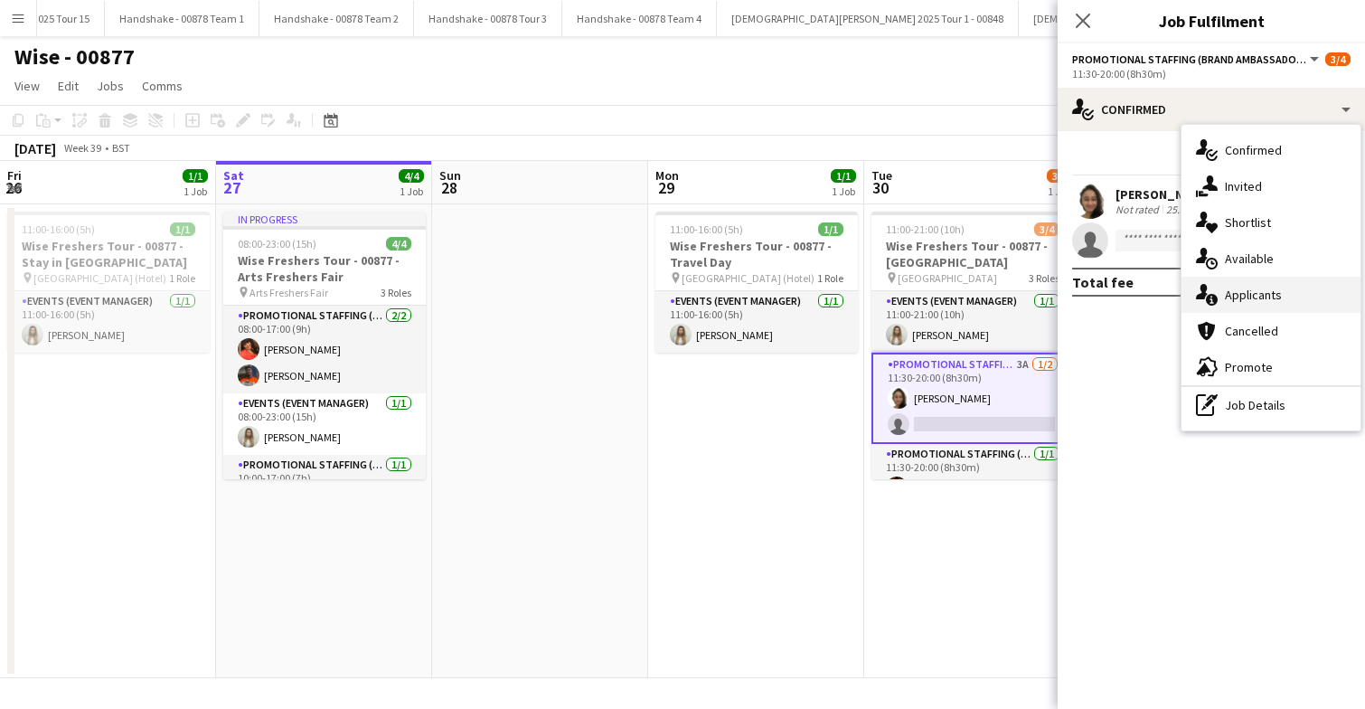
click at [1265, 302] on span "Applicants" at bounding box center [1253, 295] width 57 height 16
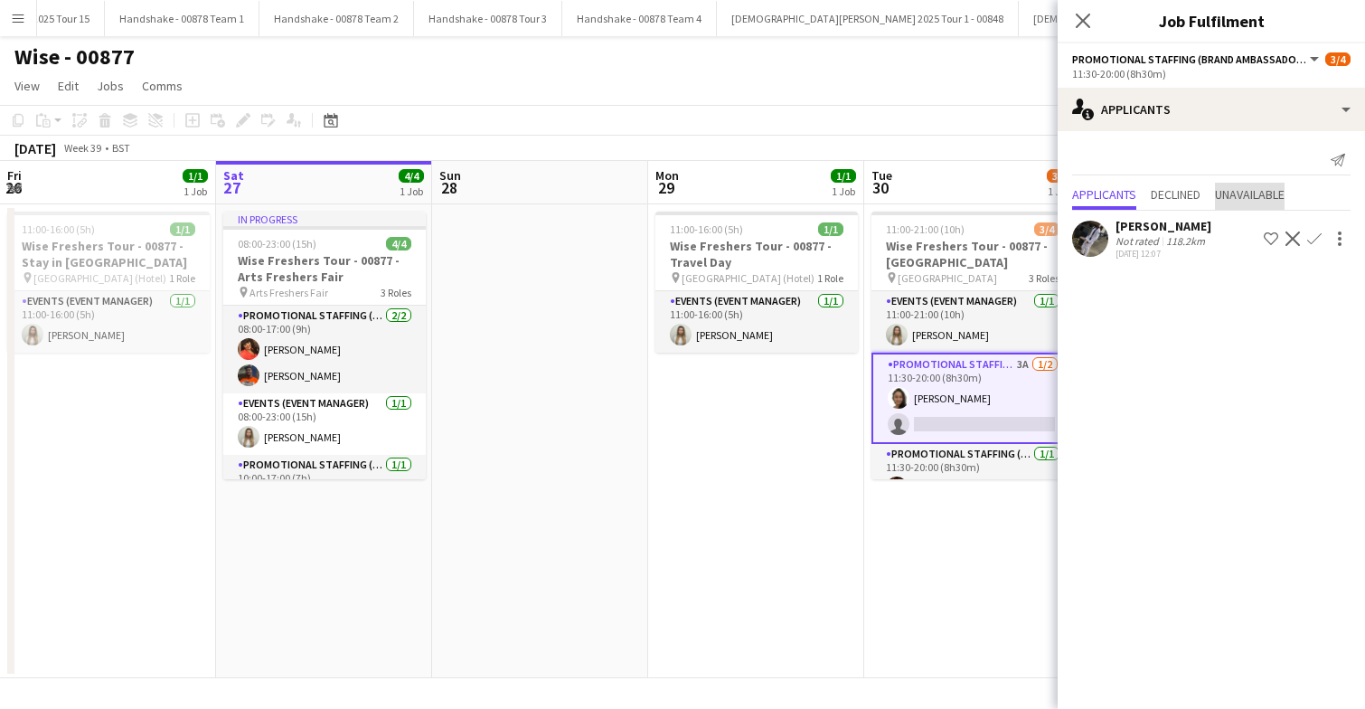
click at [1260, 192] on span "Unavailable" at bounding box center [1250, 194] width 70 height 13
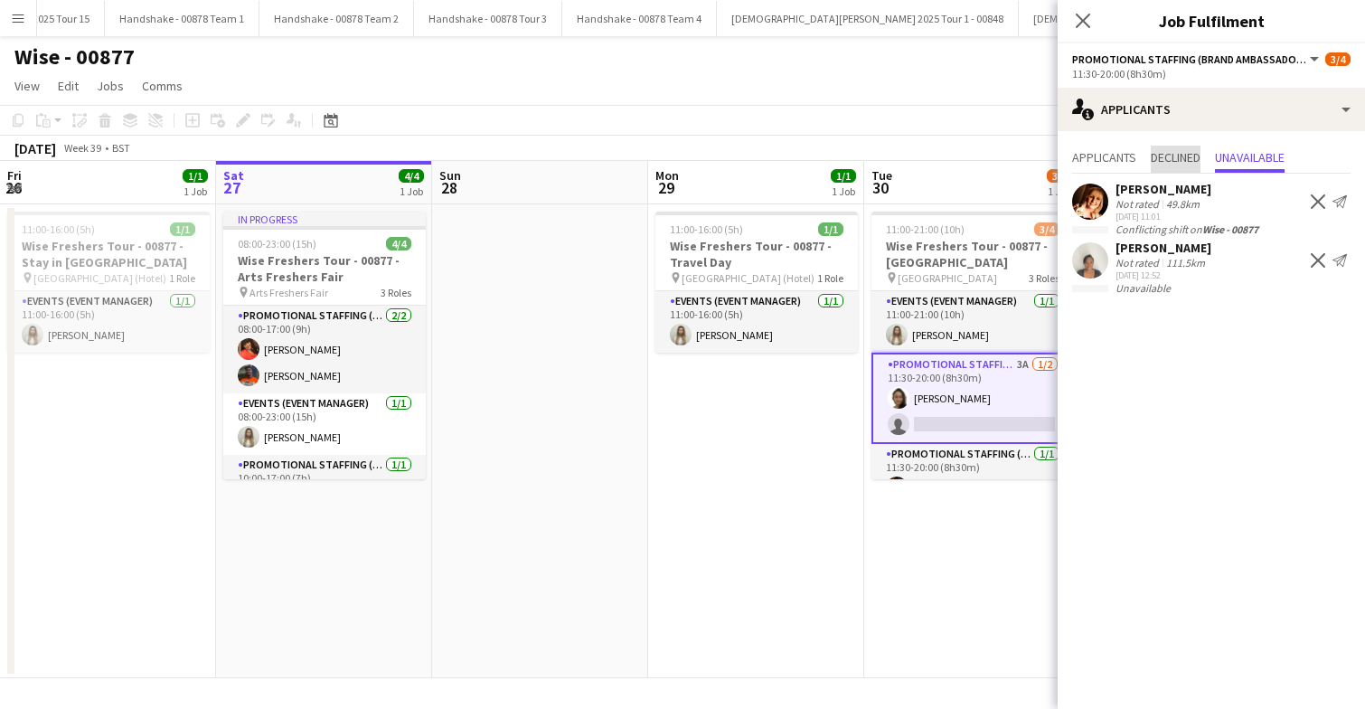
click at [1183, 154] on span "Declined" at bounding box center [1176, 157] width 50 height 13
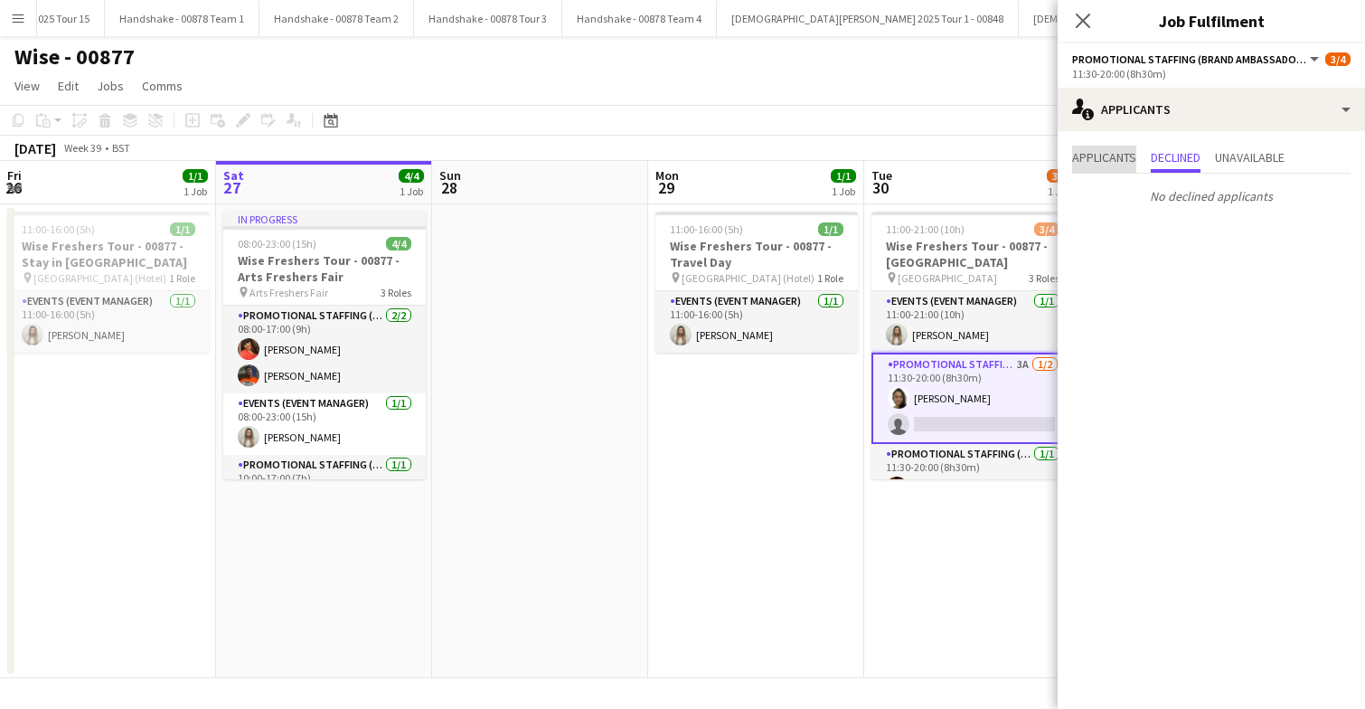
click at [1120, 160] on span "Applicants" at bounding box center [1104, 157] width 64 height 13
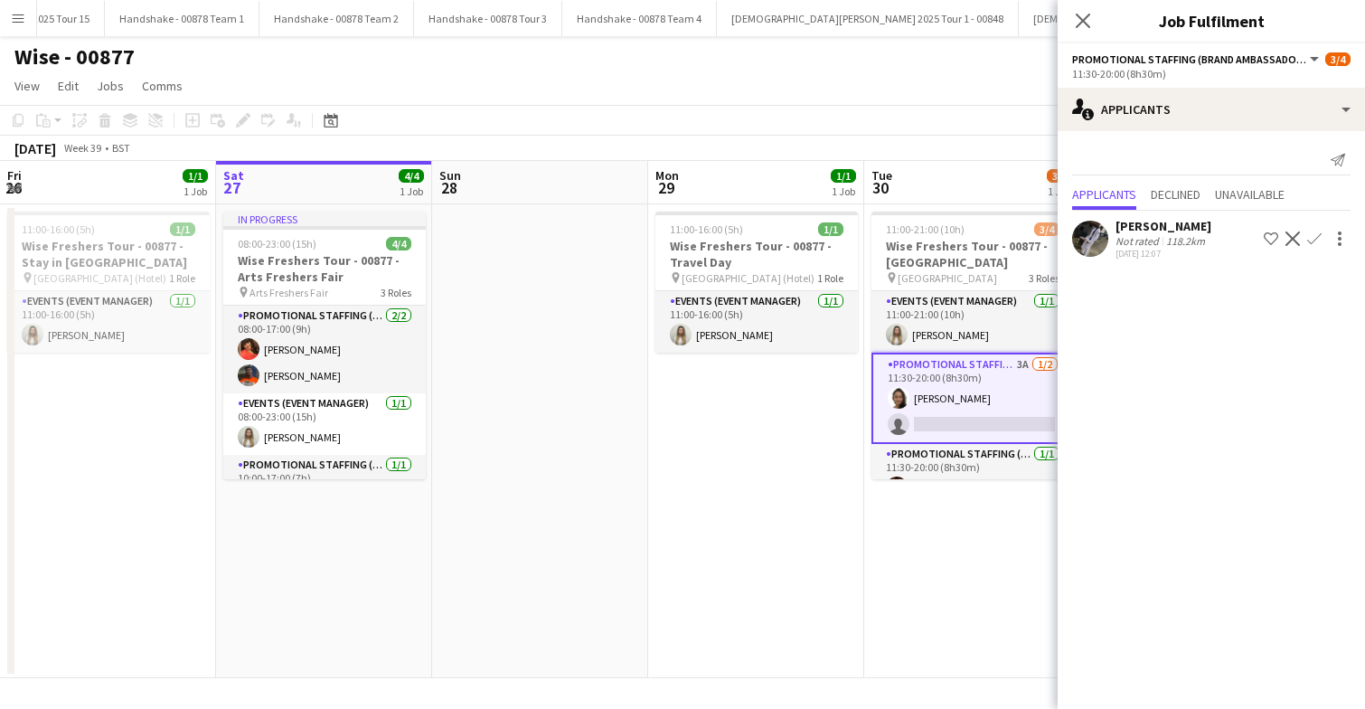
click at [1312, 238] on app-icon "Confirm" at bounding box center [1314, 238] width 14 height 14
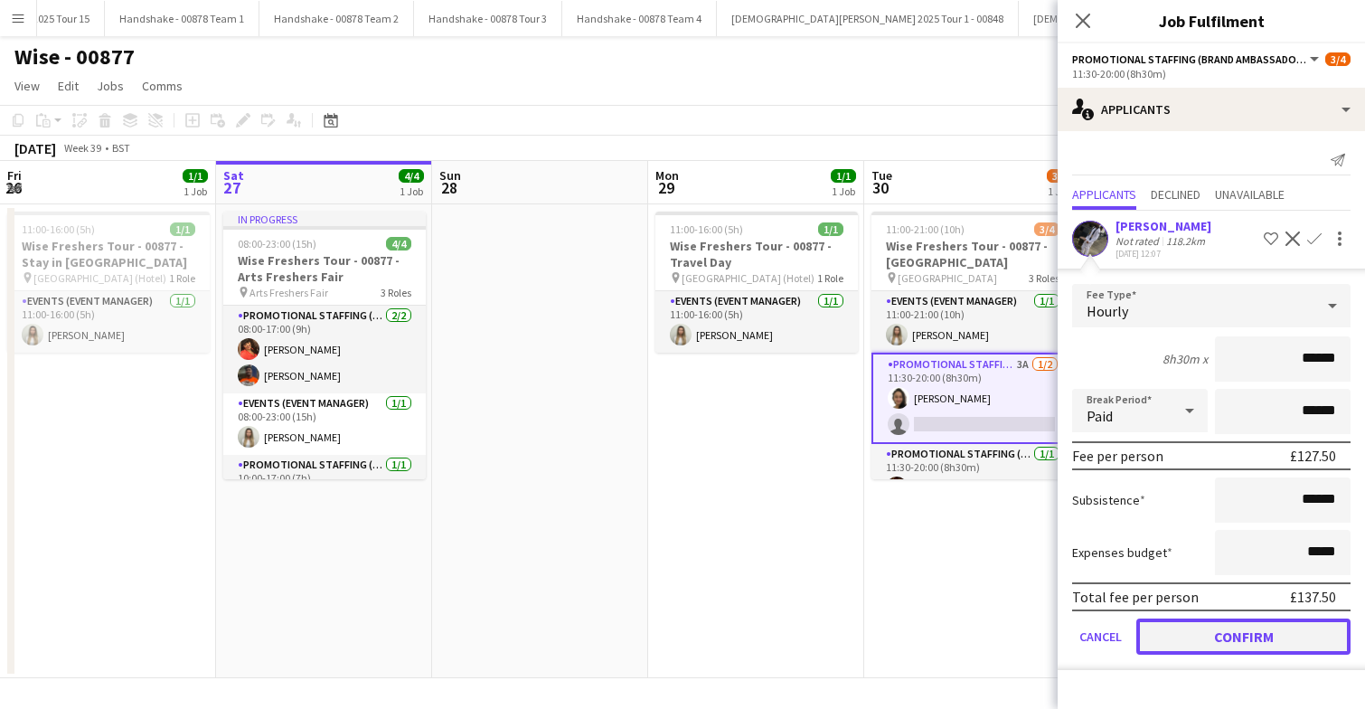
click at [1227, 637] on button "Confirm" at bounding box center [1243, 636] width 214 height 36
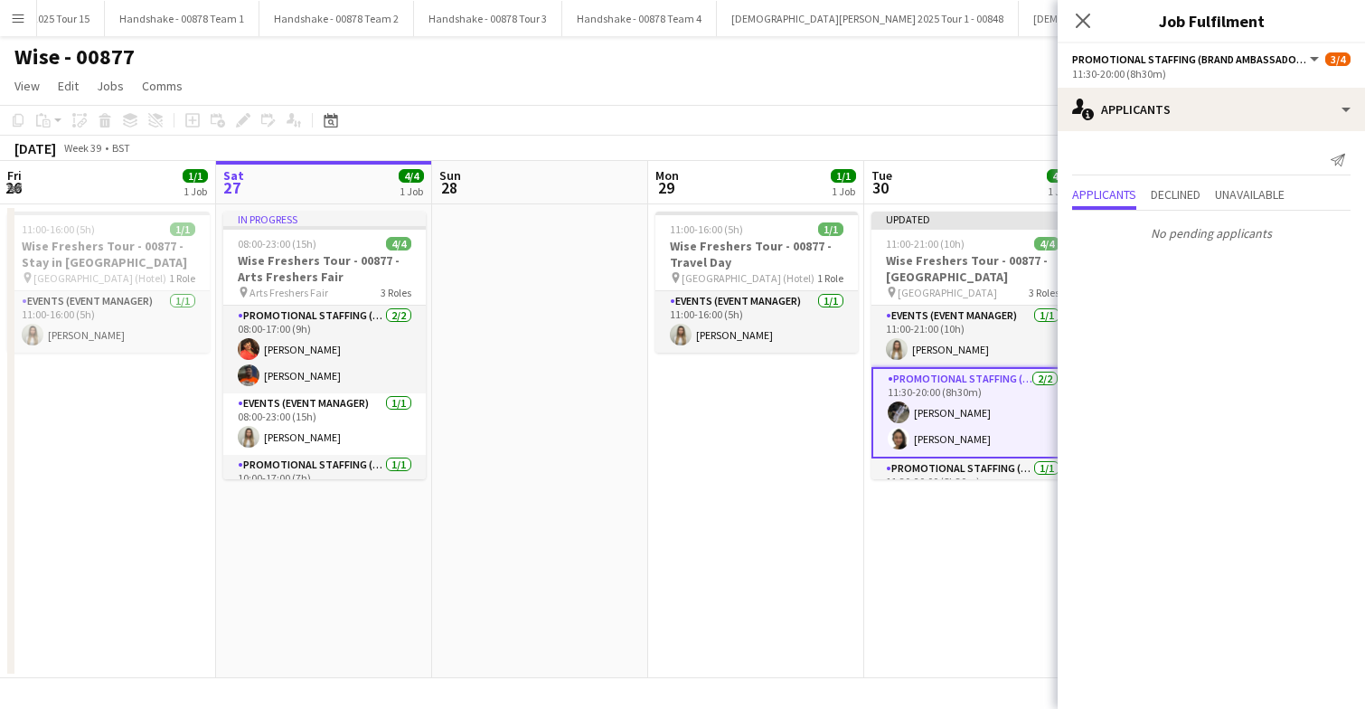
click at [944, 585] on app-date-cell "Updated 11:00-21:00 (10h) 4/4 Wise Freshers Tour - 00877 - Durham University pi…" at bounding box center [972, 441] width 216 height 474
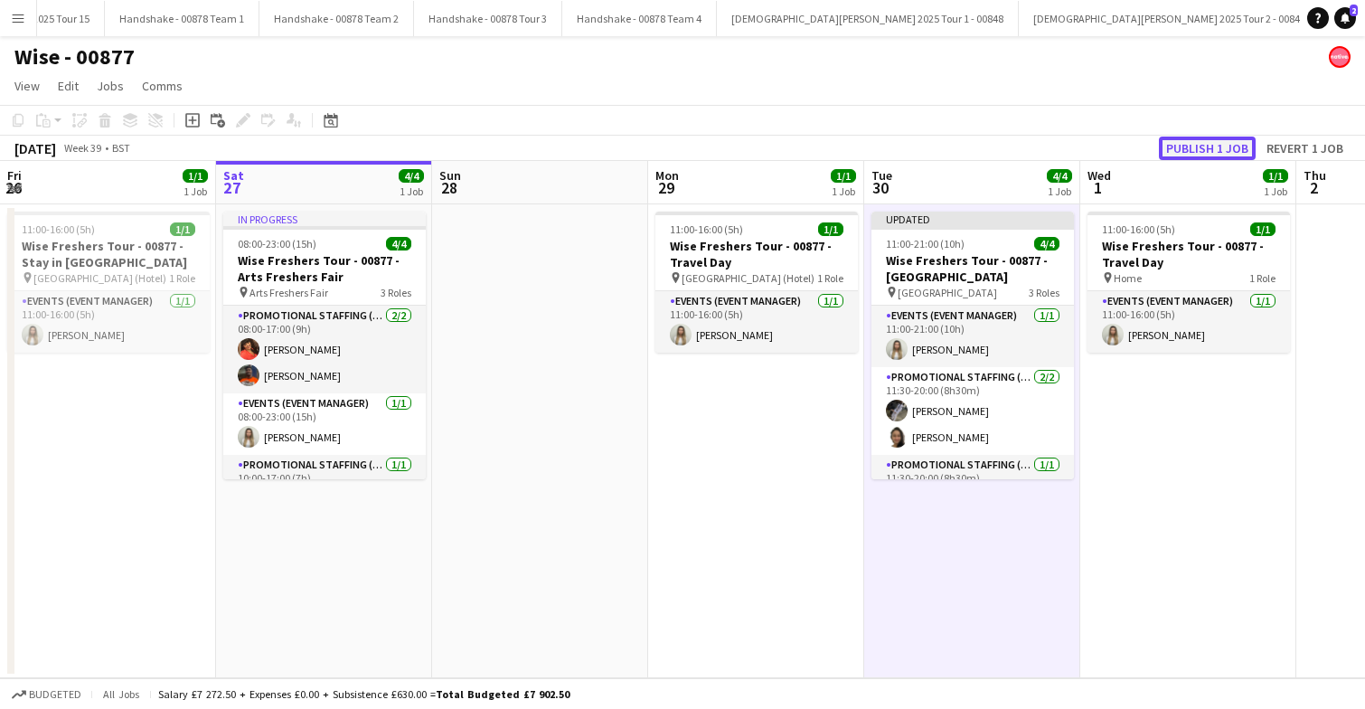
click at [1209, 151] on button "Publish 1 job" at bounding box center [1207, 148] width 97 height 24
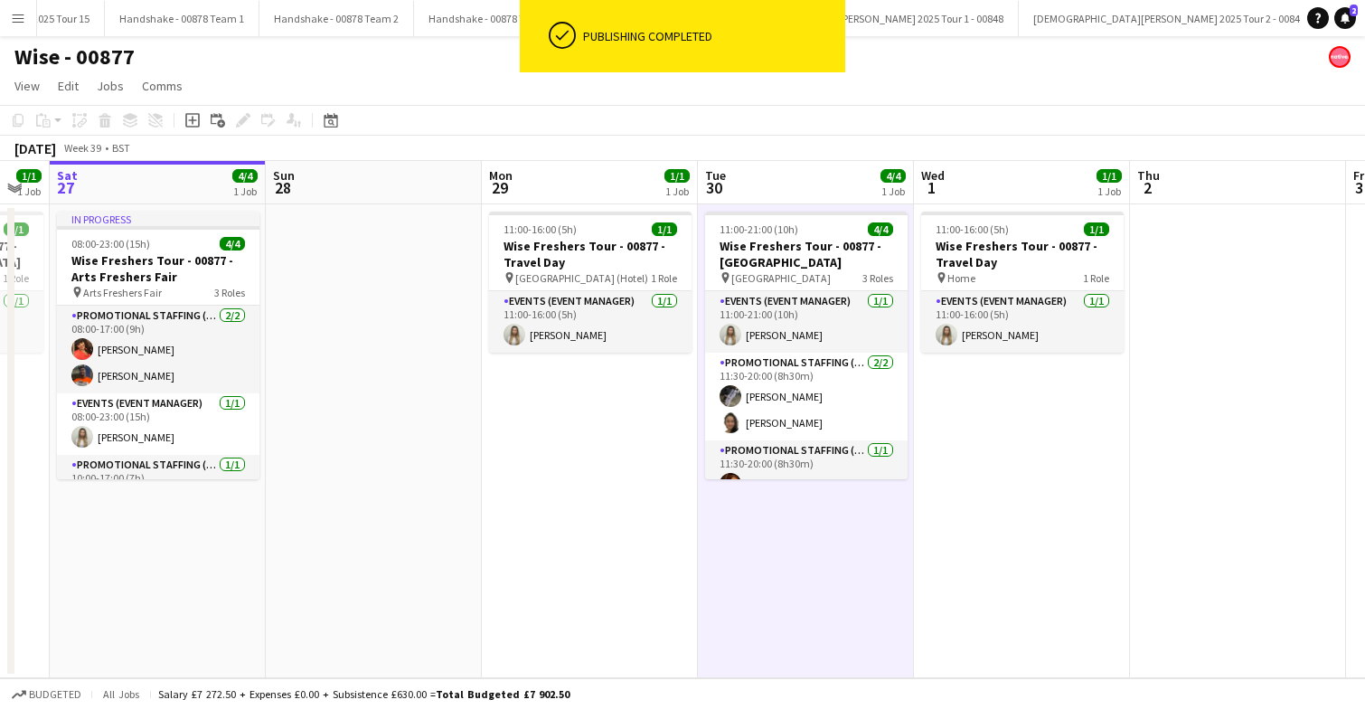
scroll to position [0, 600]
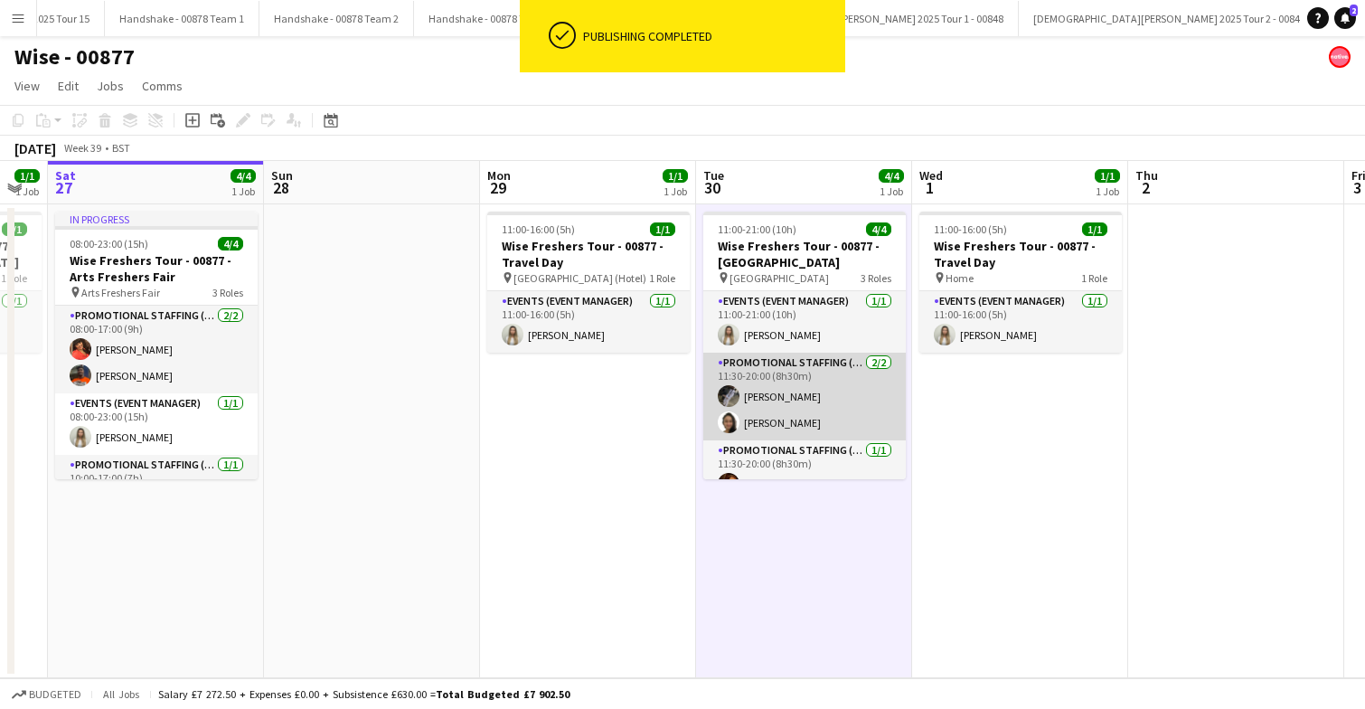
click at [816, 370] on app-card-role "Promotional Staffing (Brand Ambassadors) 2/2 11:30-20:00 (8h30m) Waqas Zaman Ad…" at bounding box center [804, 397] width 202 height 88
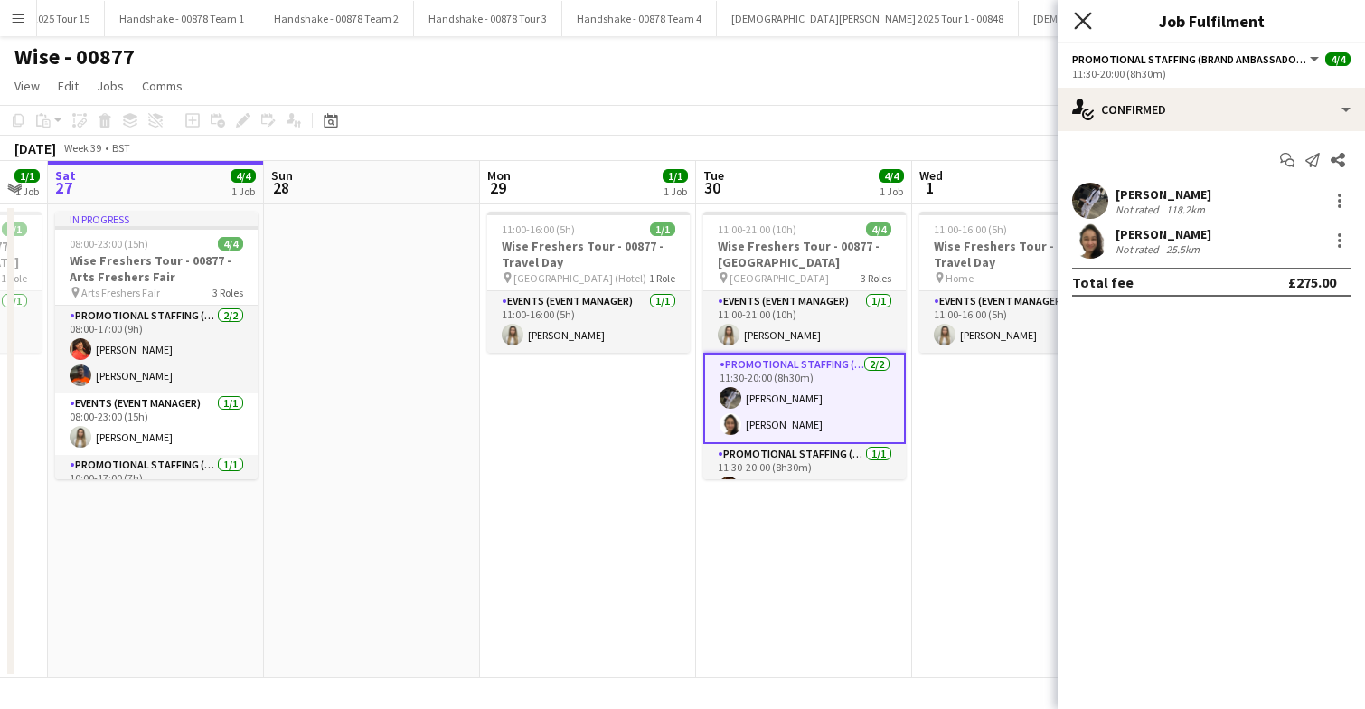
click at [1087, 24] on icon "Close pop-in" at bounding box center [1082, 20] width 17 height 17
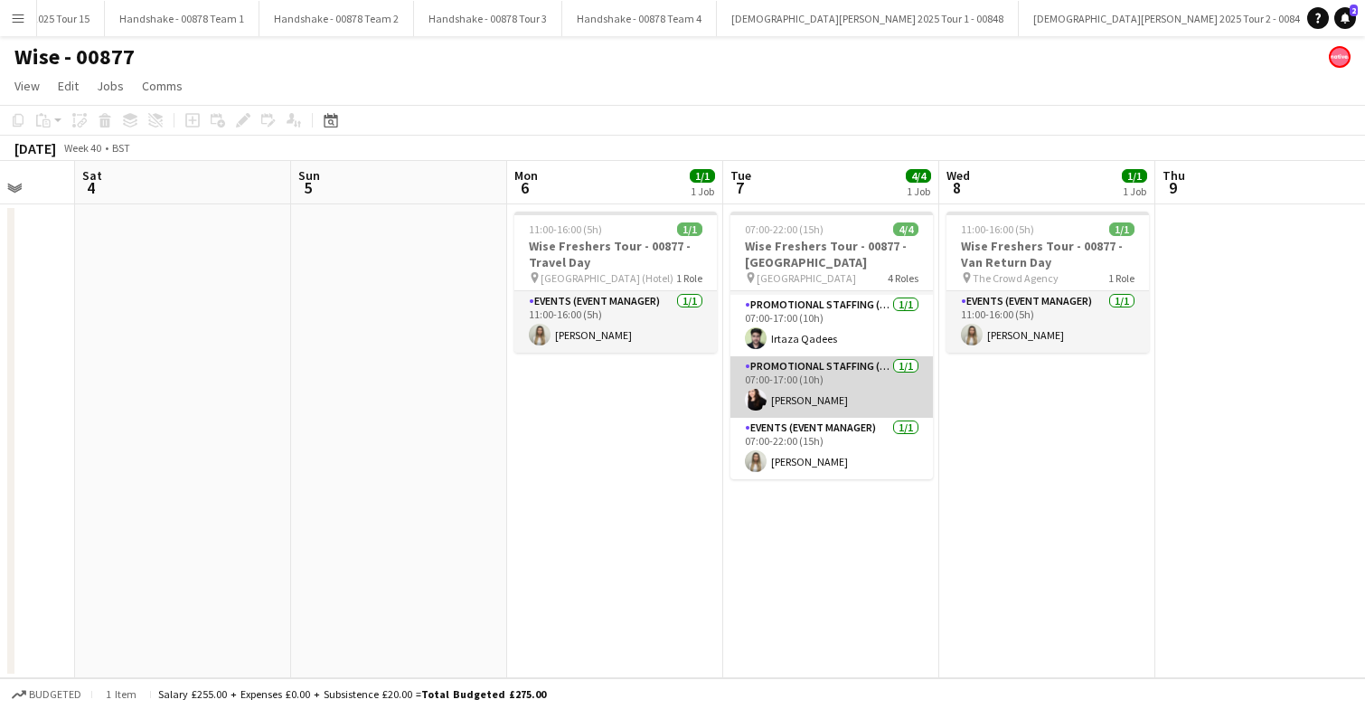
scroll to position [0, 0]
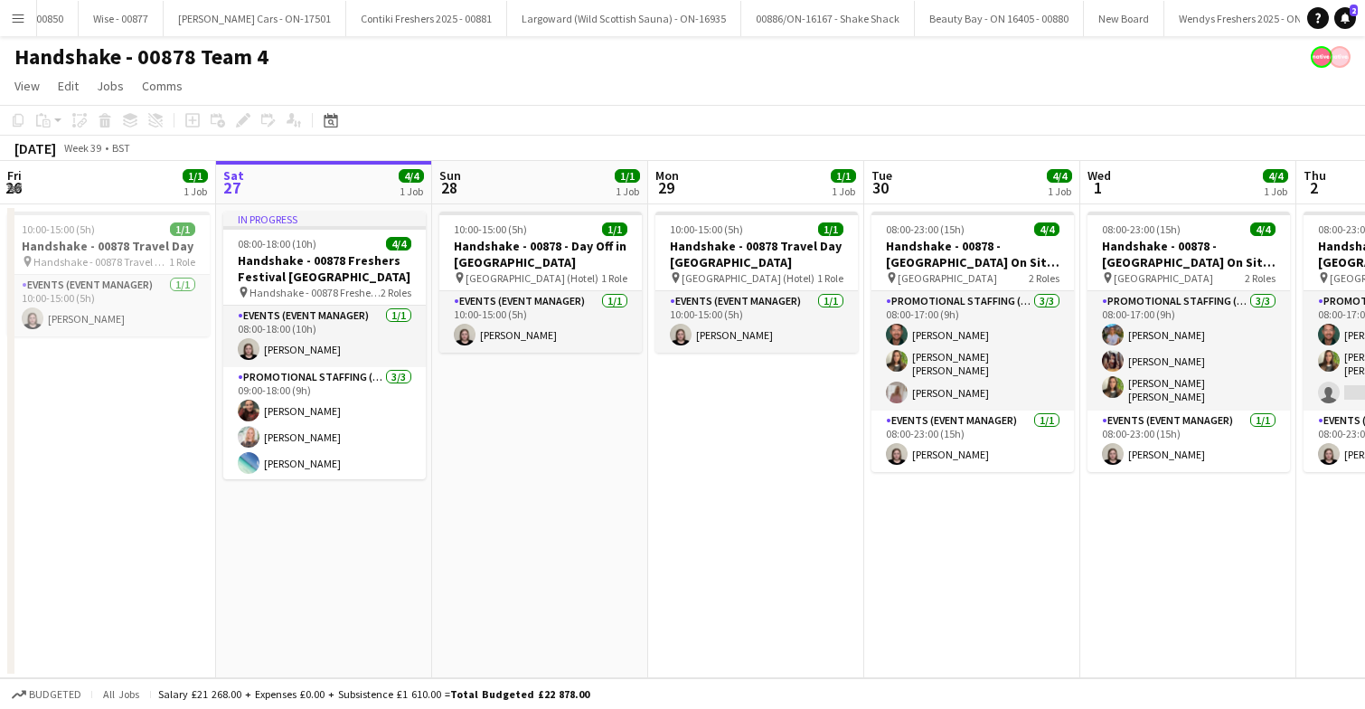
scroll to position [0, 3785]
click at [1152, 8] on app-icon "Close" at bounding box center [1155, 8] width 7 height 7
click at [981, 18] on button "Wise - 00877 Close" at bounding box center [1023, 18] width 85 height 35
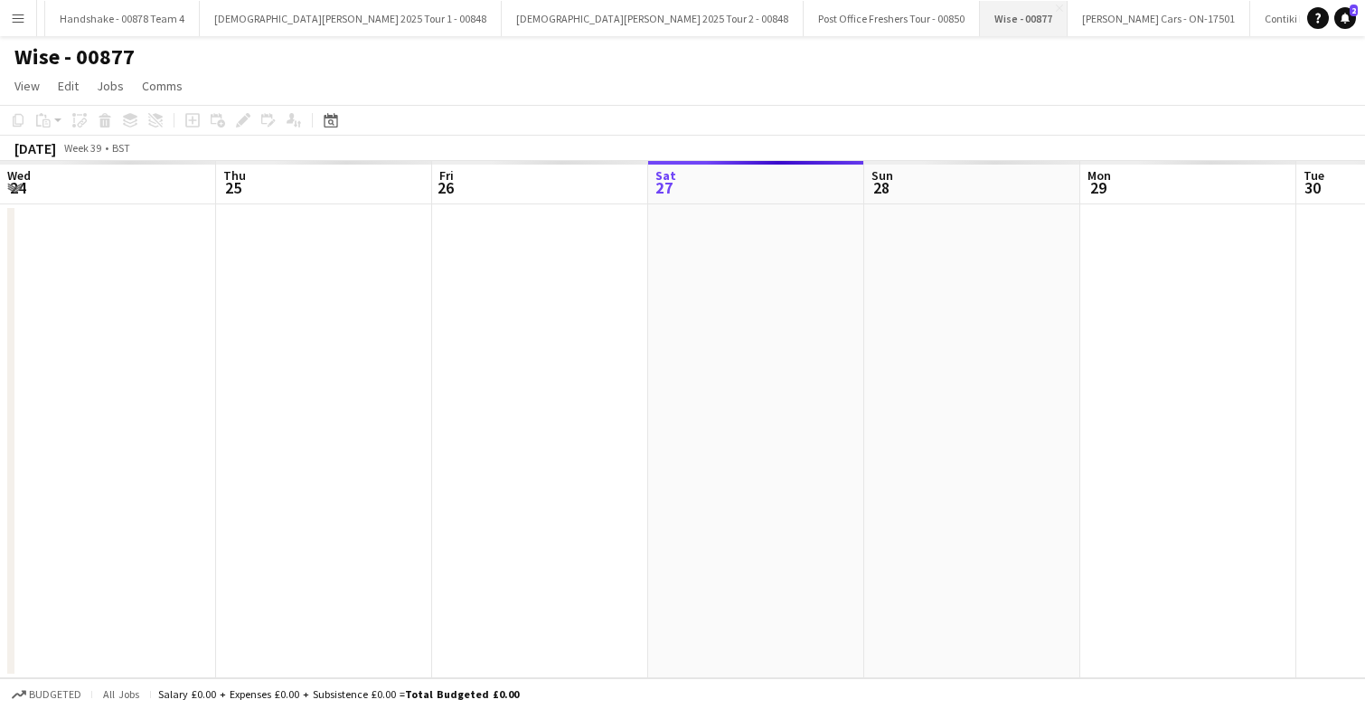
scroll to position [0, 432]
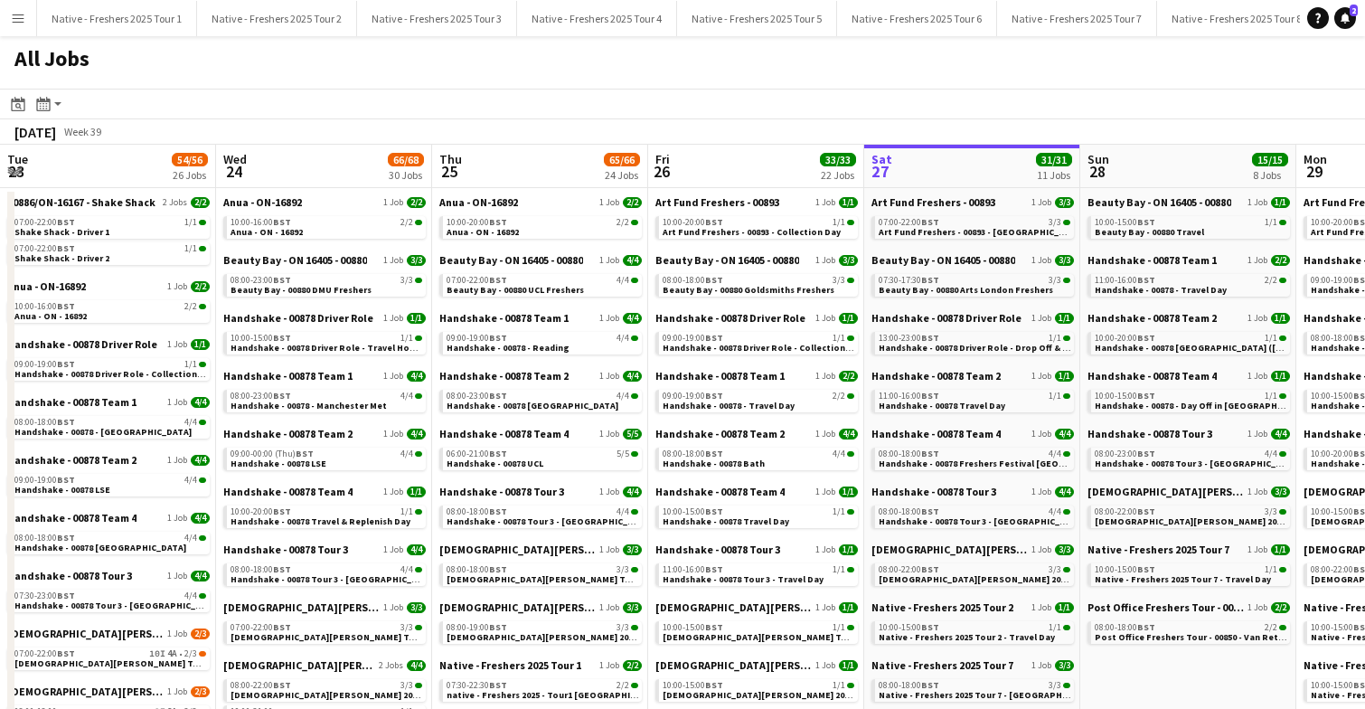
scroll to position [0, 432]
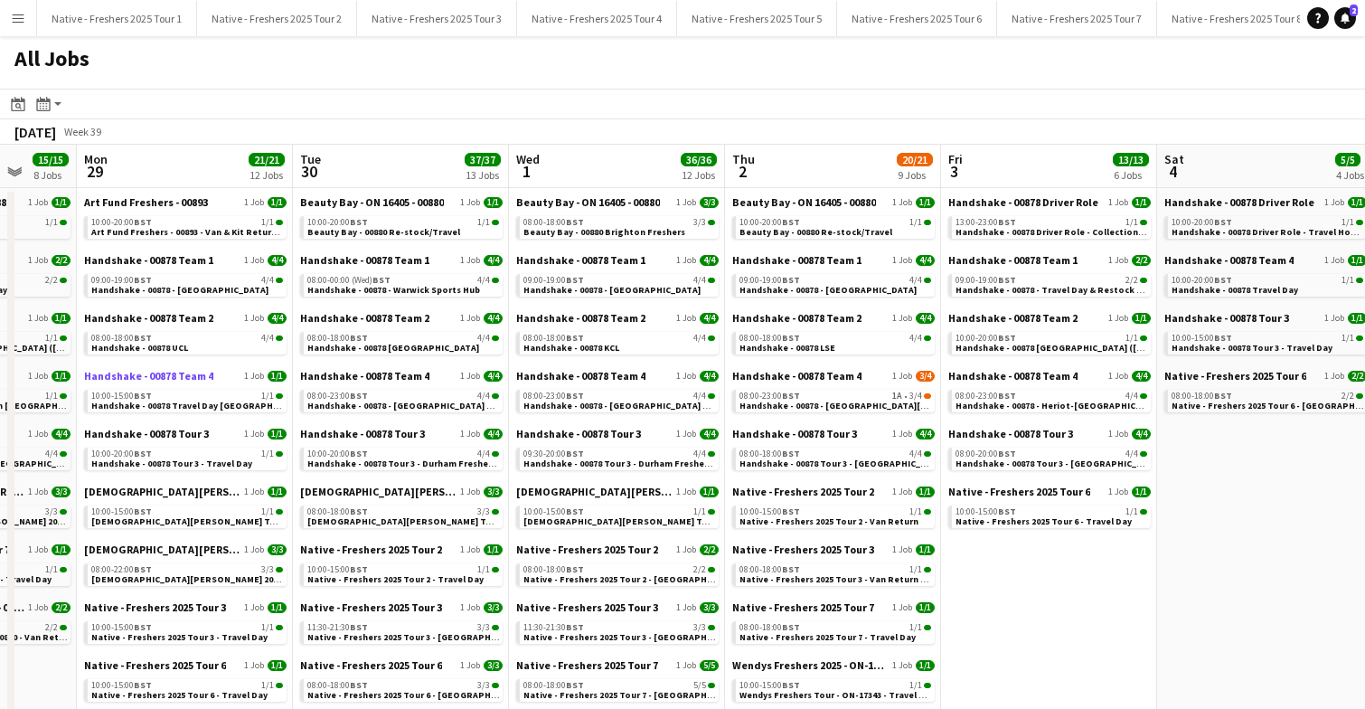
scroll to position [0, 572]
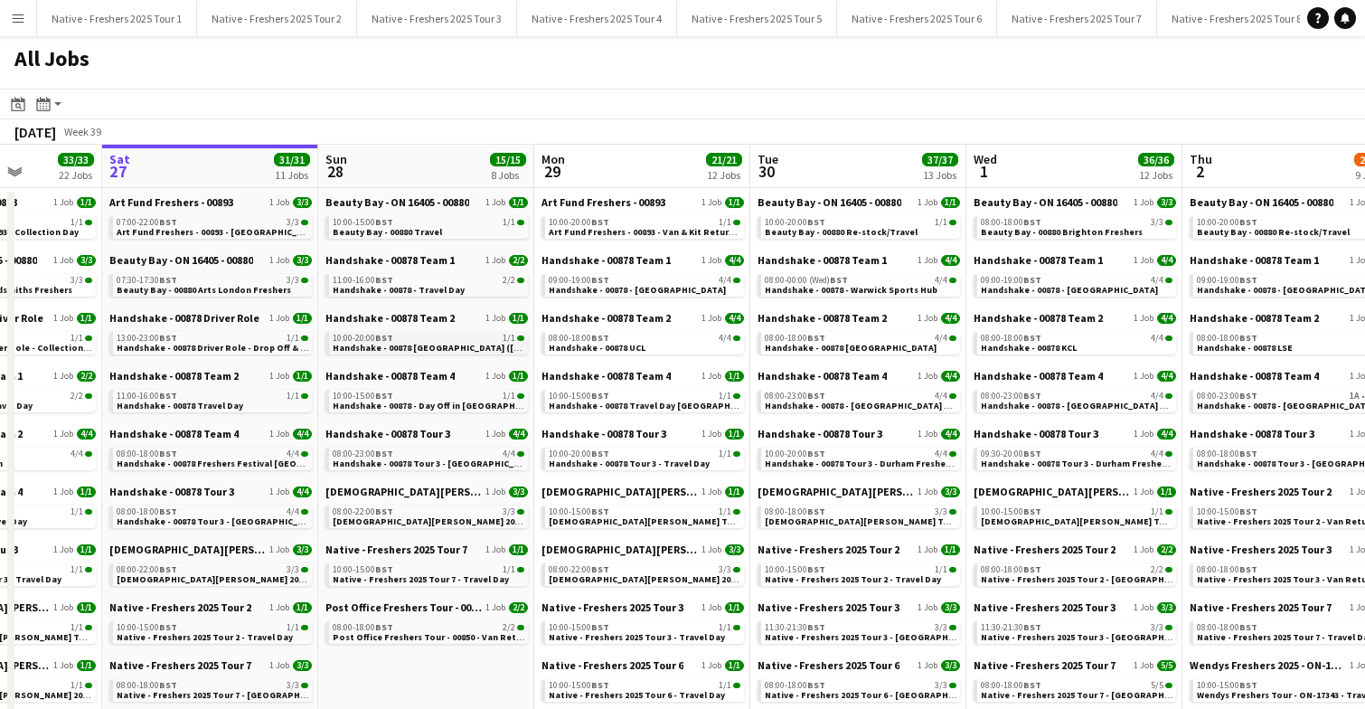
scroll to position [0, 536]
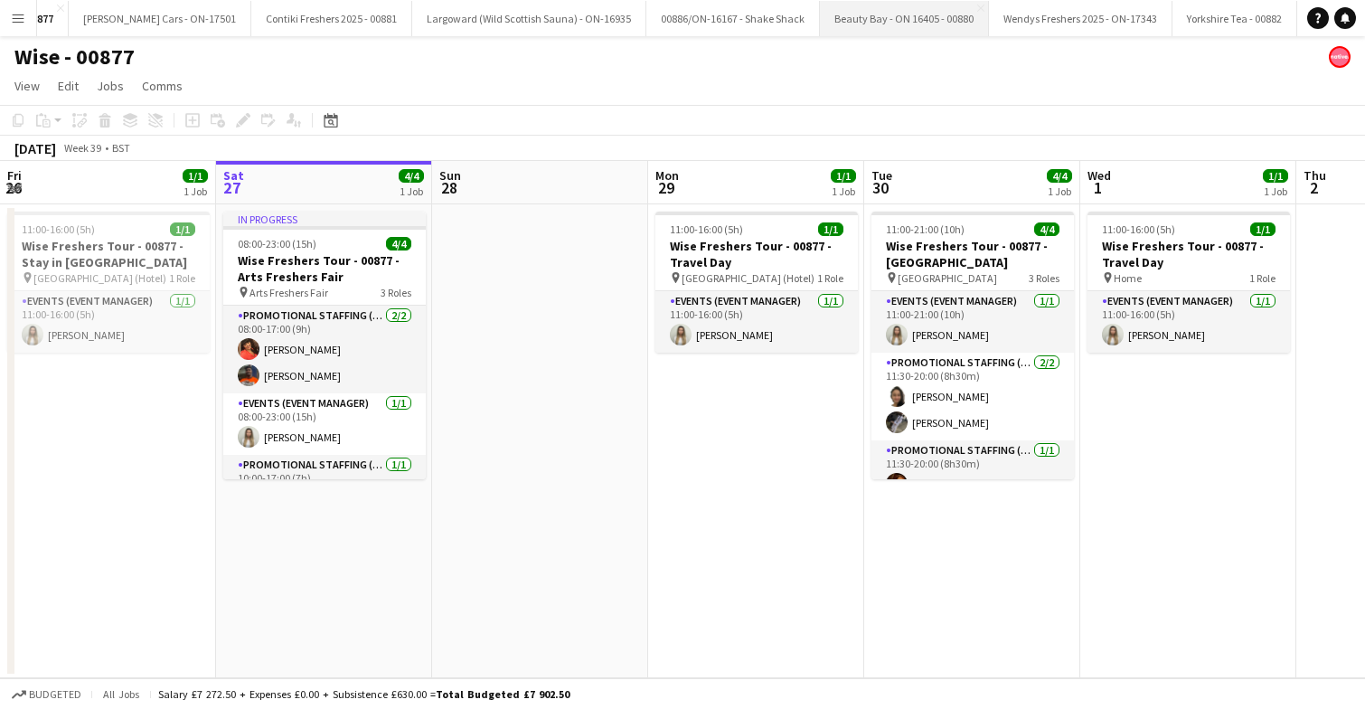
scroll to position [0, 3887]
click at [1291, 23] on button "[DOMAIN_NAME] - 00879 ON-16211 Close" at bounding box center [1387, 18] width 192 height 35
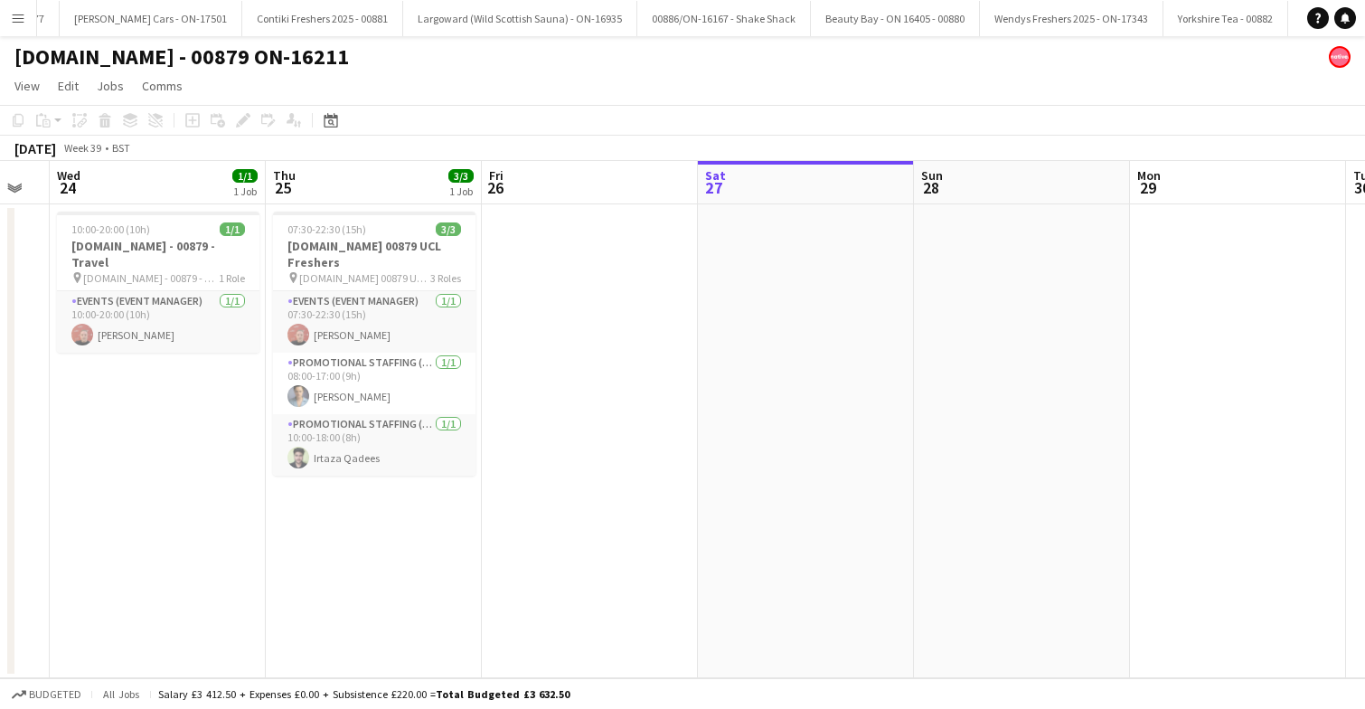
scroll to position [0, 375]
